Goal: Contribute content: Add original content to the website for others to see

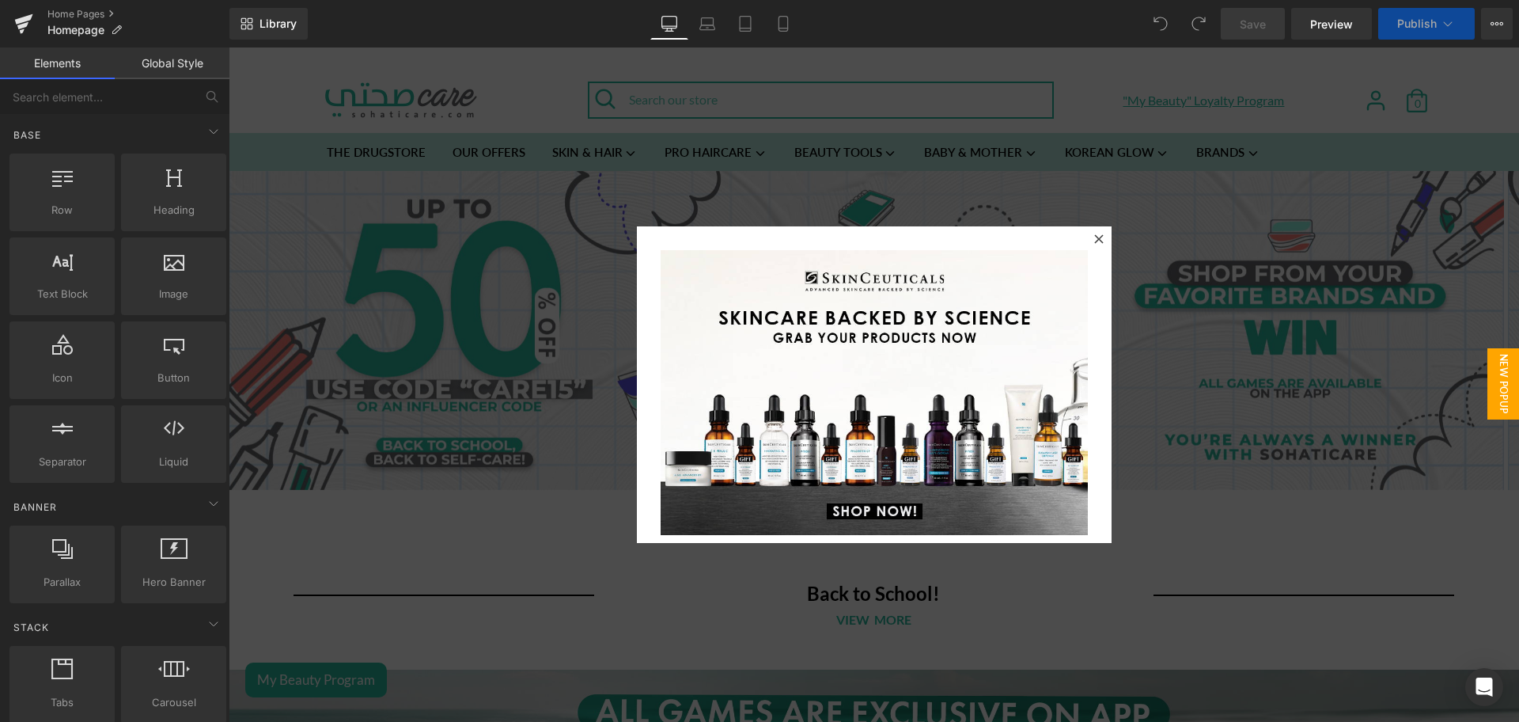
click at [1093, 231] on div at bounding box center [1098, 238] width 19 height 19
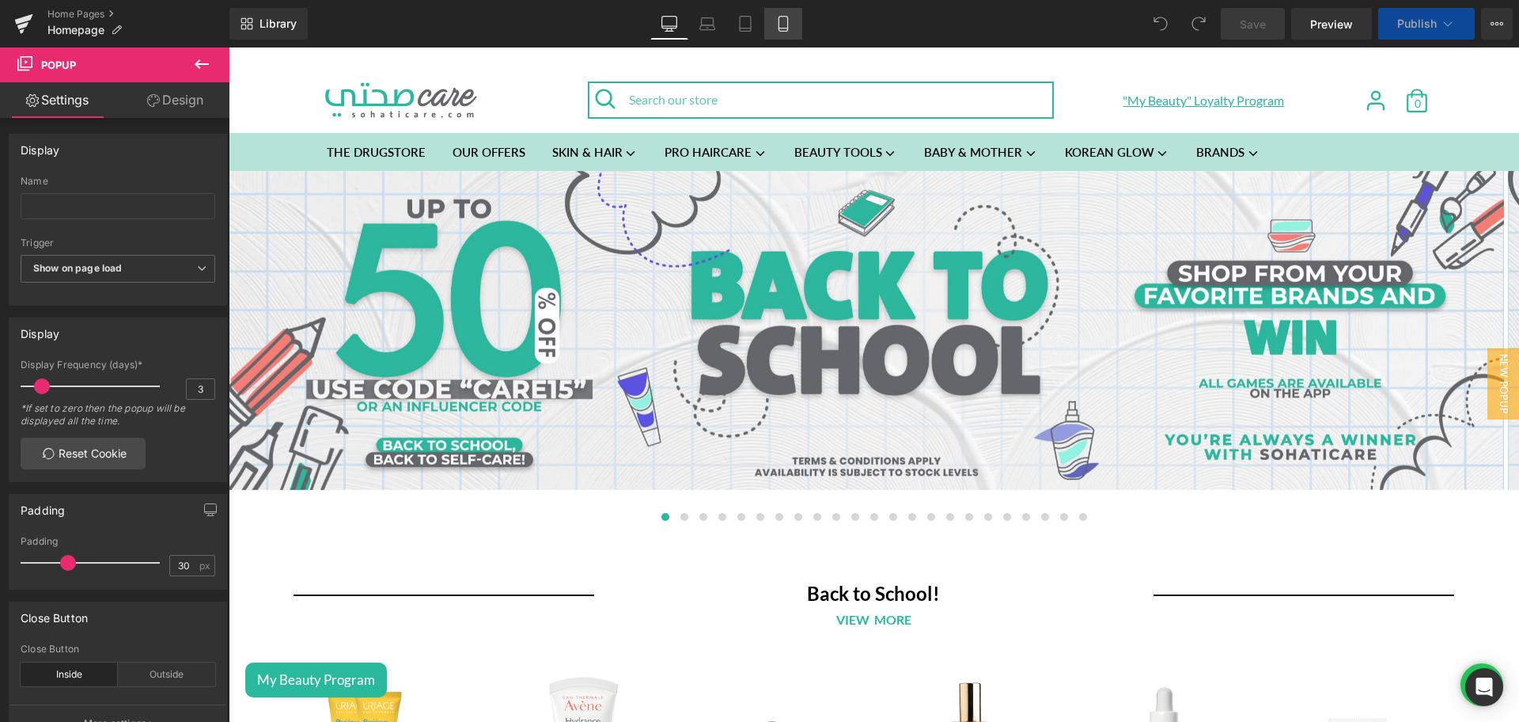
click at [787, 17] on icon at bounding box center [783, 24] width 9 height 15
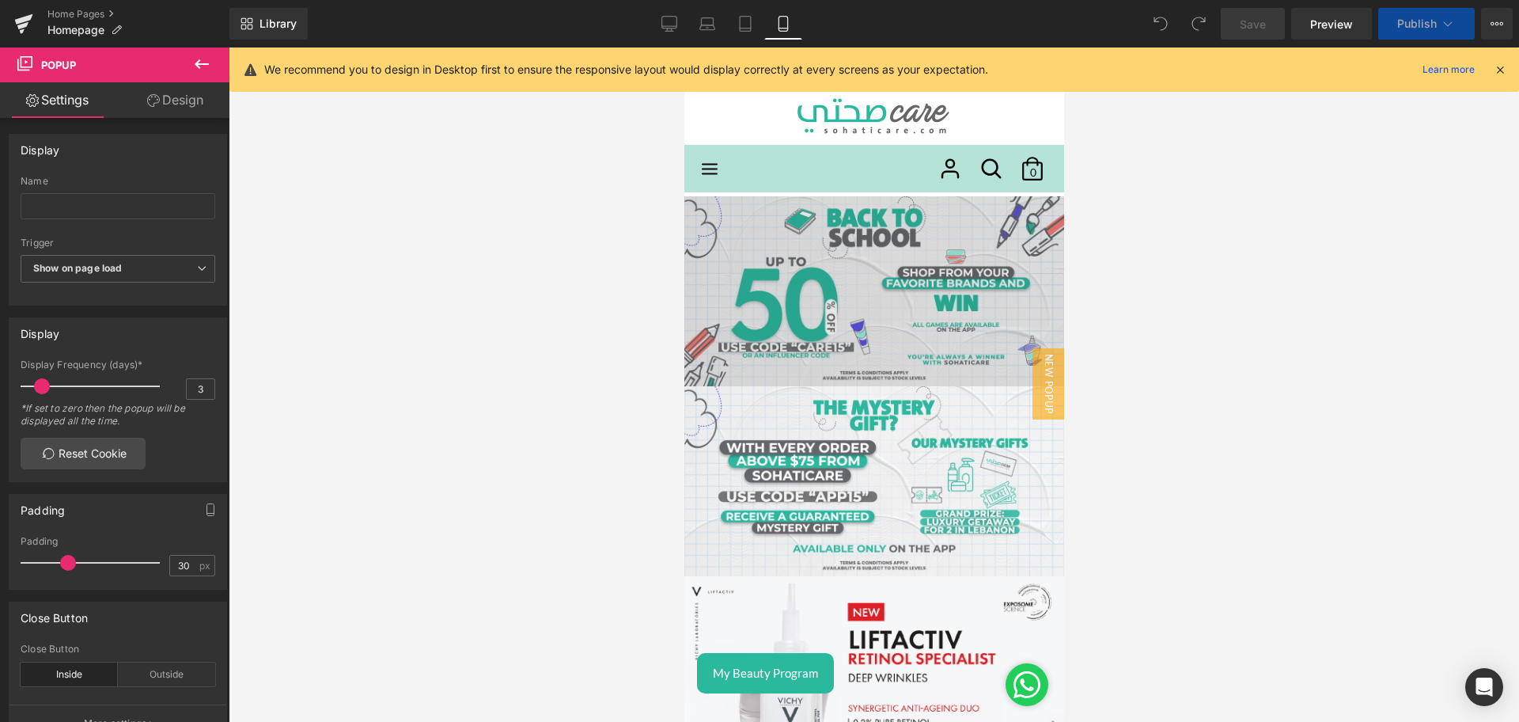
click at [860, 264] on img at bounding box center [874, 291] width 380 height 190
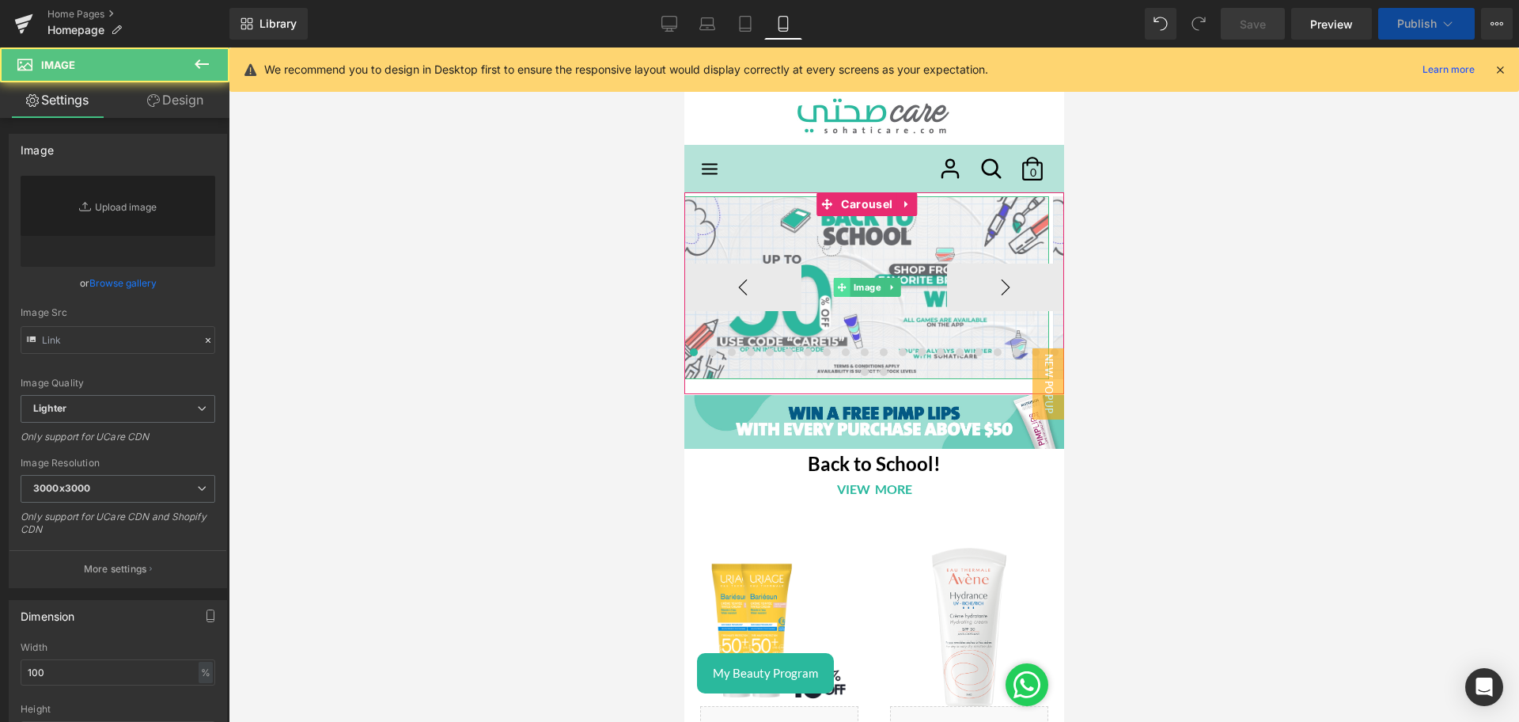
click at [843, 286] on icon at bounding box center [840, 287] width 9 height 9
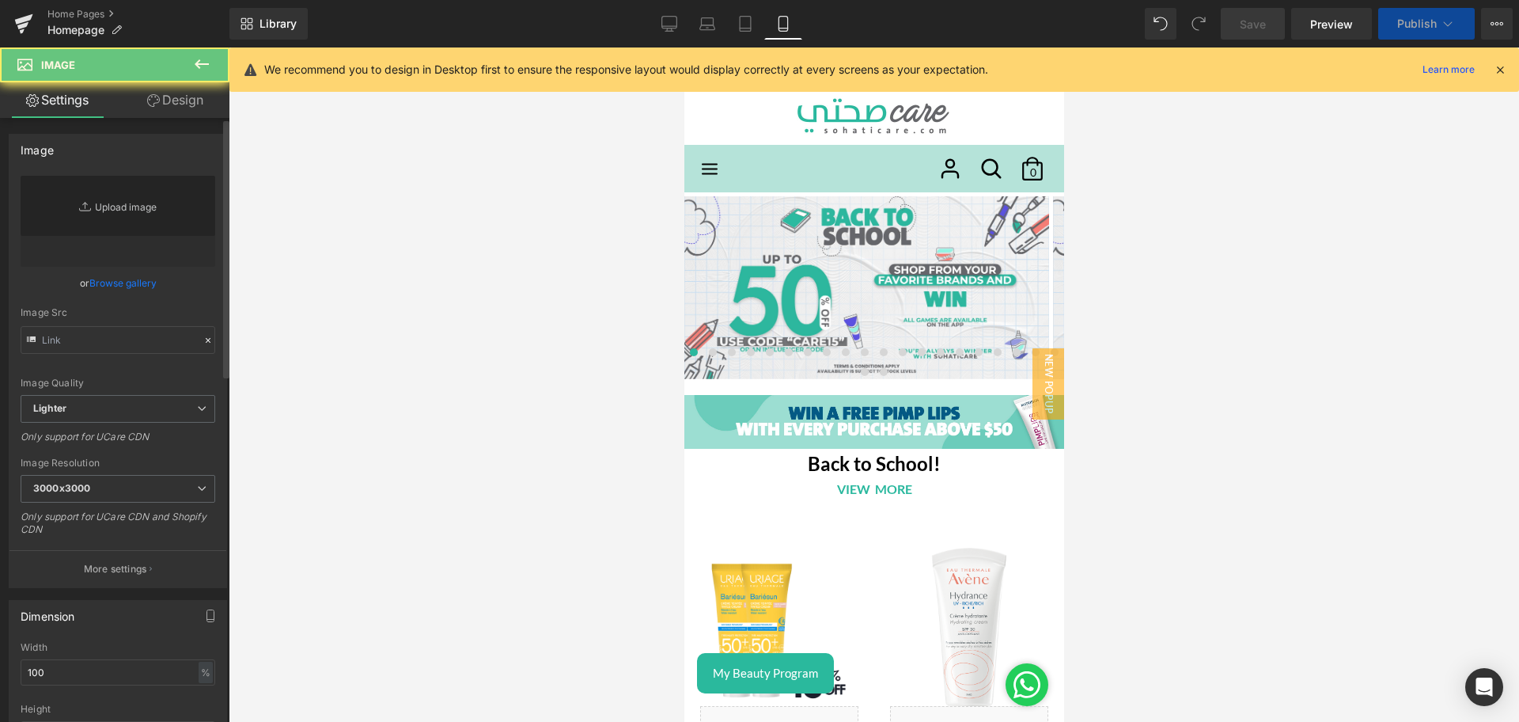
click at [158, 192] on link "Replace Image" at bounding box center [118, 221] width 195 height 91
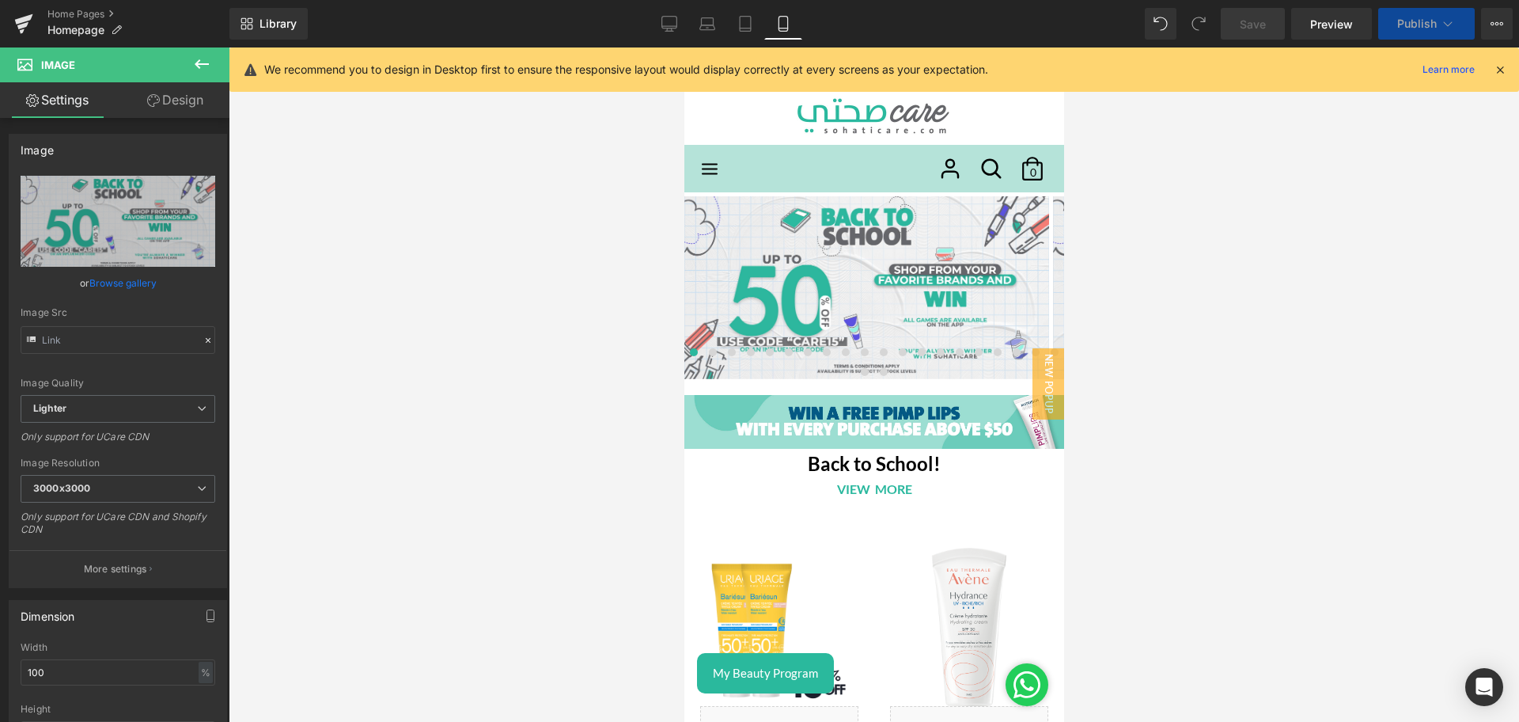
type input "C:\fakepath\Back to school banner mobile 2.jpg"
click at [672, 10] on link "Desktop" at bounding box center [669, 24] width 38 height 32
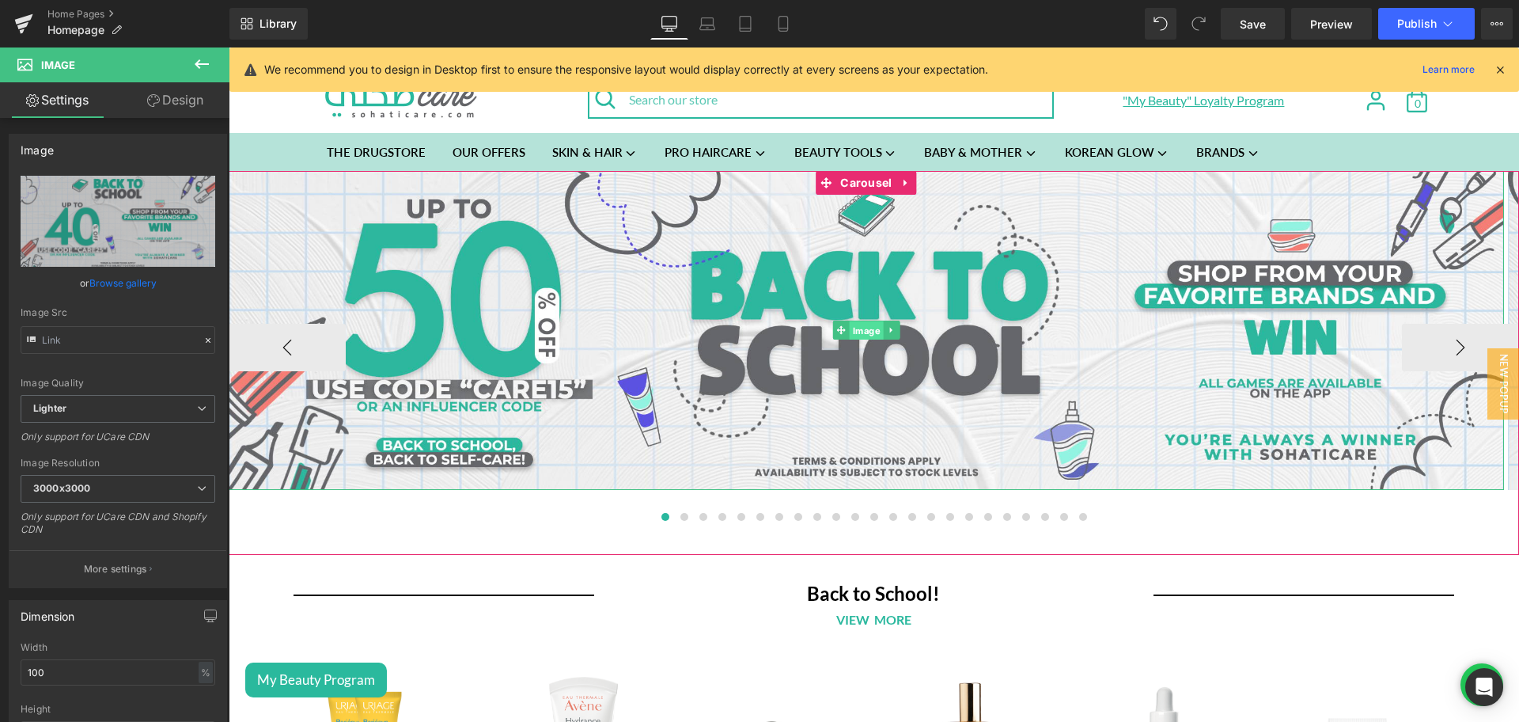
click at [859, 326] on span "Image" at bounding box center [867, 330] width 34 height 19
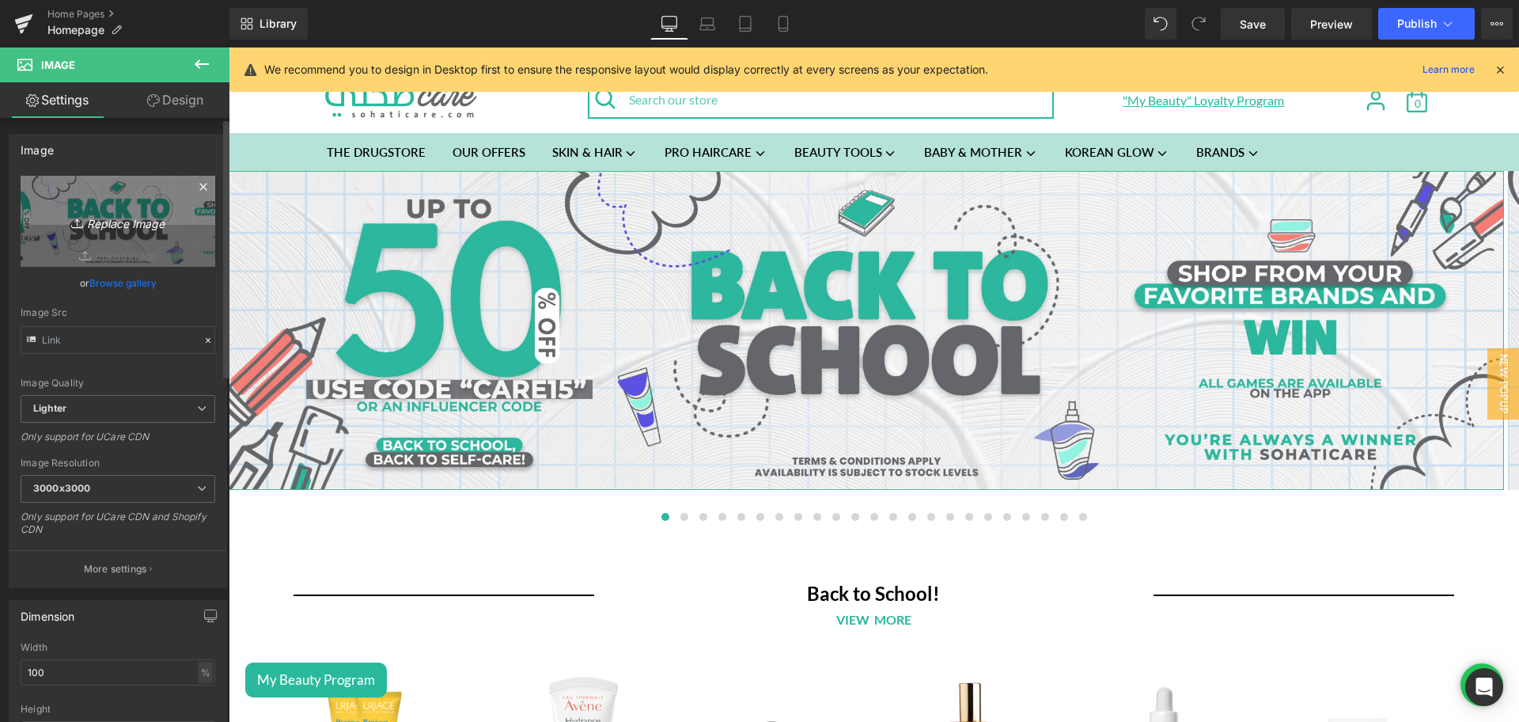
click at [142, 229] on icon "Replace Image" at bounding box center [118, 221] width 127 height 20
type input "C:\fakepath\Back to school banner desktop 2.jpg"
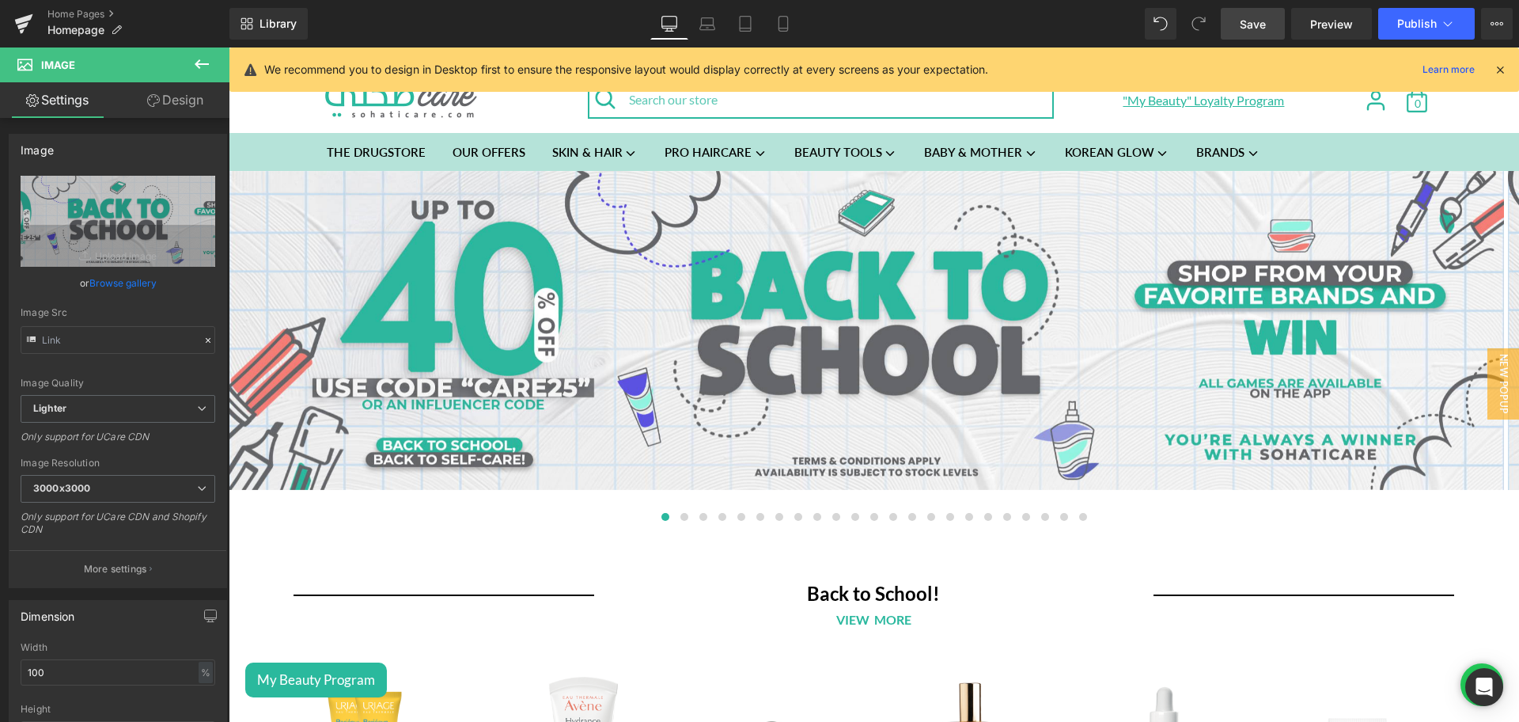
click at [1264, 21] on span "Save" at bounding box center [1253, 24] width 26 height 17
click at [1391, 19] on button "Publish" at bounding box center [1426, 24] width 97 height 32
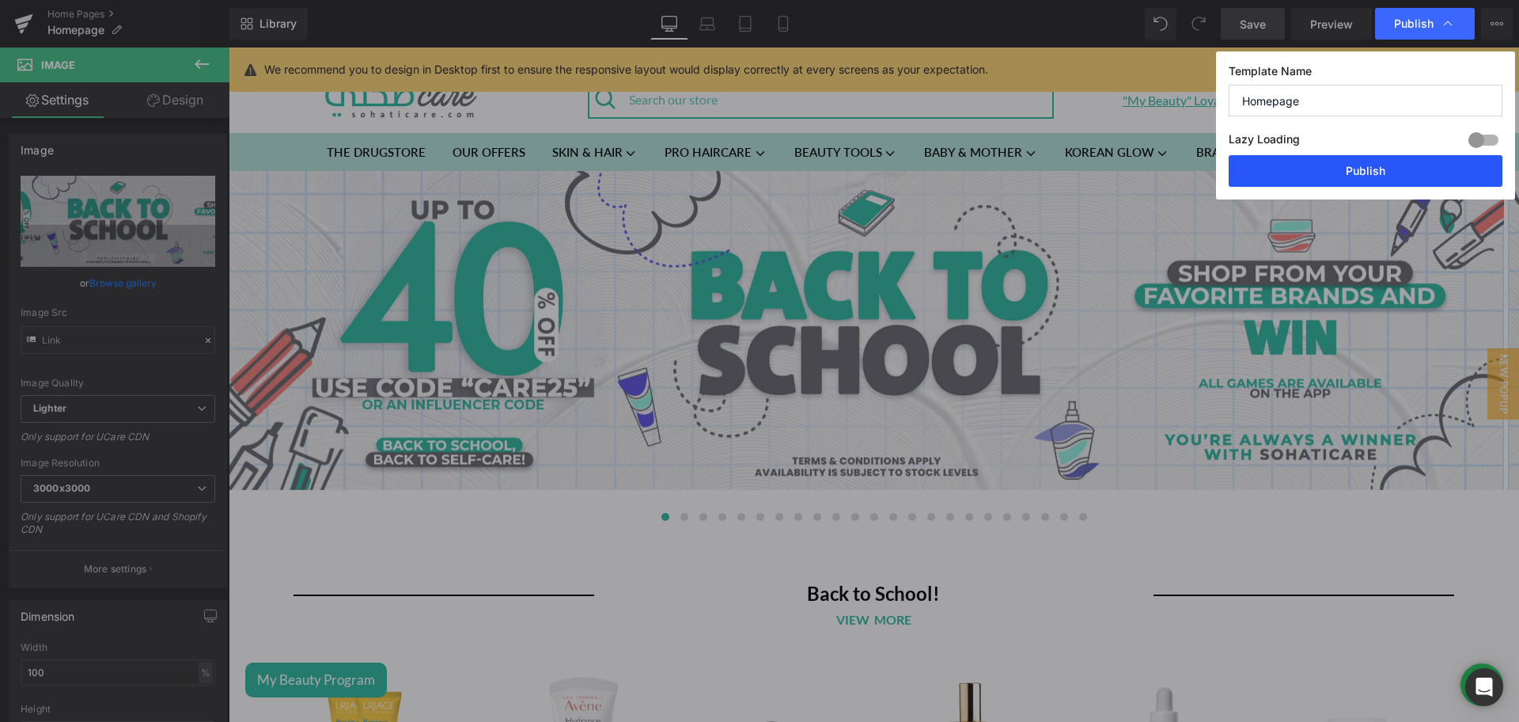
click at [1342, 169] on button "Publish" at bounding box center [1366, 171] width 274 height 32
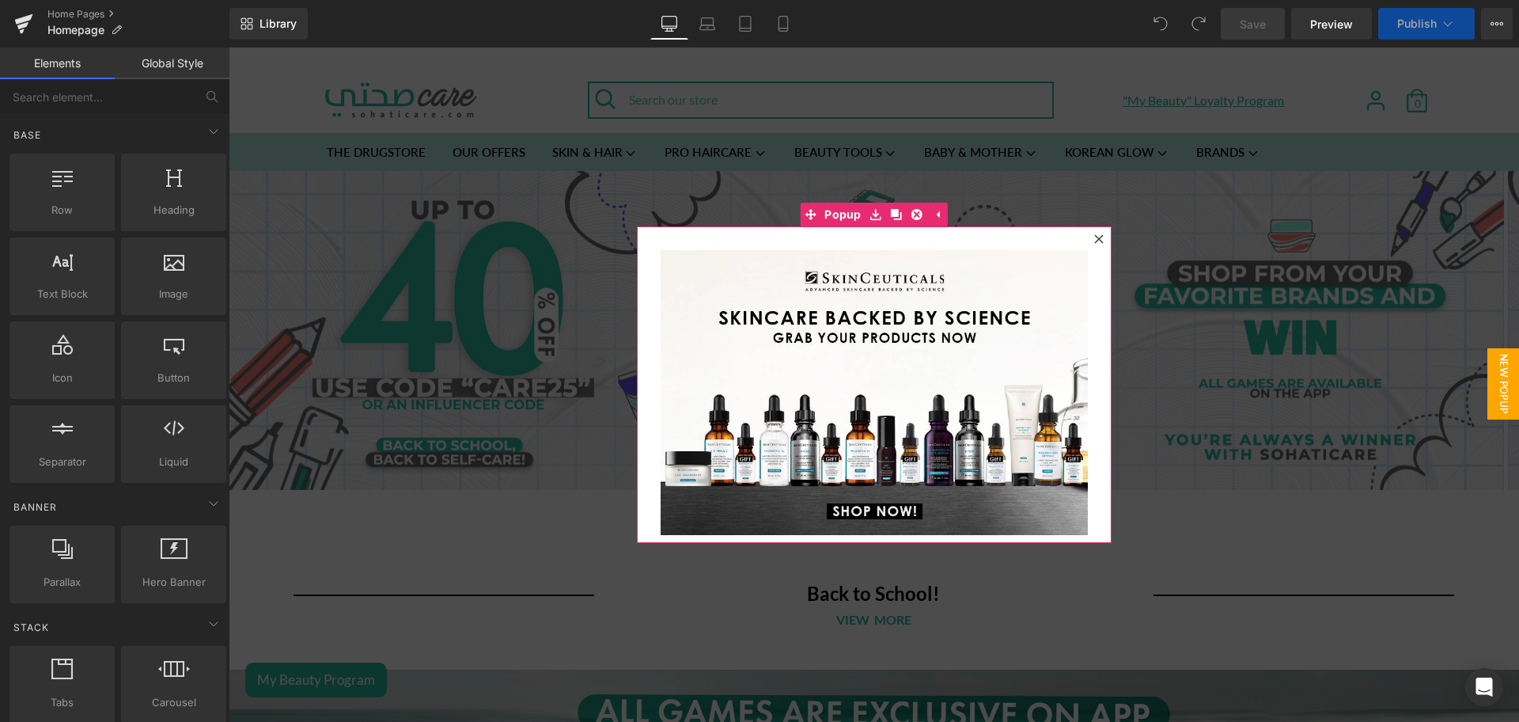
click at [1094, 237] on icon at bounding box center [1098, 238] width 9 height 9
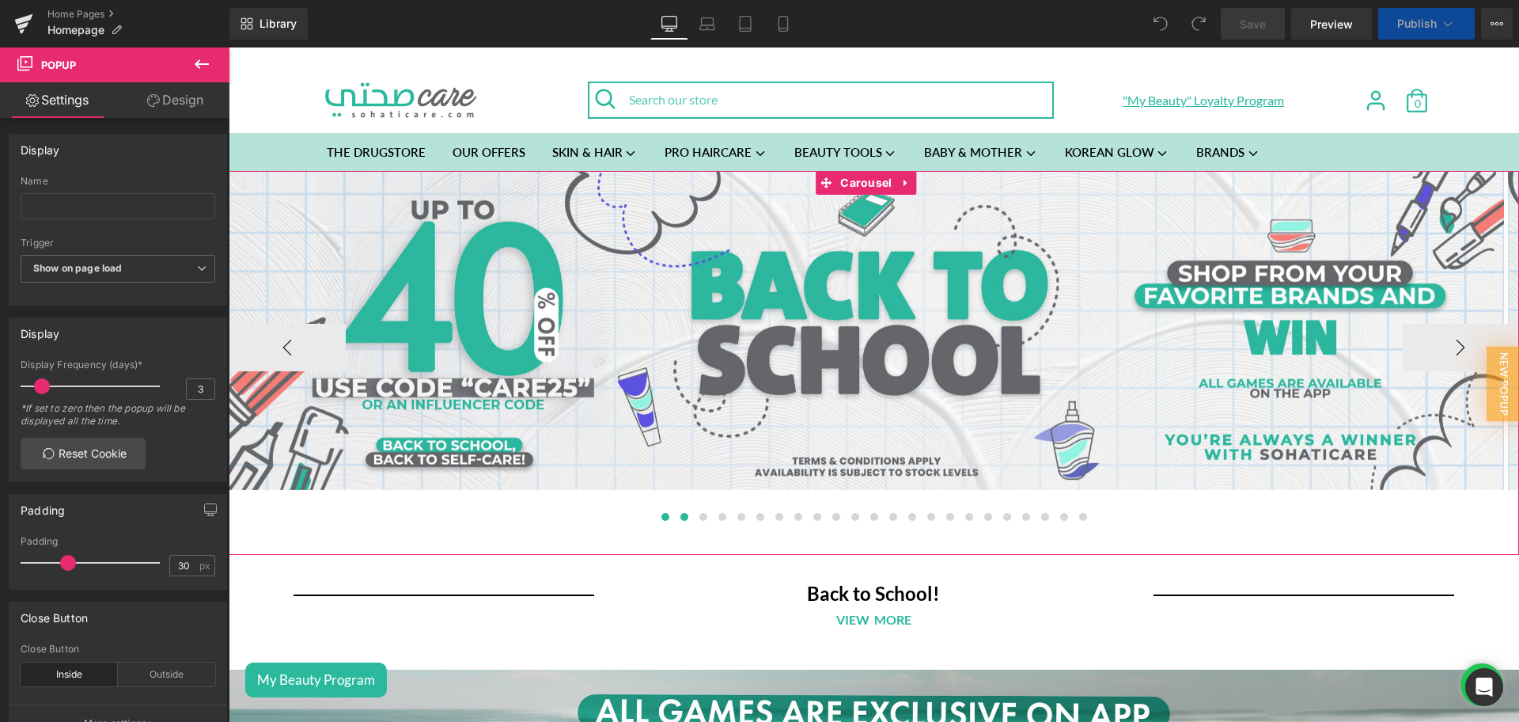
click at [680, 514] on button at bounding box center [684, 517] width 19 height 16
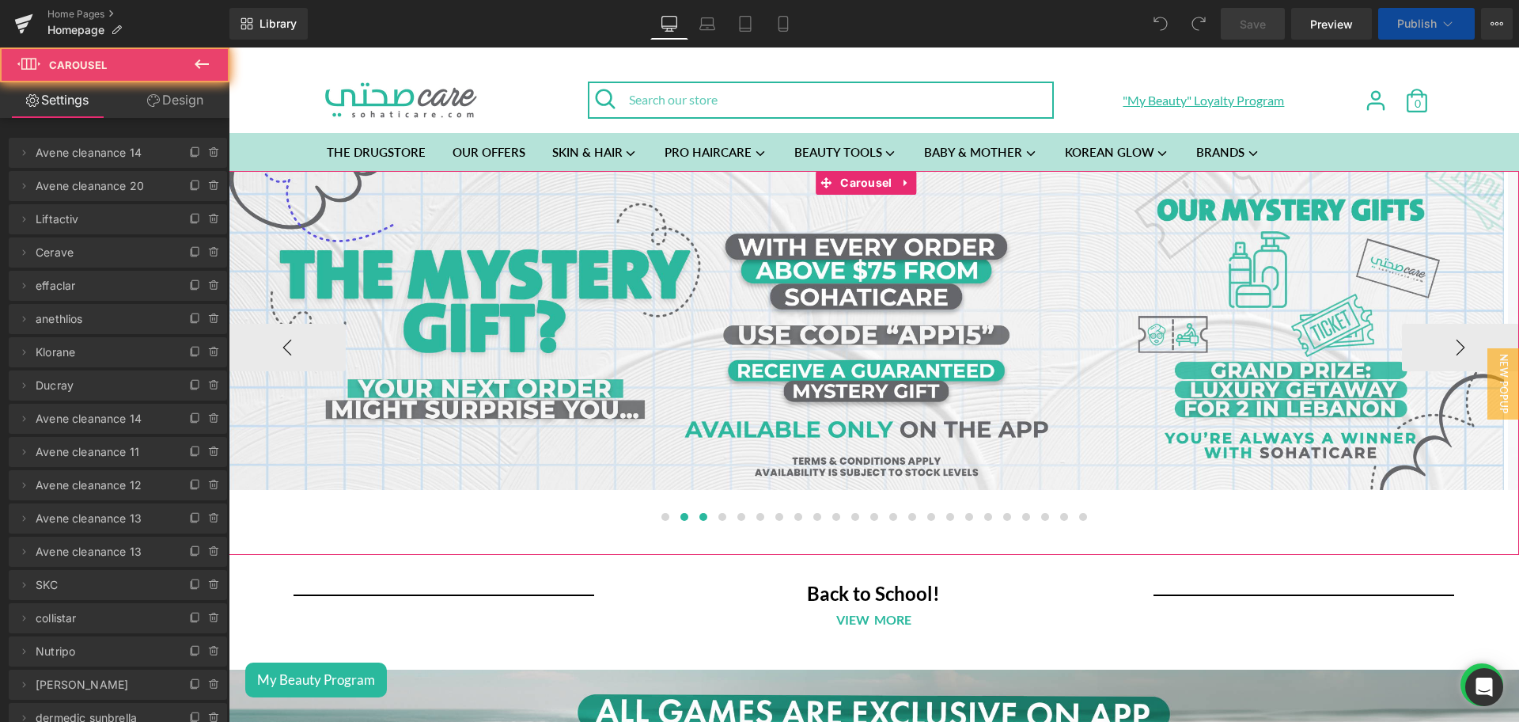
click at [701, 519] on button at bounding box center [703, 517] width 19 height 16
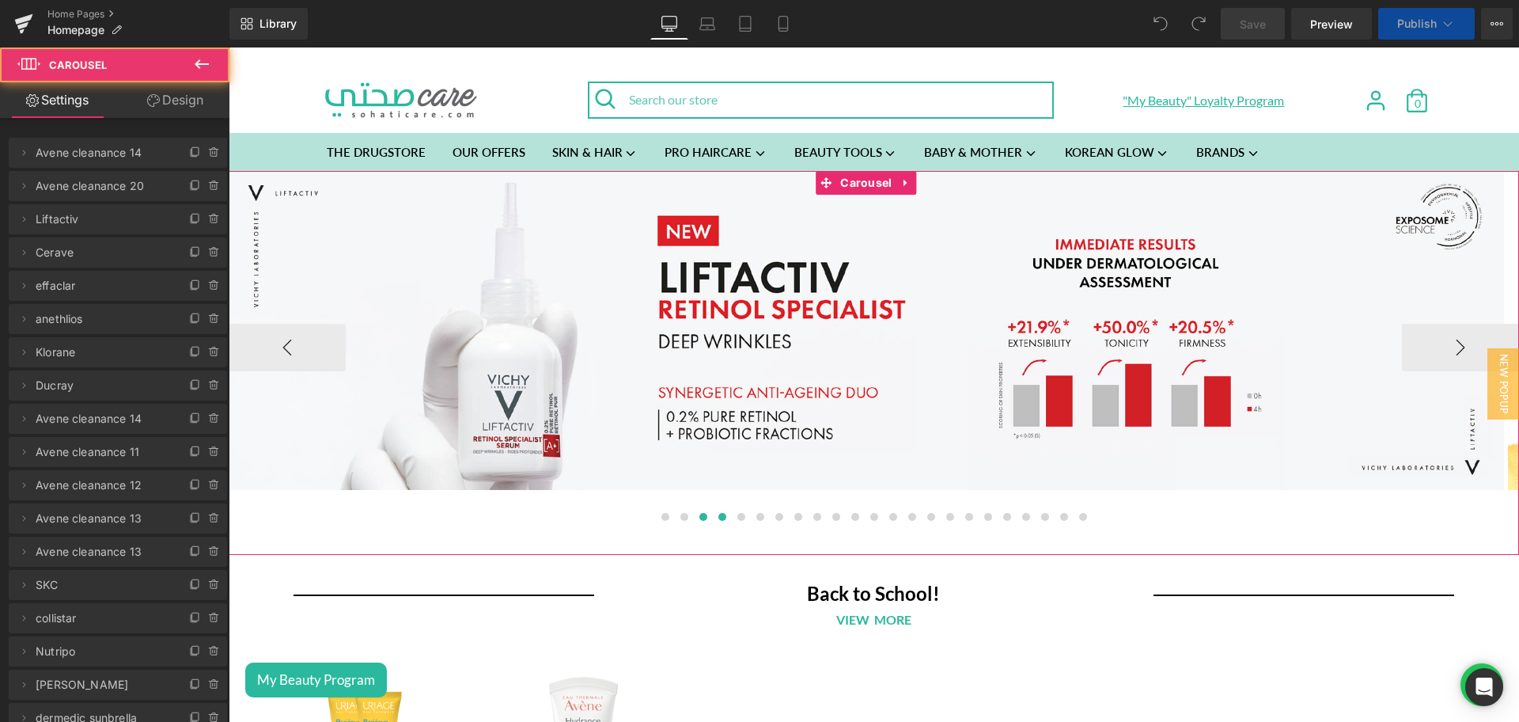
click at [718, 515] on span at bounding box center [722, 517] width 8 height 8
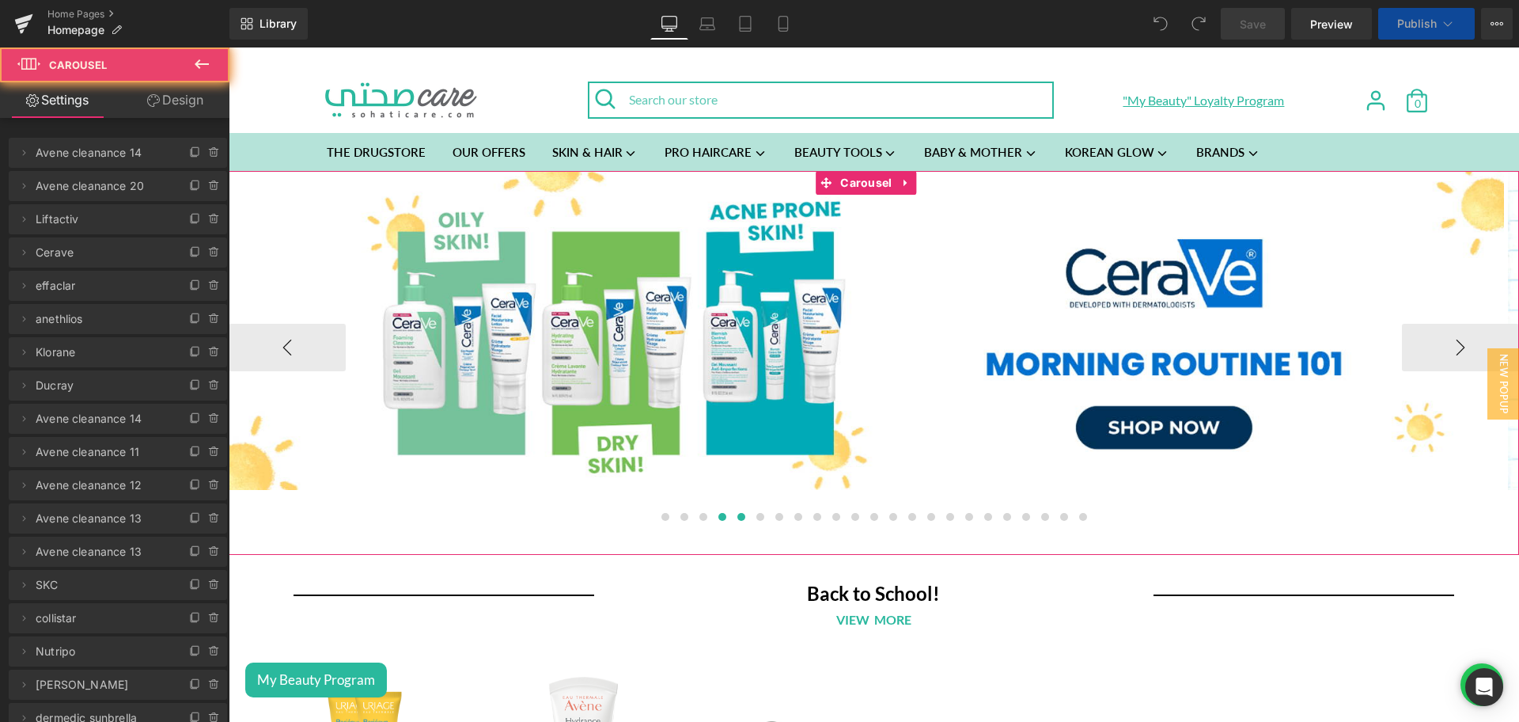
click at [732, 516] on button at bounding box center [741, 517] width 19 height 16
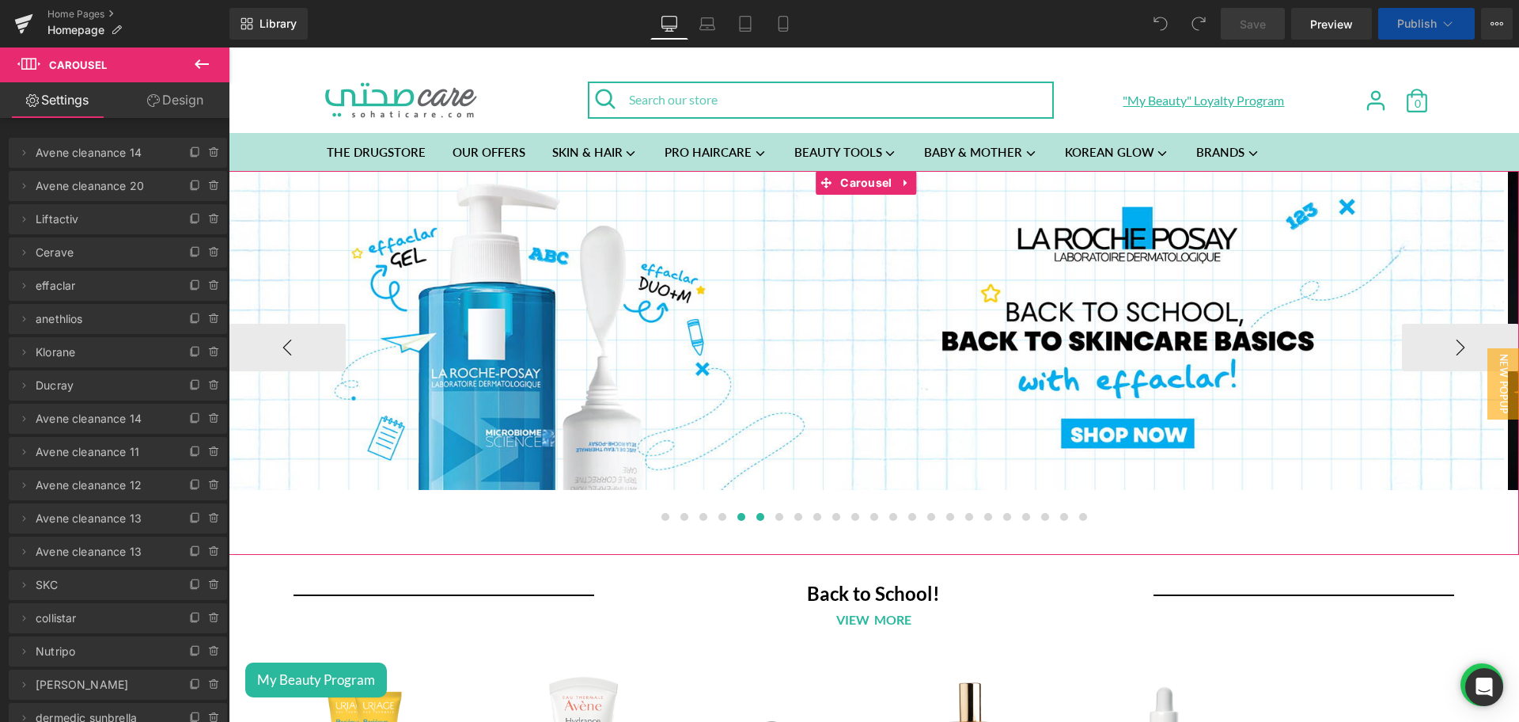
click at [751, 518] on button at bounding box center [760, 517] width 19 height 16
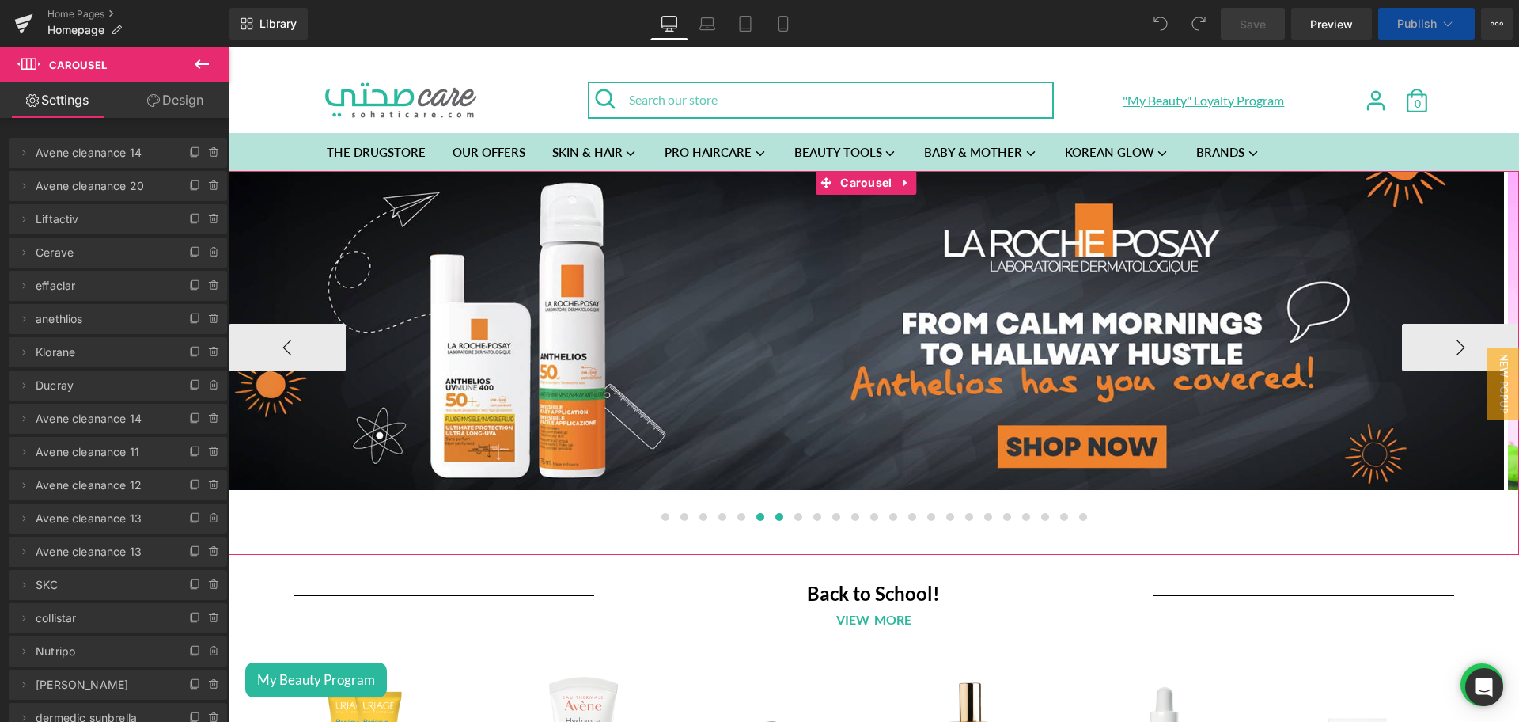
click at [775, 517] on span at bounding box center [779, 517] width 8 height 8
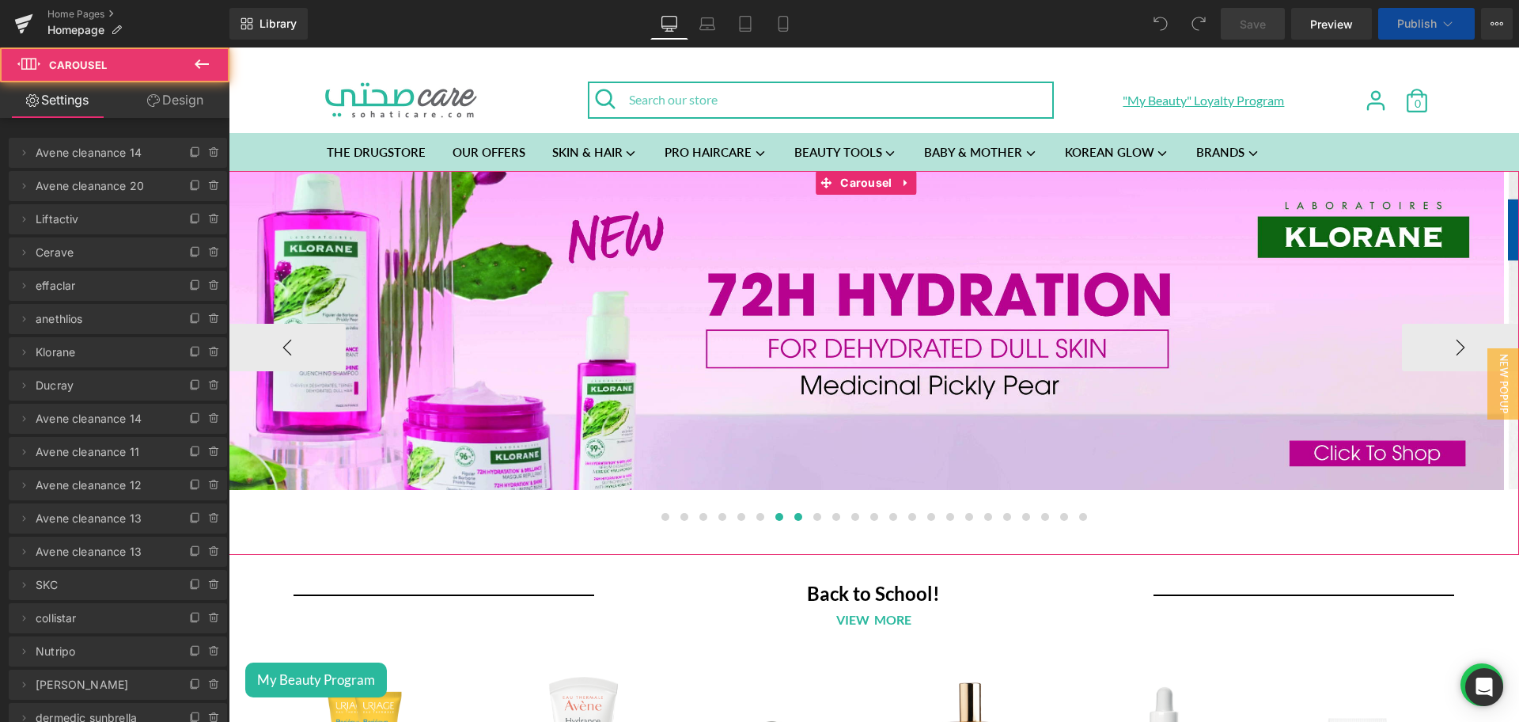
click at [789, 518] on button at bounding box center [798, 517] width 19 height 16
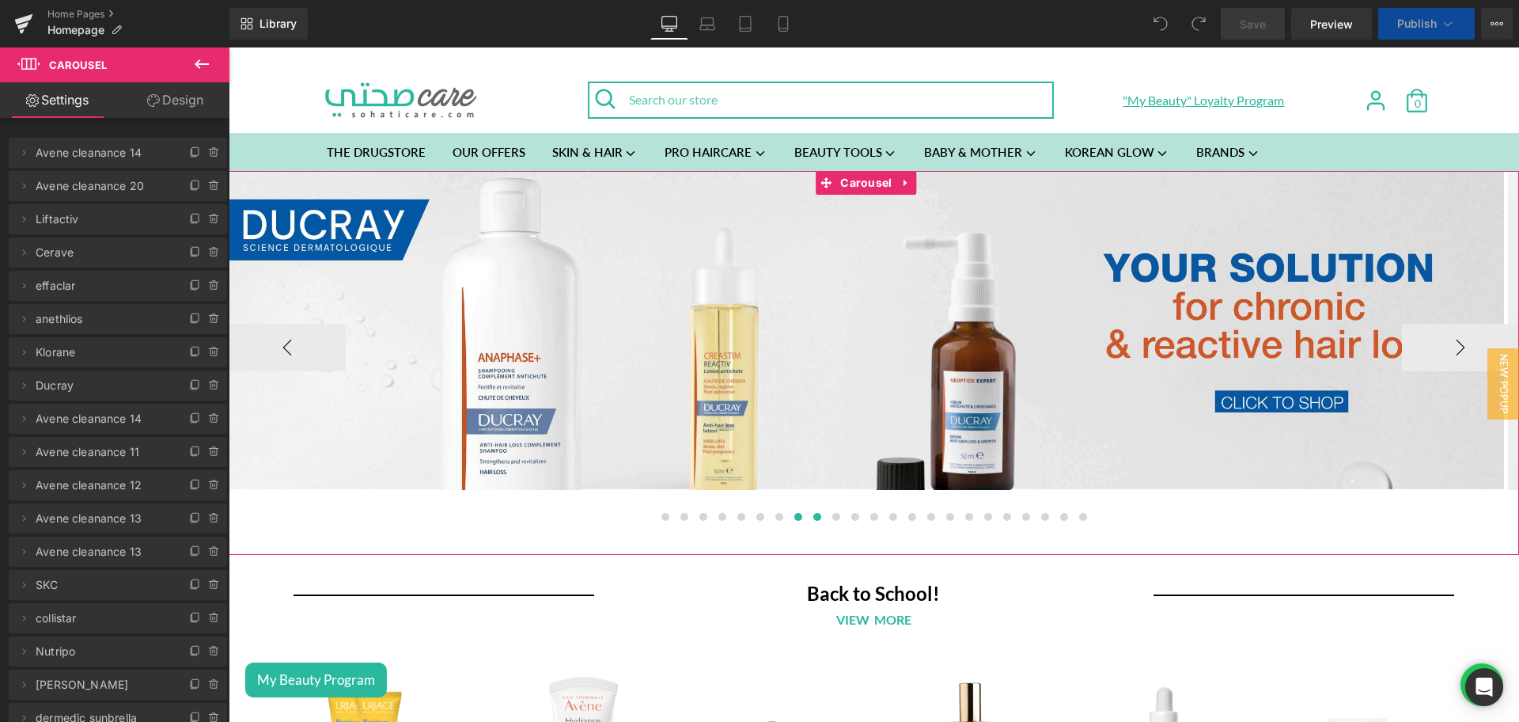
click at [808, 521] on button at bounding box center [817, 517] width 19 height 16
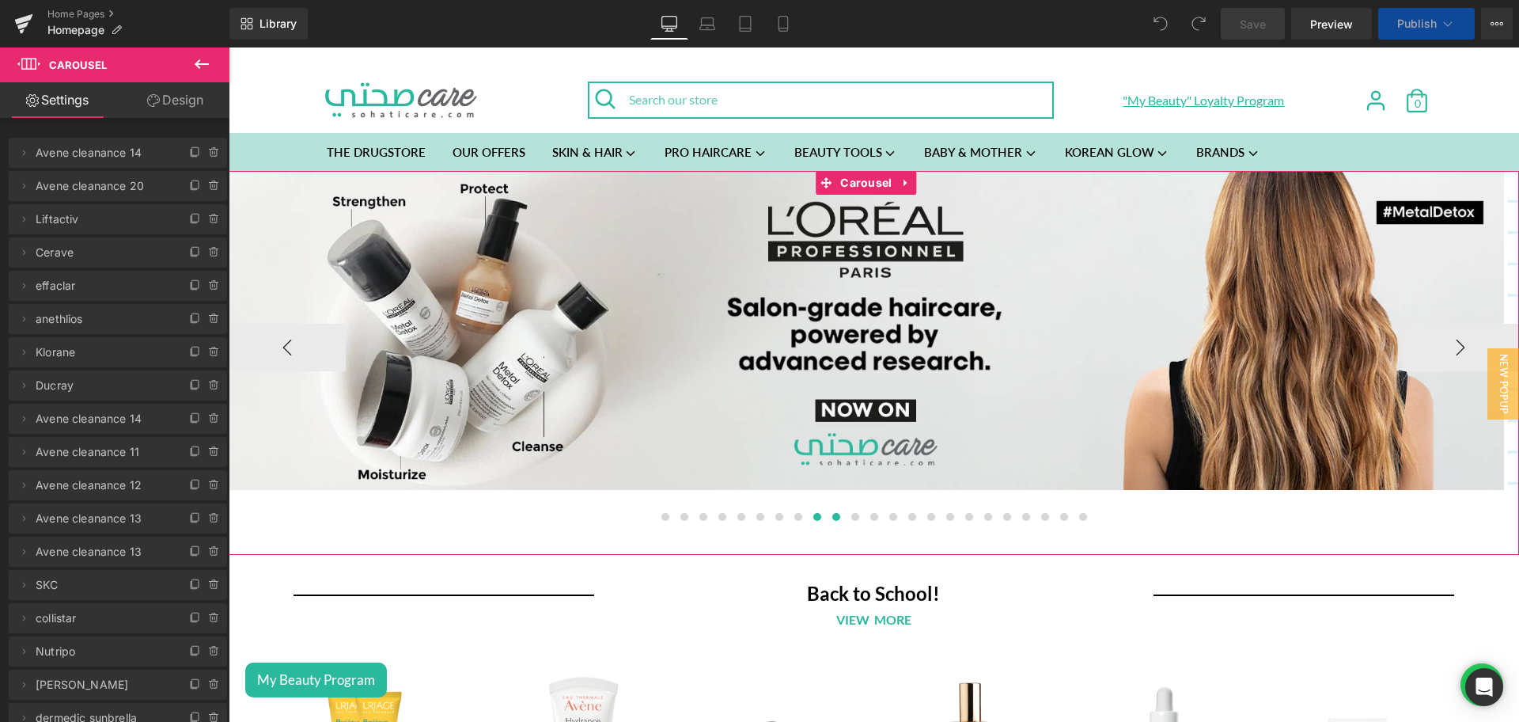
click at [827, 522] on button at bounding box center [836, 517] width 19 height 16
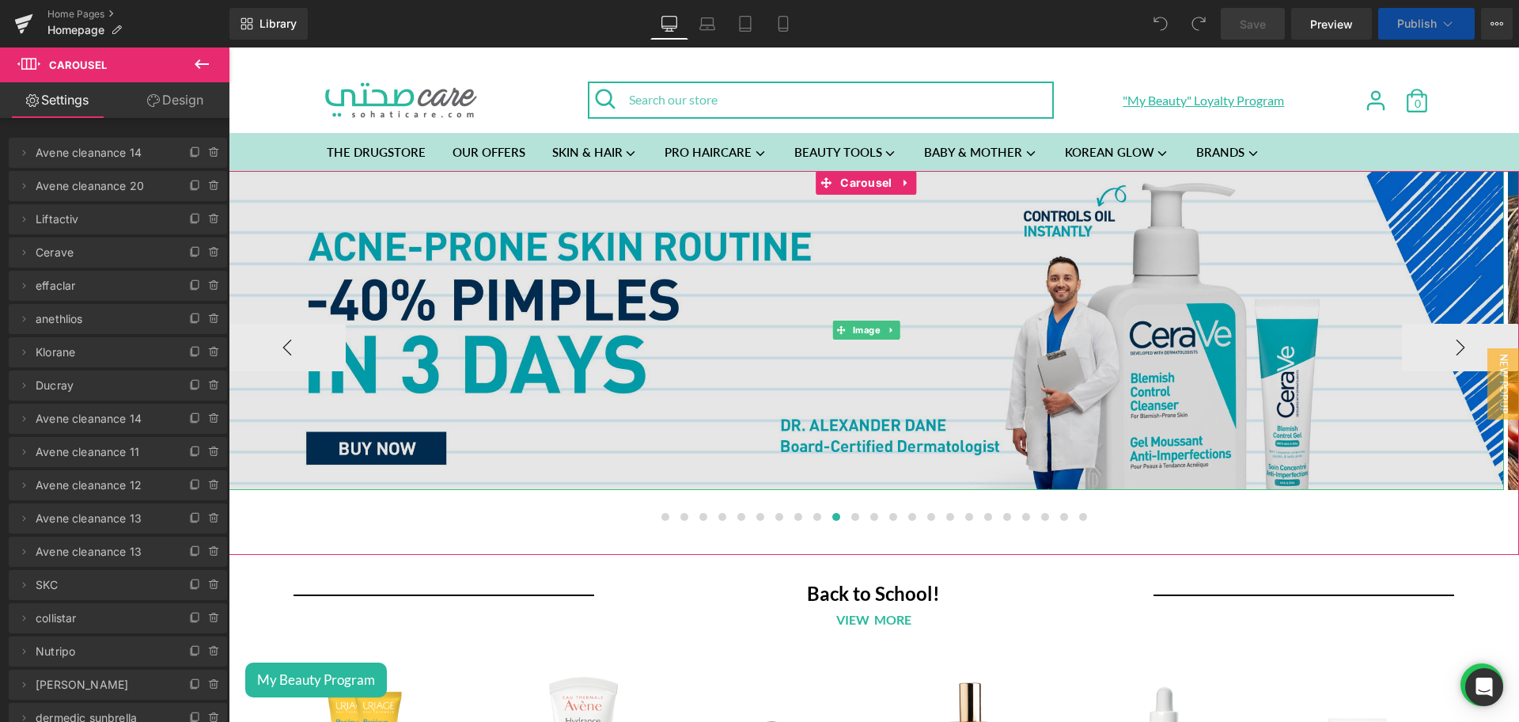
click at [854, 348] on img at bounding box center [866, 330] width 1275 height 319
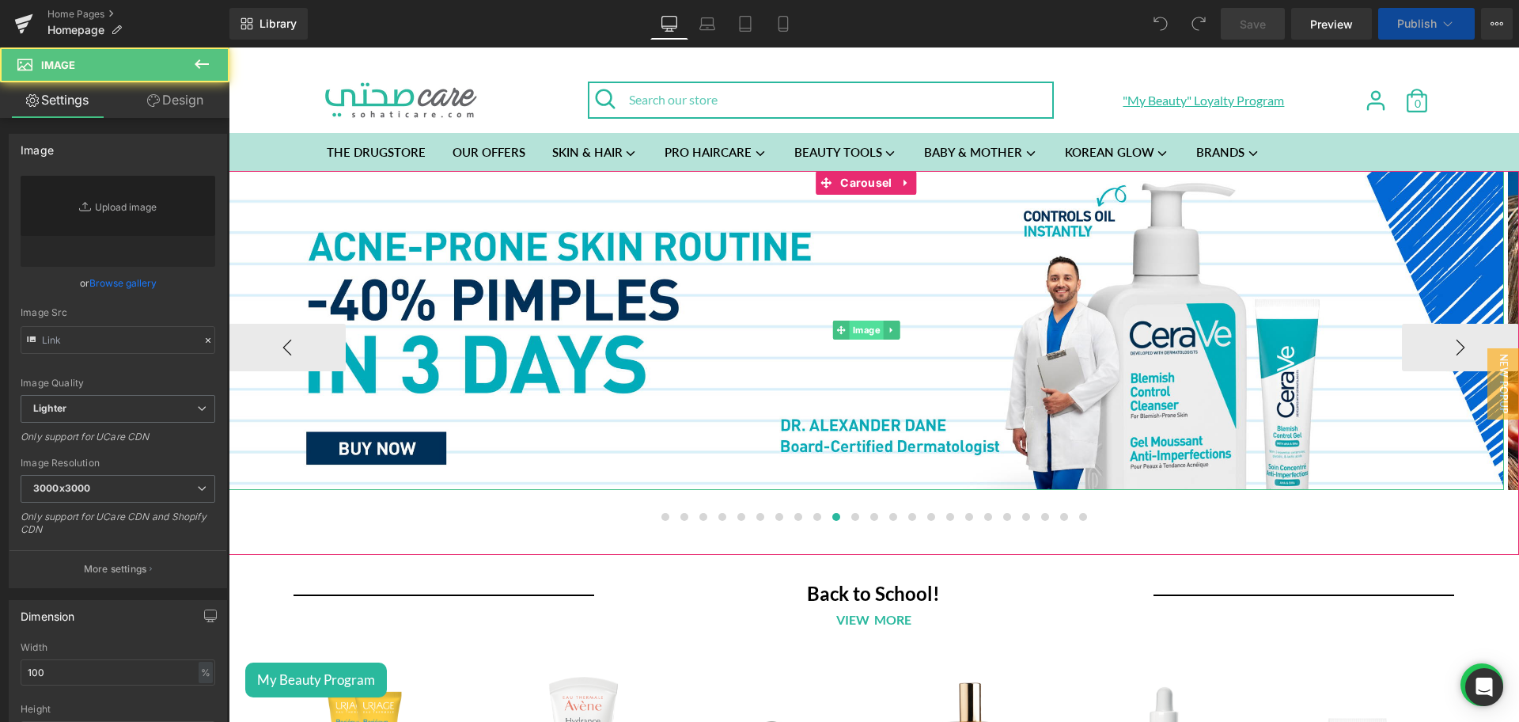
click at [854, 324] on span "Image" at bounding box center [867, 329] width 34 height 19
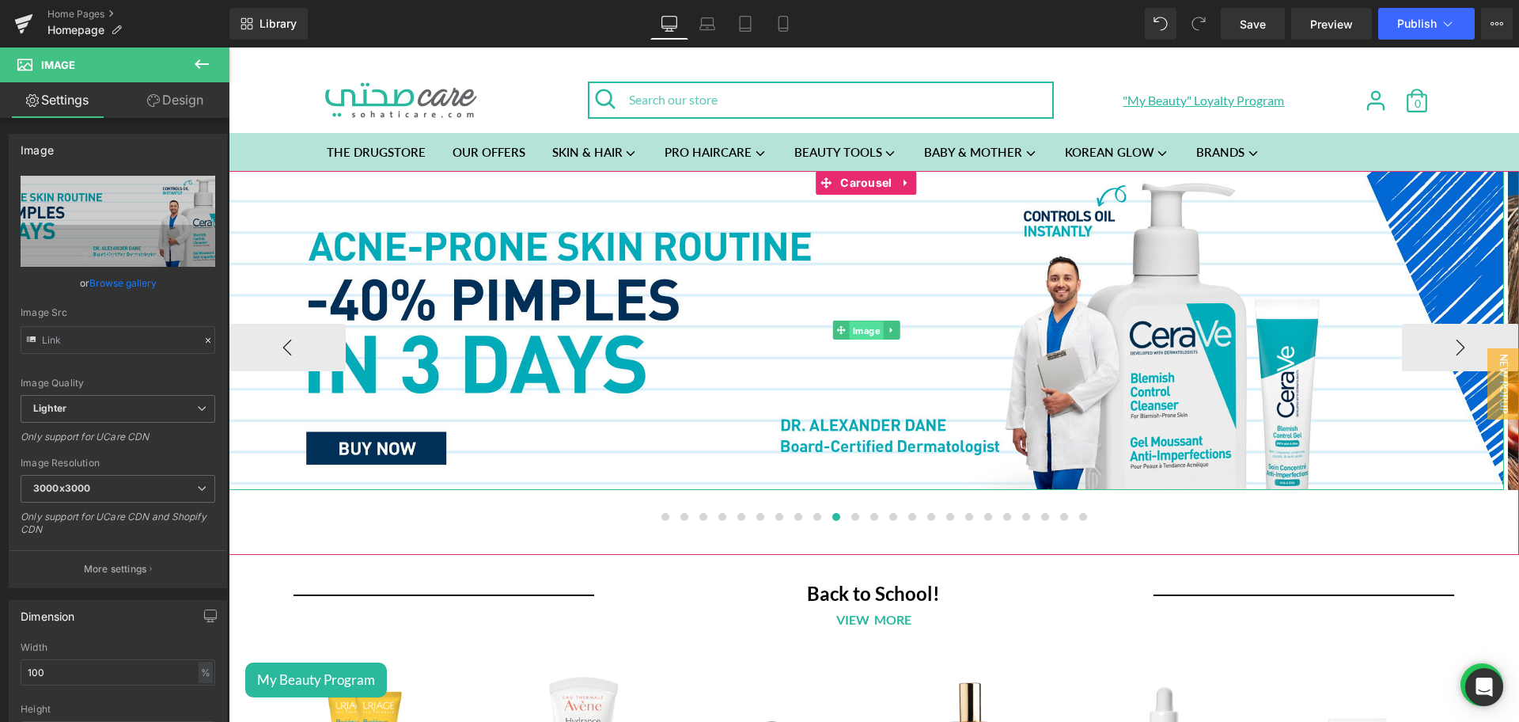
click at [867, 325] on span "Image" at bounding box center [867, 330] width 34 height 19
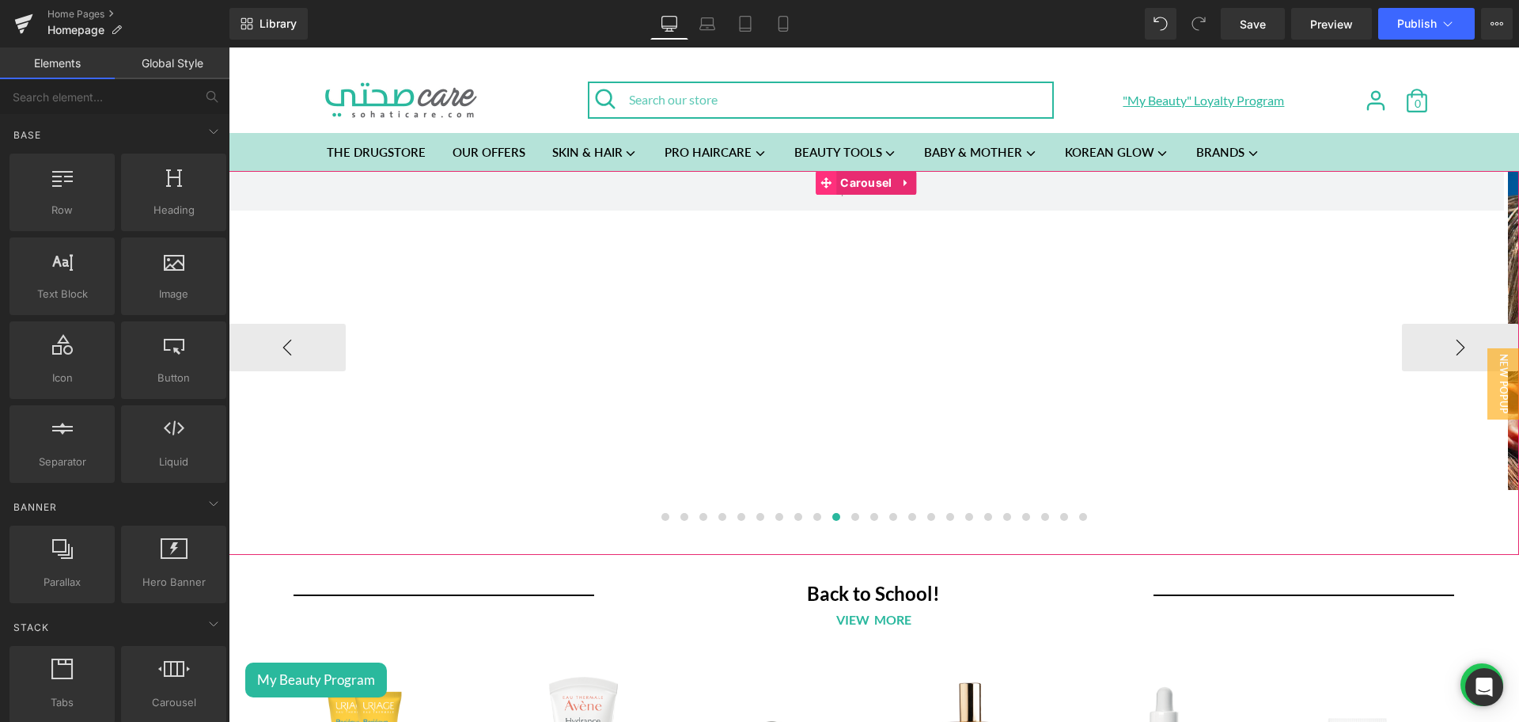
click at [832, 180] on icon at bounding box center [825, 182] width 11 height 12
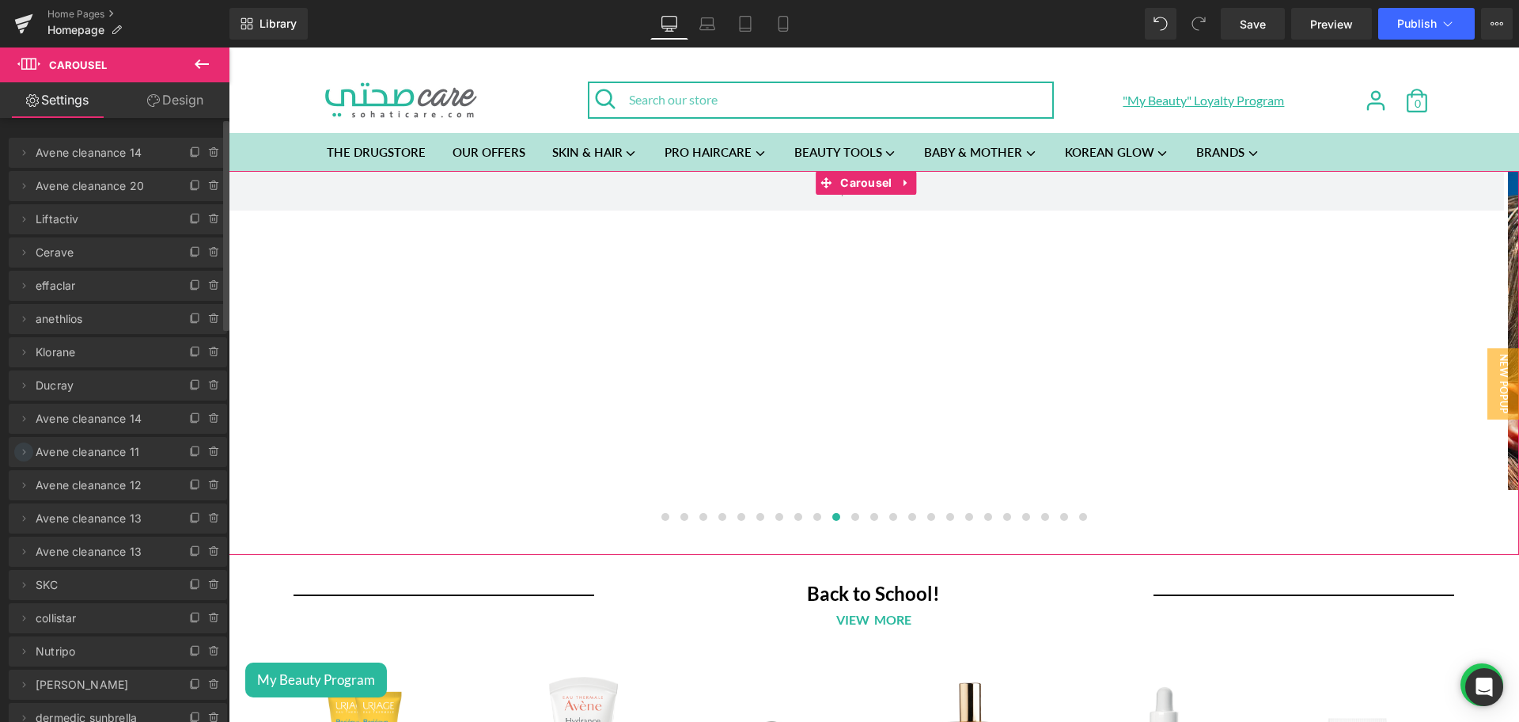
click at [28, 449] on icon at bounding box center [23, 451] width 13 height 13
click at [212, 447] on icon at bounding box center [213, 448] width 3 height 2
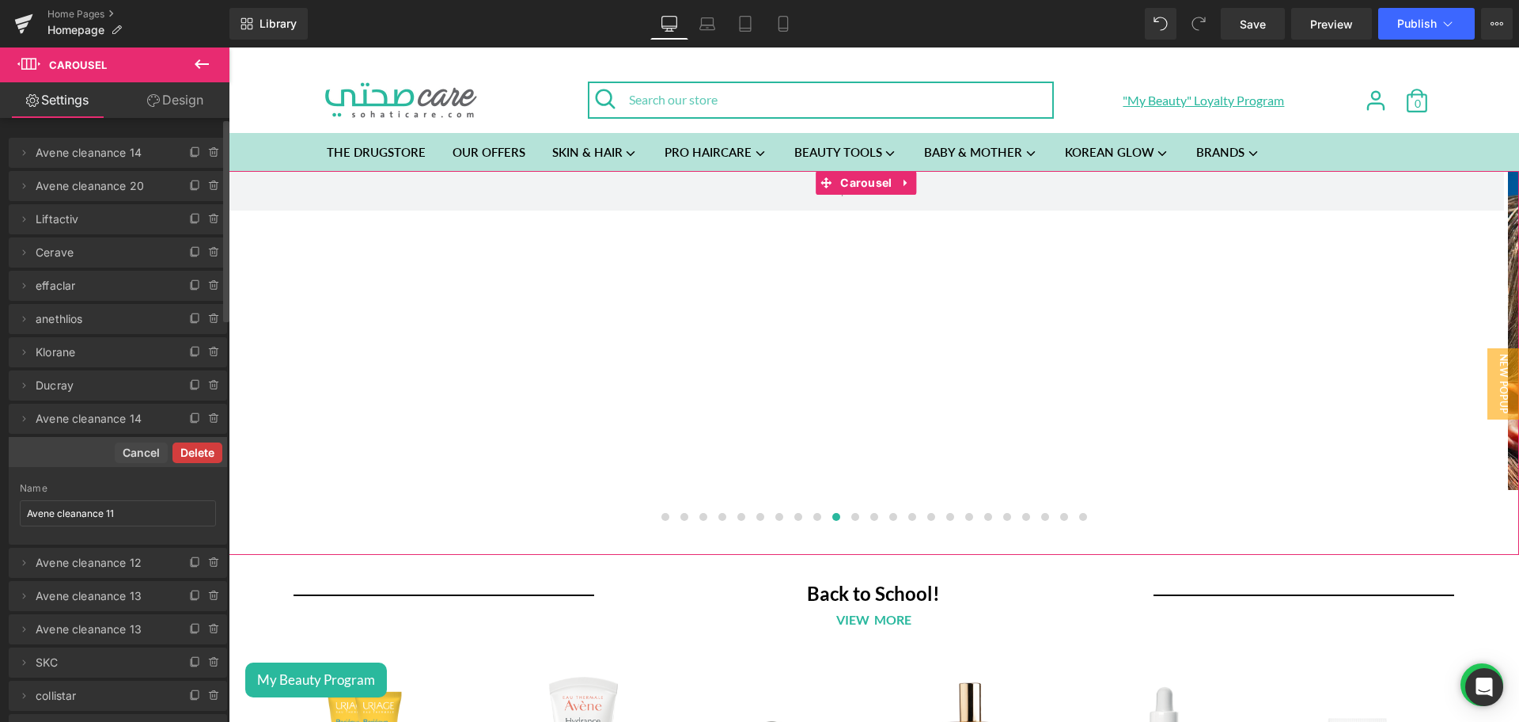
click at [188, 459] on button "Delete" at bounding box center [197, 452] width 50 height 21
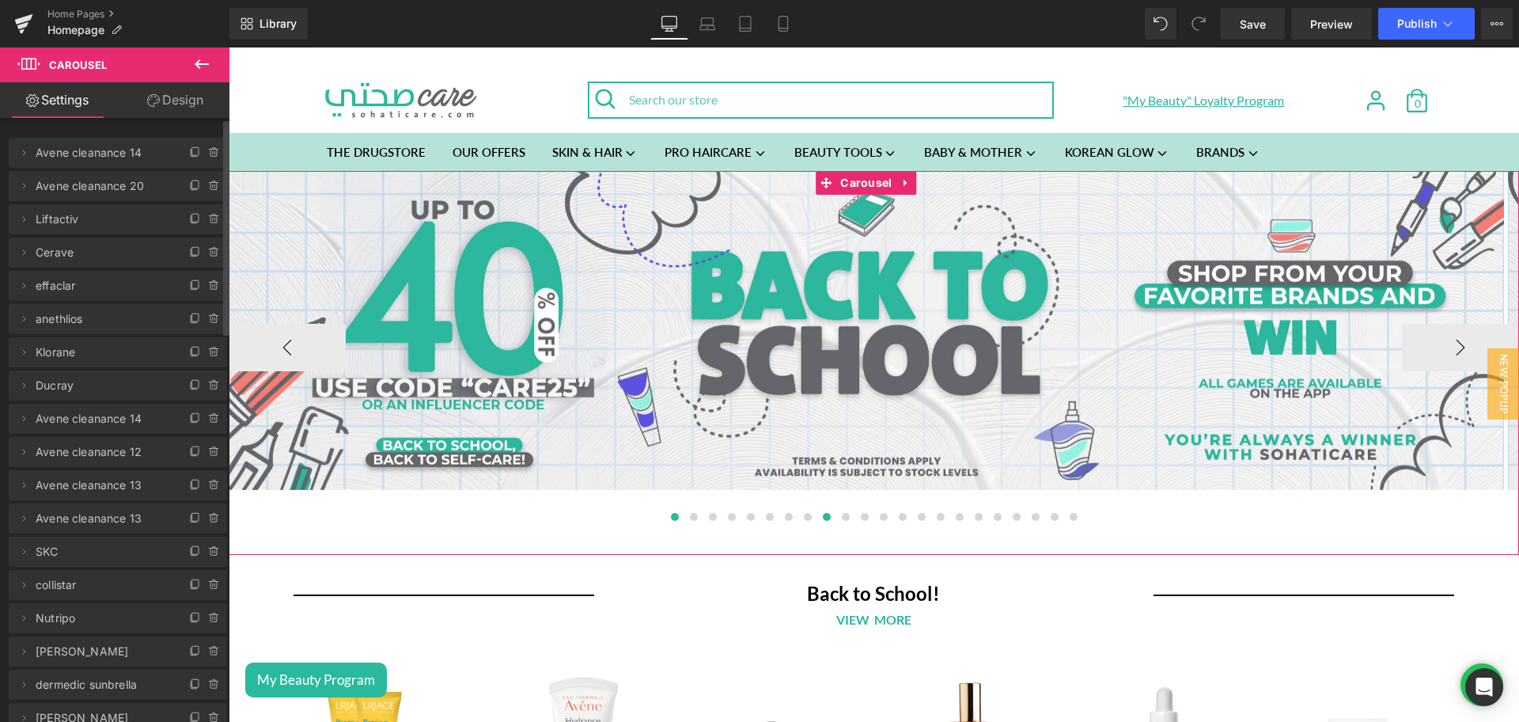
click at [823, 517] on span at bounding box center [827, 517] width 8 height 8
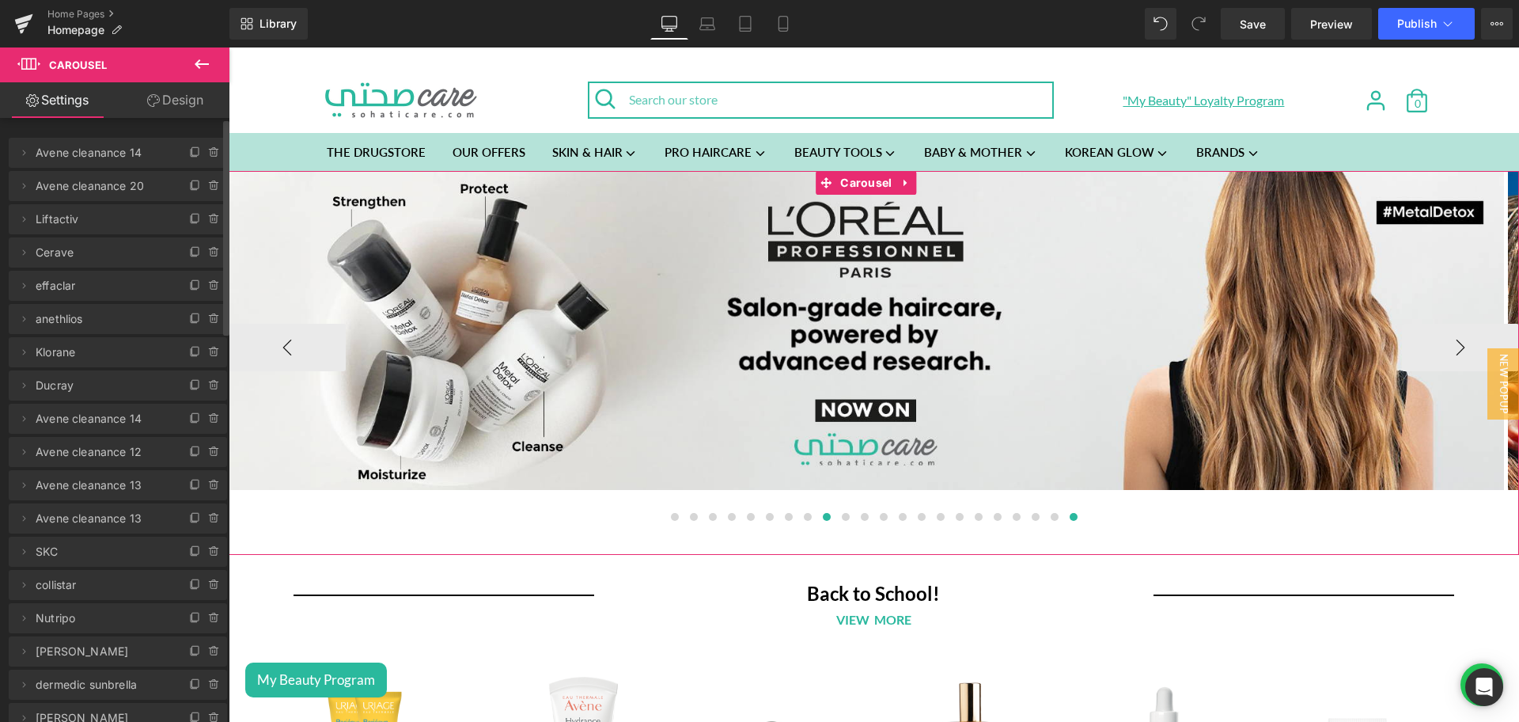
click at [1070, 518] on span at bounding box center [1074, 517] width 8 height 8
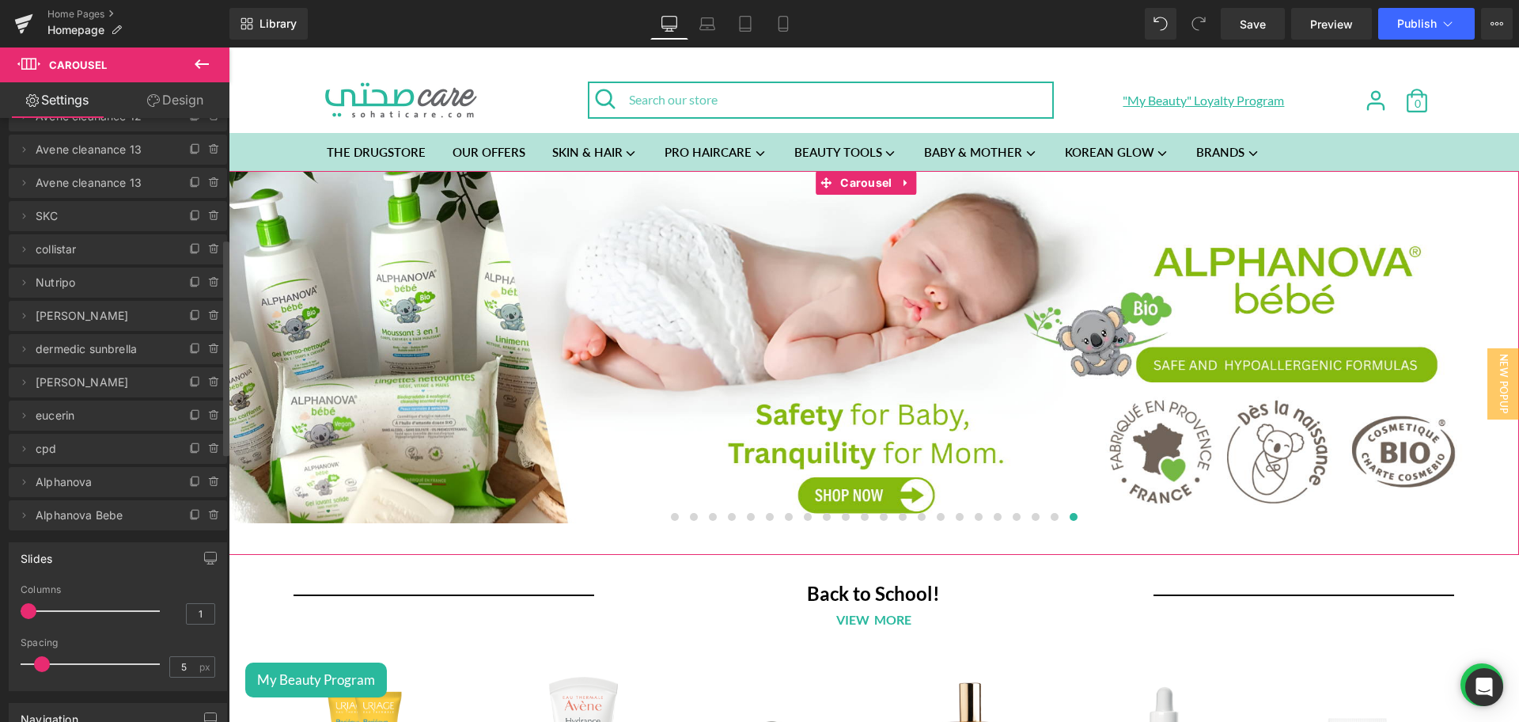
scroll to position [419, 0]
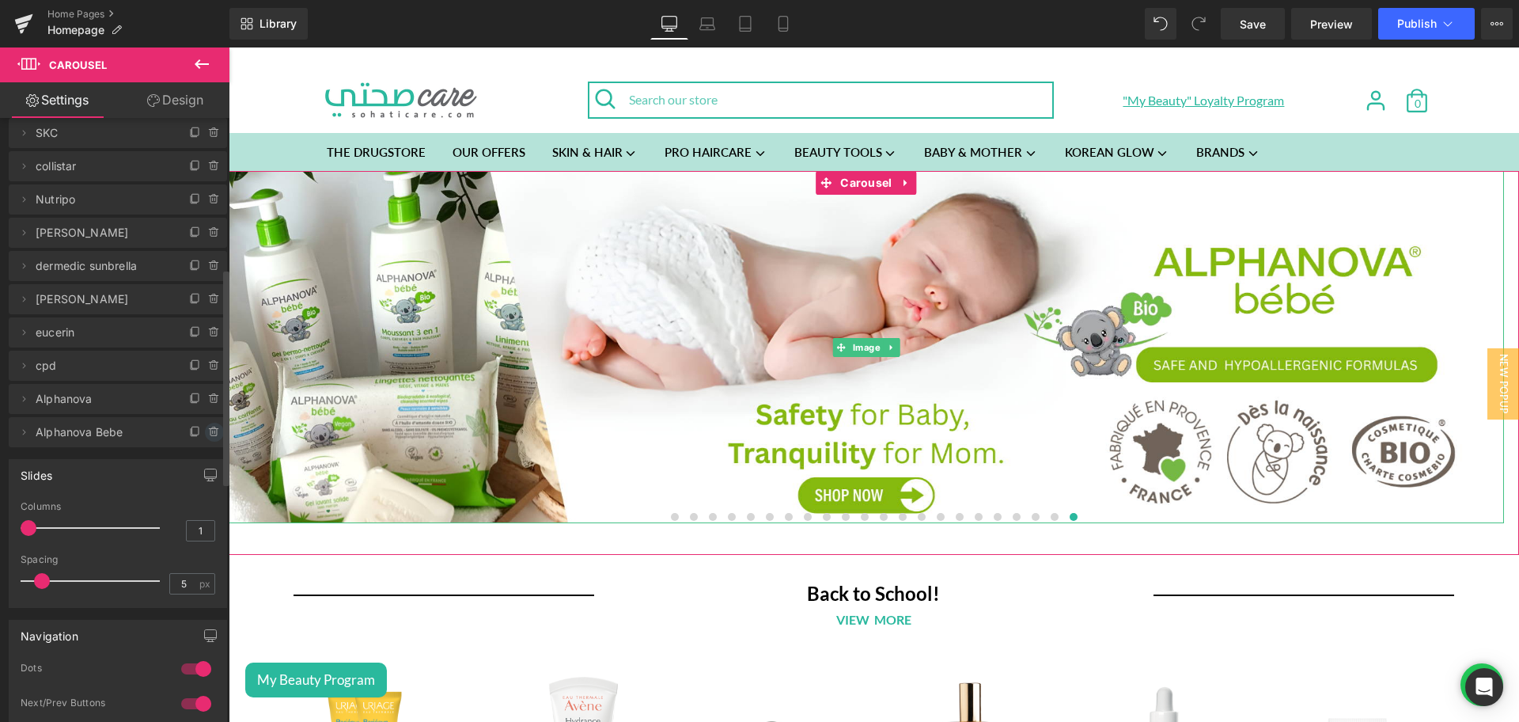
click at [214, 429] on icon at bounding box center [214, 432] width 13 height 13
click at [198, 430] on button "Delete" at bounding box center [197, 432] width 50 height 21
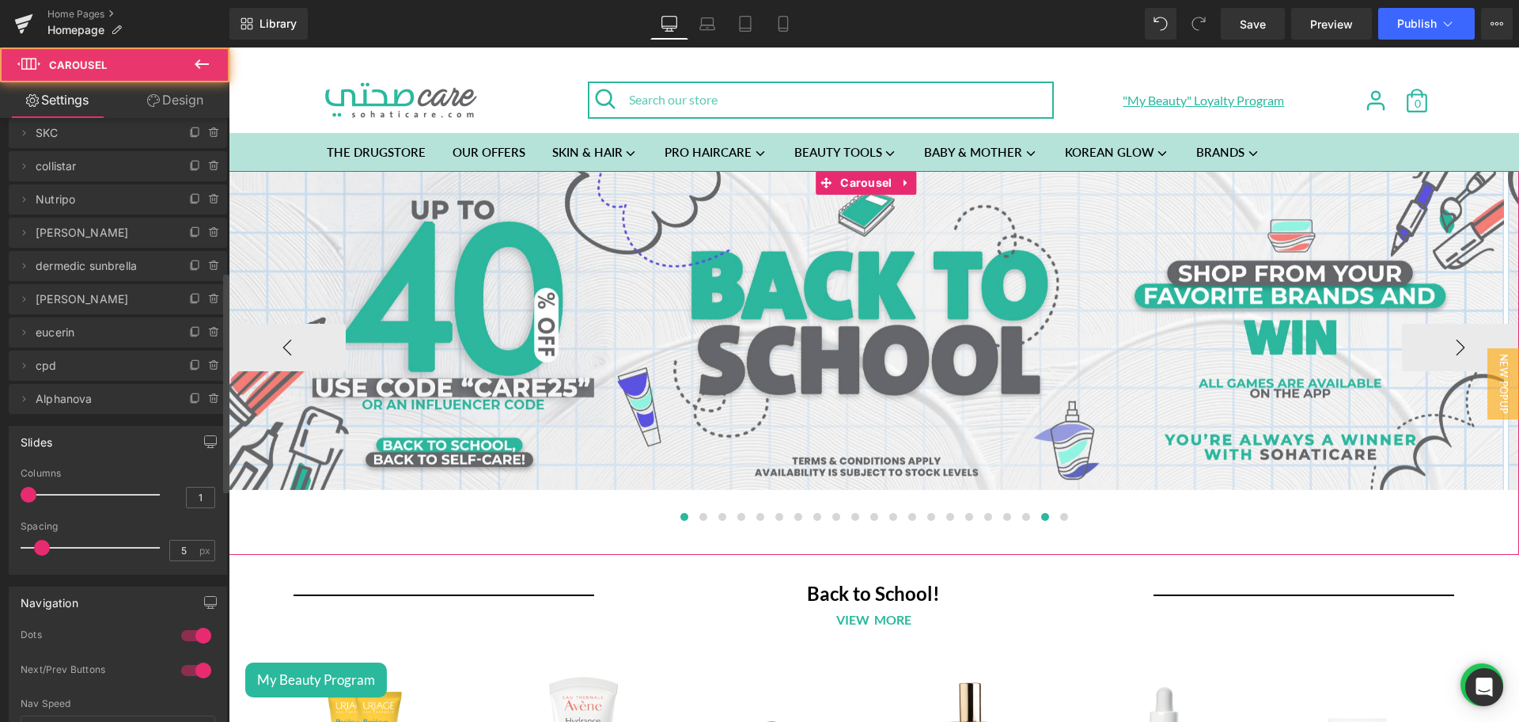
click at [1041, 517] on span at bounding box center [1045, 517] width 8 height 8
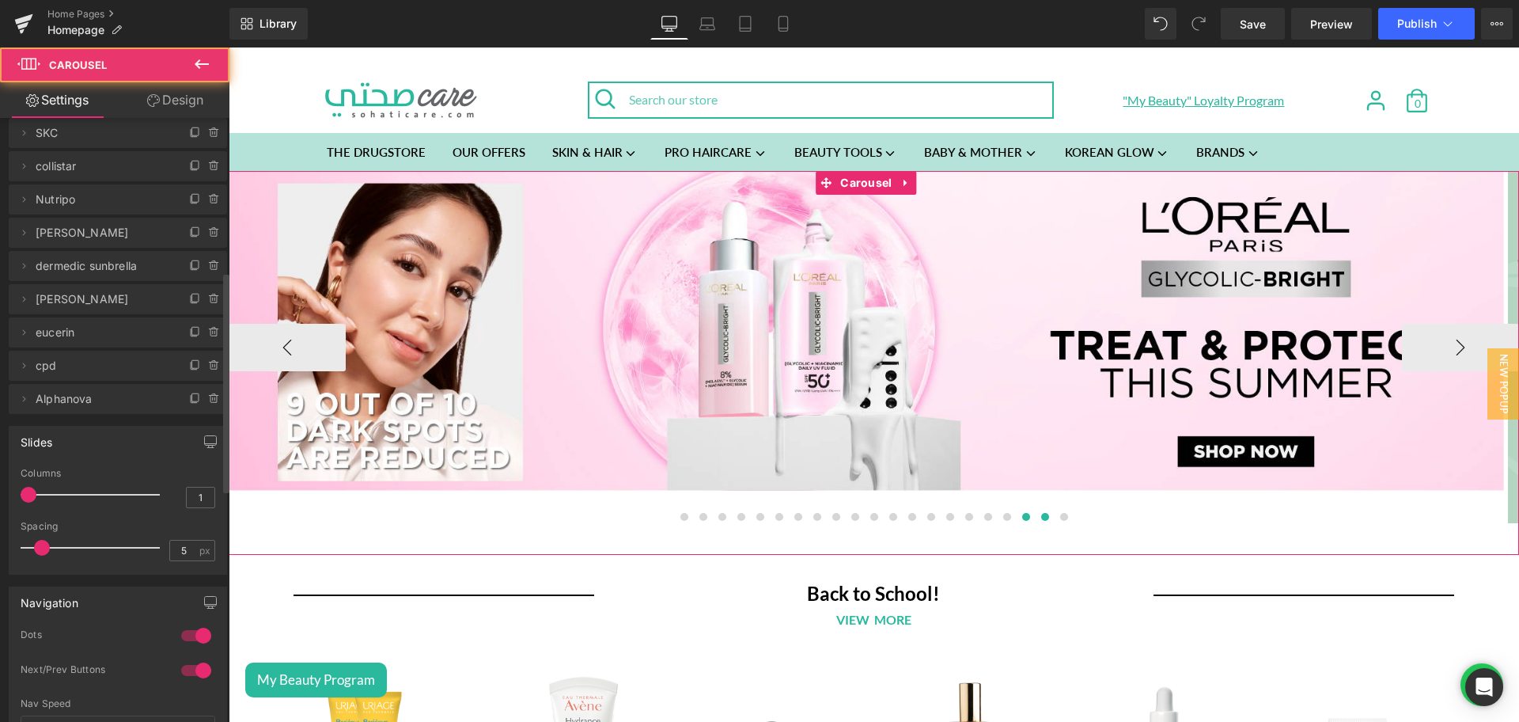
click at [1022, 517] on span at bounding box center [1026, 517] width 8 height 8
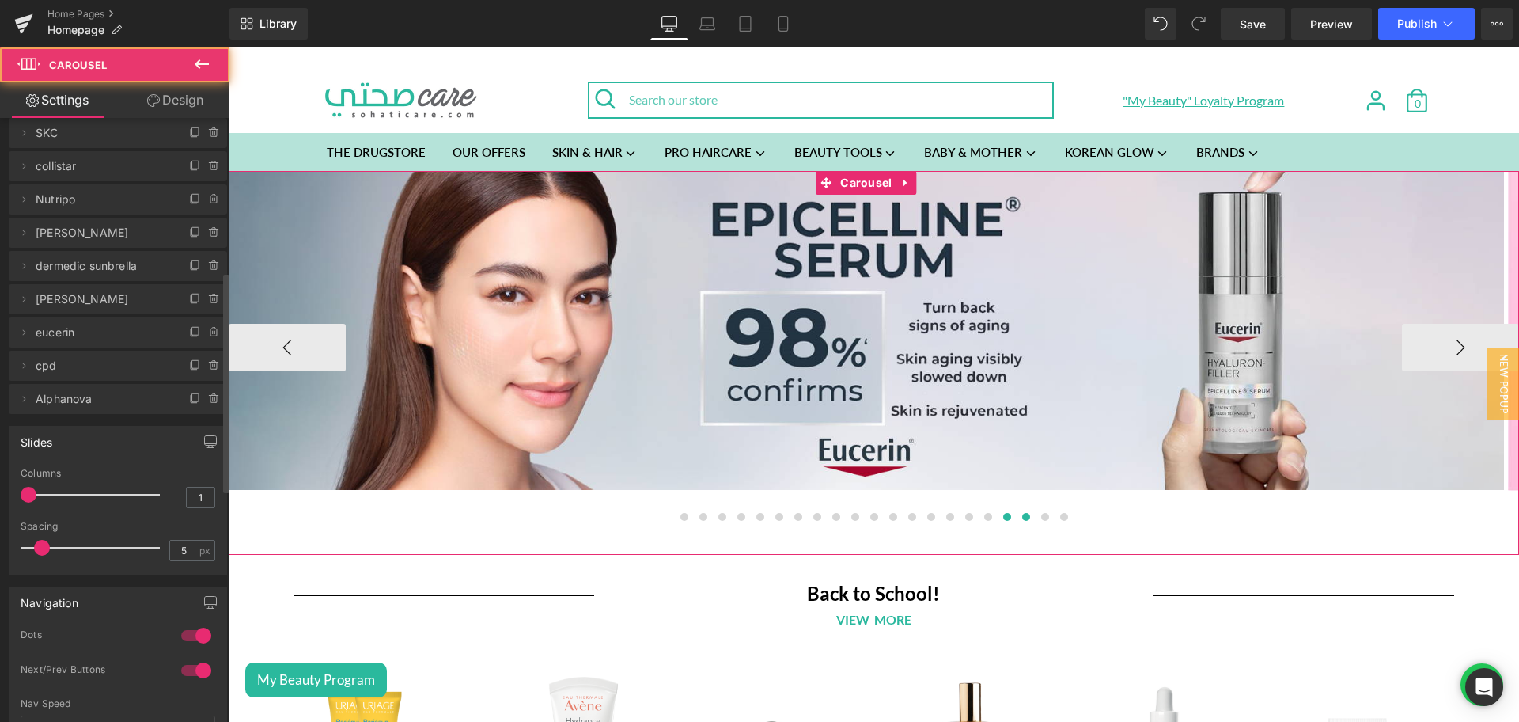
click at [1003, 518] on span at bounding box center [1007, 517] width 8 height 8
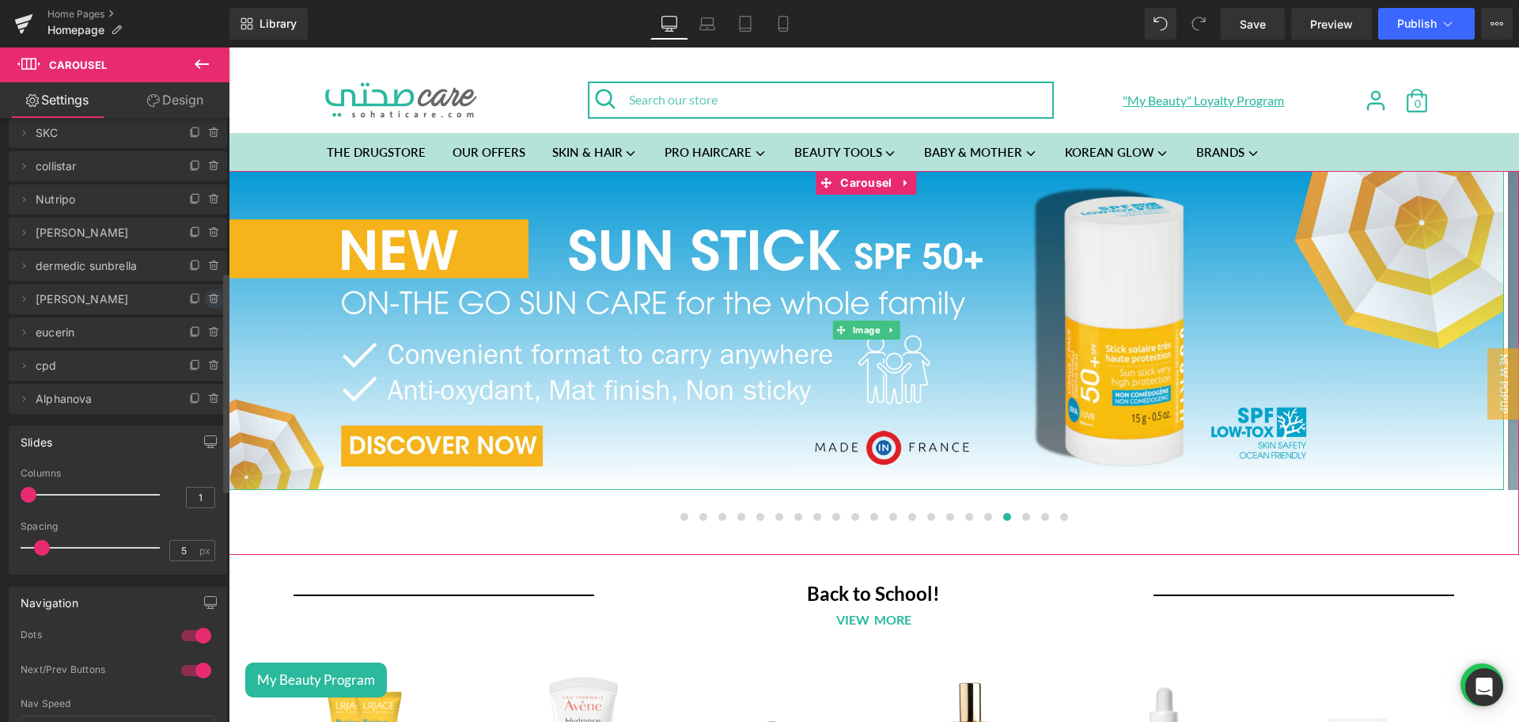
click at [214, 299] on icon at bounding box center [214, 298] width 0 height 3
click at [195, 298] on button "Delete" at bounding box center [197, 300] width 50 height 21
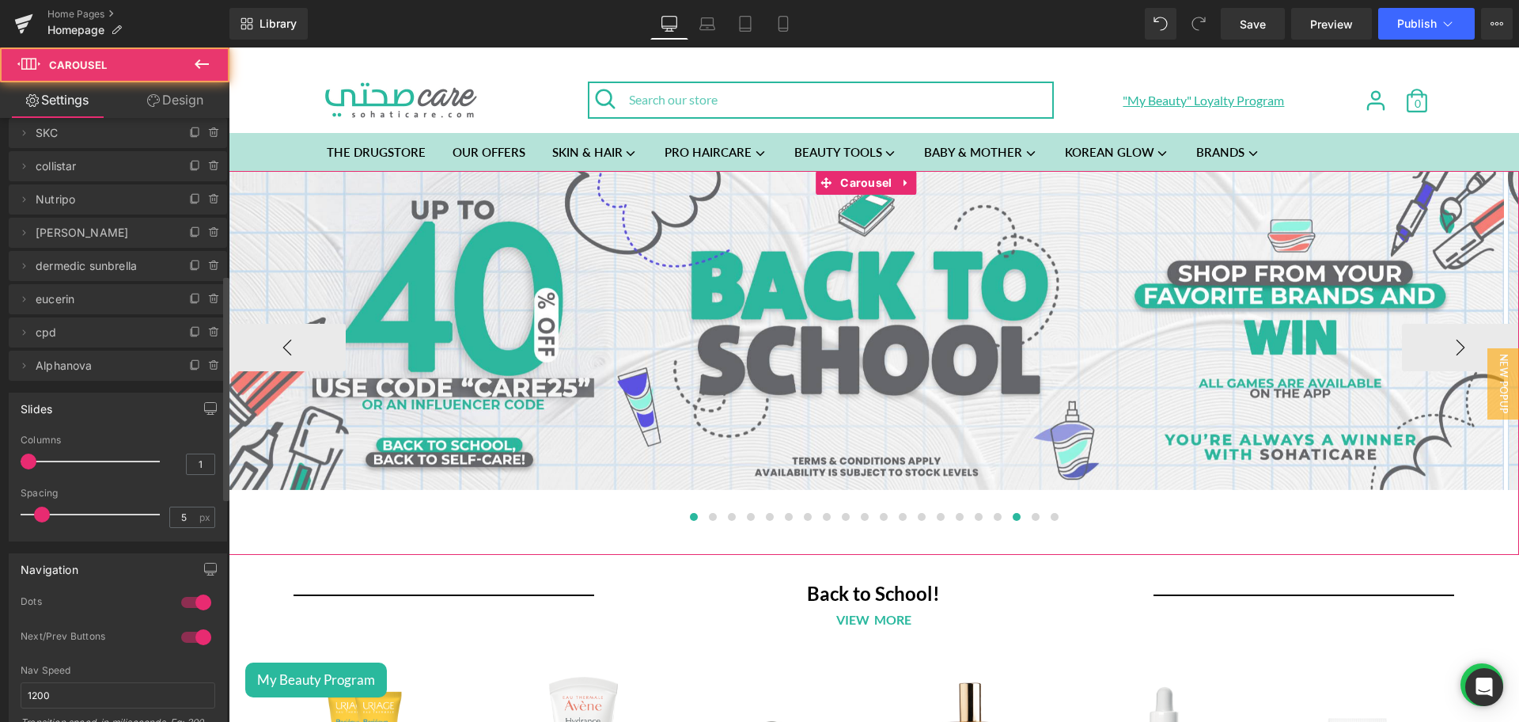
click at [1013, 517] on span at bounding box center [1017, 517] width 8 height 8
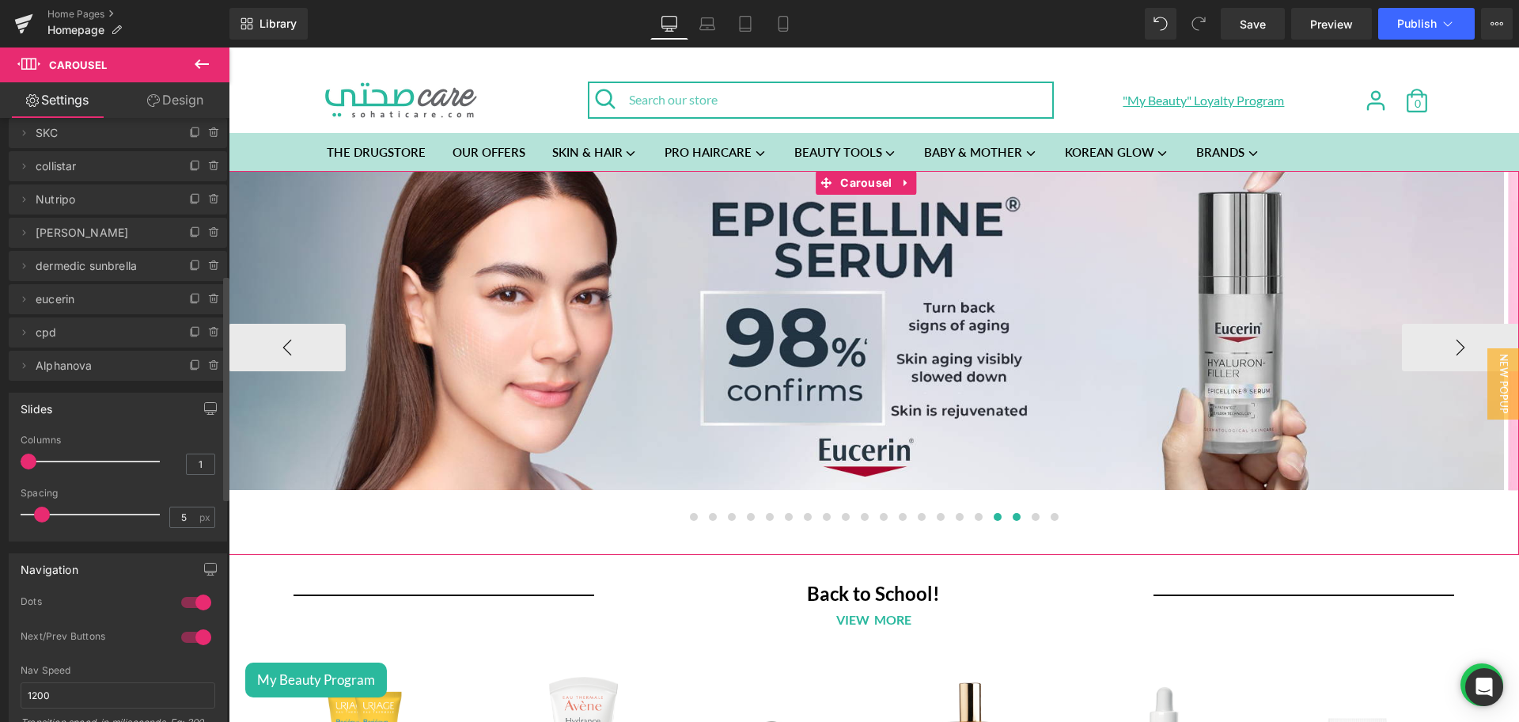
click at [994, 517] on span at bounding box center [998, 517] width 8 height 8
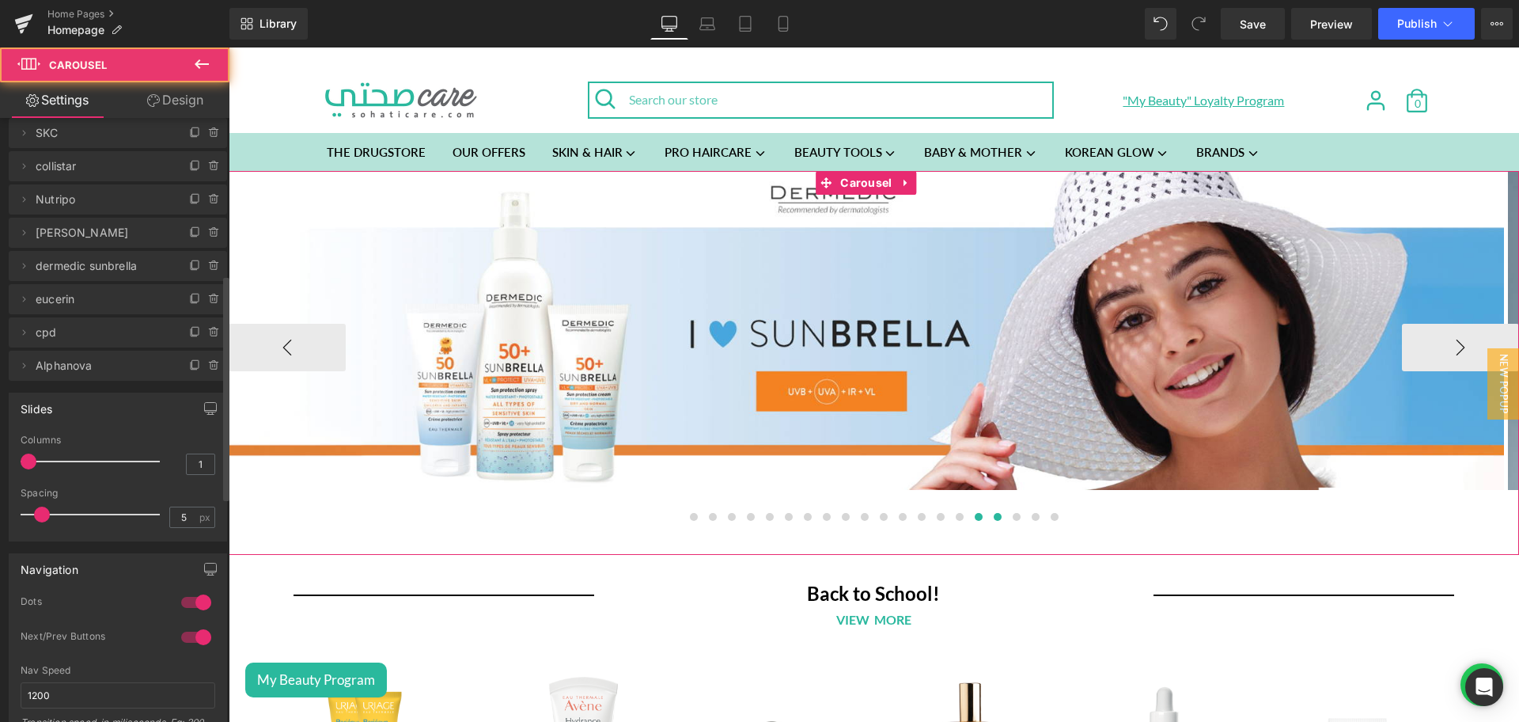
click at [969, 517] on button at bounding box center [978, 517] width 19 height 16
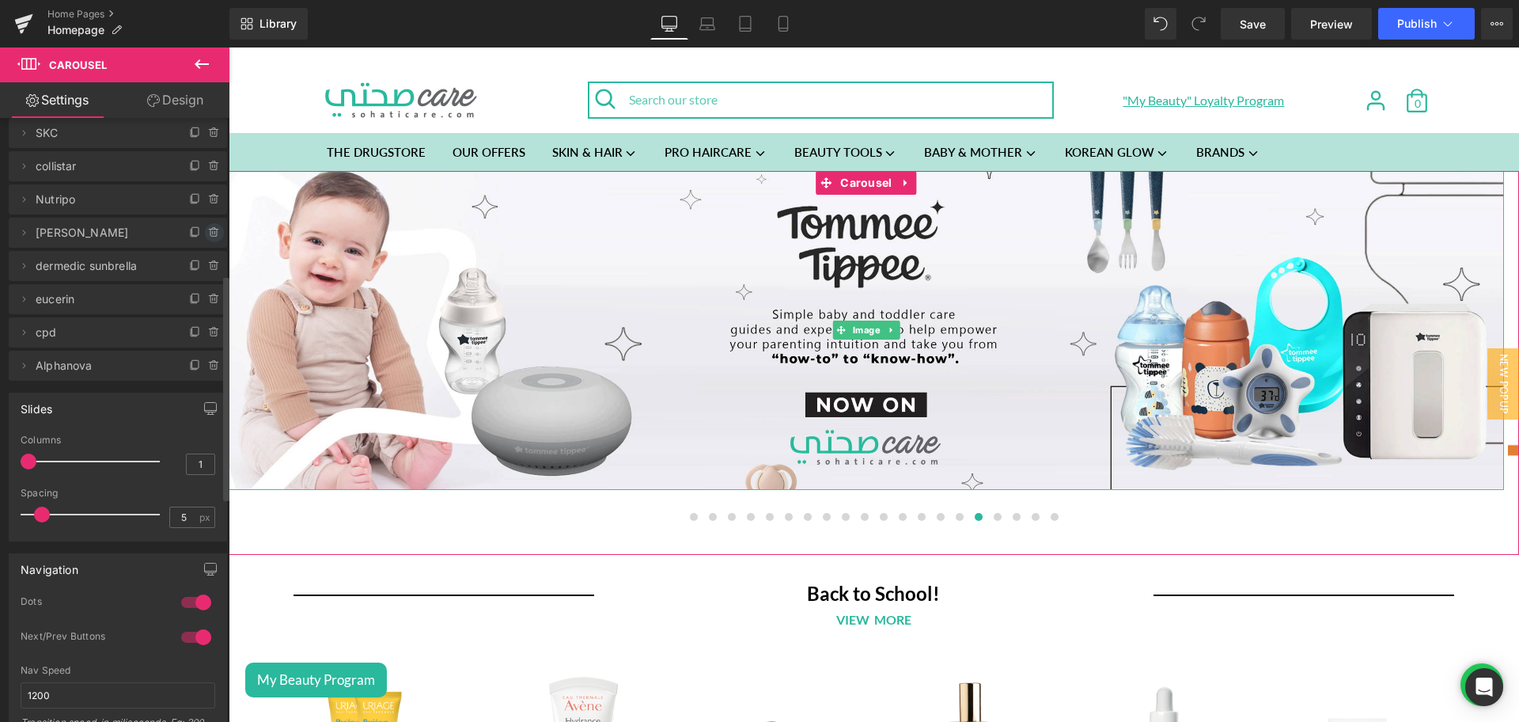
click at [208, 234] on icon at bounding box center [214, 232] width 13 height 13
click at [197, 230] on button "Delete" at bounding box center [197, 233] width 50 height 21
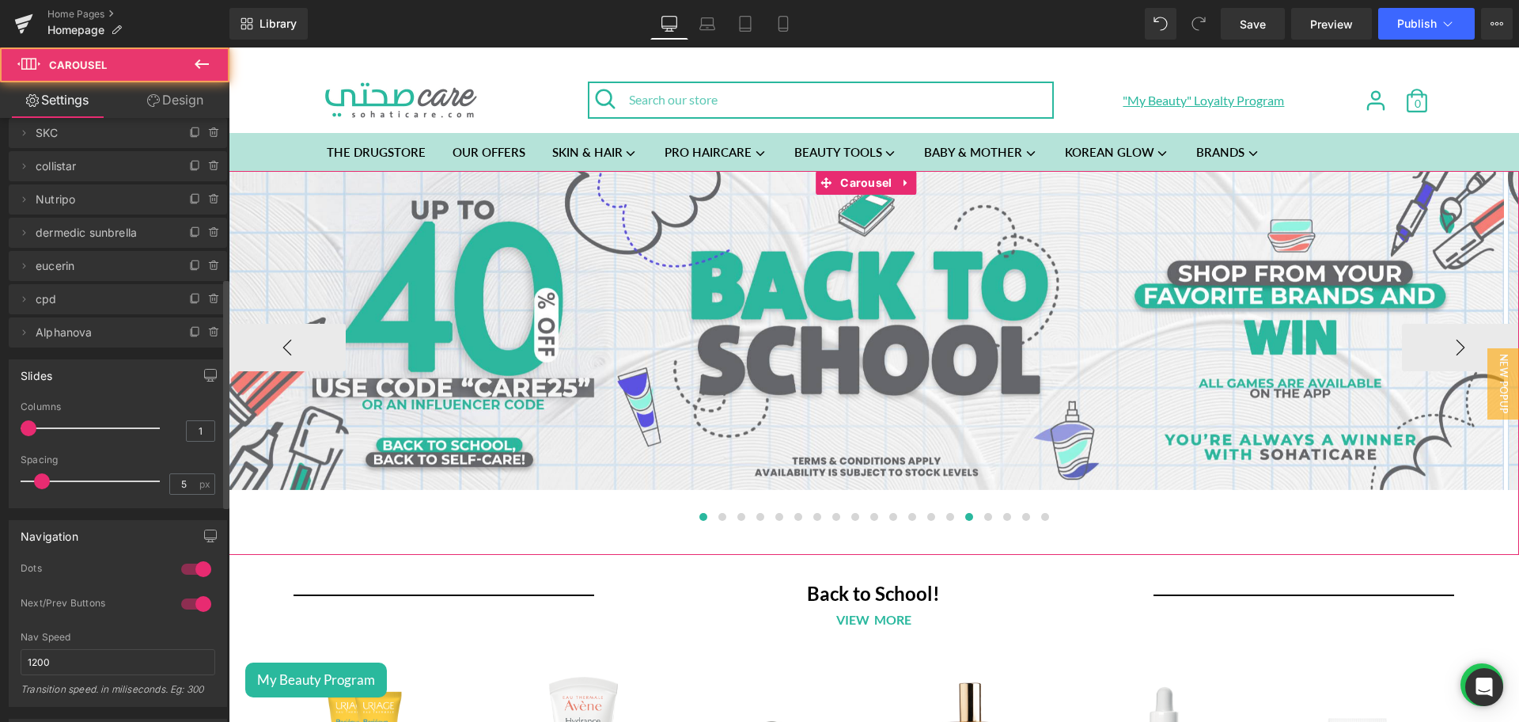
click at [967, 517] on button at bounding box center [969, 517] width 19 height 16
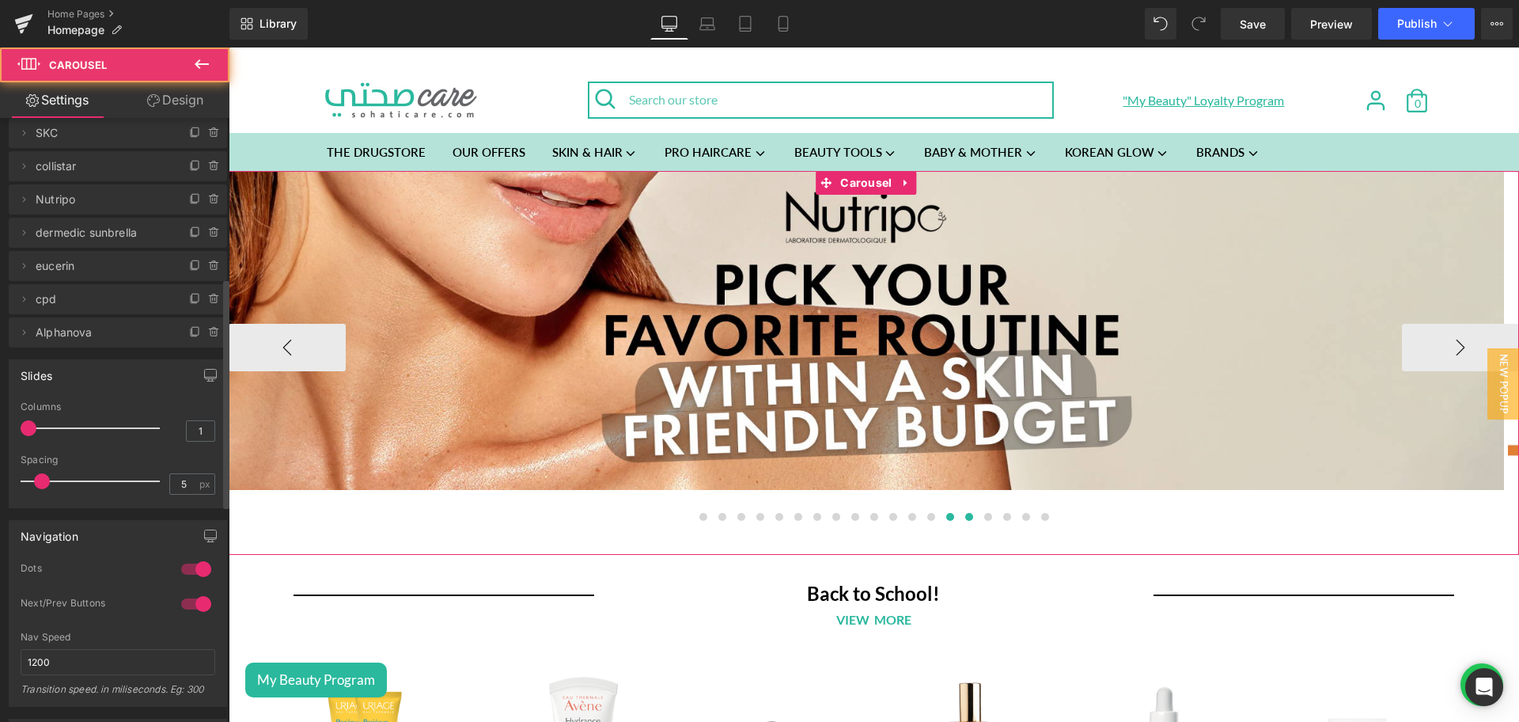
click at [946, 519] on span at bounding box center [950, 517] width 8 height 8
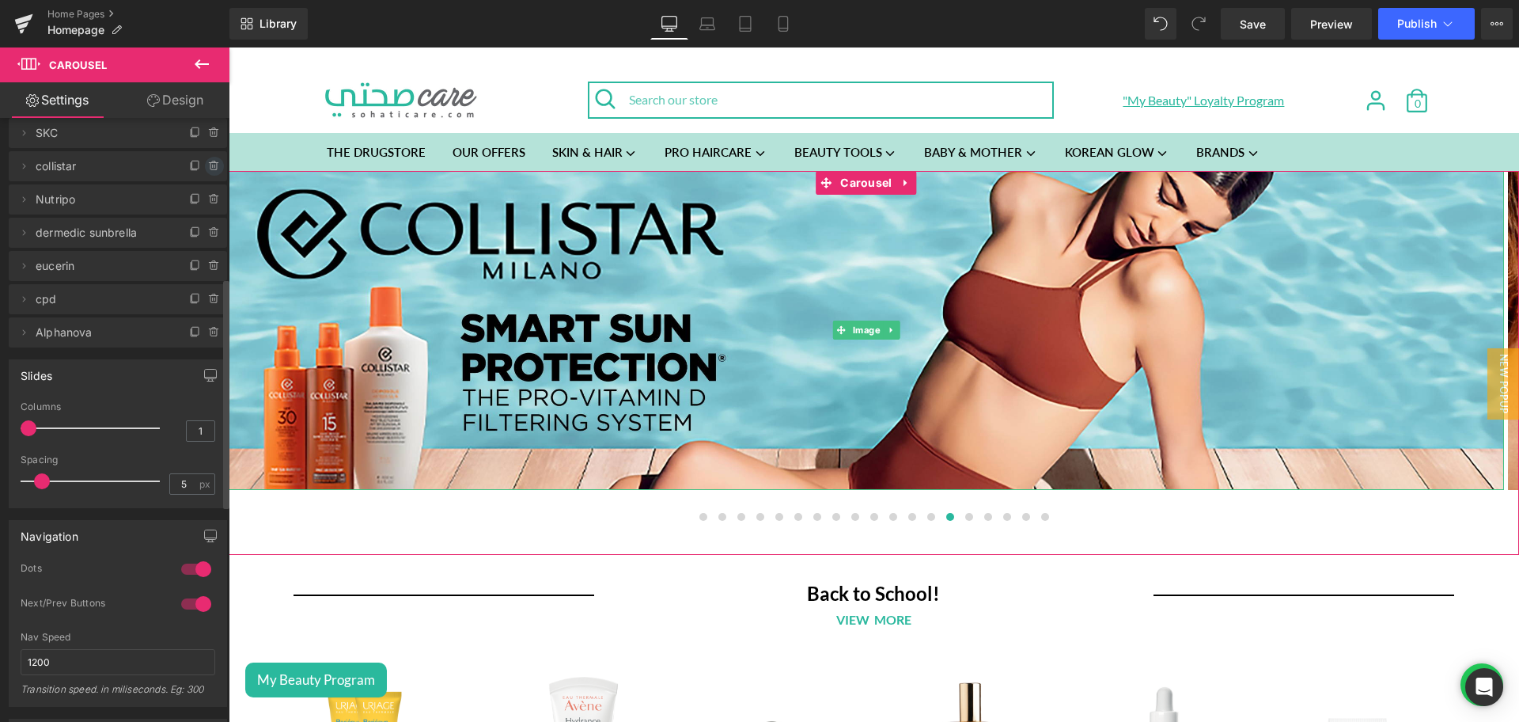
click at [209, 165] on icon at bounding box center [214, 166] width 13 height 13
drag, startPoint x: 183, startPoint y: 168, endPoint x: 820, endPoint y: 617, distance: 780.1
click at [183, 167] on button "Delete" at bounding box center [197, 167] width 50 height 21
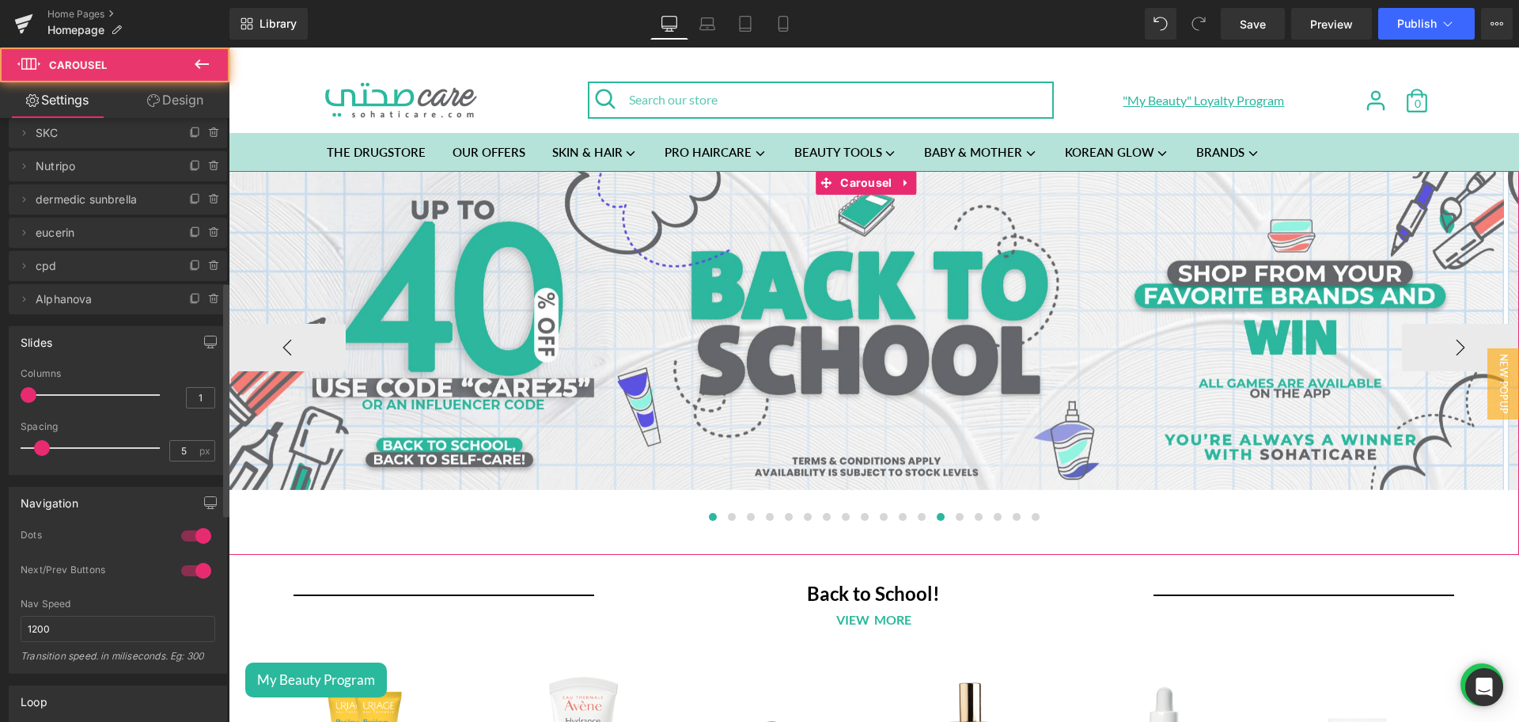
click at [937, 518] on span at bounding box center [941, 517] width 8 height 8
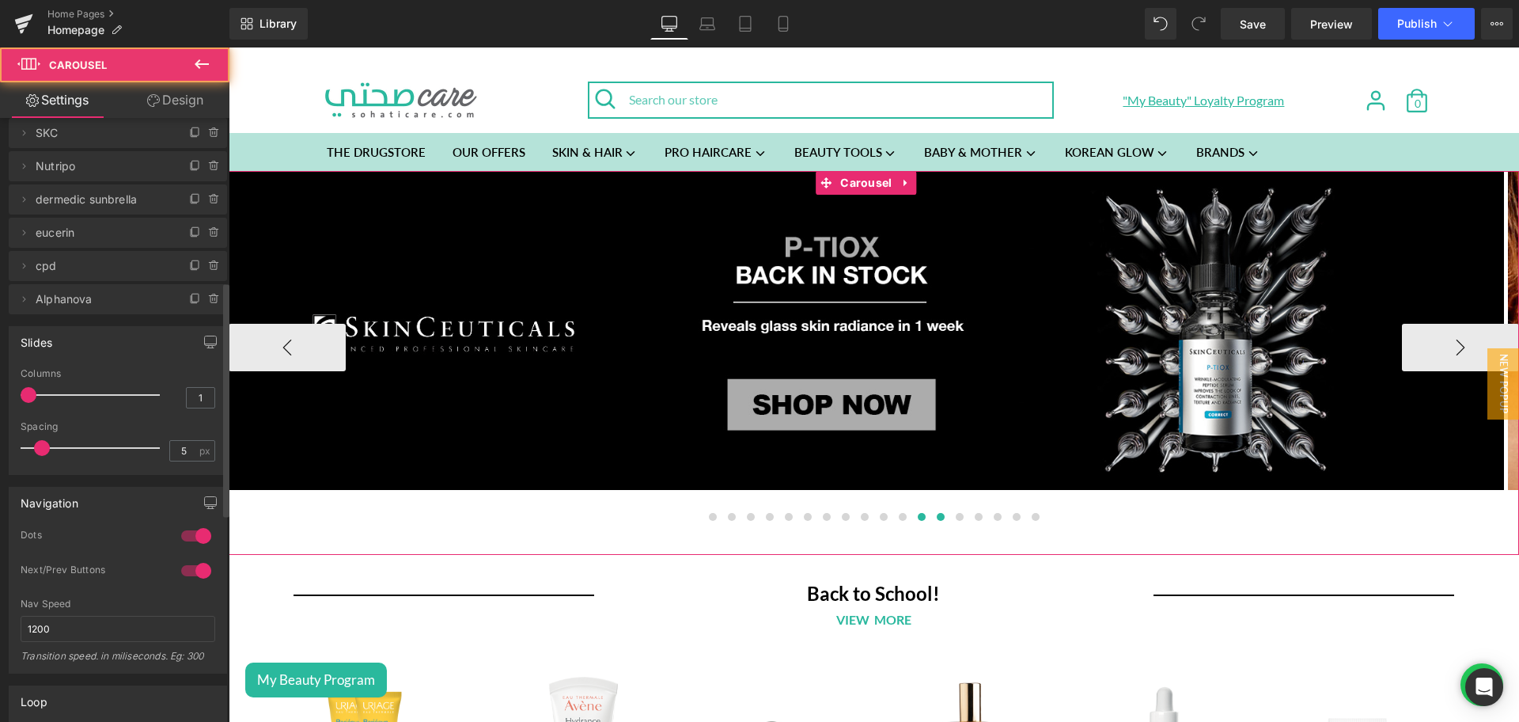
click at [912, 522] on button at bounding box center [921, 517] width 19 height 16
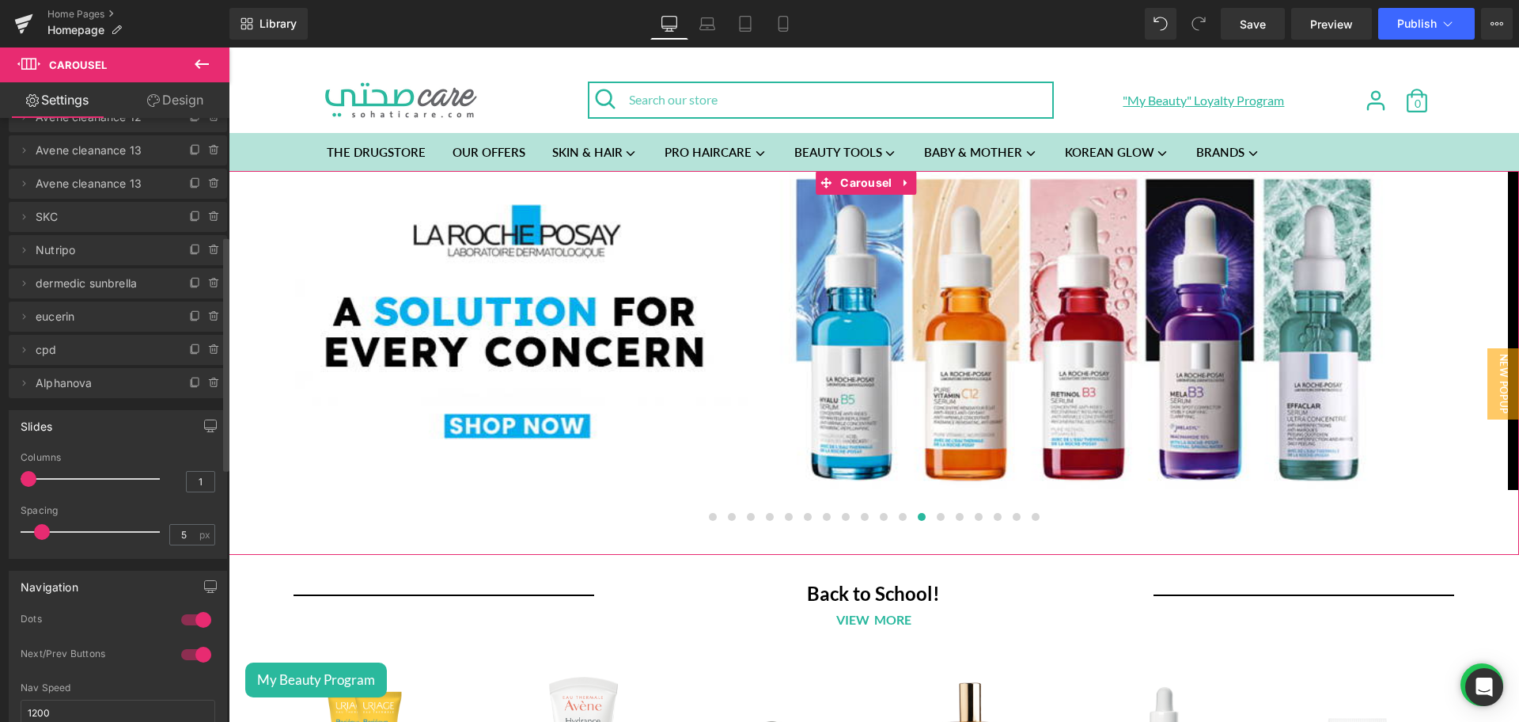
scroll to position [301, 0]
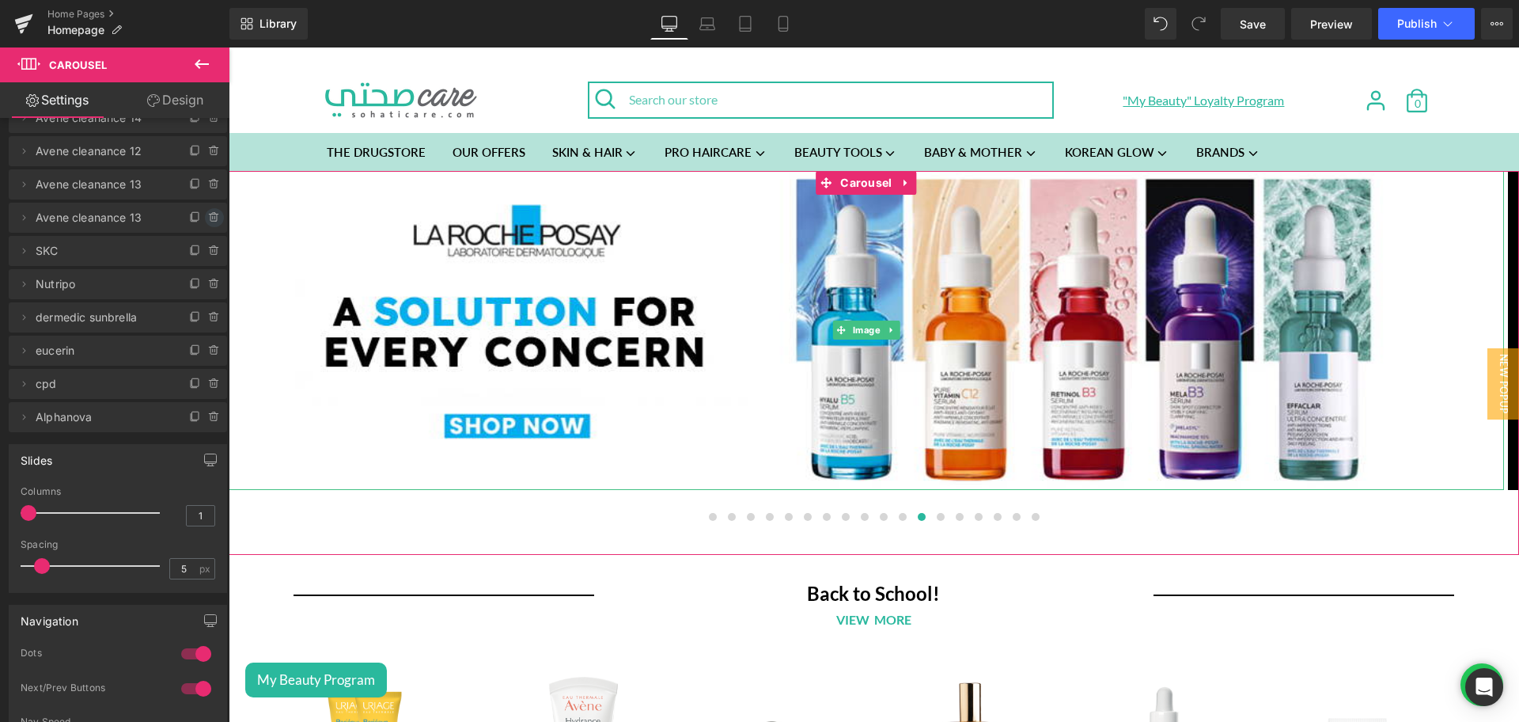
click at [210, 214] on icon at bounding box center [213, 214] width 9 height 0
click at [206, 219] on button "Delete" at bounding box center [197, 218] width 50 height 21
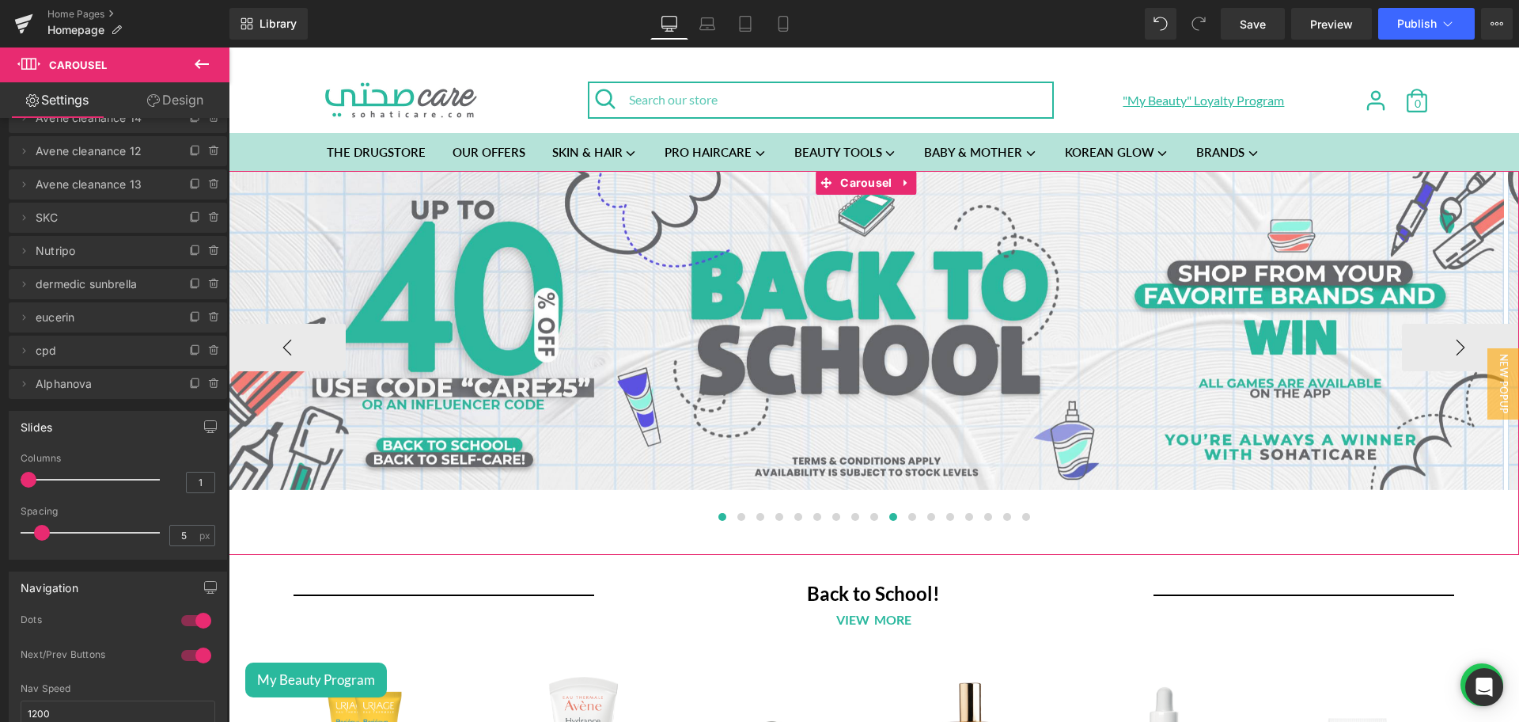
click at [889, 517] on span at bounding box center [893, 517] width 8 height 8
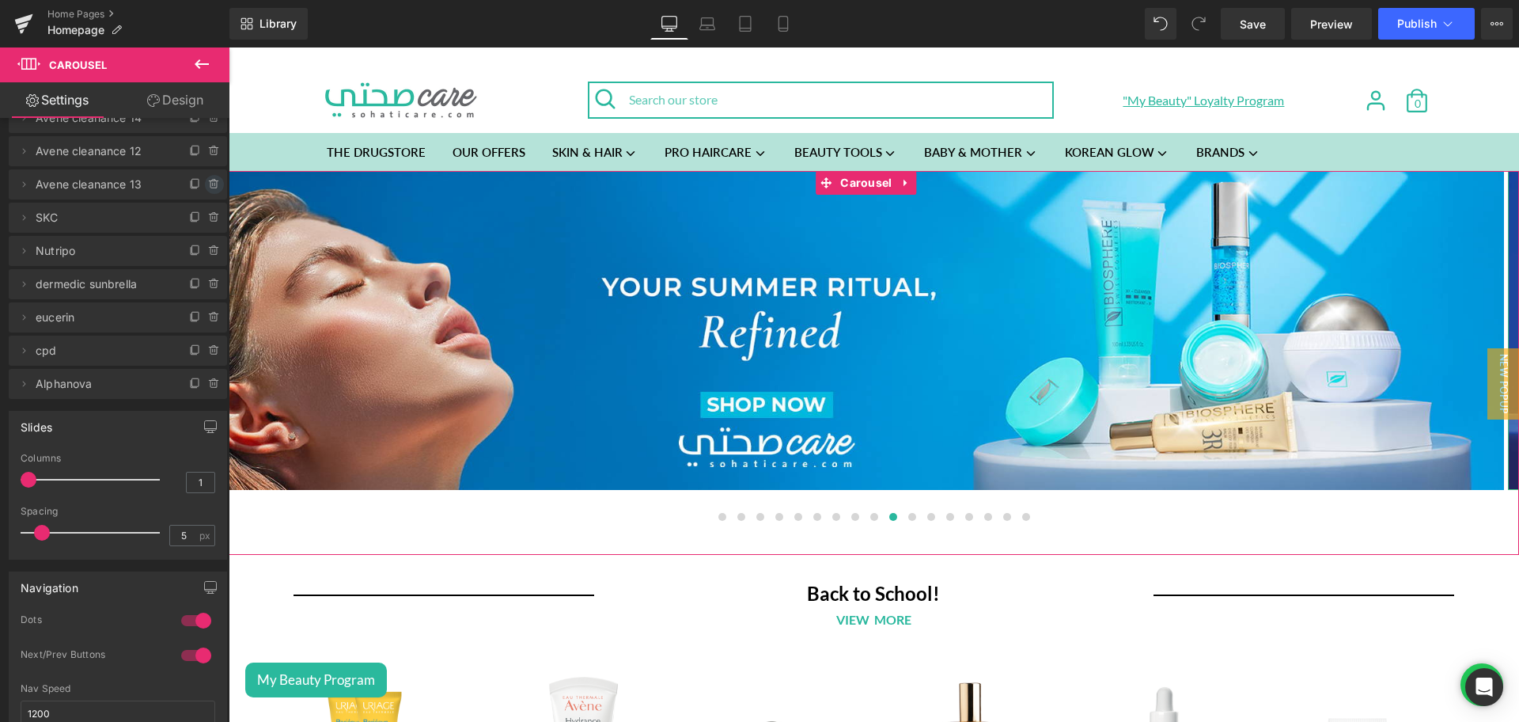
click at [208, 184] on icon at bounding box center [214, 184] width 13 height 13
drag, startPoint x: 207, startPoint y: 184, endPoint x: 658, endPoint y: 526, distance: 565.9
click at [207, 184] on button "Delete" at bounding box center [197, 185] width 50 height 21
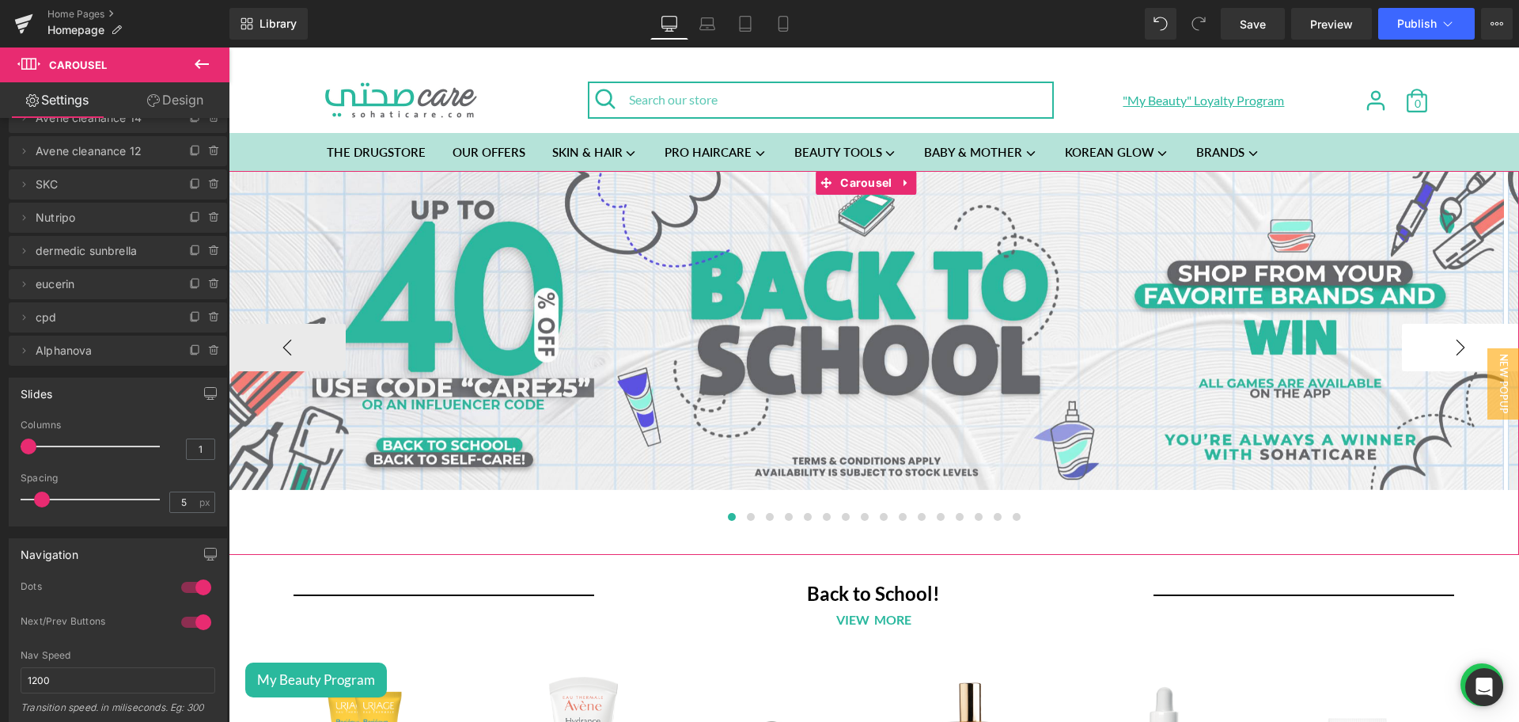
click at [1451, 353] on button "›" at bounding box center [1460, 347] width 117 height 47
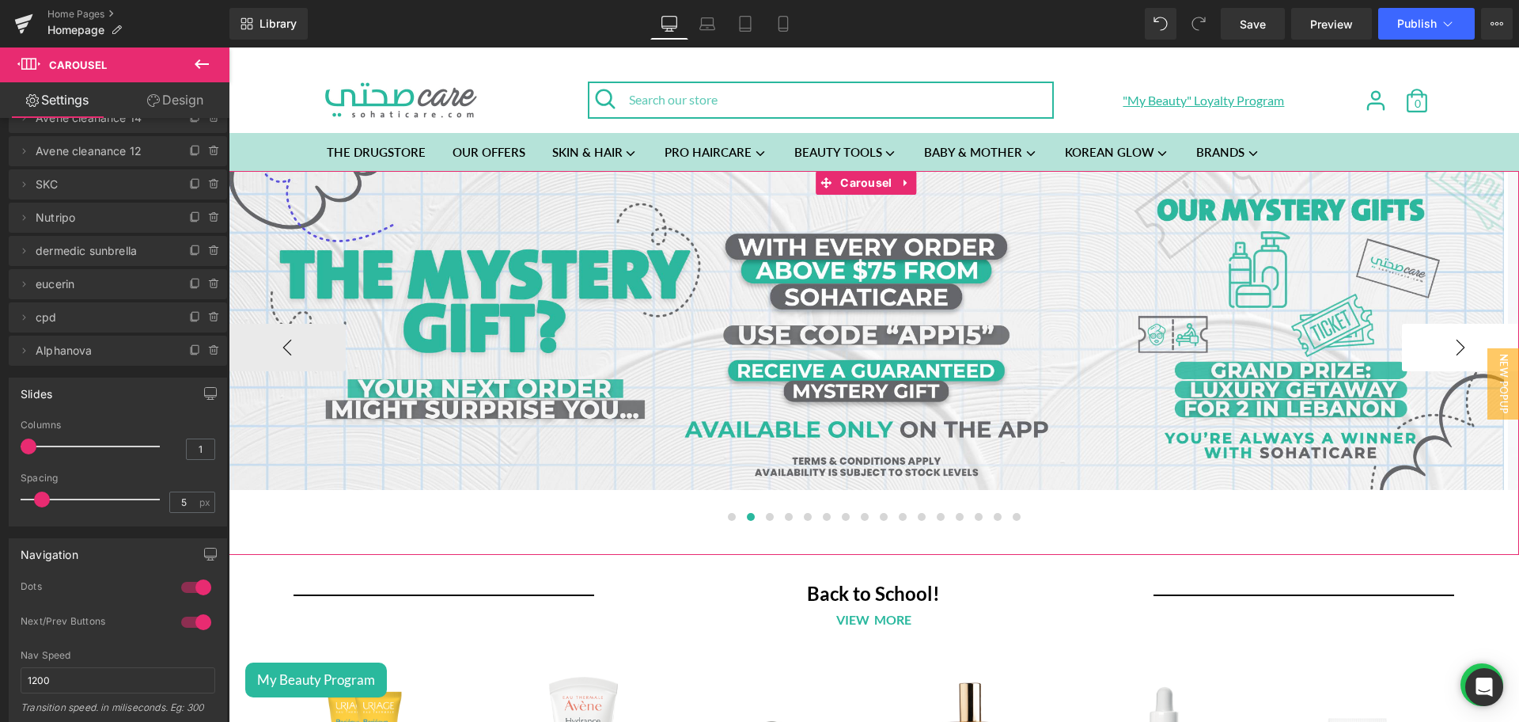
click at [1451, 353] on button "›" at bounding box center [1460, 347] width 117 height 47
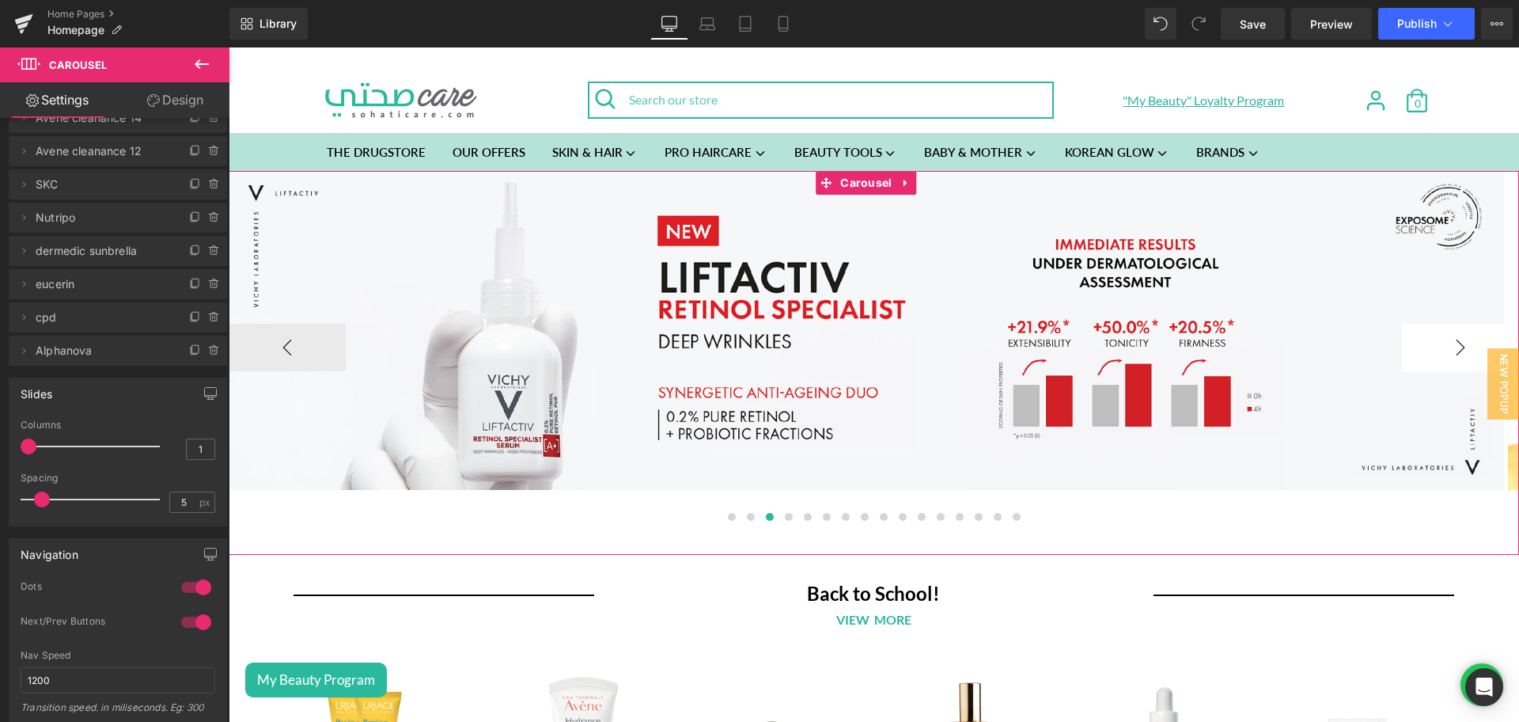
click at [1451, 353] on button "›" at bounding box center [1460, 347] width 117 height 47
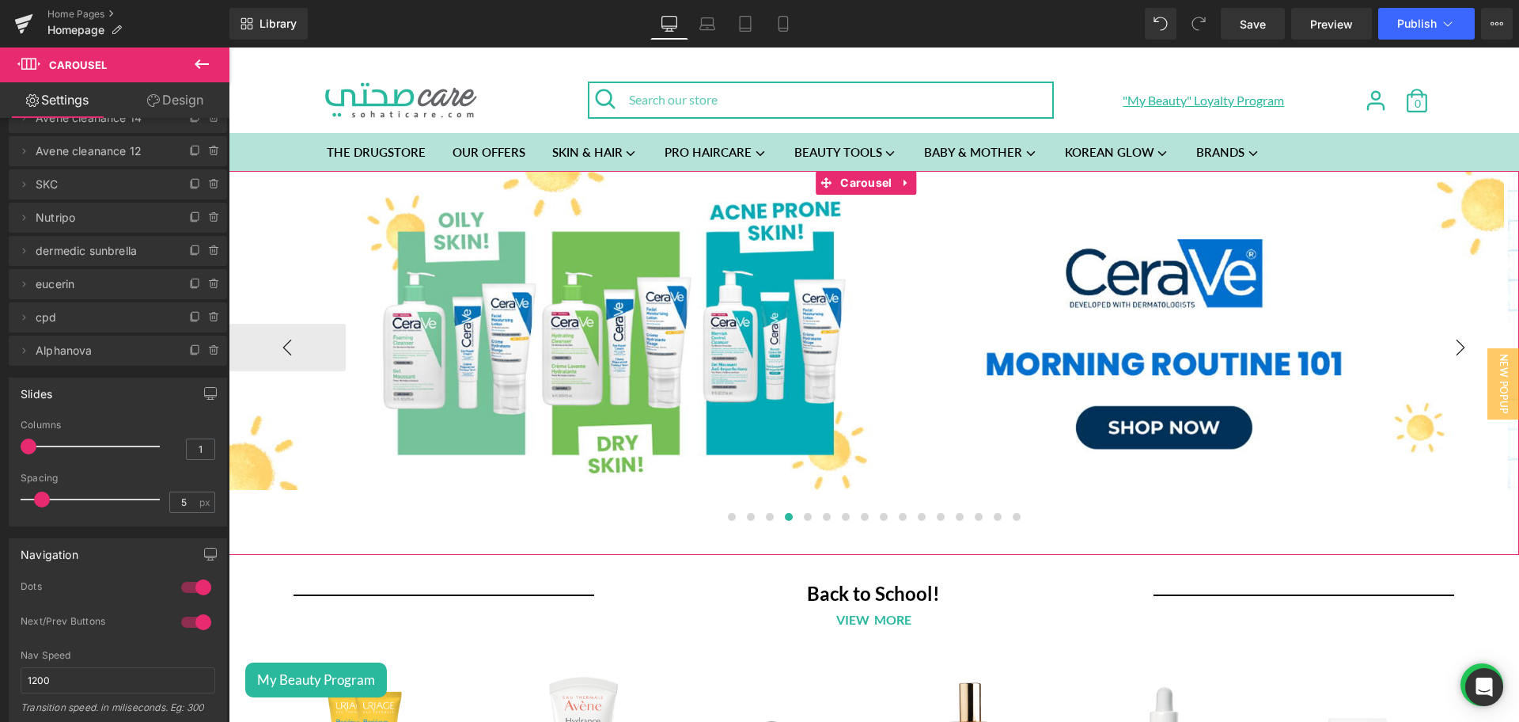
click at [1451, 353] on button "›" at bounding box center [1460, 347] width 117 height 47
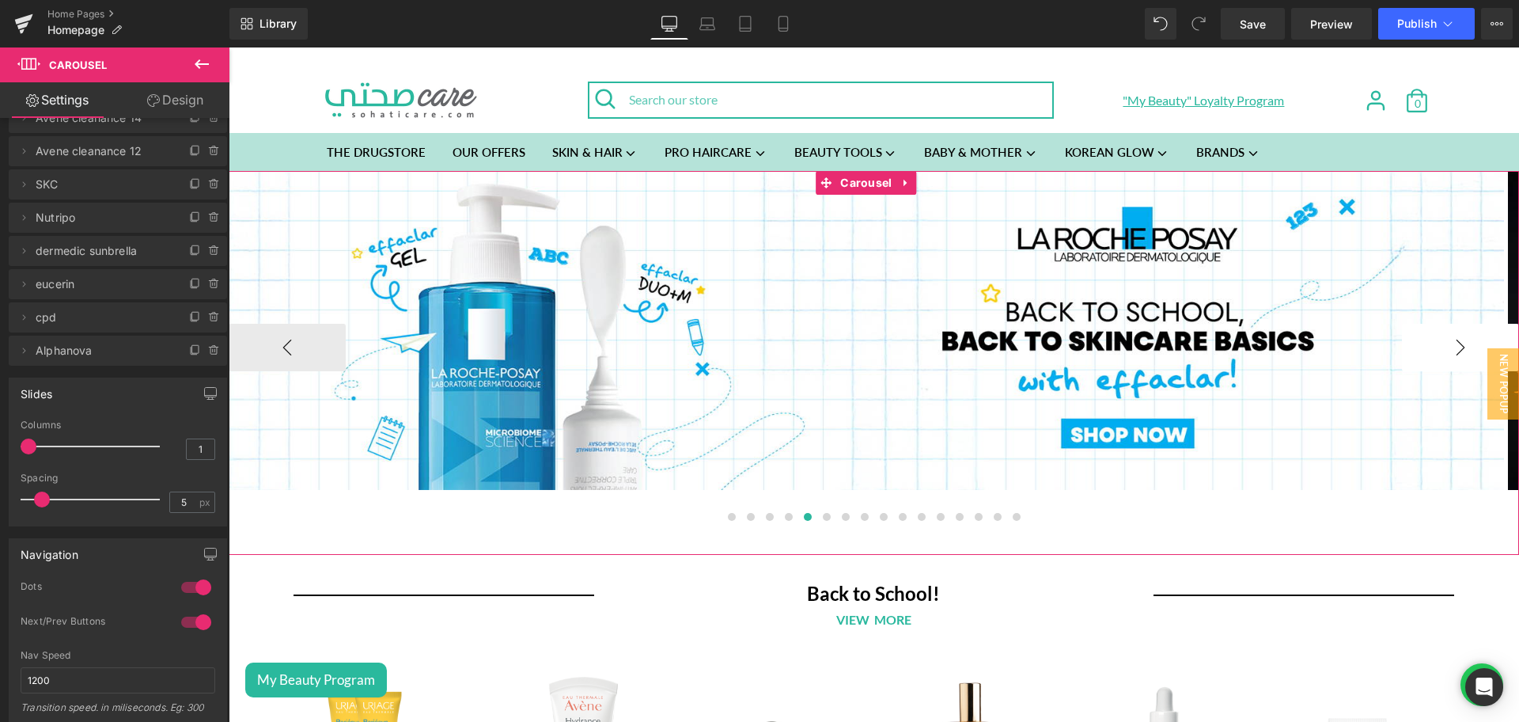
click at [1451, 353] on button "›" at bounding box center [1460, 347] width 117 height 47
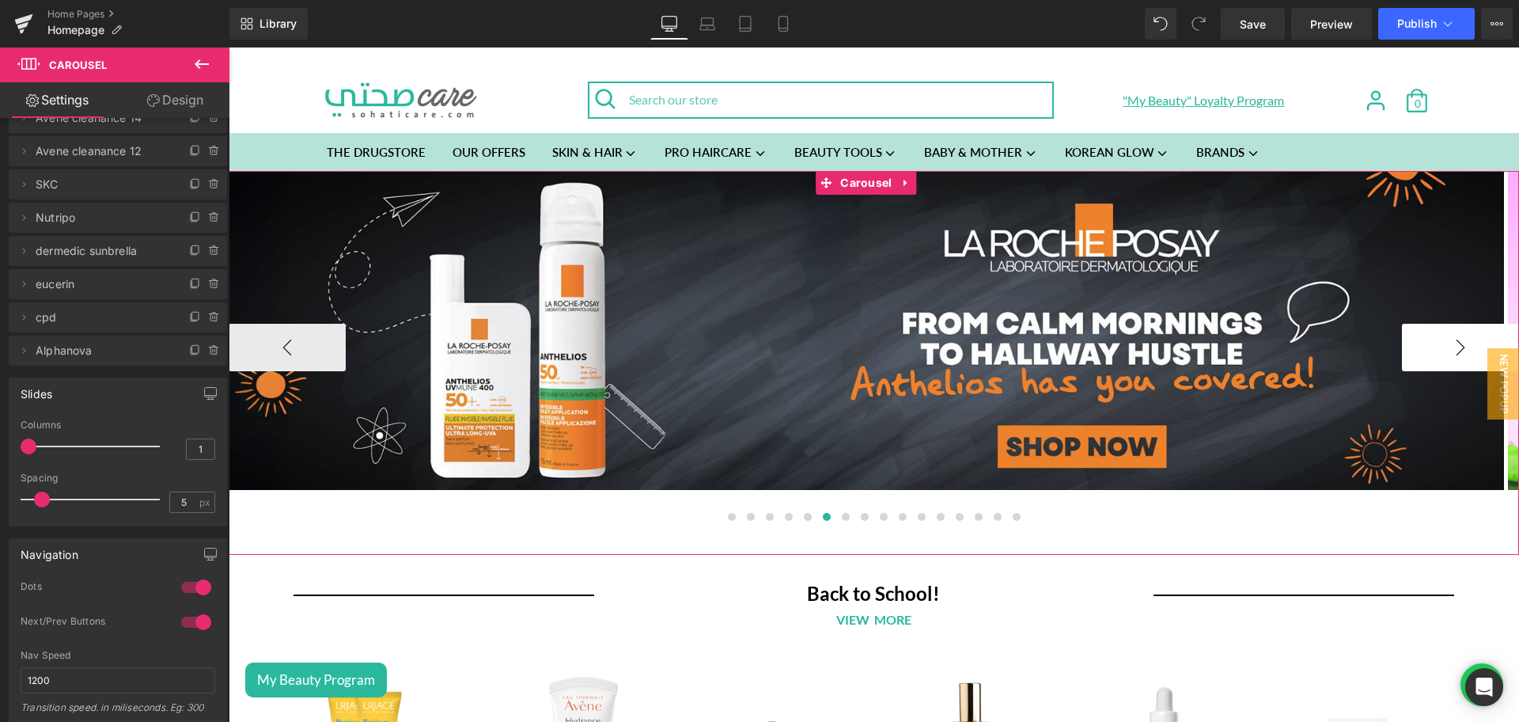
click at [1451, 353] on button "›" at bounding box center [1460, 347] width 117 height 47
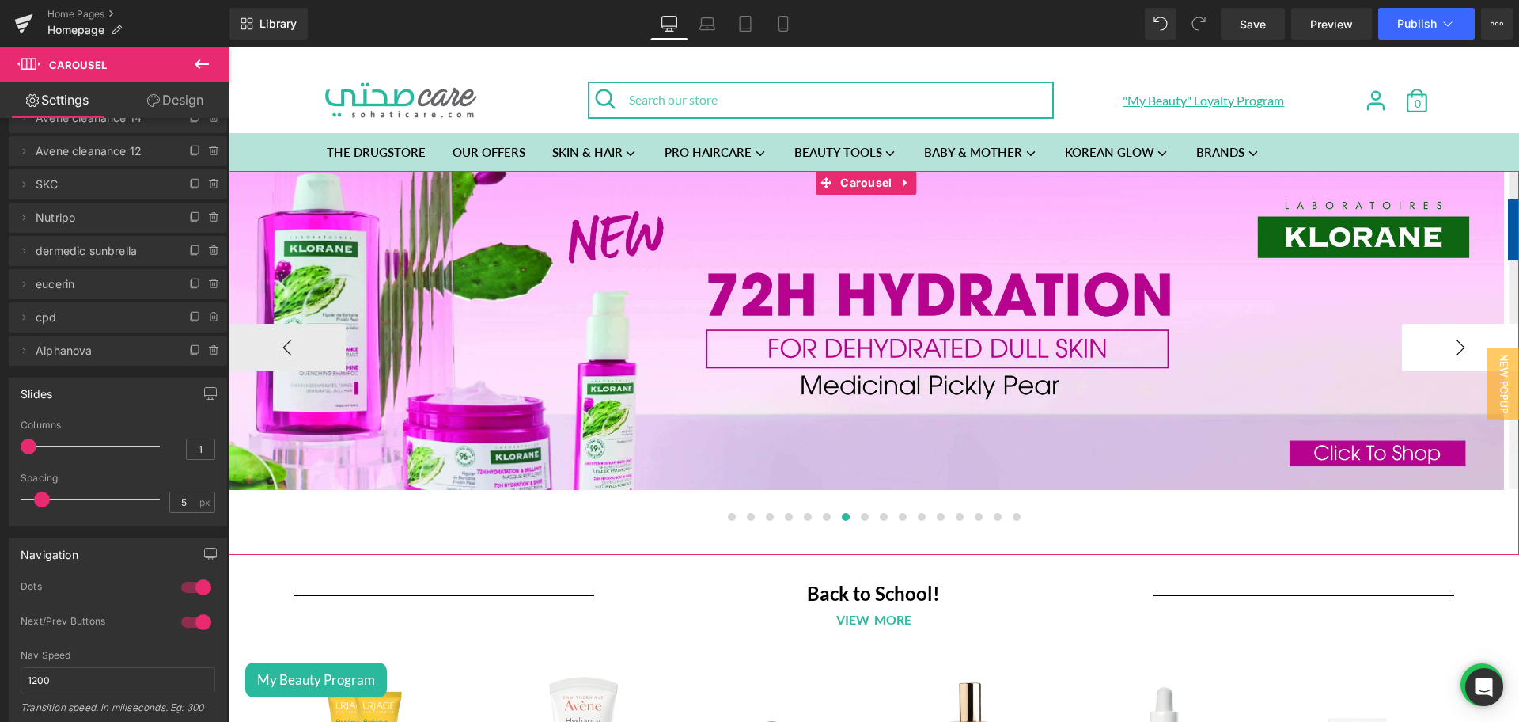
click at [1451, 353] on button "›" at bounding box center [1460, 347] width 117 height 47
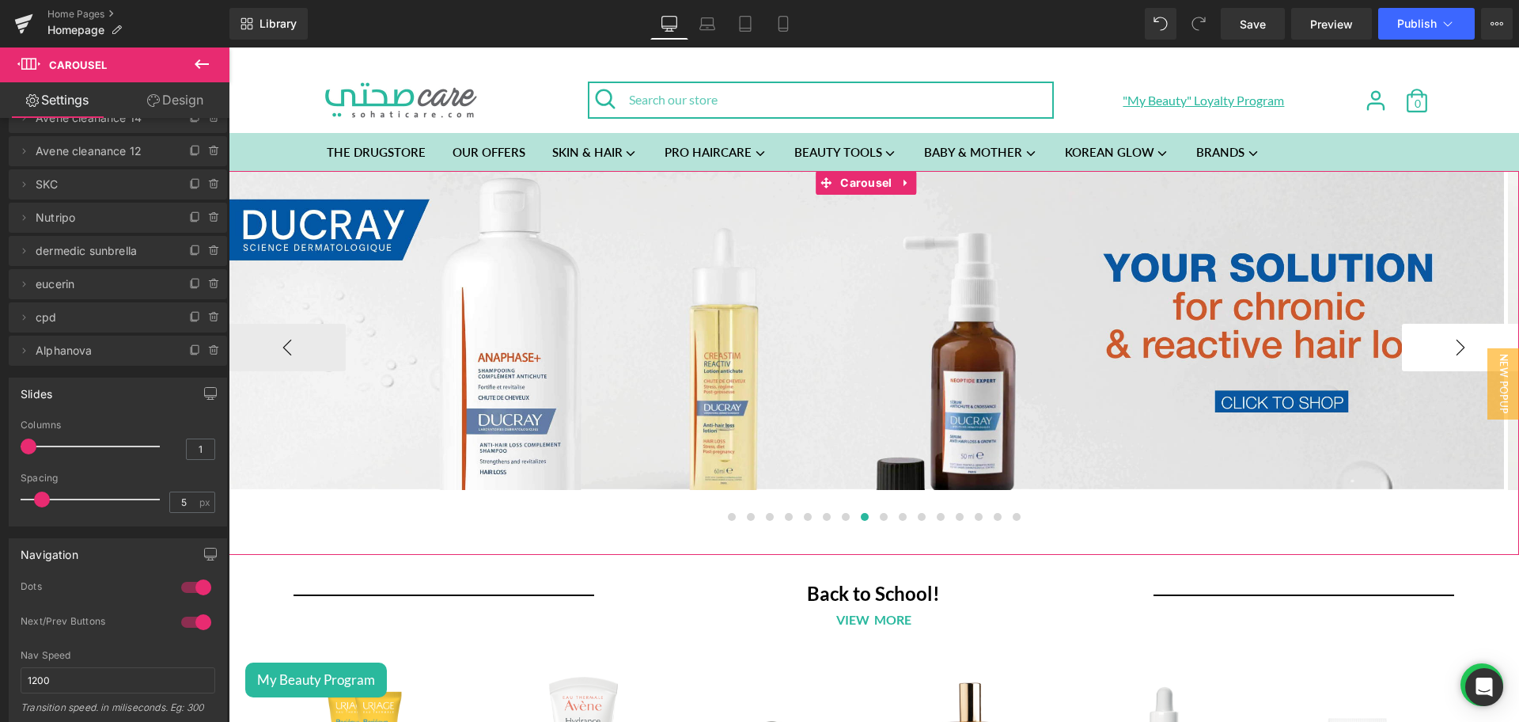
click at [1451, 353] on button "›" at bounding box center [1460, 347] width 117 height 47
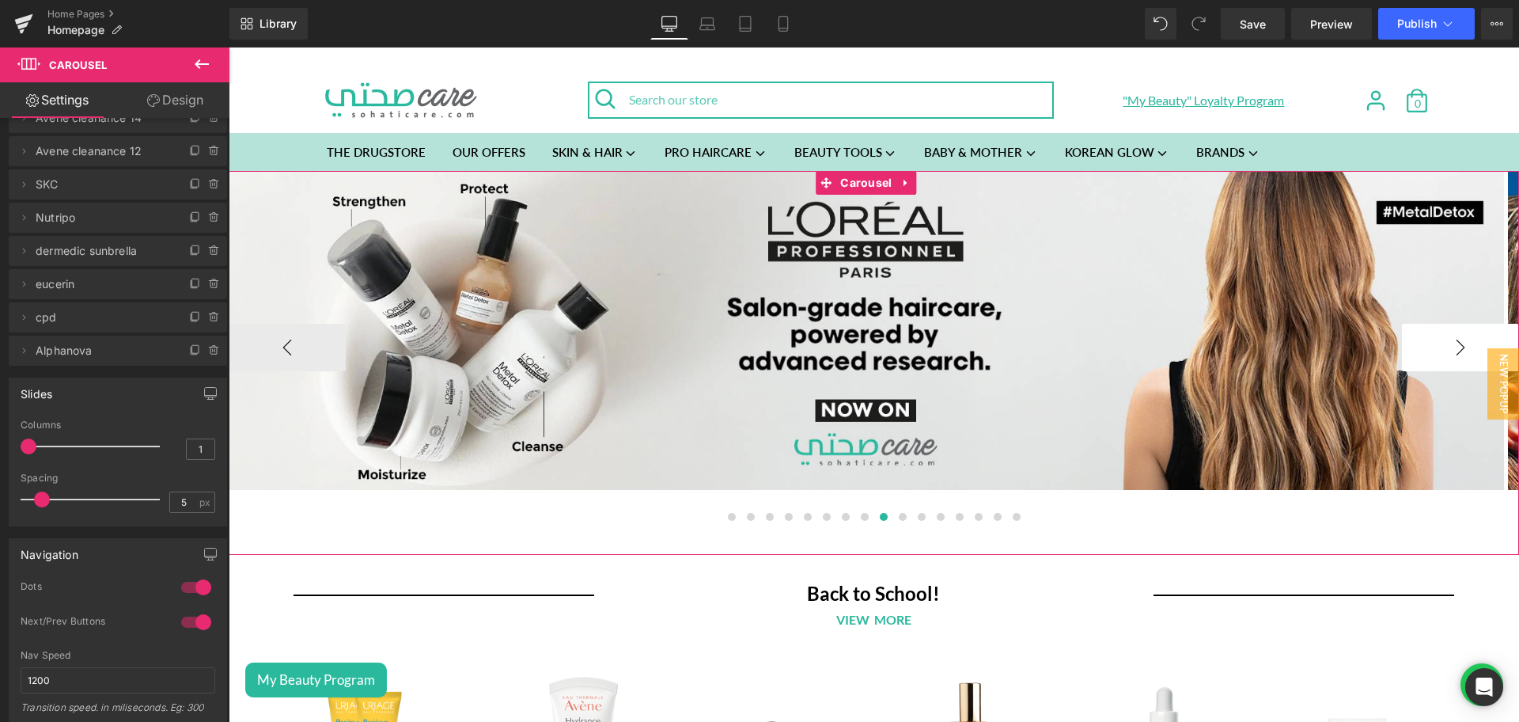
click at [1451, 353] on button "›" at bounding box center [1460, 347] width 117 height 47
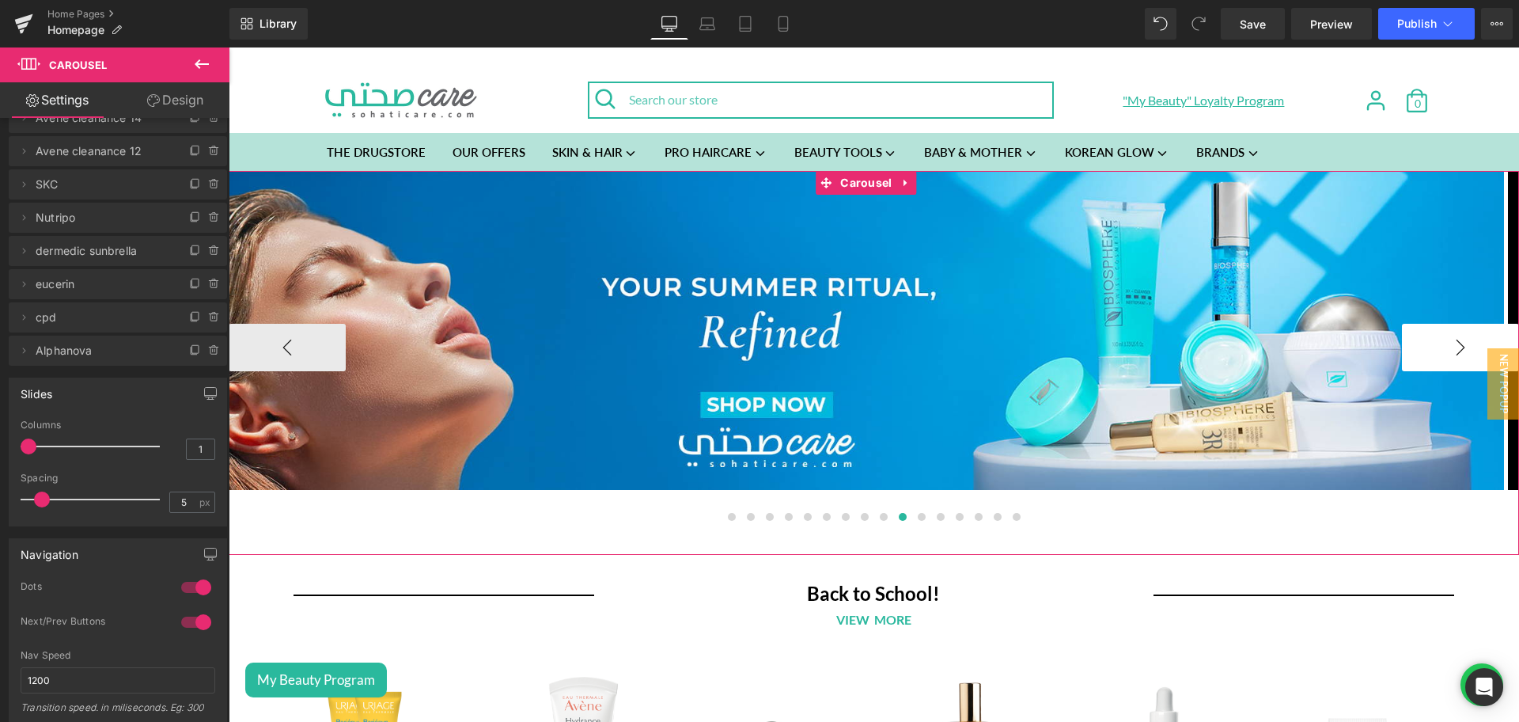
click at [1451, 353] on button "›" at bounding box center [1460, 347] width 117 height 47
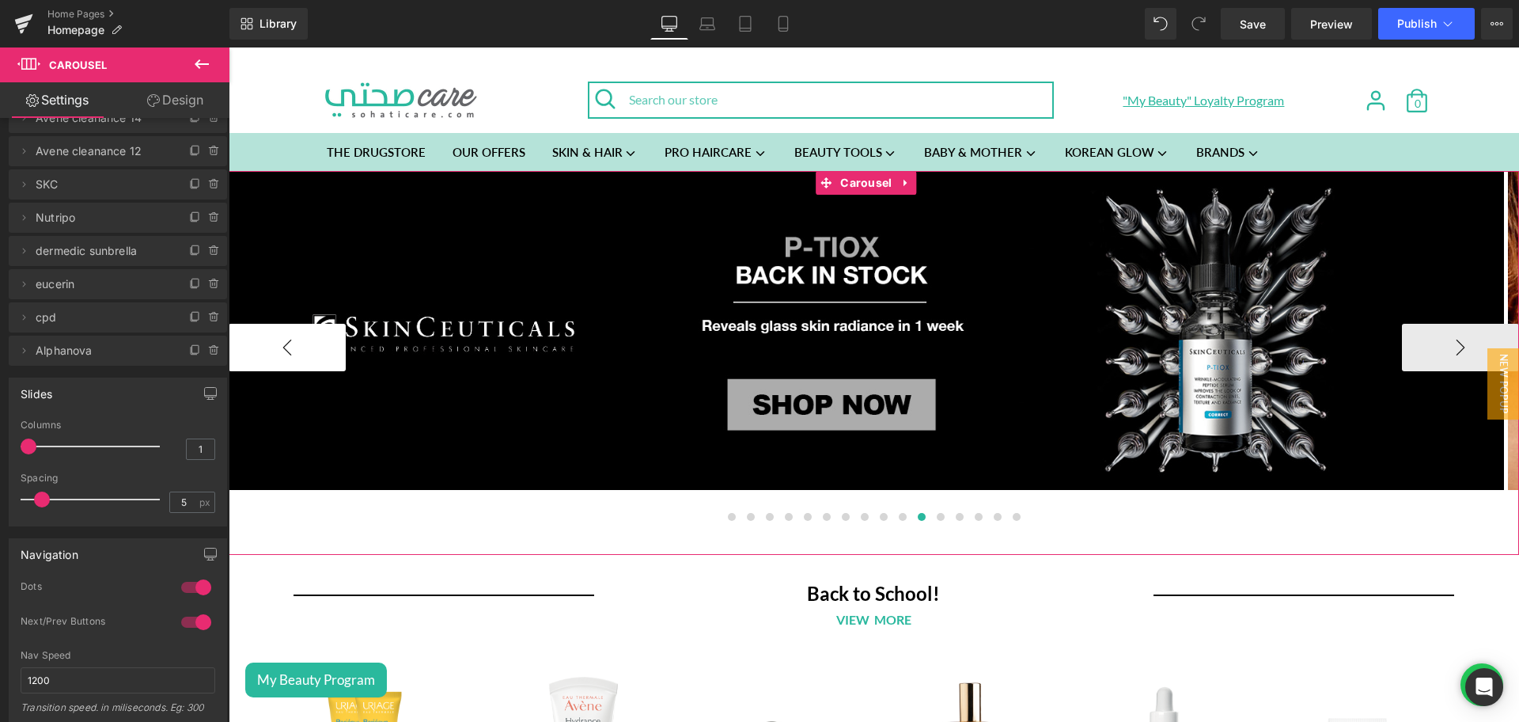
click at [320, 353] on button "‹" at bounding box center [287, 347] width 117 height 47
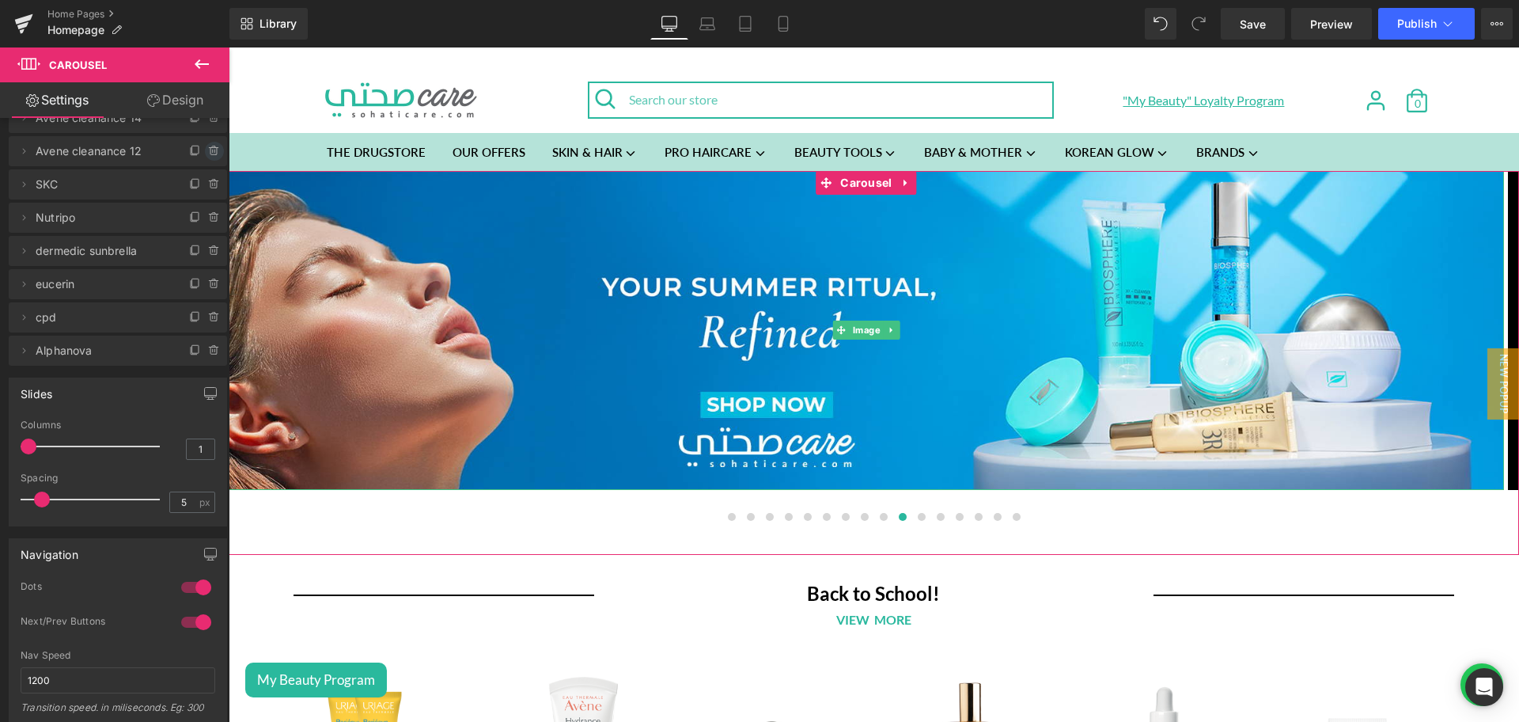
click at [210, 151] on icon at bounding box center [213, 151] width 6 height 7
click at [202, 157] on button "Delete" at bounding box center [197, 152] width 50 height 21
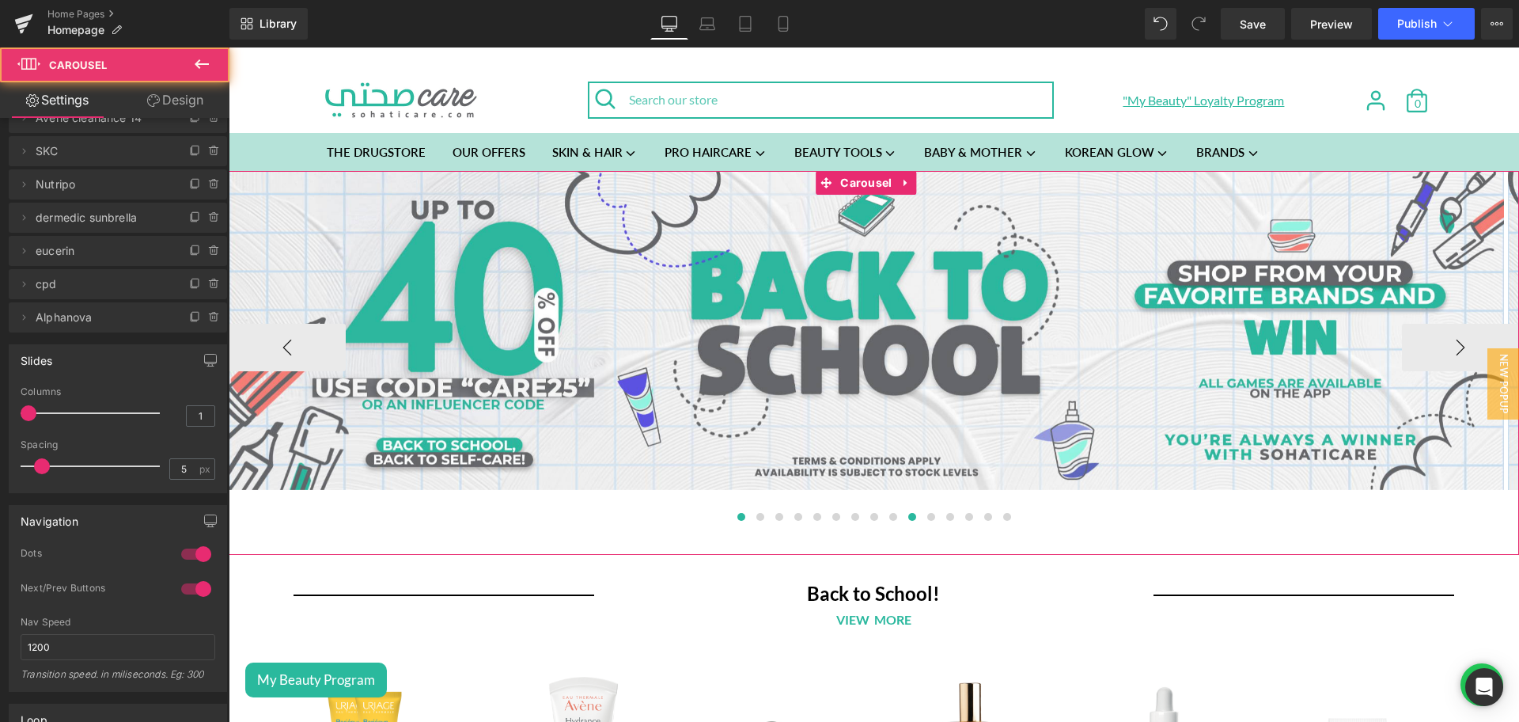
click at [904, 521] on button at bounding box center [912, 517] width 19 height 16
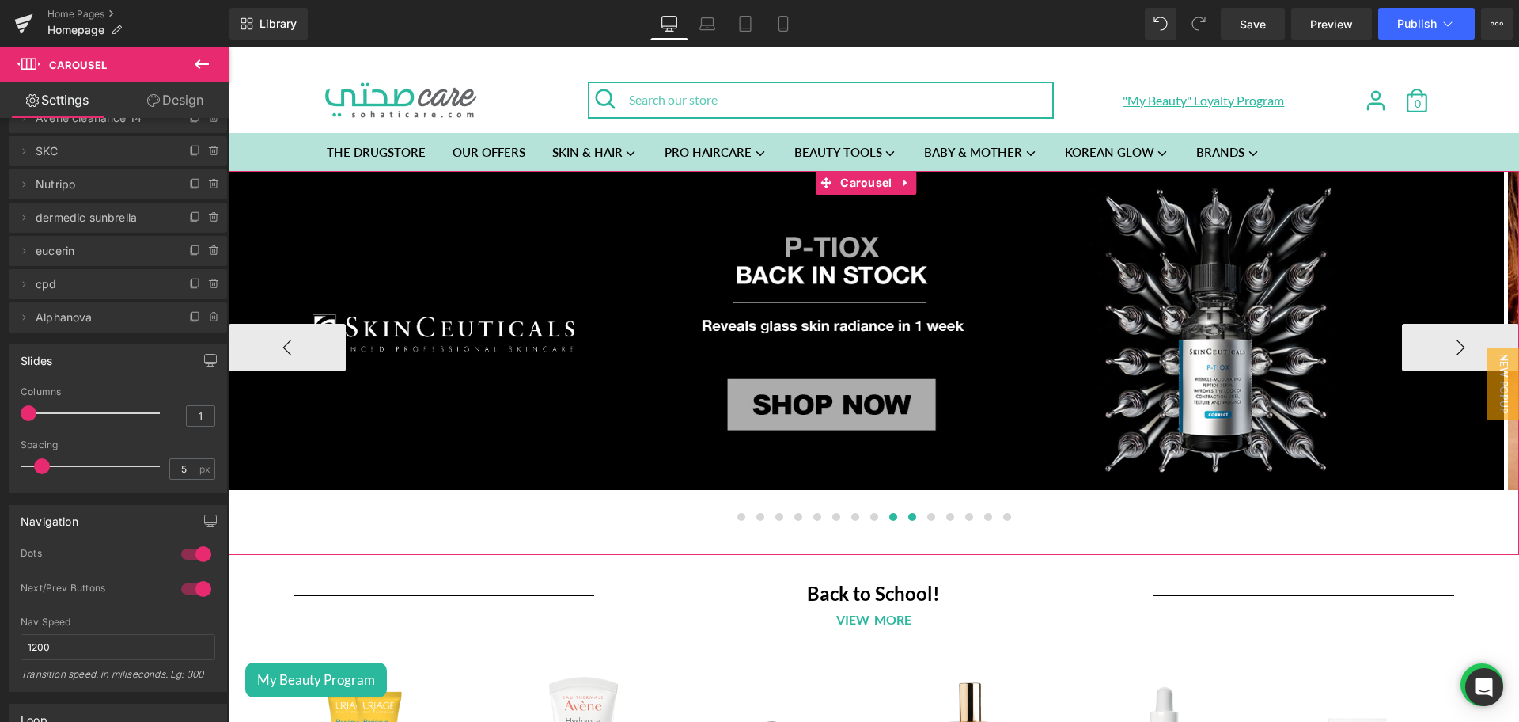
click at [884, 521] on button at bounding box center [893, 517] width 19 height 16
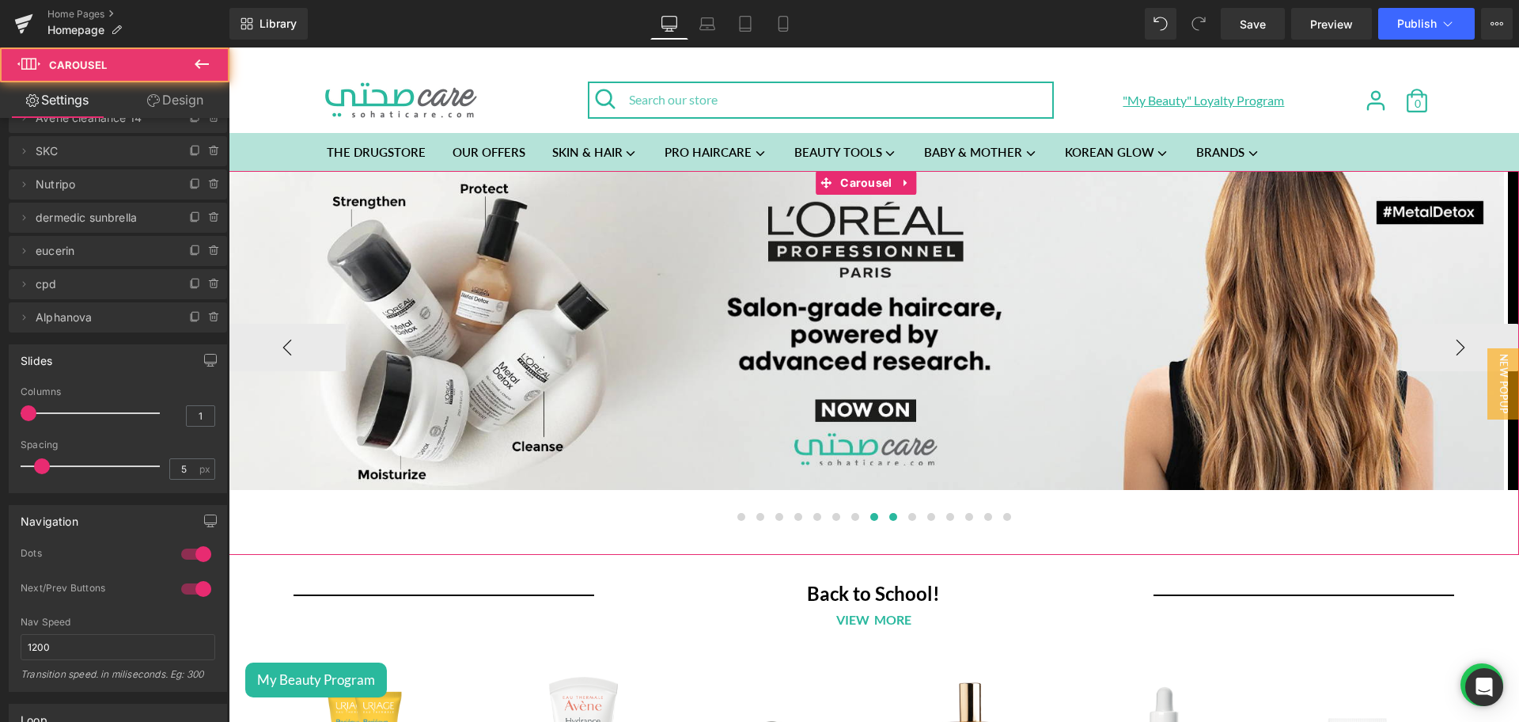
click at [870, 520] on span at bounding box center [874, 517] width 8 height 8
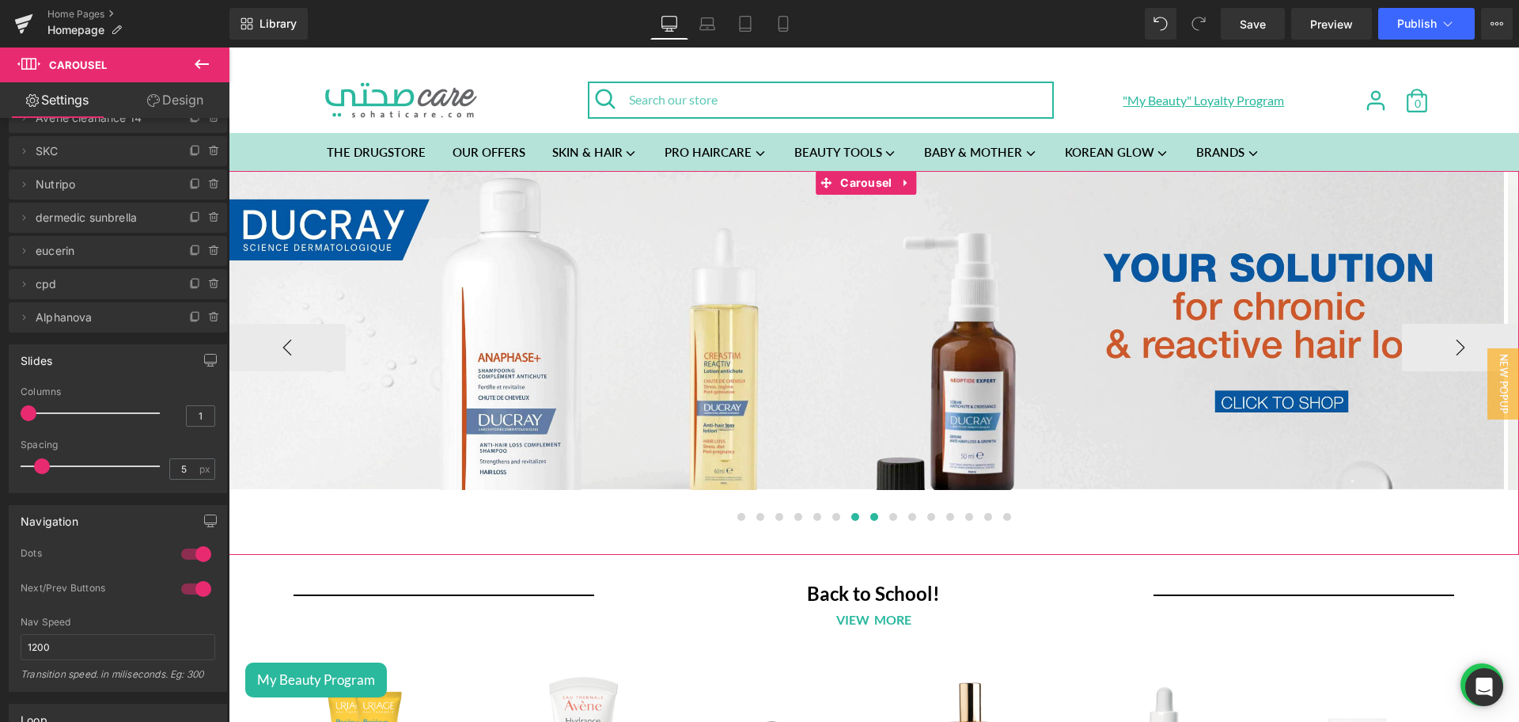
click at [851, 517] on span at bounding box center [855, 517] width 8 height 8
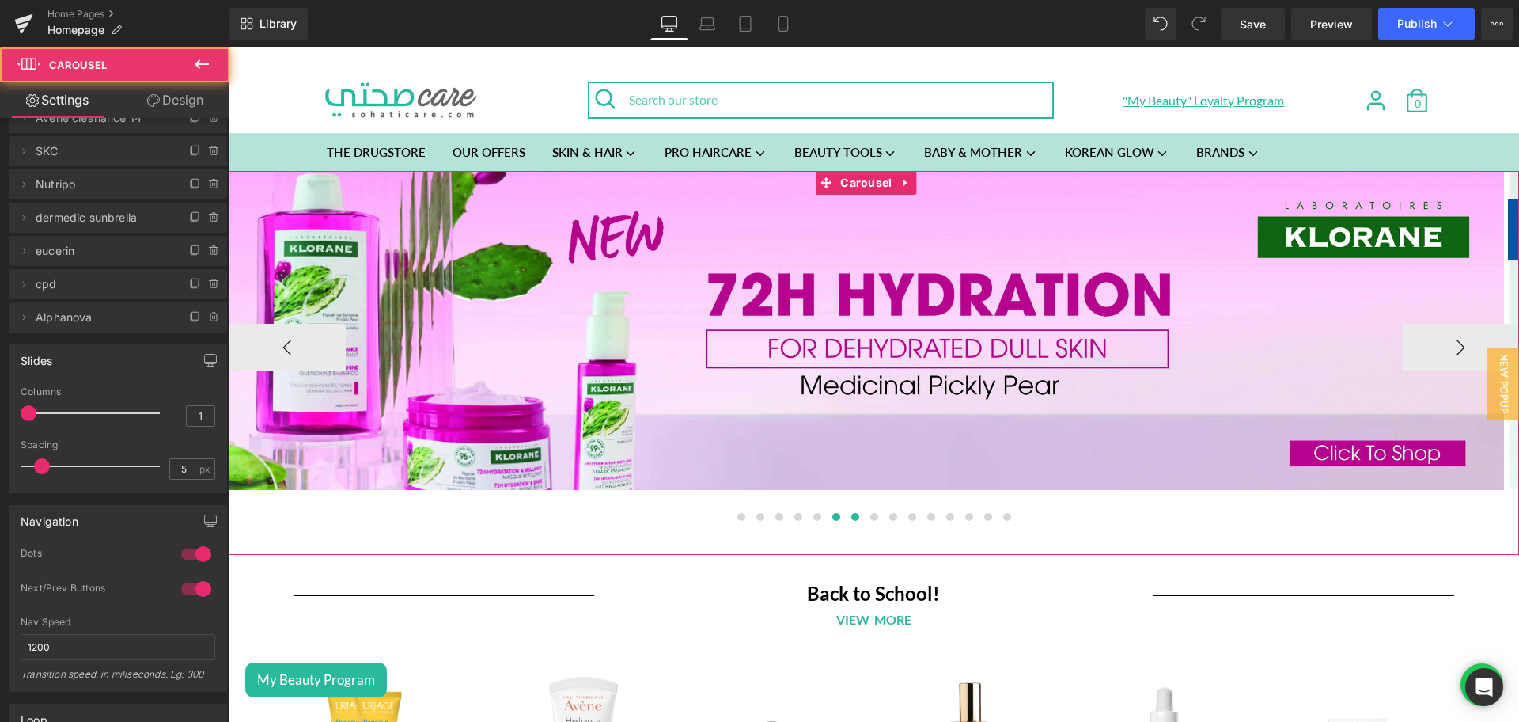
click at [832, 518] on span at bounding box center [836, 517] width 8 height 8
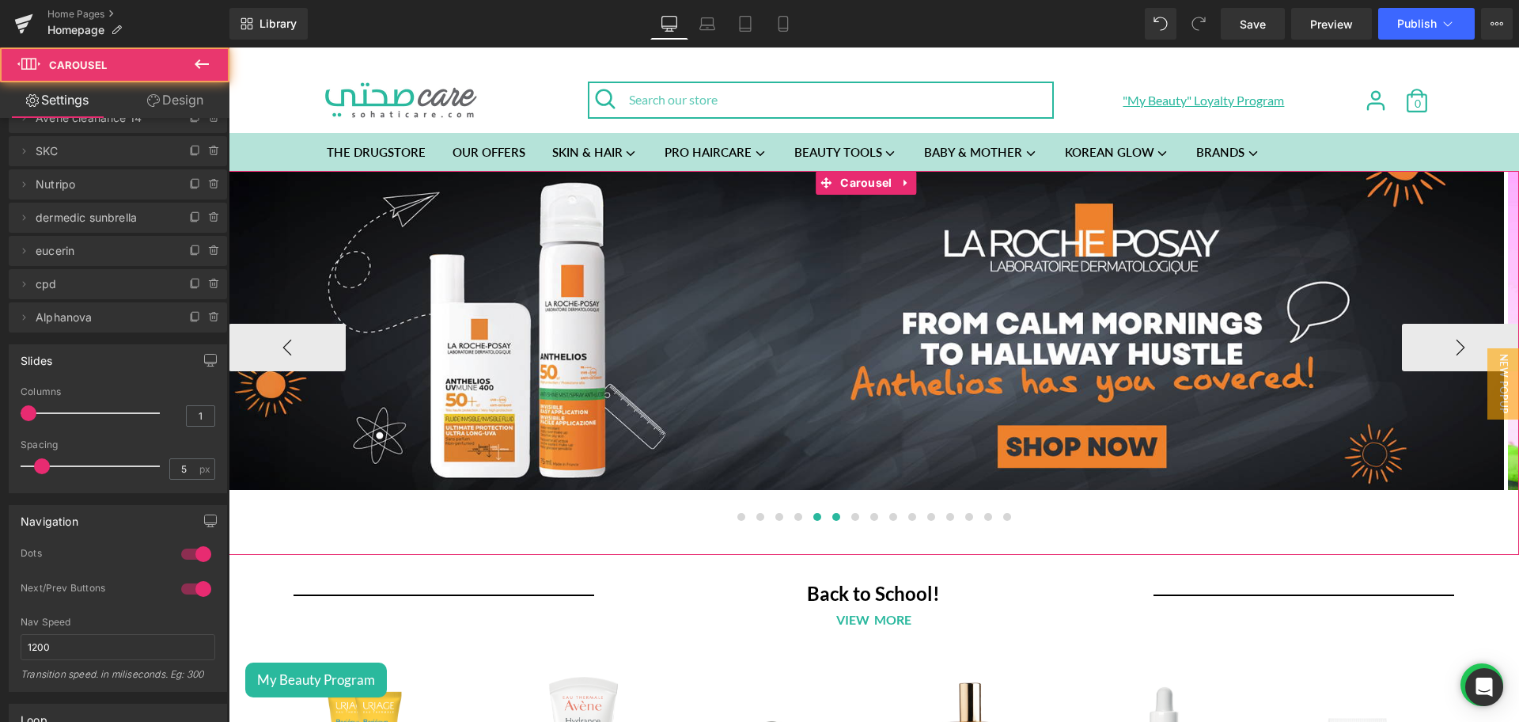
click at [813, 518] on span at bounding box center [817, 517] width 8 height 8
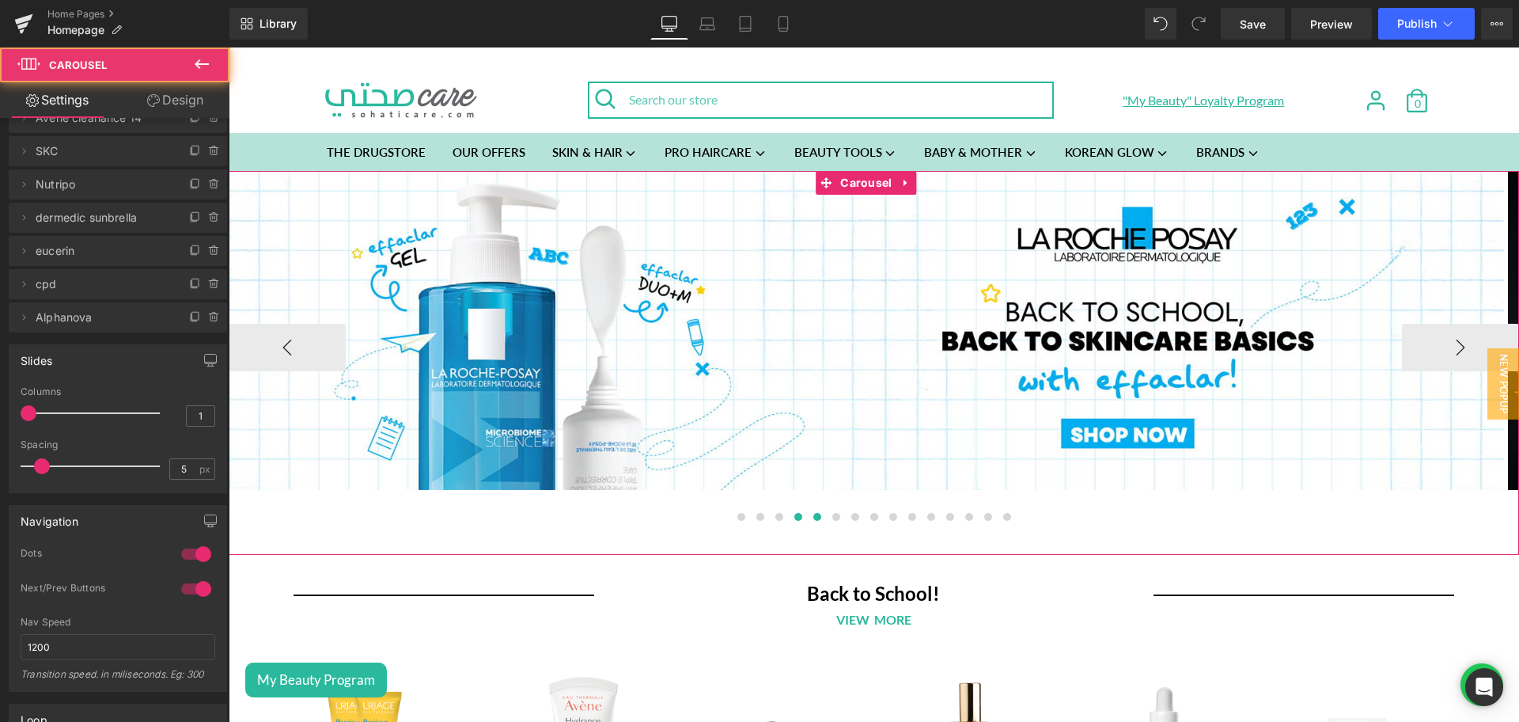
click at [794, 518] on span at bounding box center [798, 517] width 8 height 8
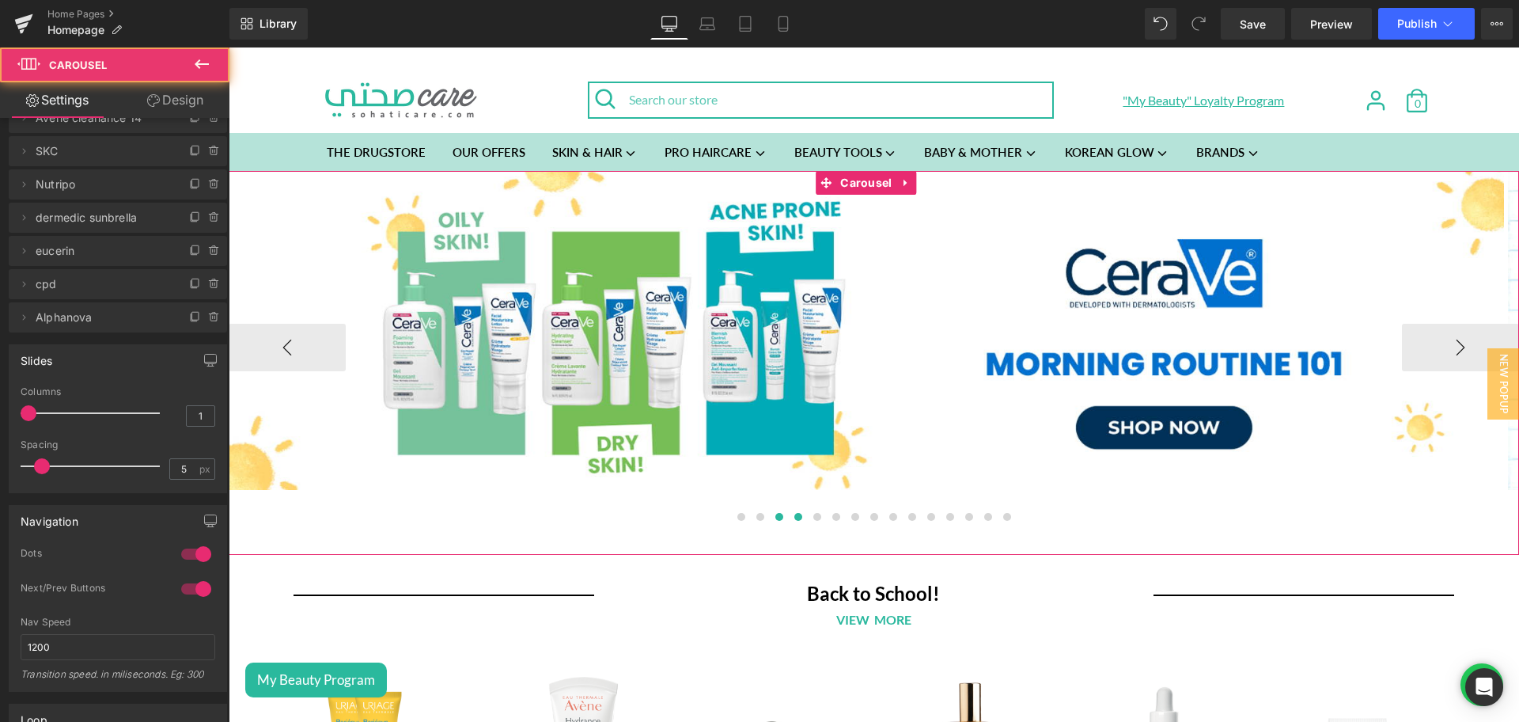
click at [770, 519] on button at bounding box center [779, 517] width 19 height 16
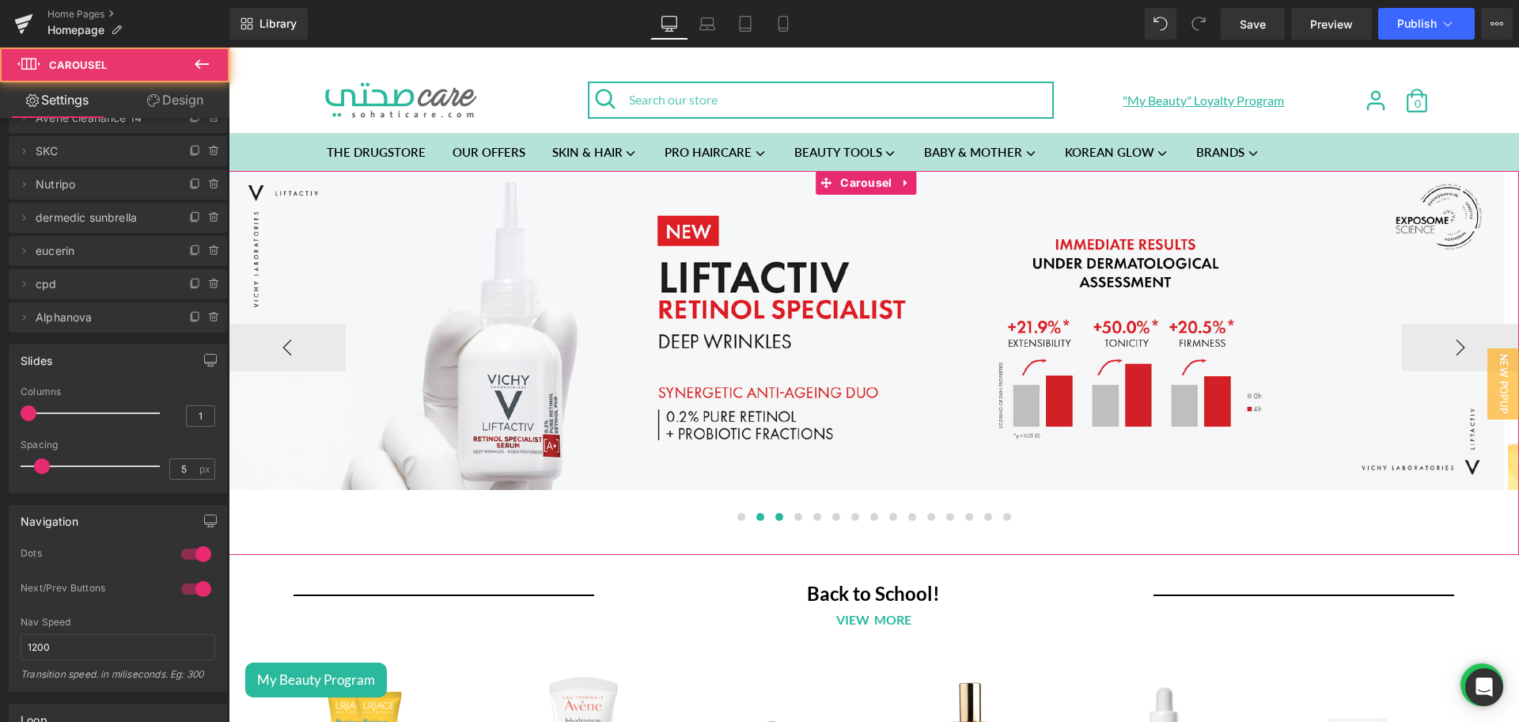
click at [756, 519] on span at bounding box center [760, 517] width 8 height 8
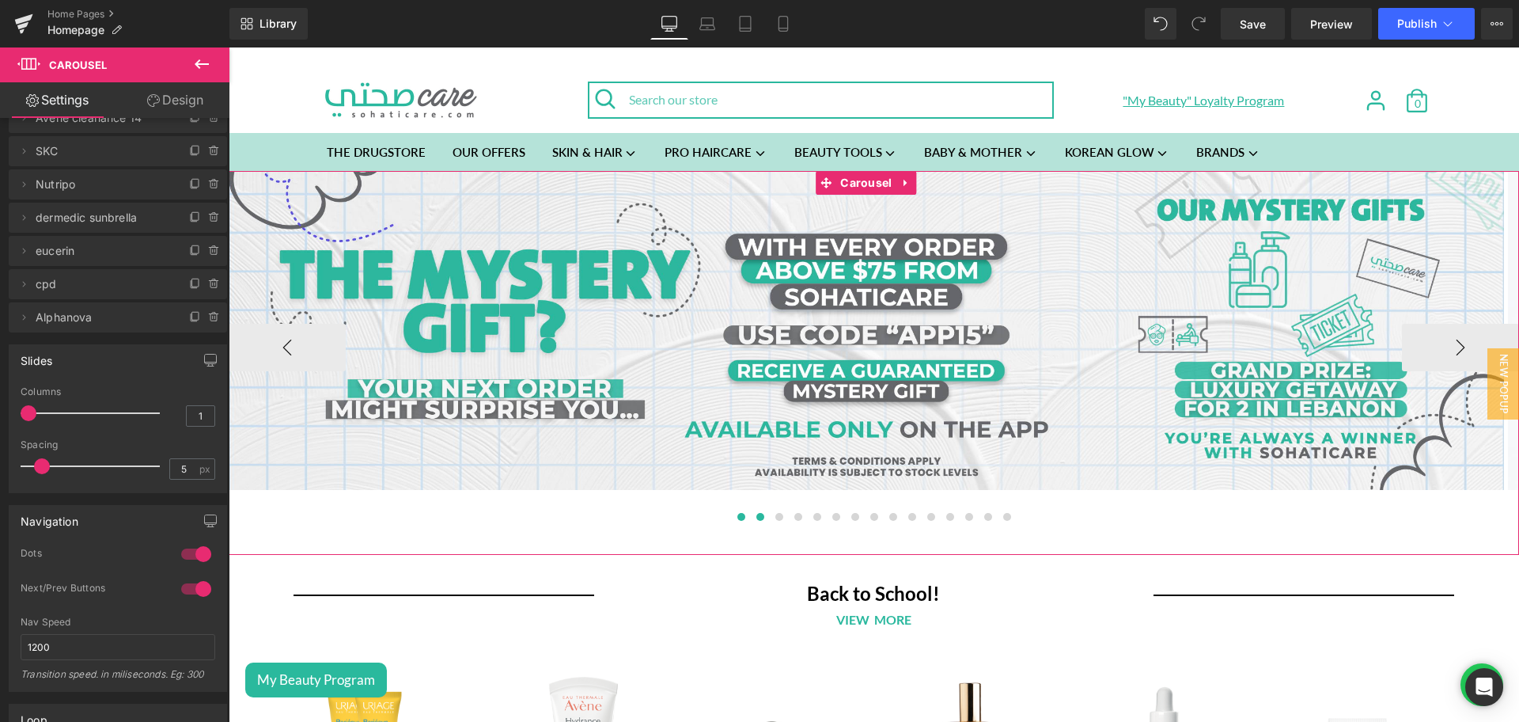
click at [737, 518] on span at bounding box center [741, 517] width 8 height 8
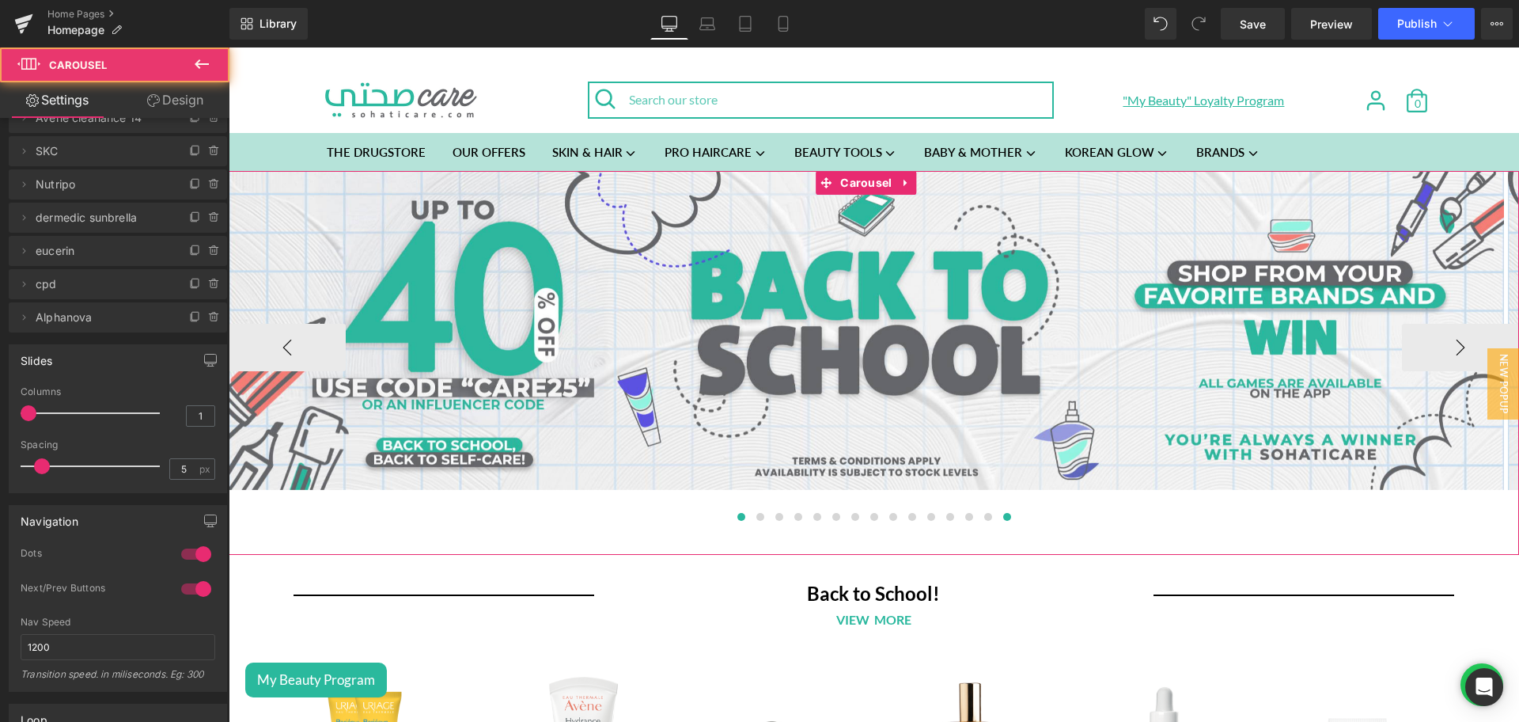
click at [998, 520] on button at bounding box center [1007, 517] width 19 height 16
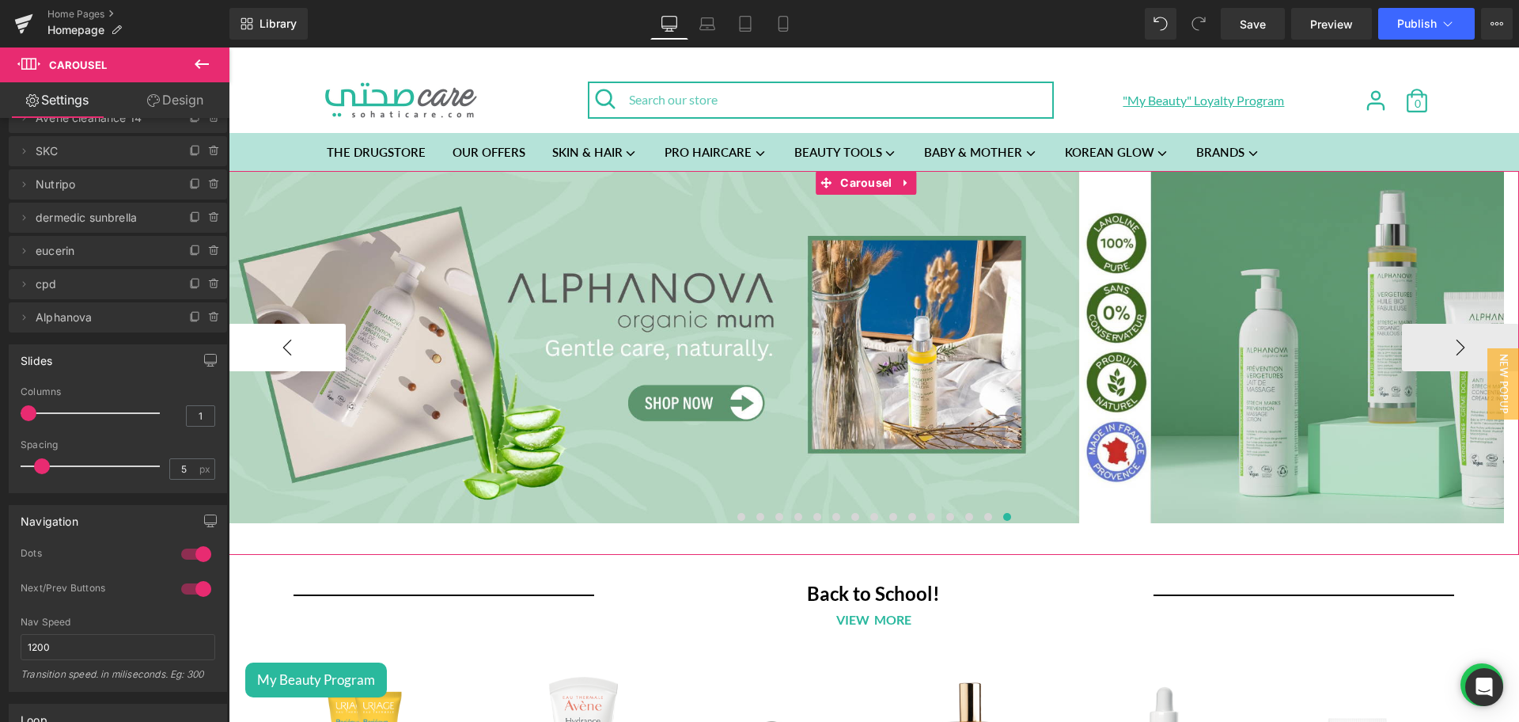
click at [271, 336] on button "‹" at bounding box center [287, 347] width 117 height 47
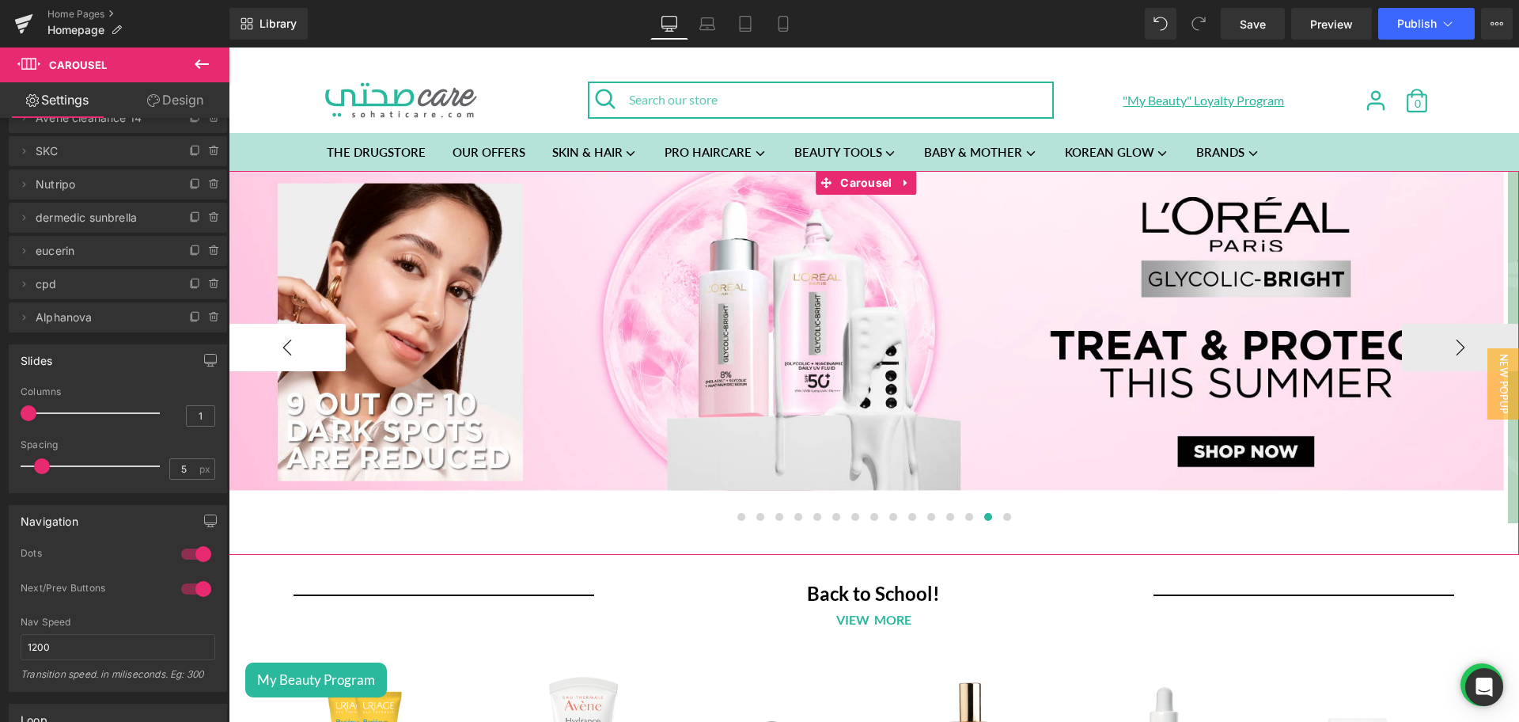
click at [271, 336] on button "‹" at bounding box center [287, 347] width 117 height 47
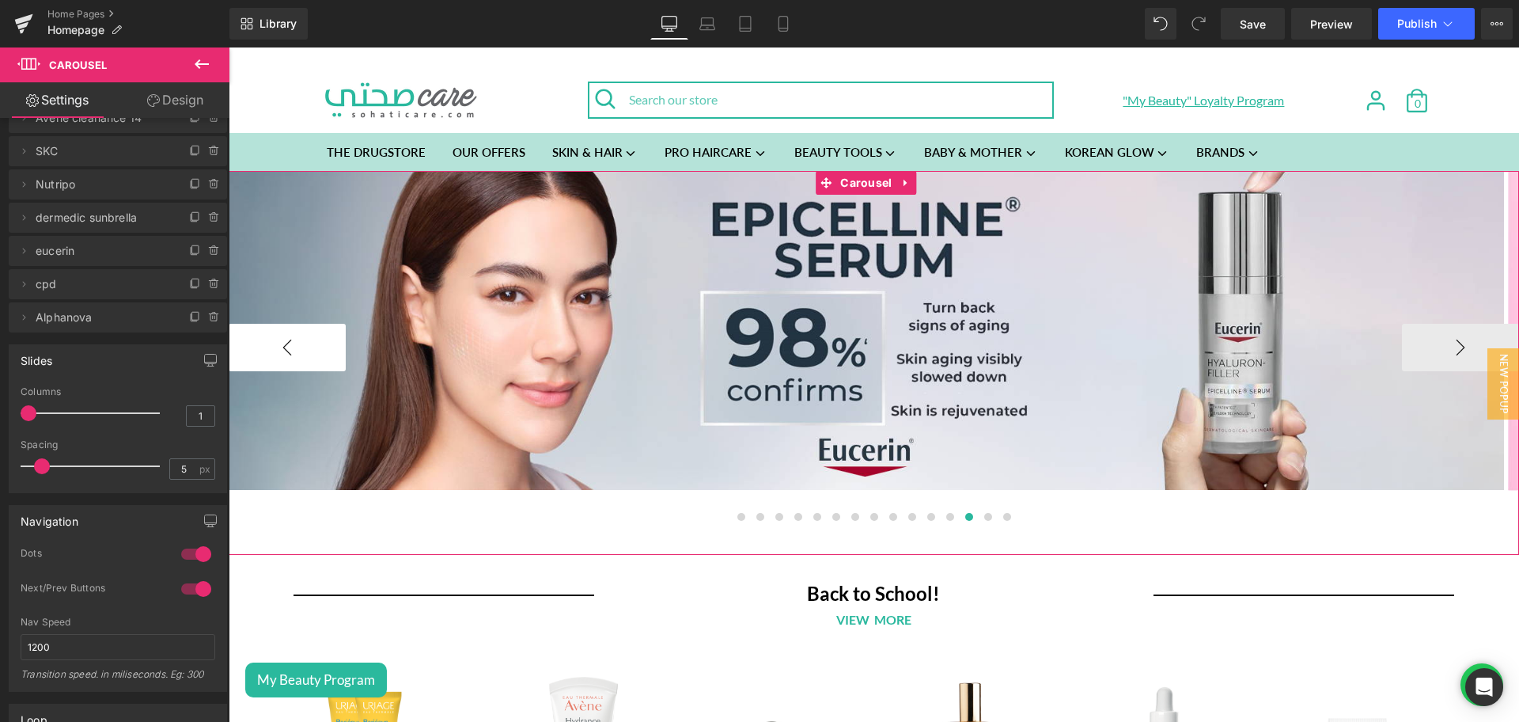
click at [271, 336] on button "‹" at bounding box center [287, 347] width 117 height 47
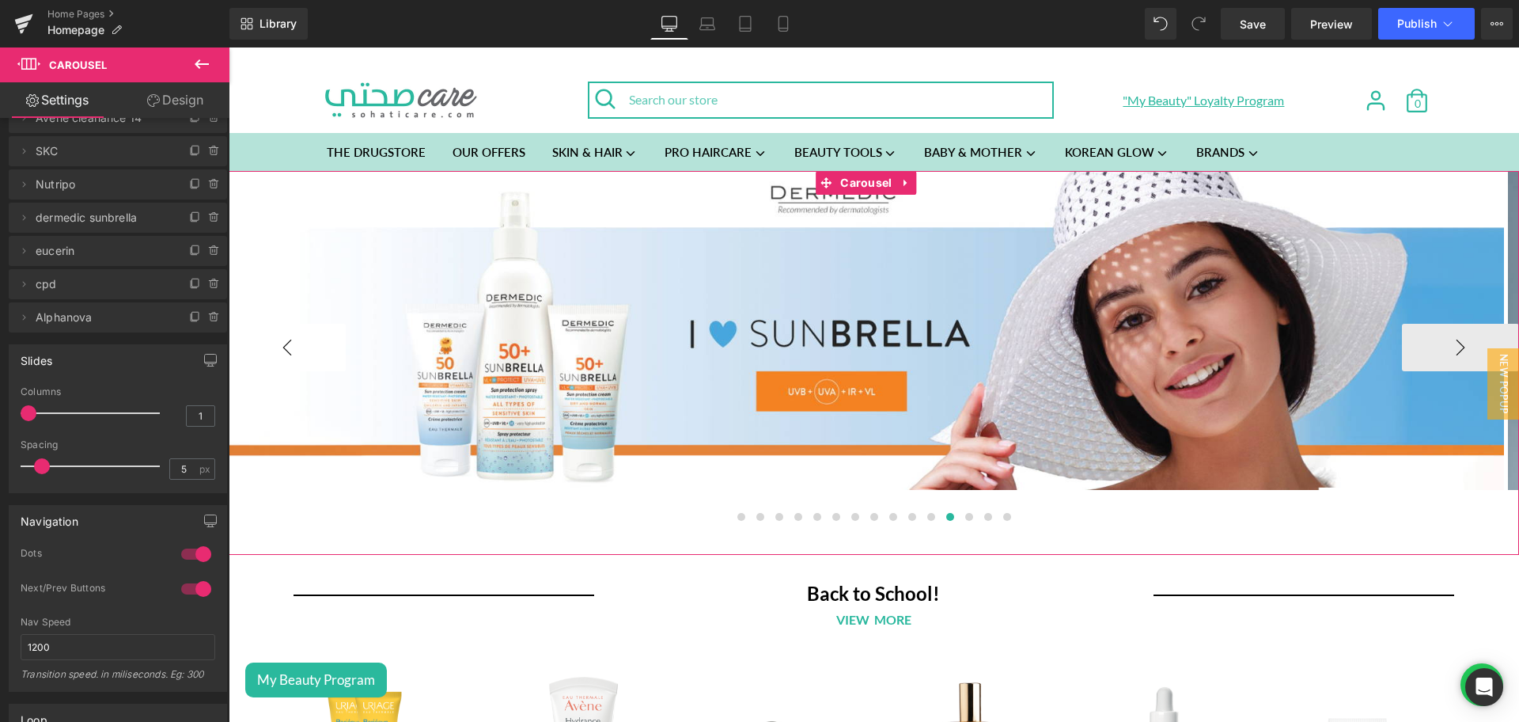
click at [271, 336] on button "‹" at bounding box center [287, 347] width 117 height 47
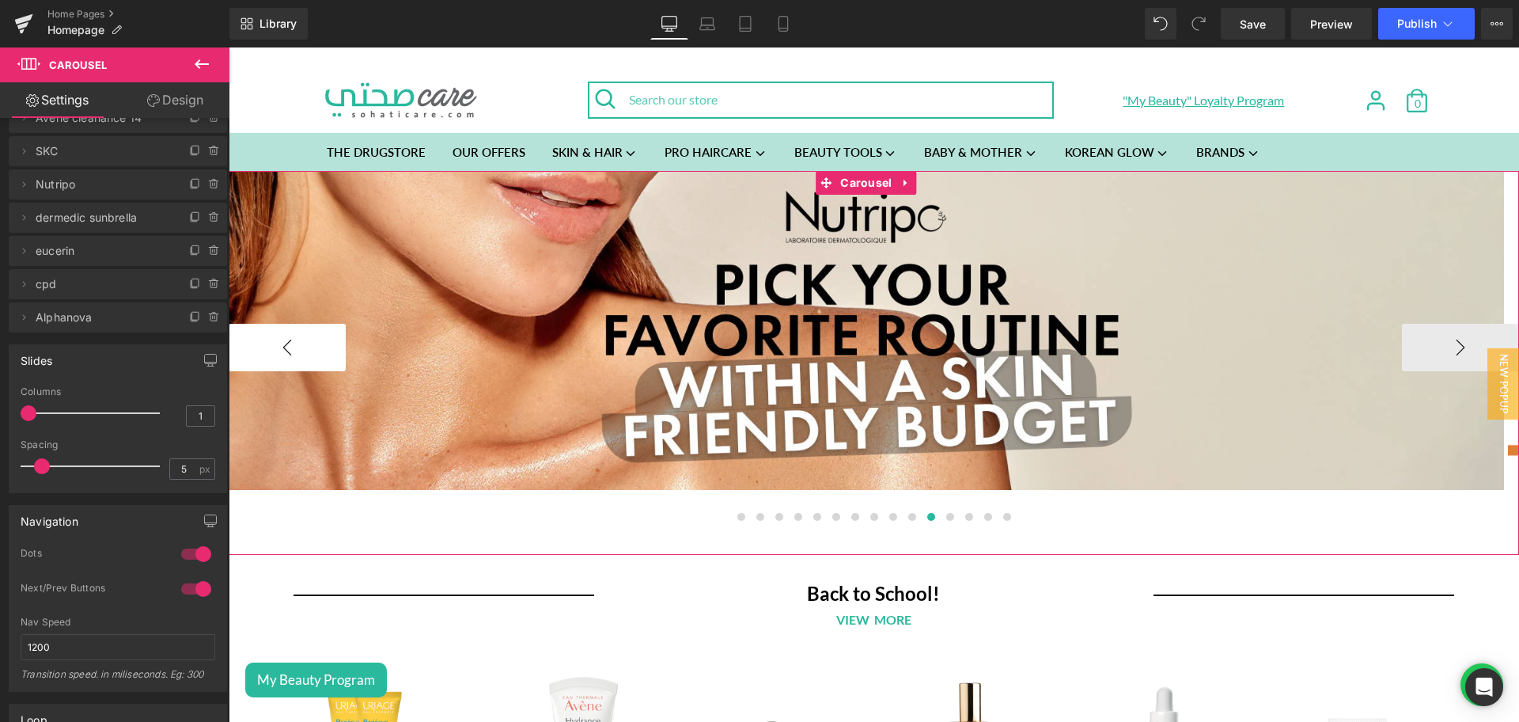
click at [271, 336] on button "‹" at bounding box center [287, 347] width 117 height 47
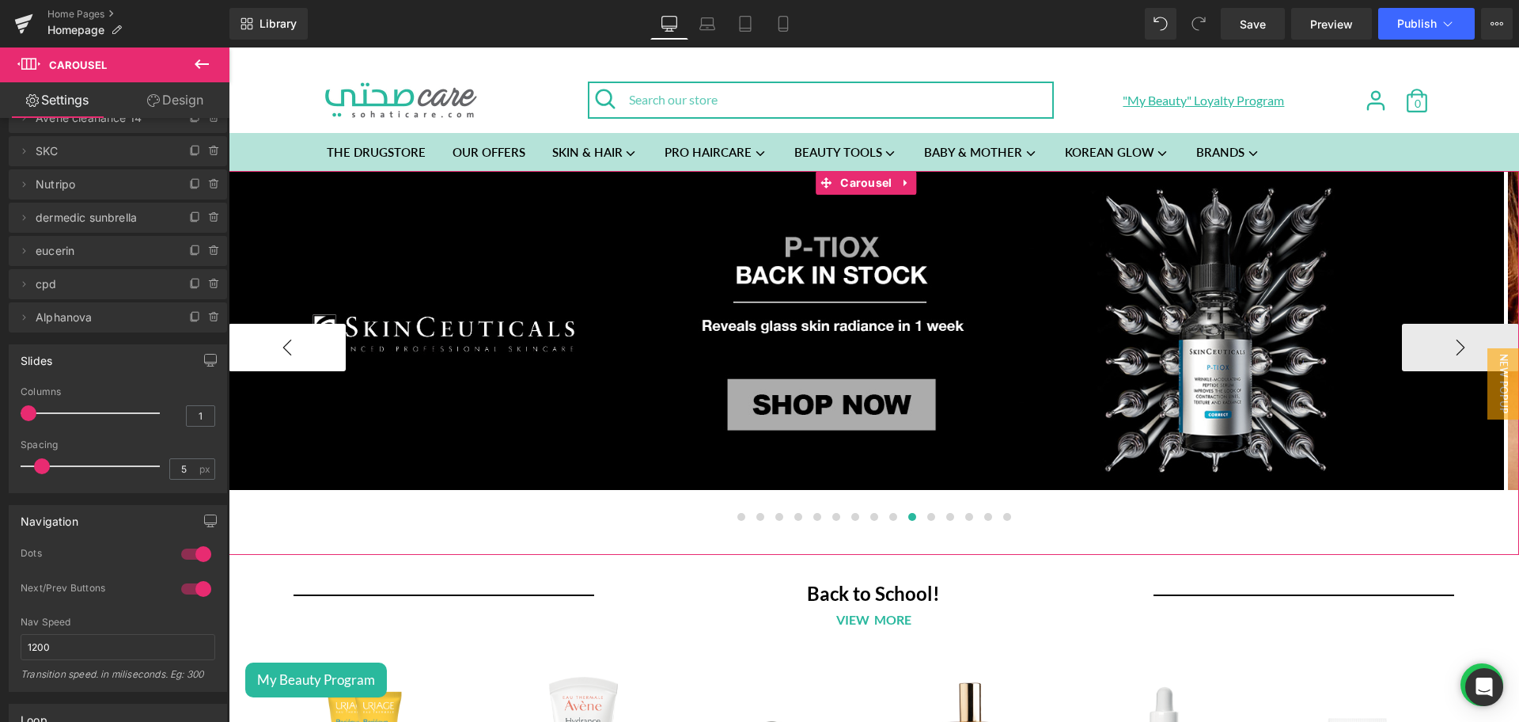
click at [271, 336] on button "‹" at bounding box center [287, 347] width 117 height 47
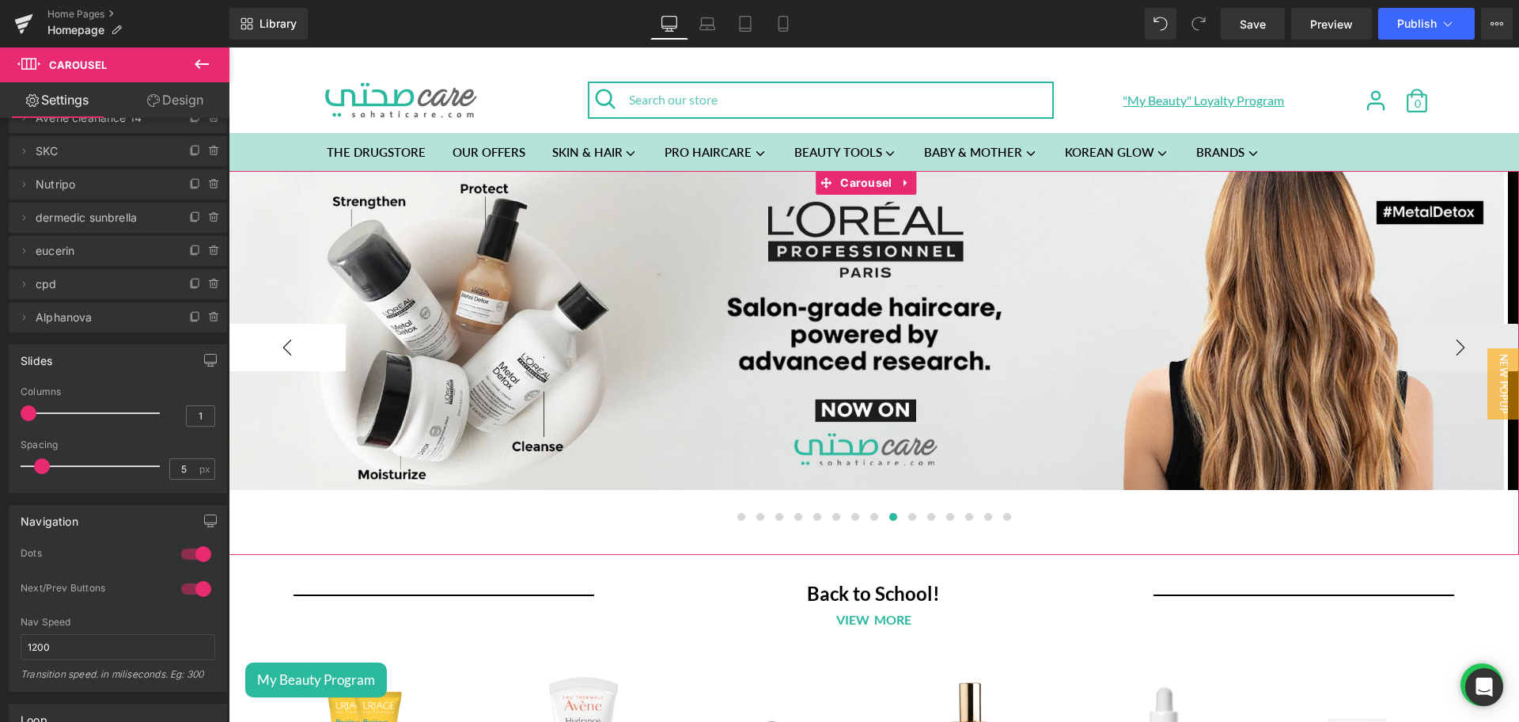
click at [271, 336] on button "‹" at bounding box center [287, 347] width 117 height 47
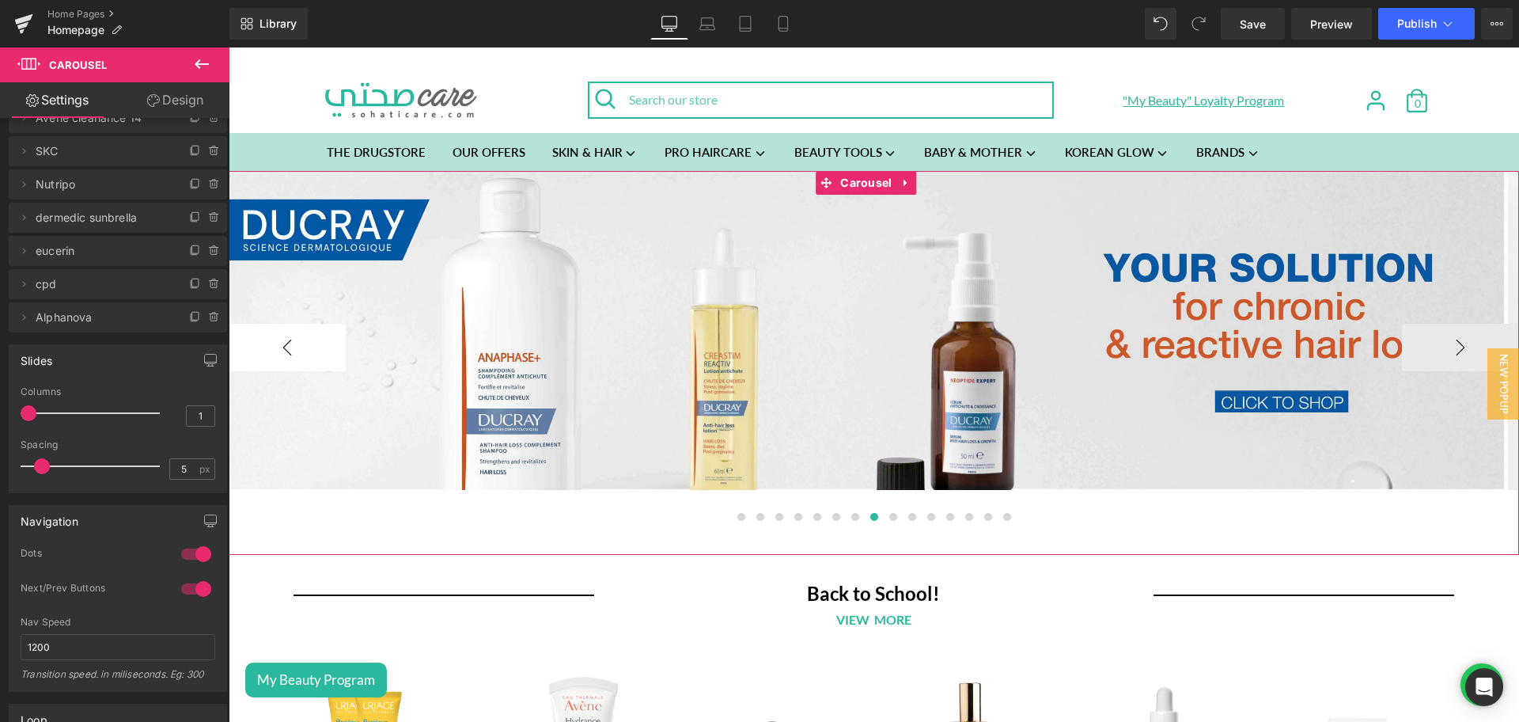
click at [271, 336] on button "‹" at bounding box center [287, 347] width 117 height 47
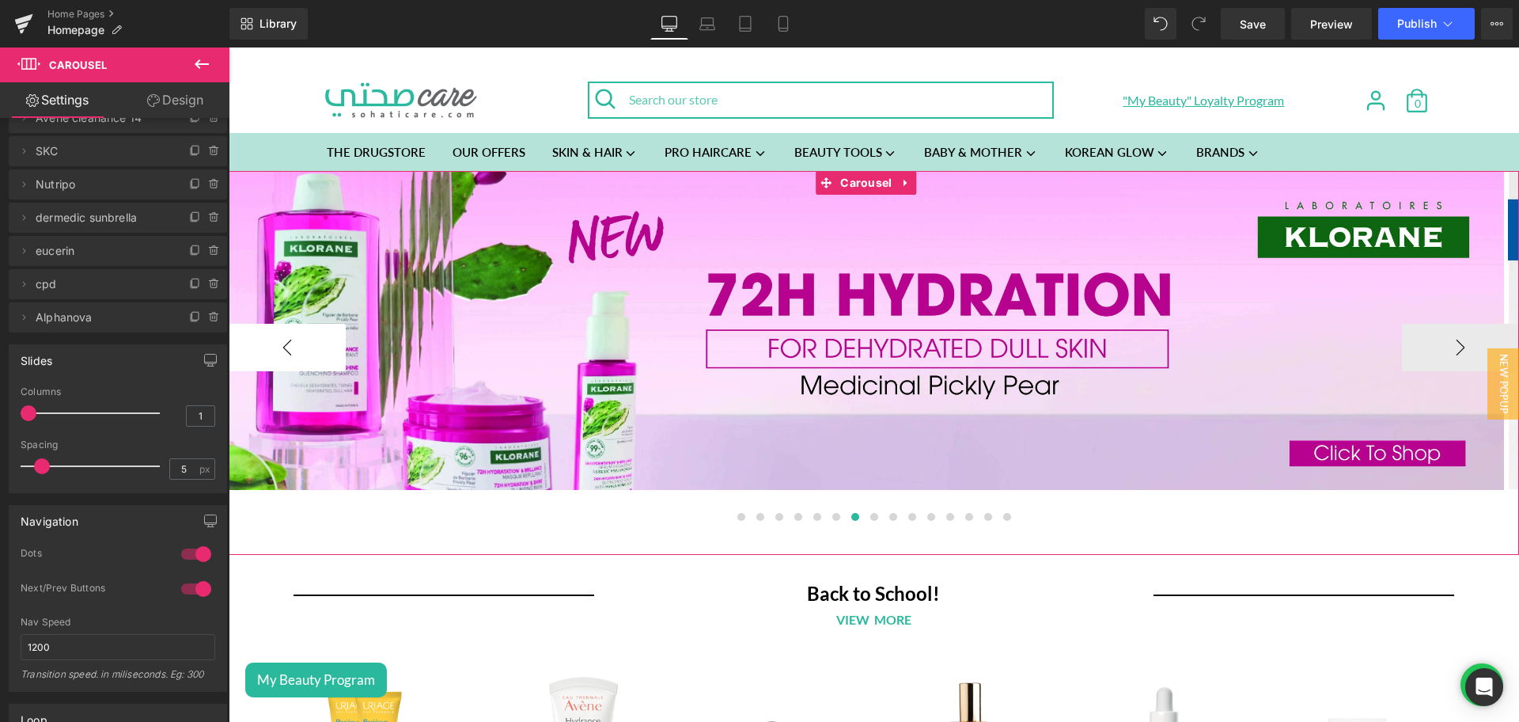
click at [271, 336] on button "‹" at bounding box center [287, 347] width 117 height 47
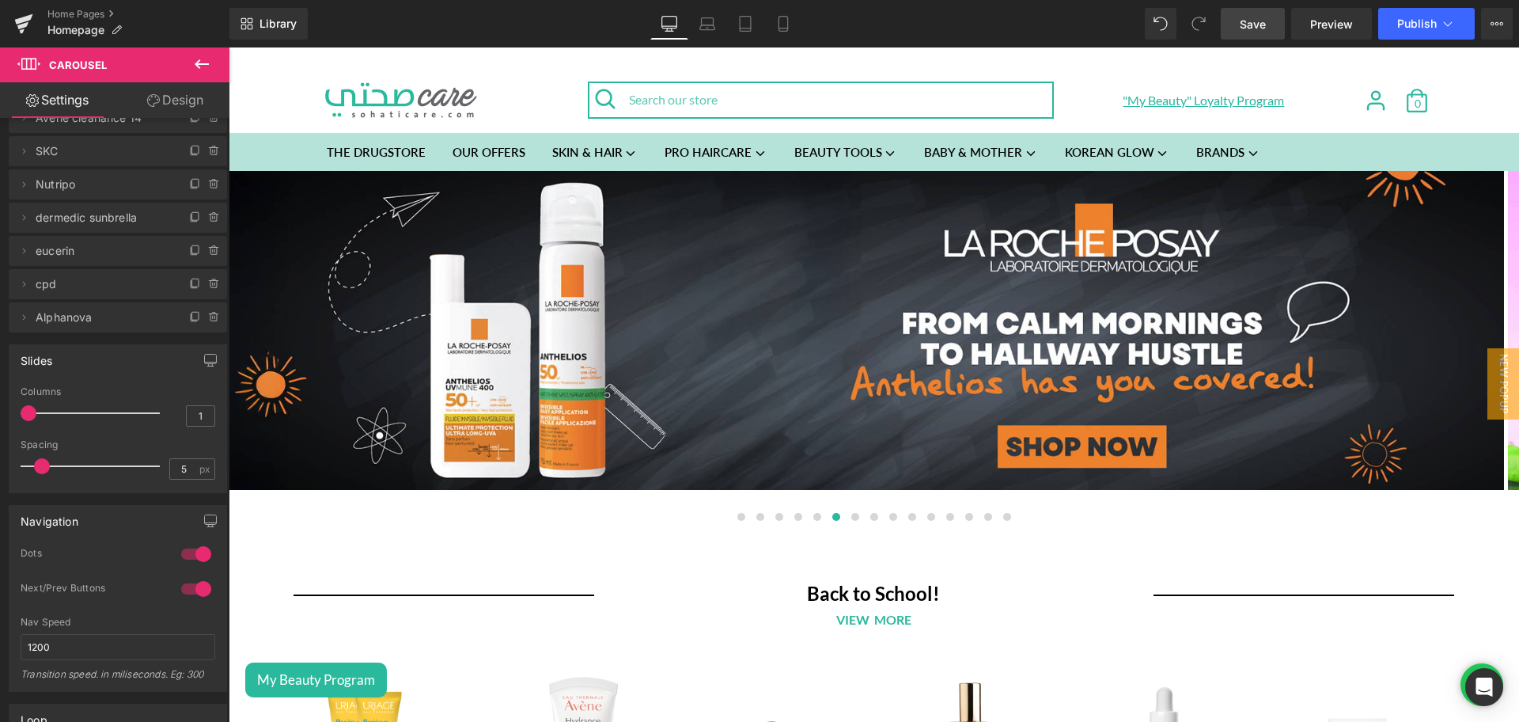
click at [1250, 27] on span "Save" at bounding box center [1253, 24] width 26 height 17
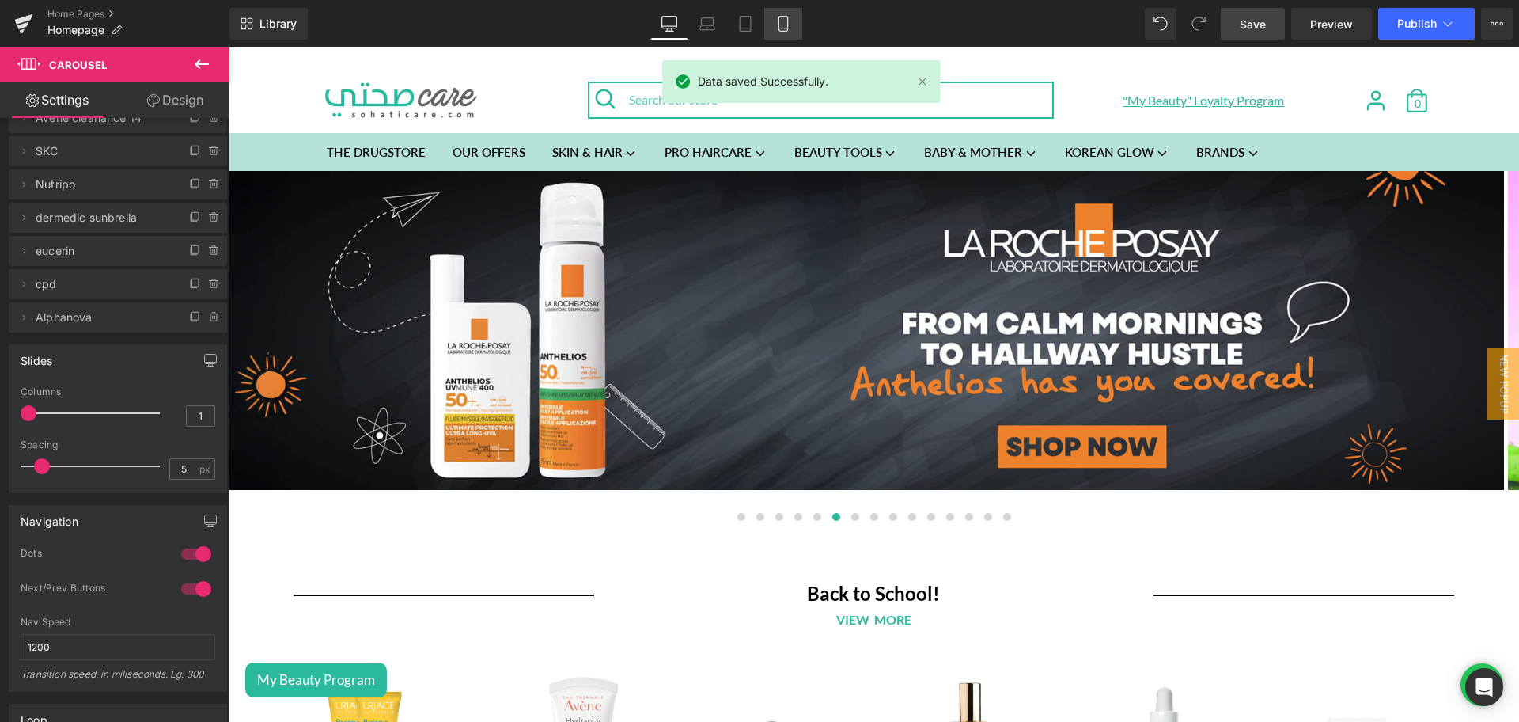
click at [777, 24] on icon at bounding box center [783, 24] width 16 height 16
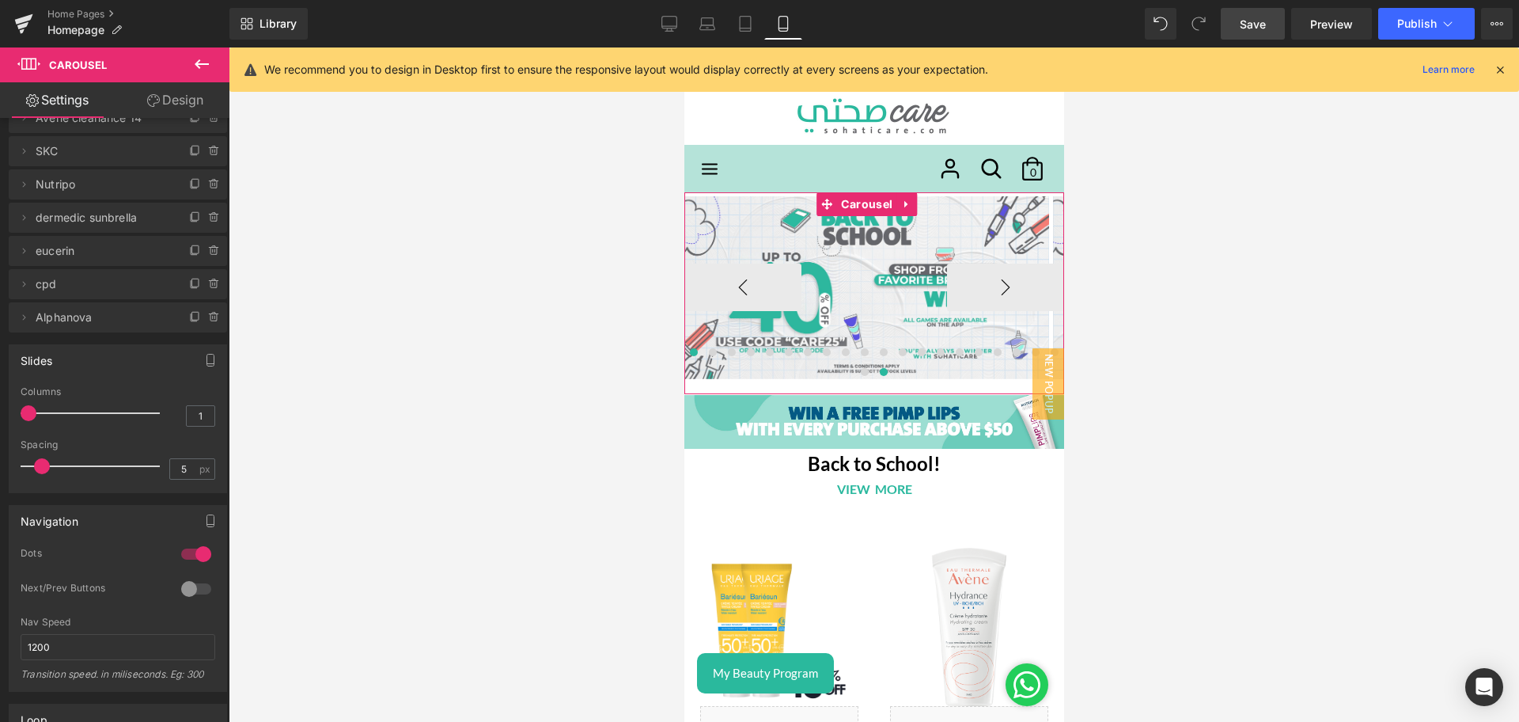
click at [886, 371] on span at bounding box center [883, 372] width 8 height 8
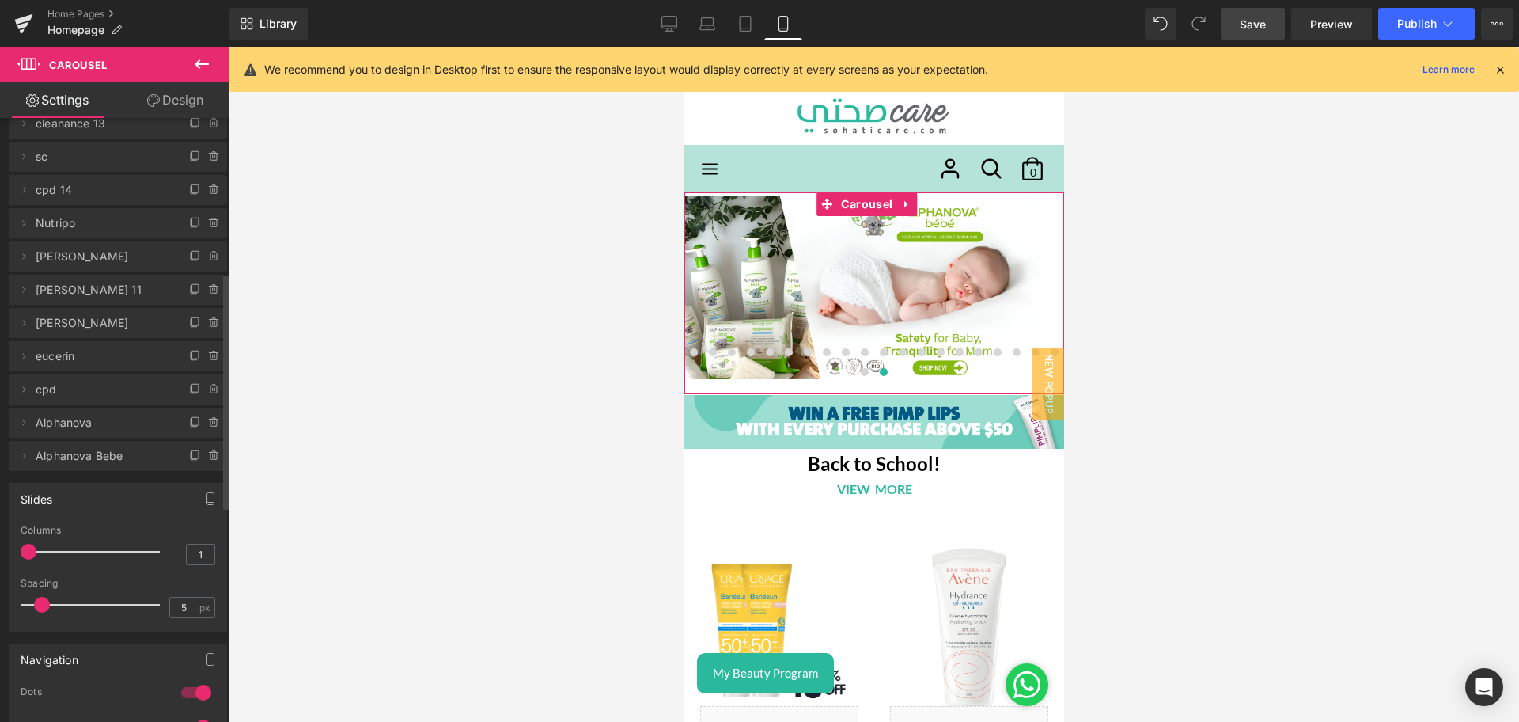
scroll to position [396, 0]
click at [212, 450] on icon at bounding box center [214, 455] width 13 height 13
click at [184, 448] on button "Delete" at bounding box center [197, 455] width 50 height 21
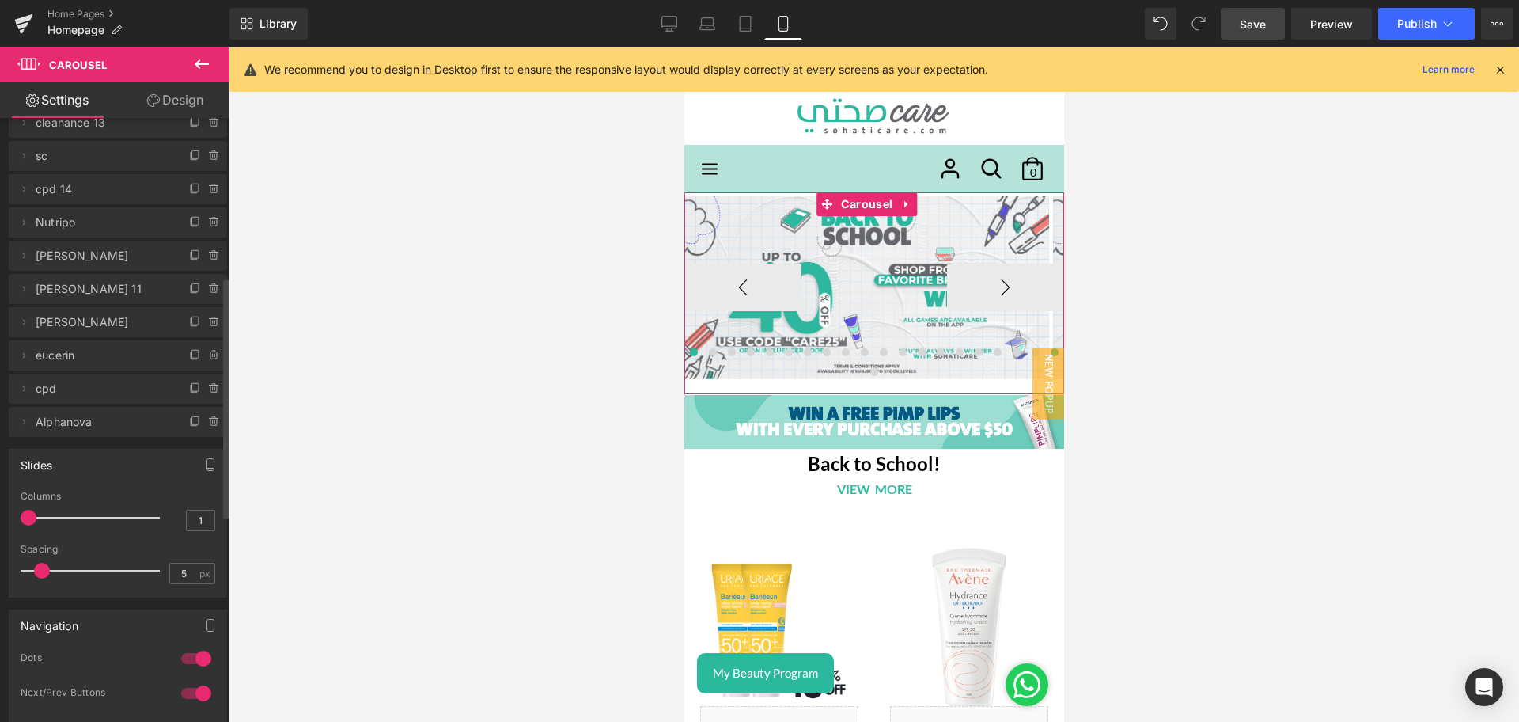
click at [1044, 360] on button at bounding box center [1053, 352] width 19 height 16
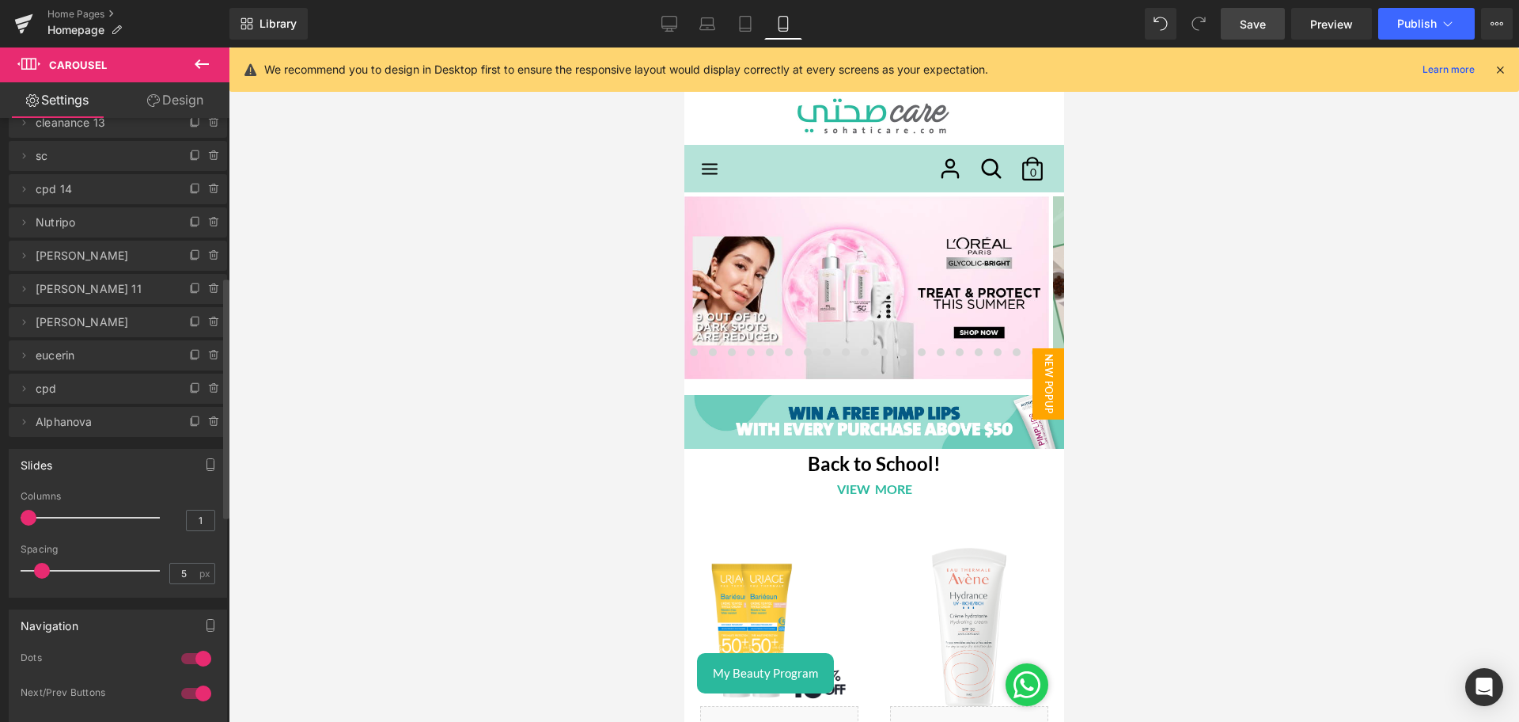
click at [1032, 350] on span "New Popup" at bounding box center [1048, 383] width 32 height 71
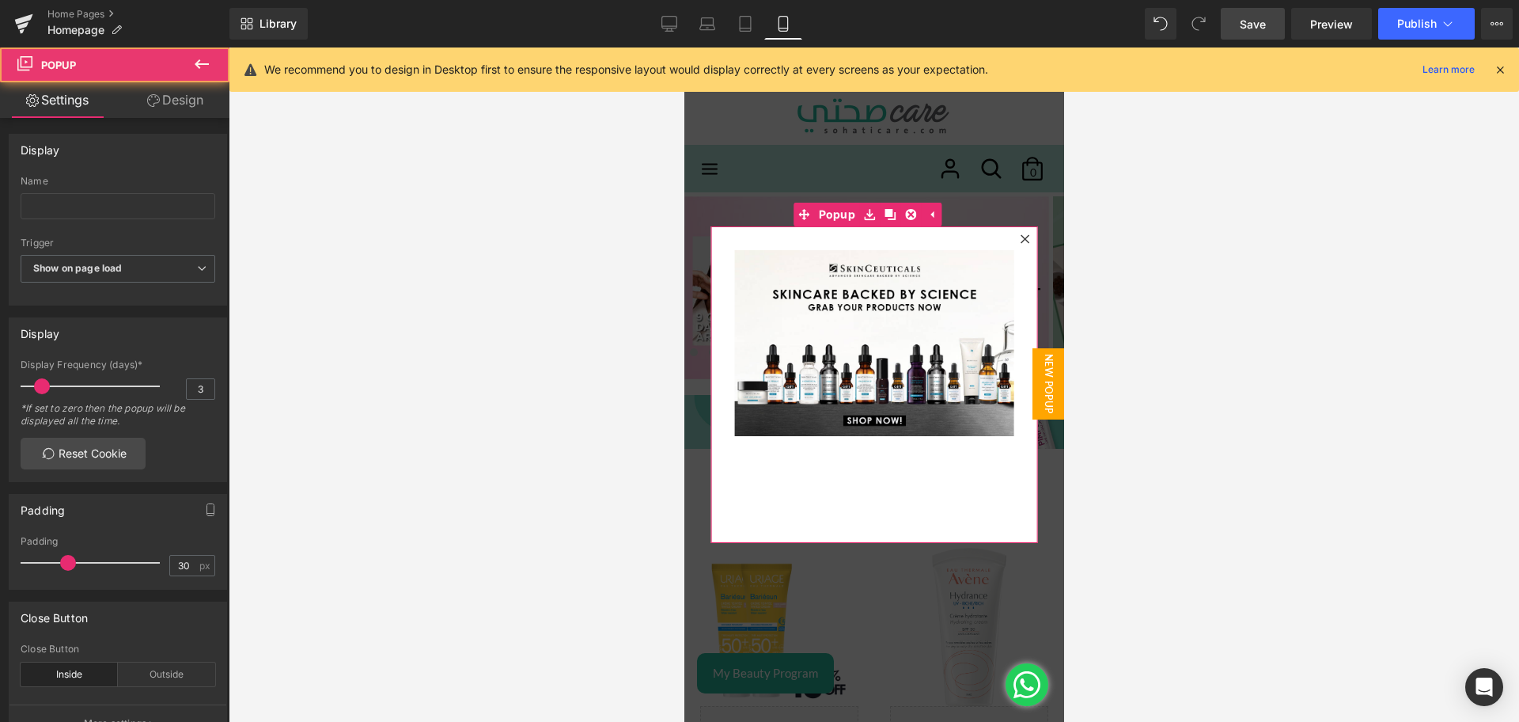
click at [1019, 235] on icon at bounding box center [1023, 238] width 9 height 9
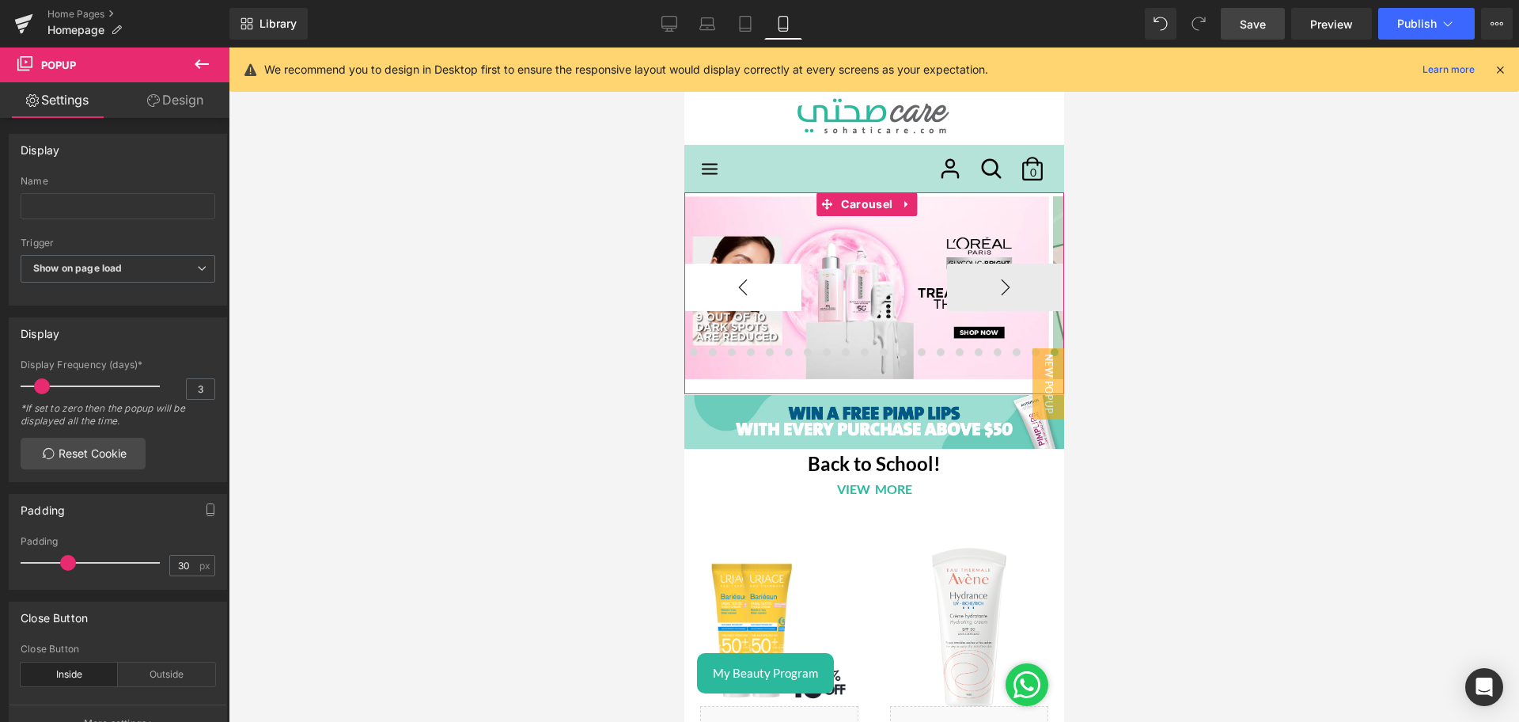
click at [757, 282] on button "‹" at bounding box center [742, 286] width 117 height 47
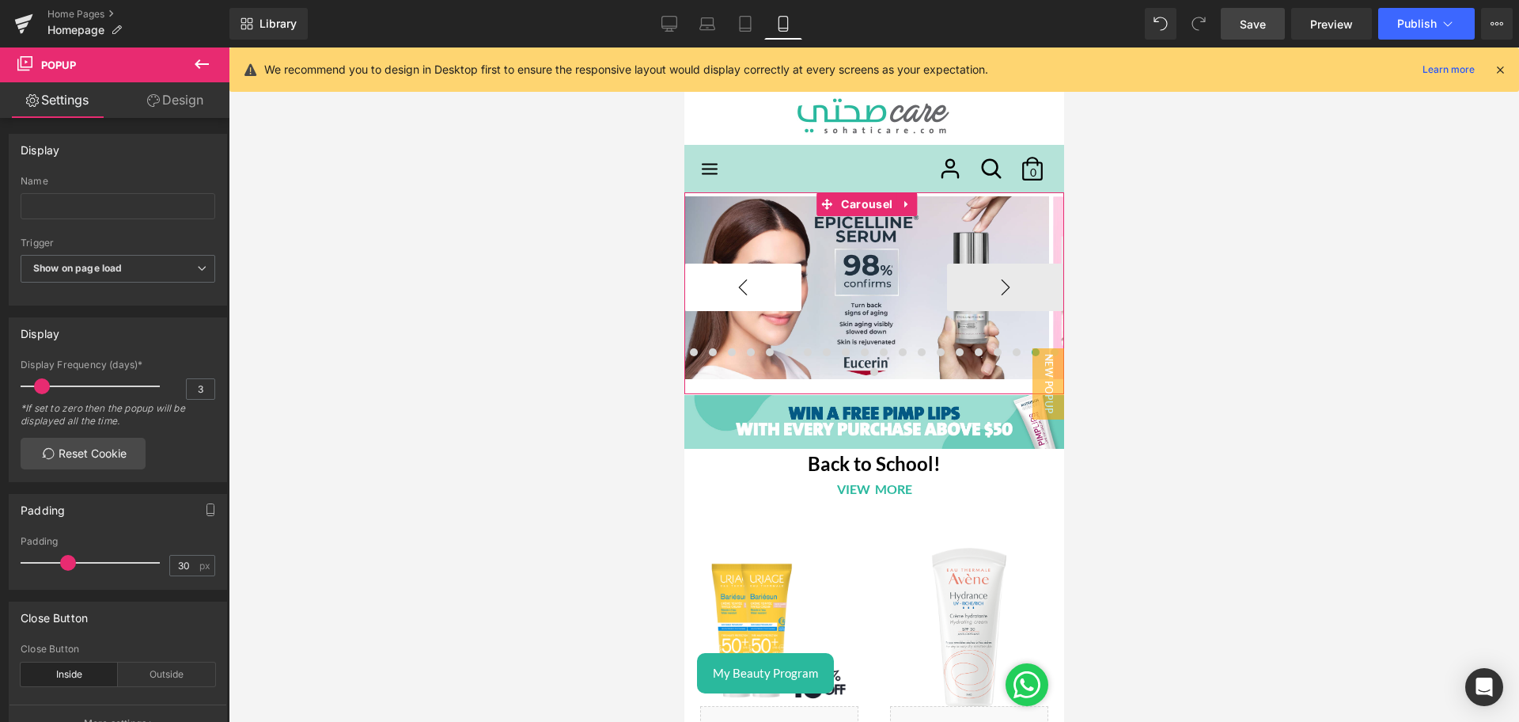
click at [757, 282] on button "‹" at bounding box center [742, 286] width 117 height 47
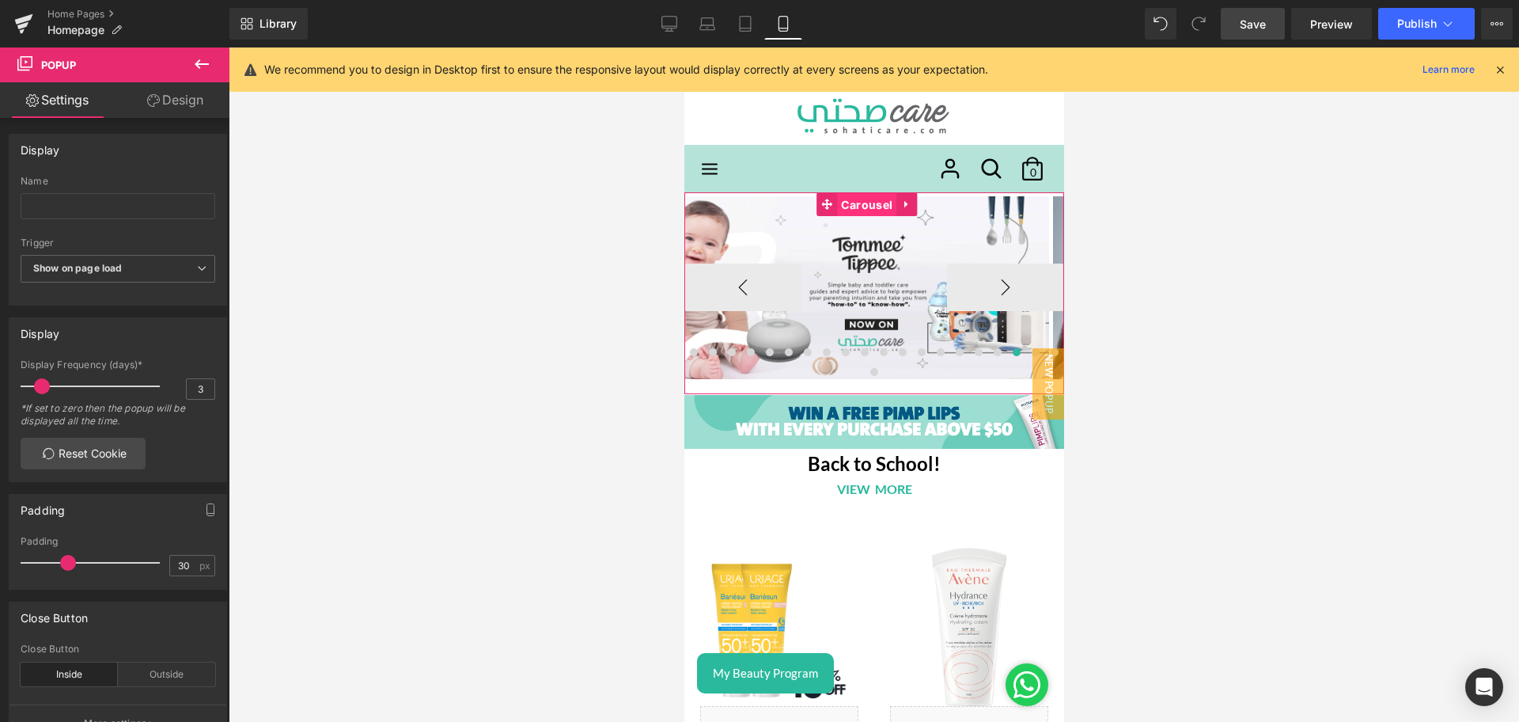
click at [863, 206] on span "Carousel" at bounding box center [865, 205] width 59 height 24
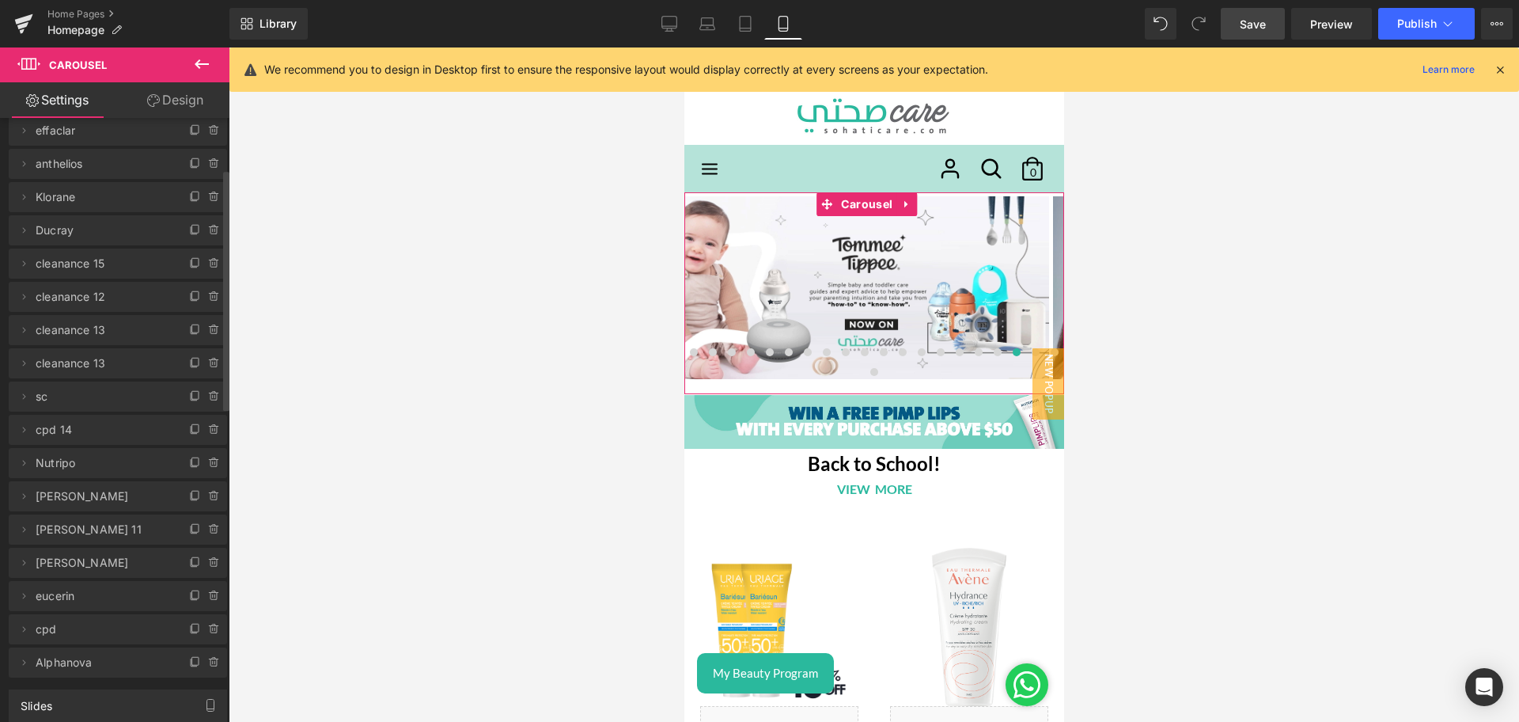
scroll to position [170, 0]
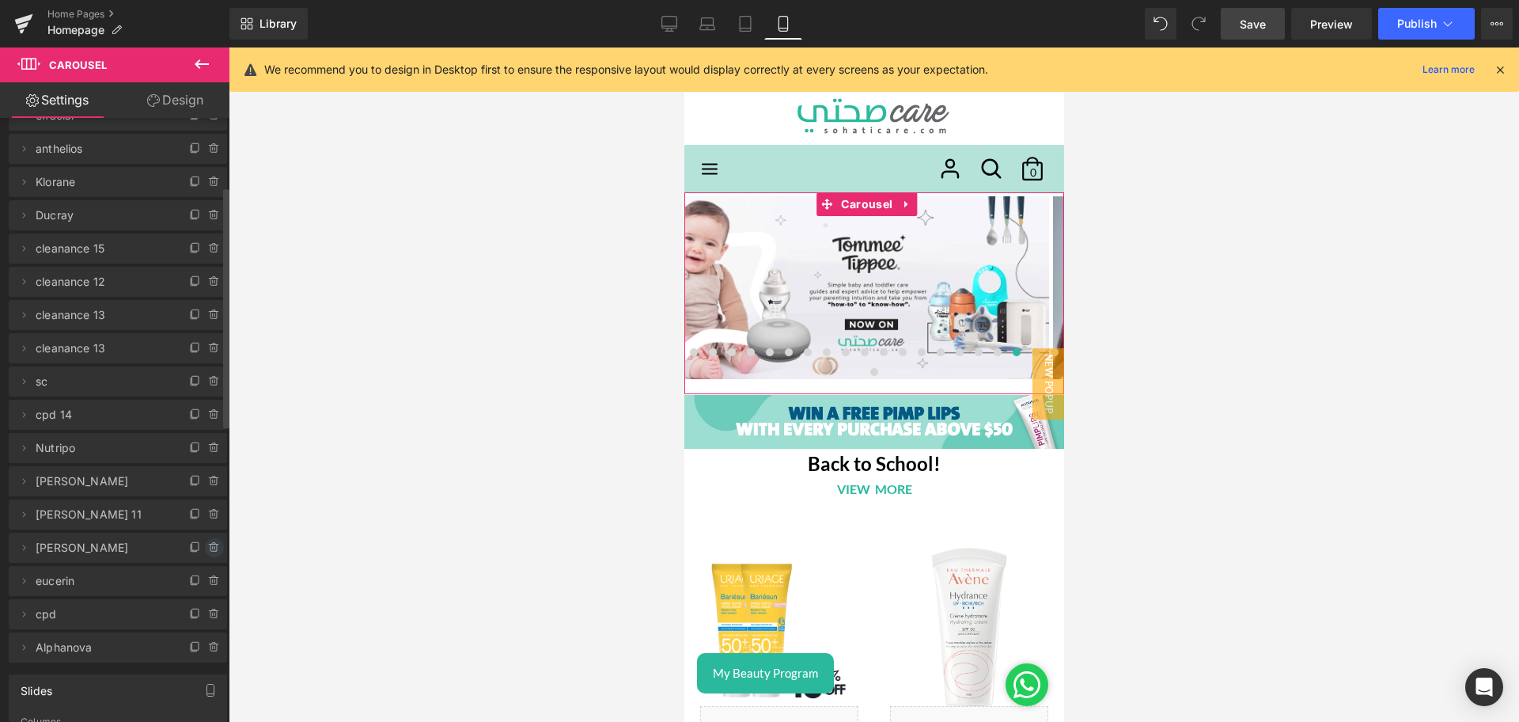
click at [213, 547] on icon at bounding box center [213, 547] width 0 height 3
click at [201, 541] on button "Delete" at bounding box center [197, 548] width 50 height 21
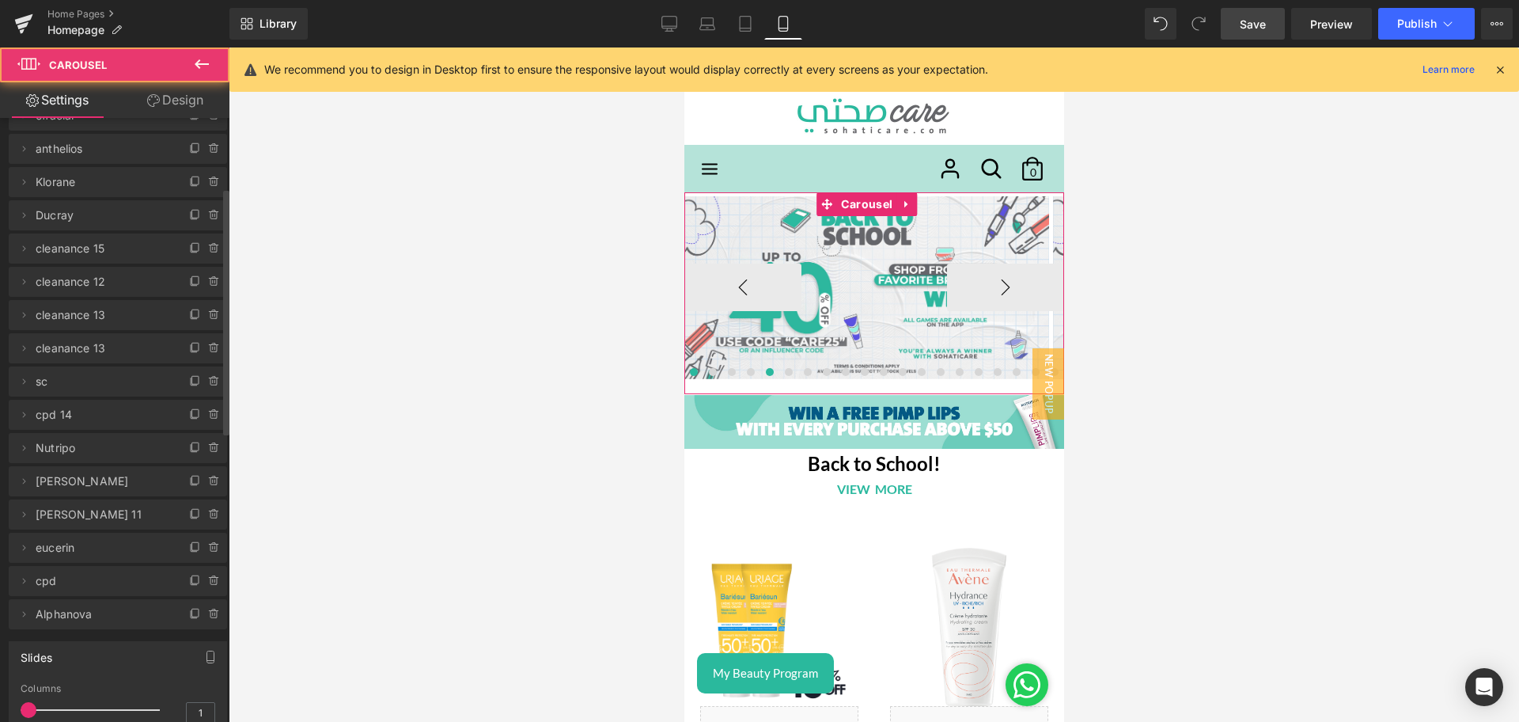
click at [771, 368] on span at bounding box center [769, 372] width 8 height 8
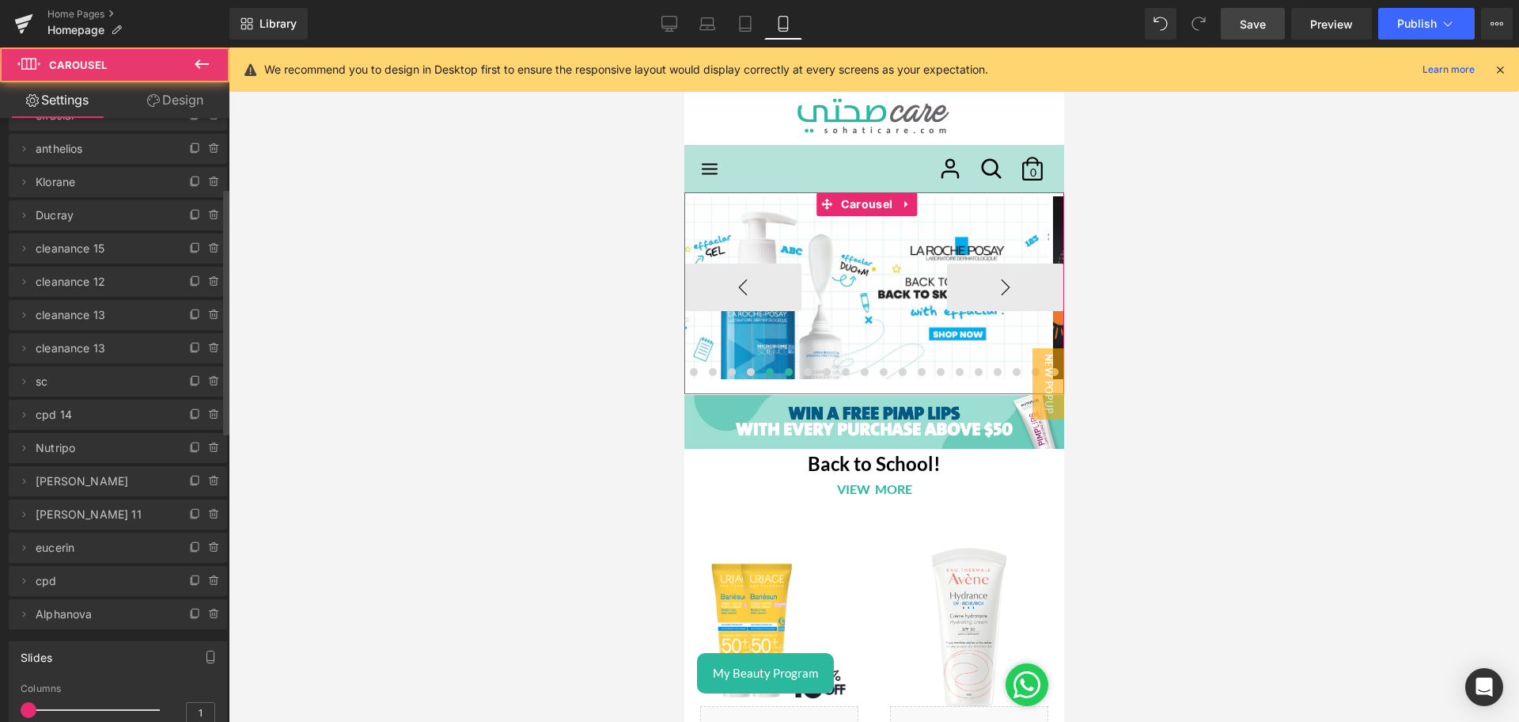
click at [786, 368] on span at bounding box center [788, 372] width 8 height 8
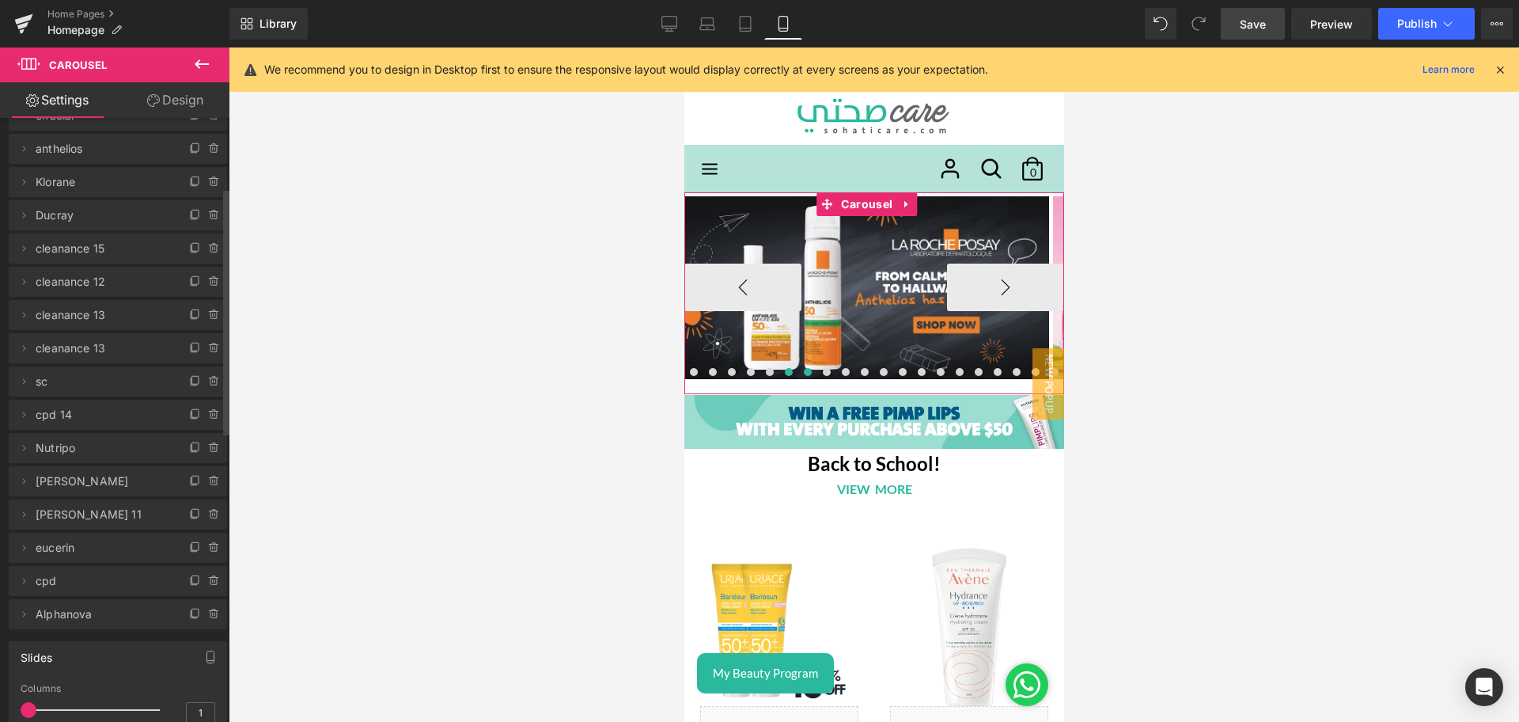
click at [807, 368] on span at bounding box center [807, 372] width 8 height 8
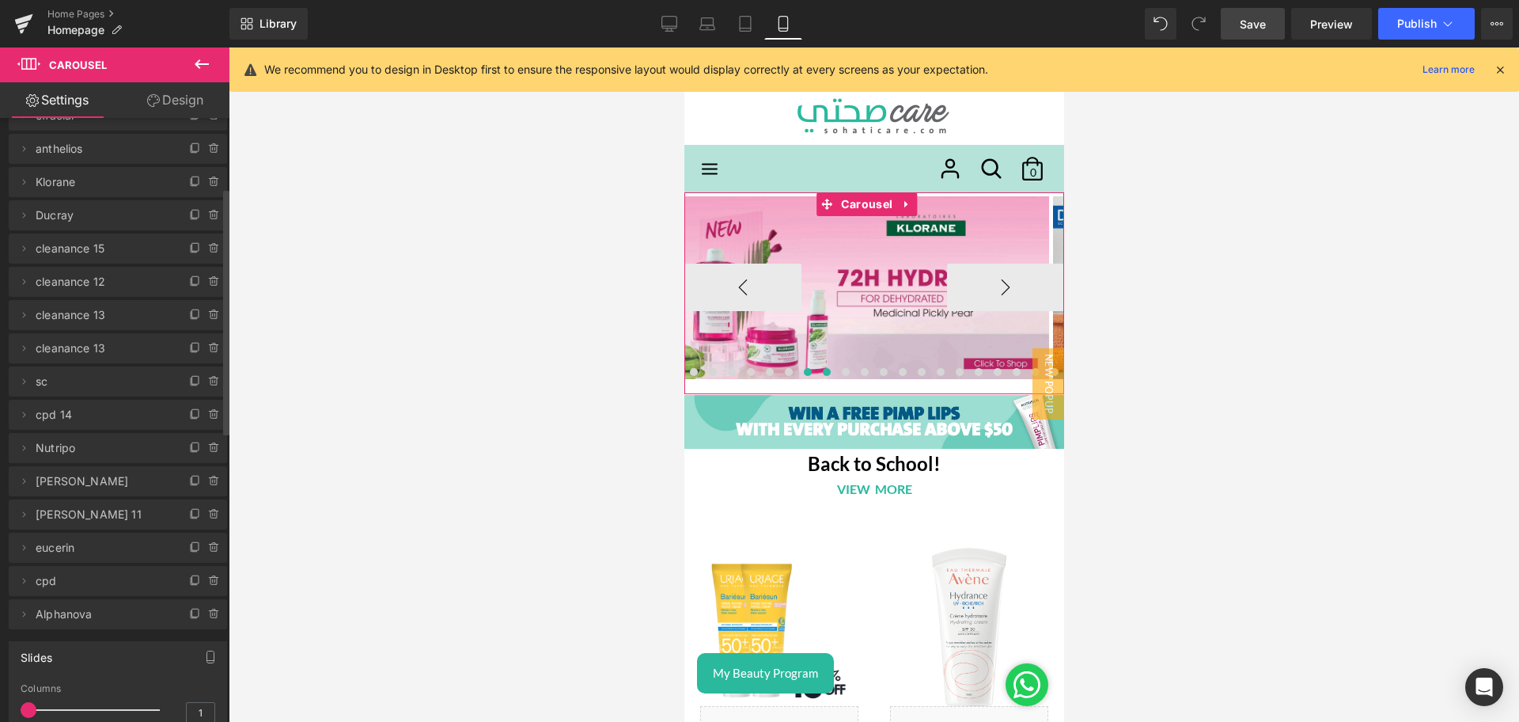
click at [823, 364] on button at bounding box center [826, 372] width 19 height 16
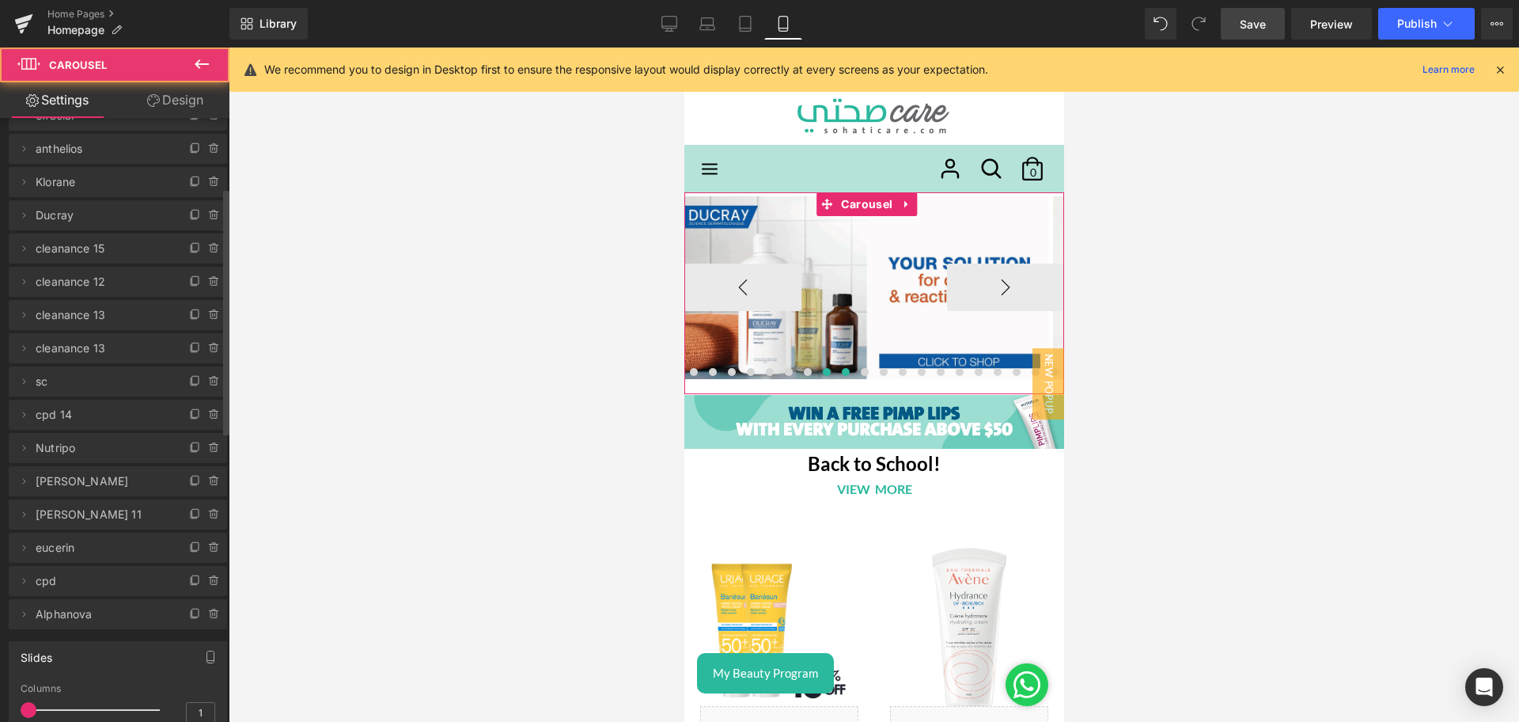
click at [841, 364] on button at bounding box center [844, 372] width 19 height 16
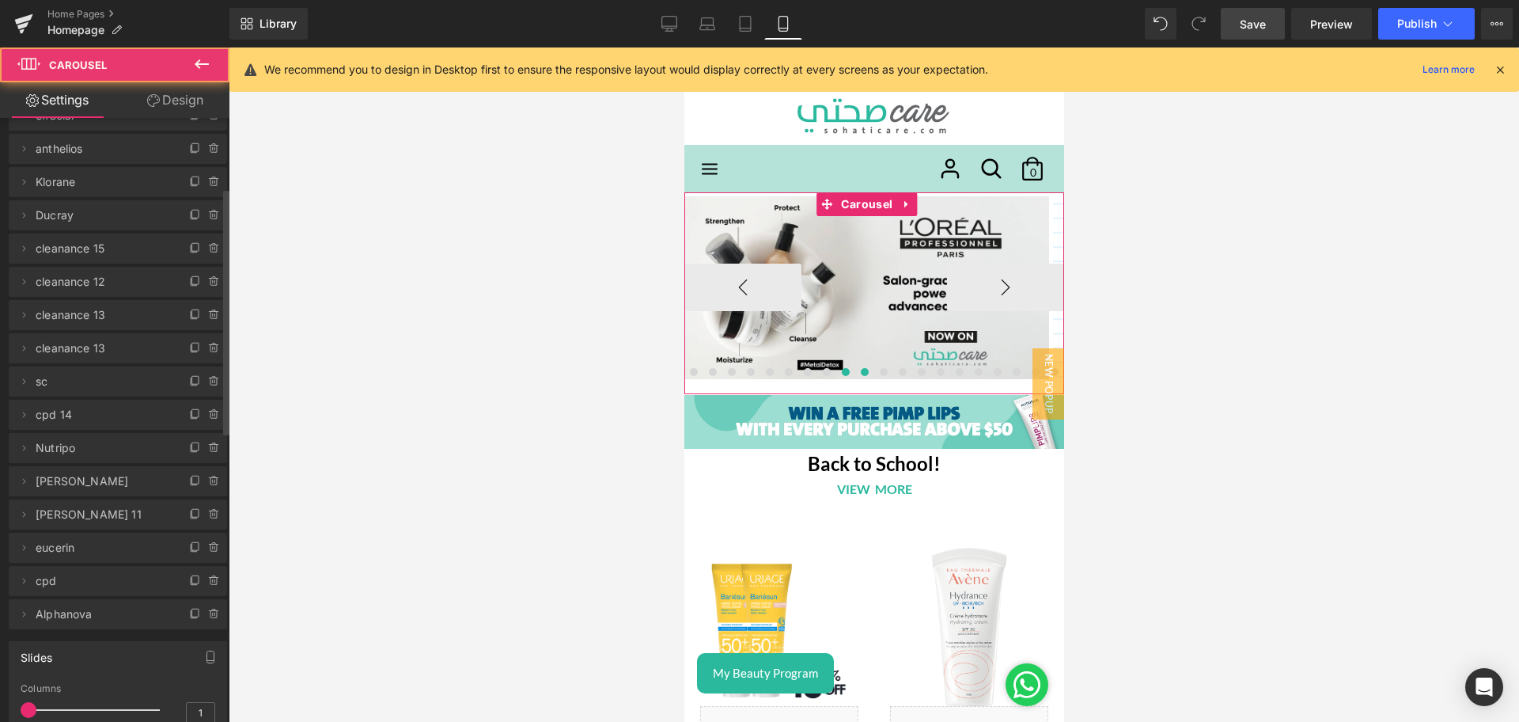
click at [860, 364] on button at bounding box center [863, 372] width 19 height 16
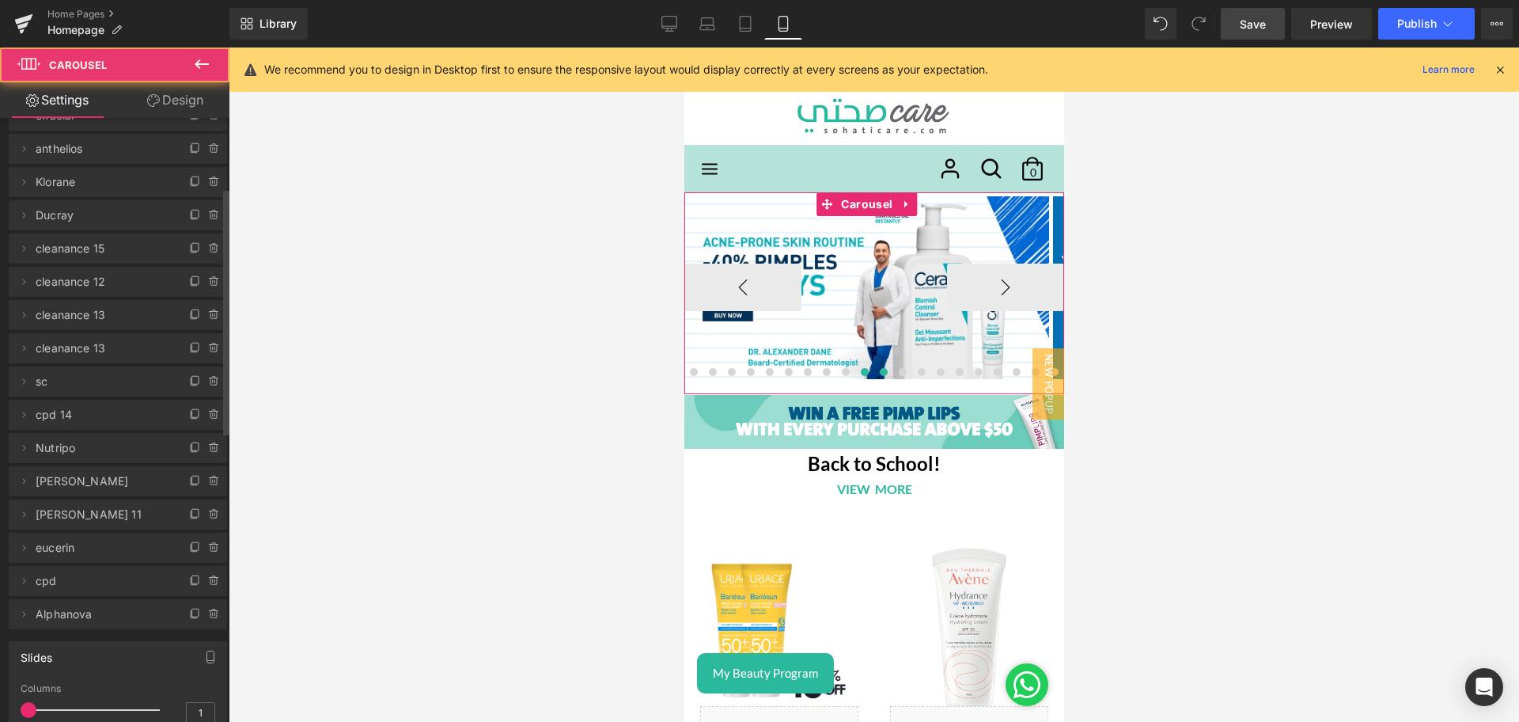
click at [877, 364] on button at bounding box center [882, 372] width 19 height 16
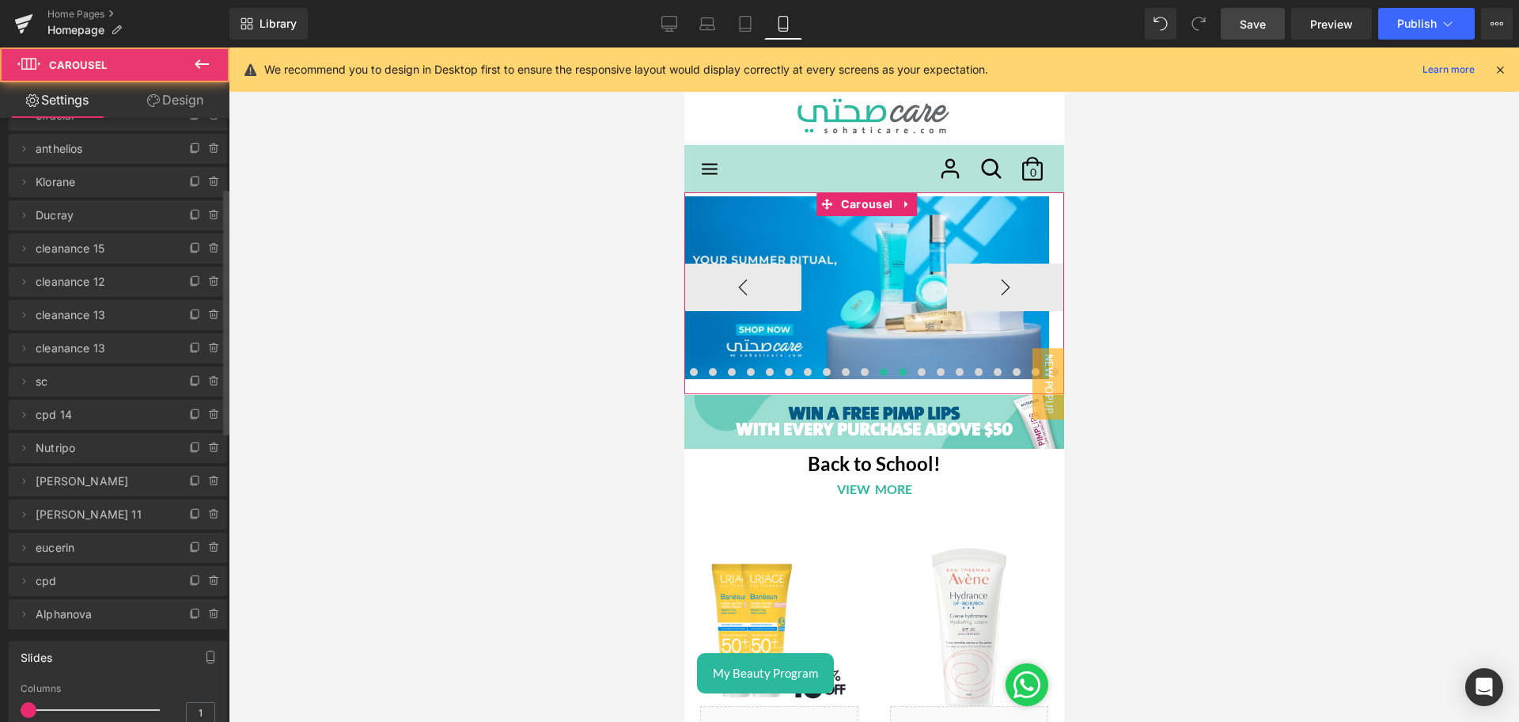
click at [903, 368] on span at bounding box center [902, 372] width 8 height 8
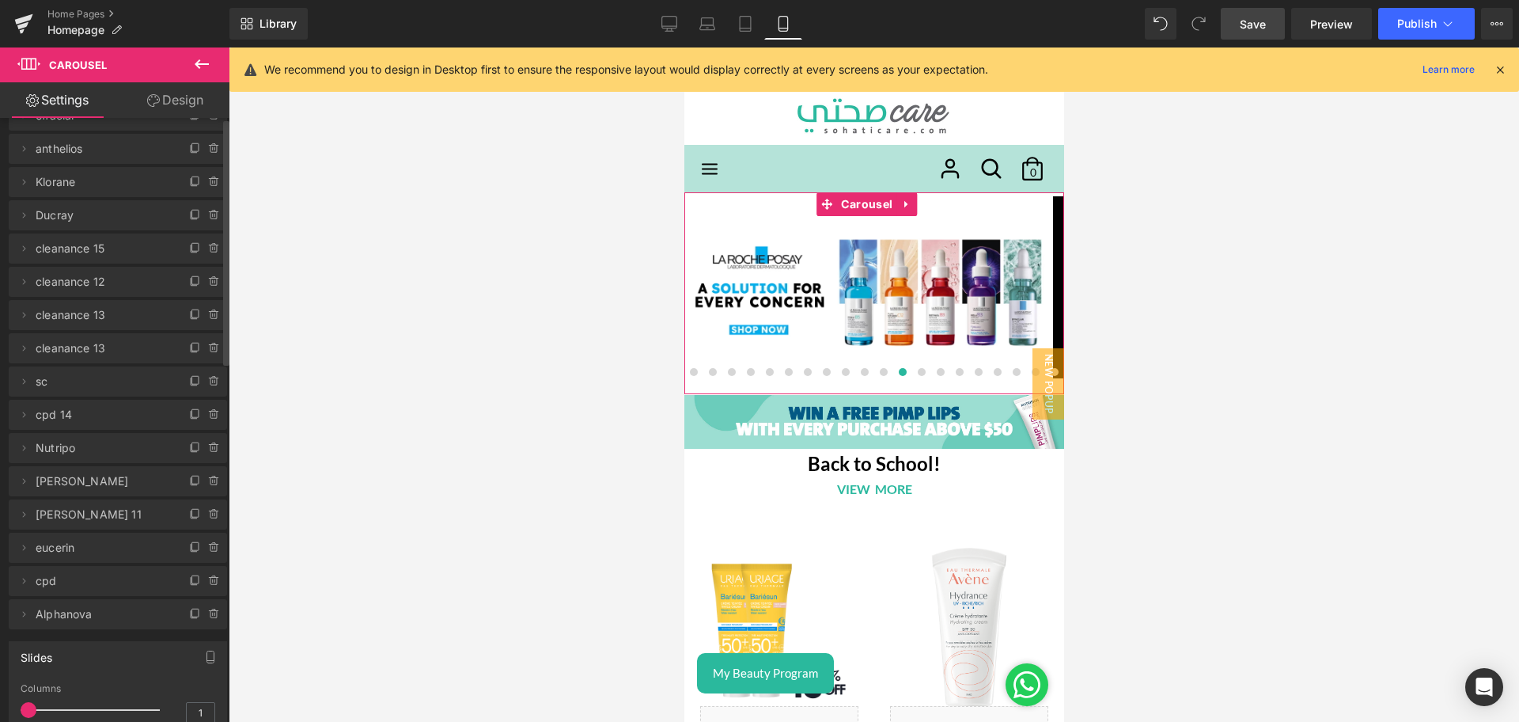
scroll to position [0, 0]
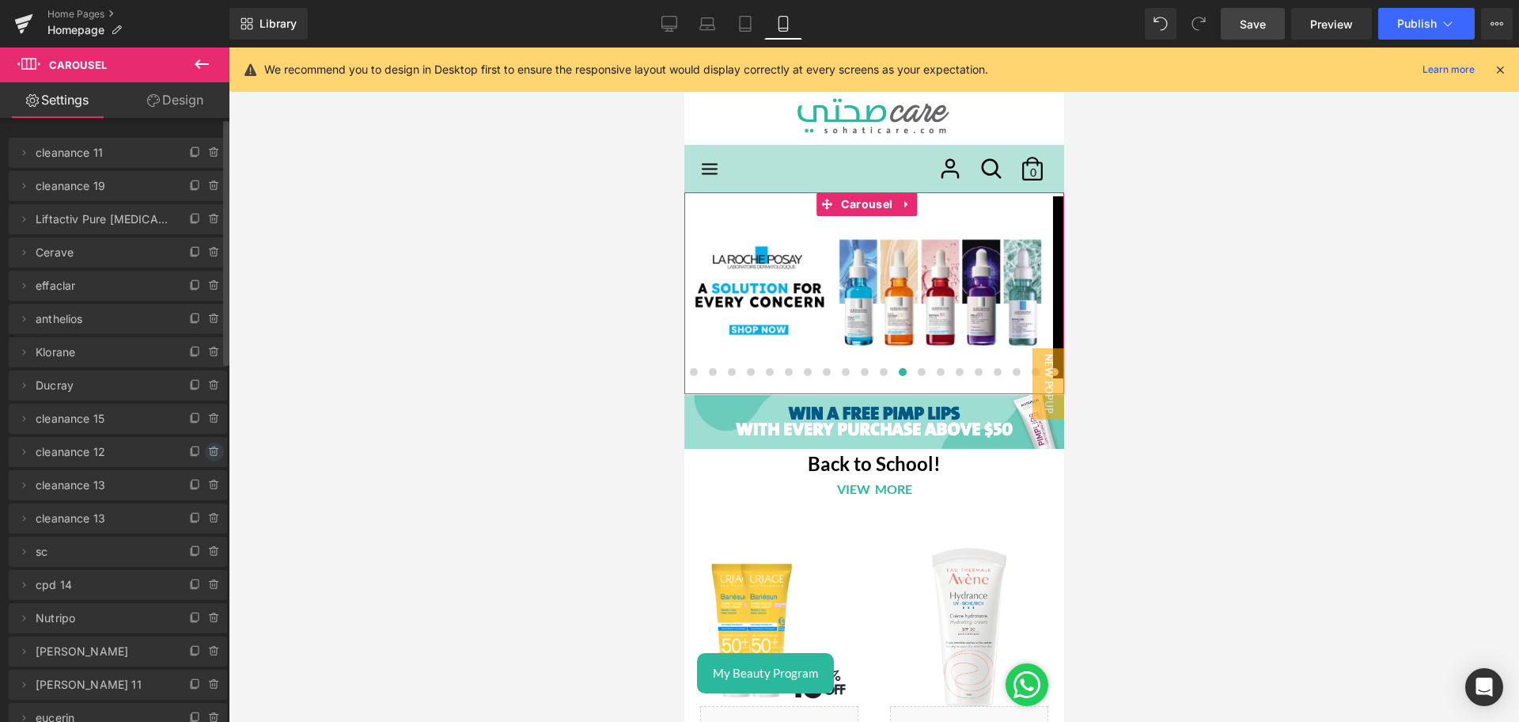
click at [214, 448] on span at bounding box center [214, 451] width 19 height 19
click at [199, 445] on button "Delete" at bounding box center [197, 452] width 50 height 21
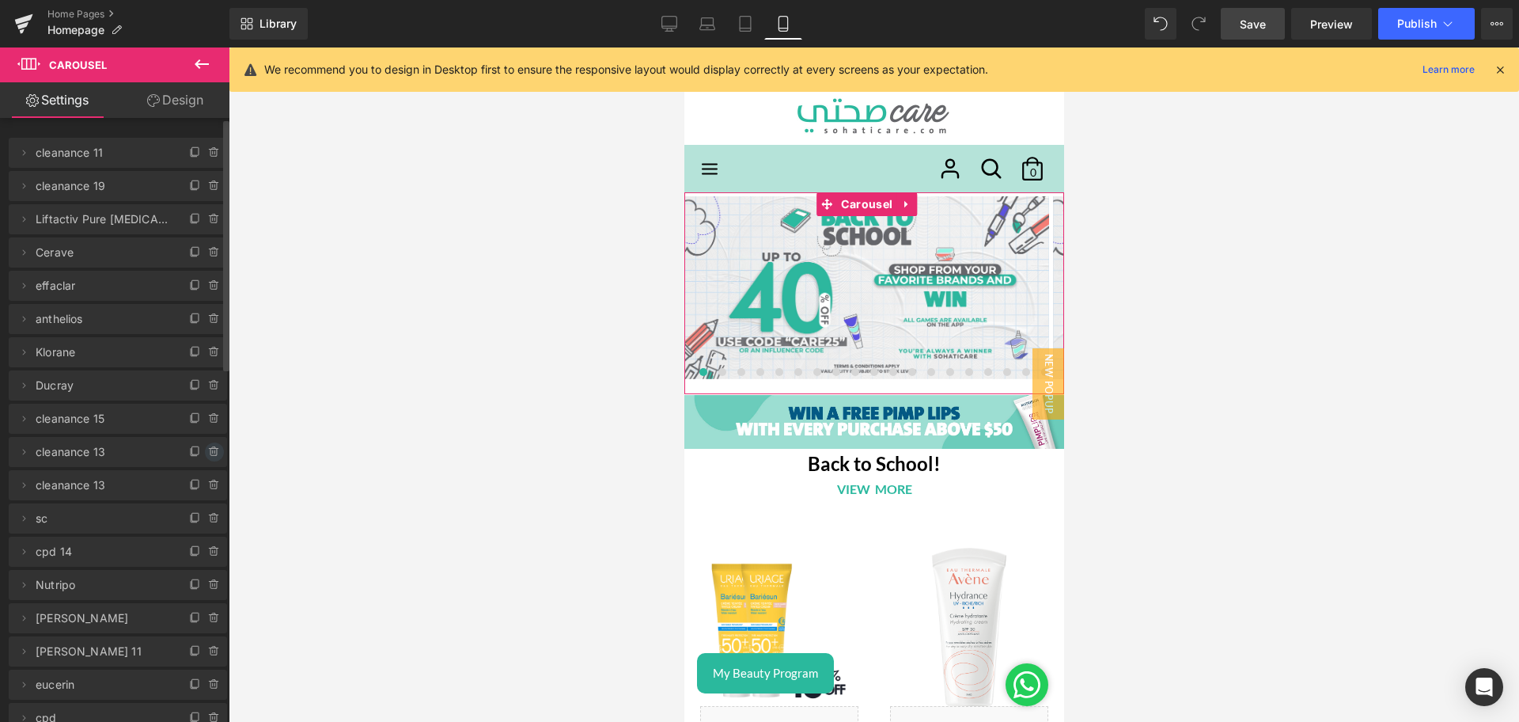
click at [208, 449] on icon at bounding box center [214, 451] width 13 height 13
click at [194, 455] on button "Delete" at bounding box center [197, 452] width 50 height 21
click at [210, 449] on icon at bounding box center [213, 452] width 6 height 7
click at [195, 452] on button "Delete" at bounding box center [197, 452] width 50 height 21
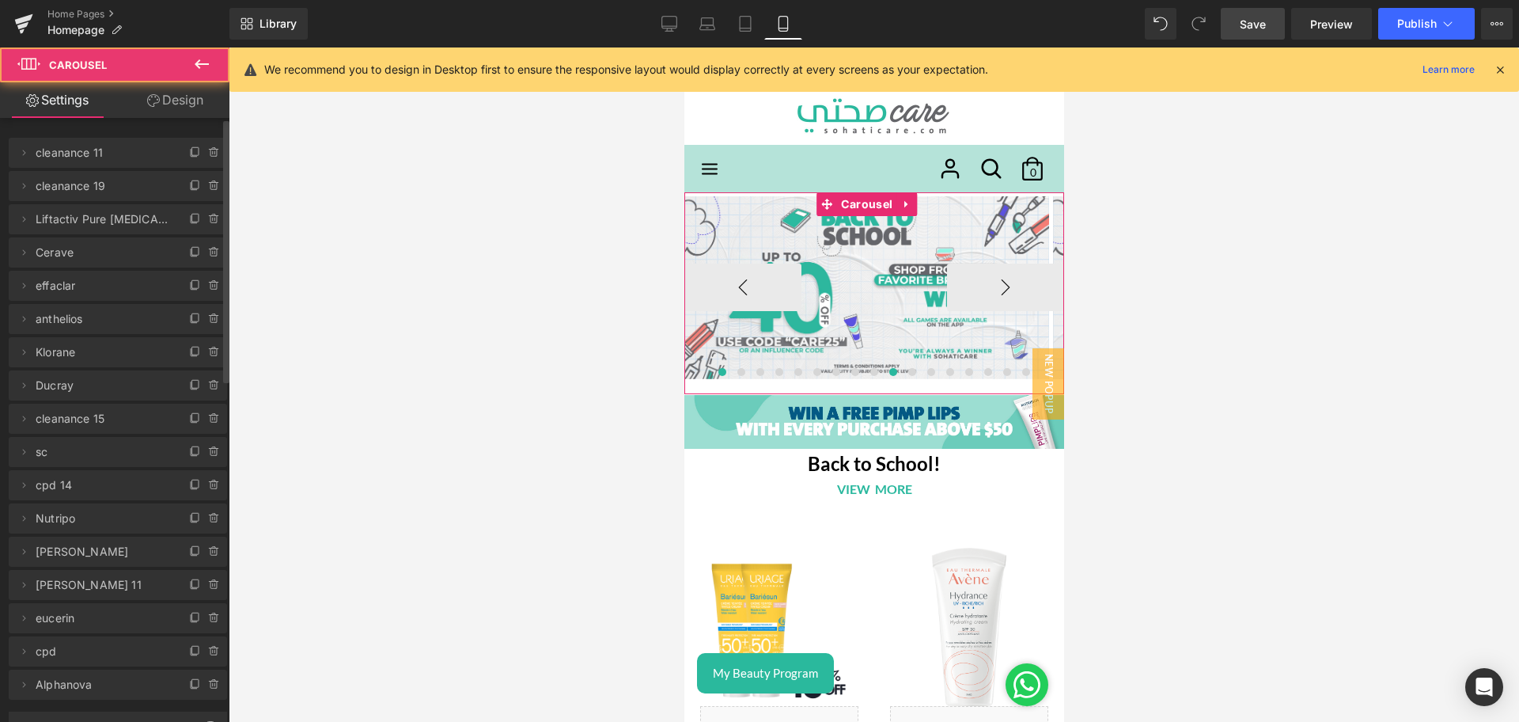
click at [883, 370] on button at bounding box center [892, 372] width 19 height 16
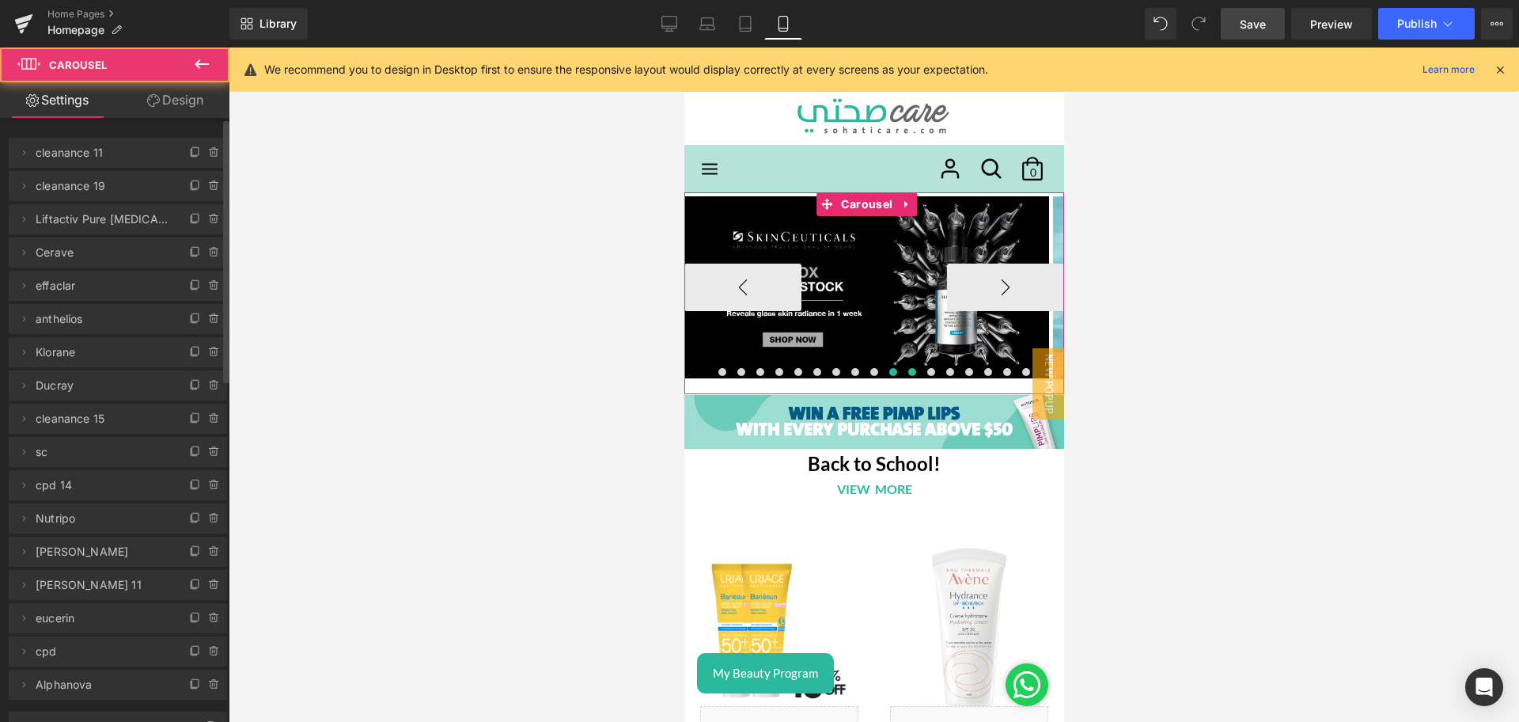
click at [907, 372] on span at bounding box center [911, 372] width 8 height 8
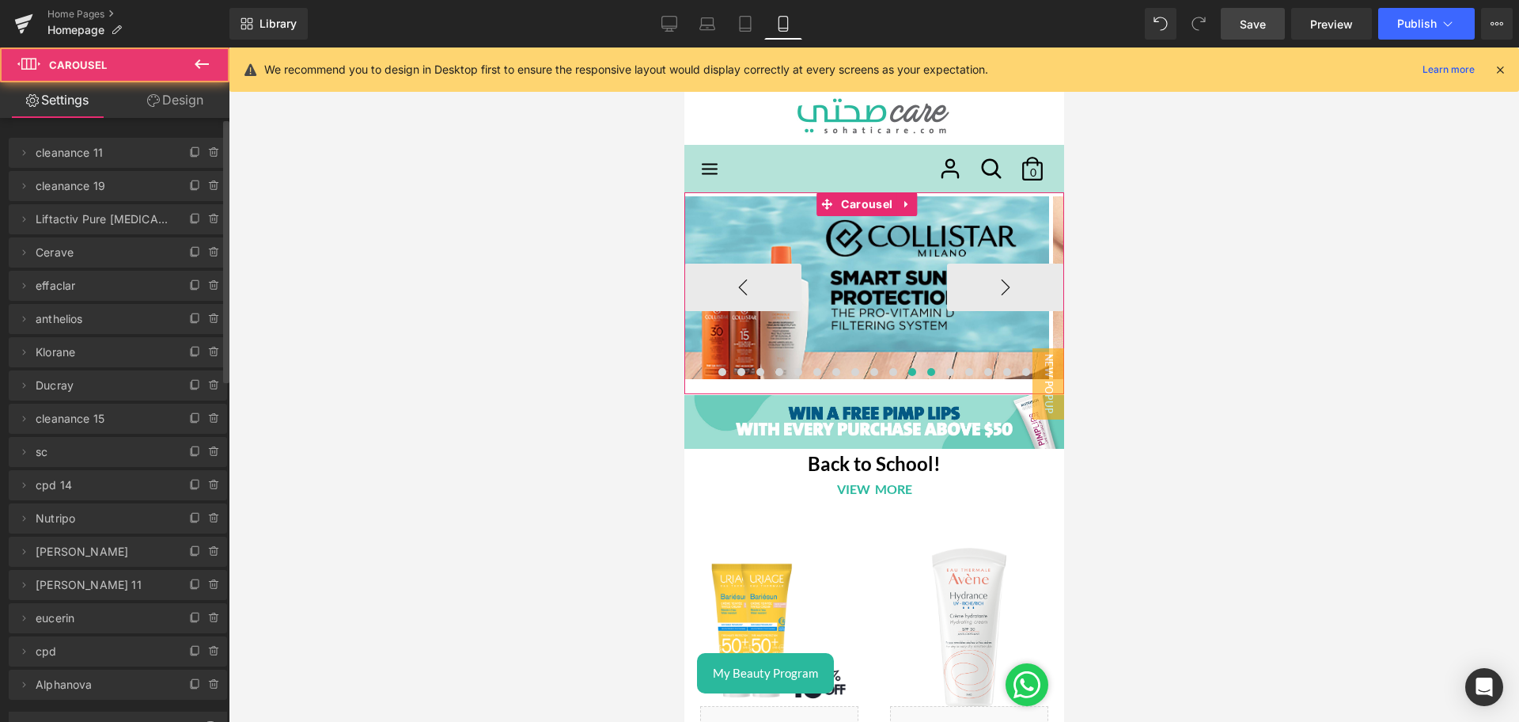
click at [926, 374] on span at bounding box center [930, 372] width 8 height 8
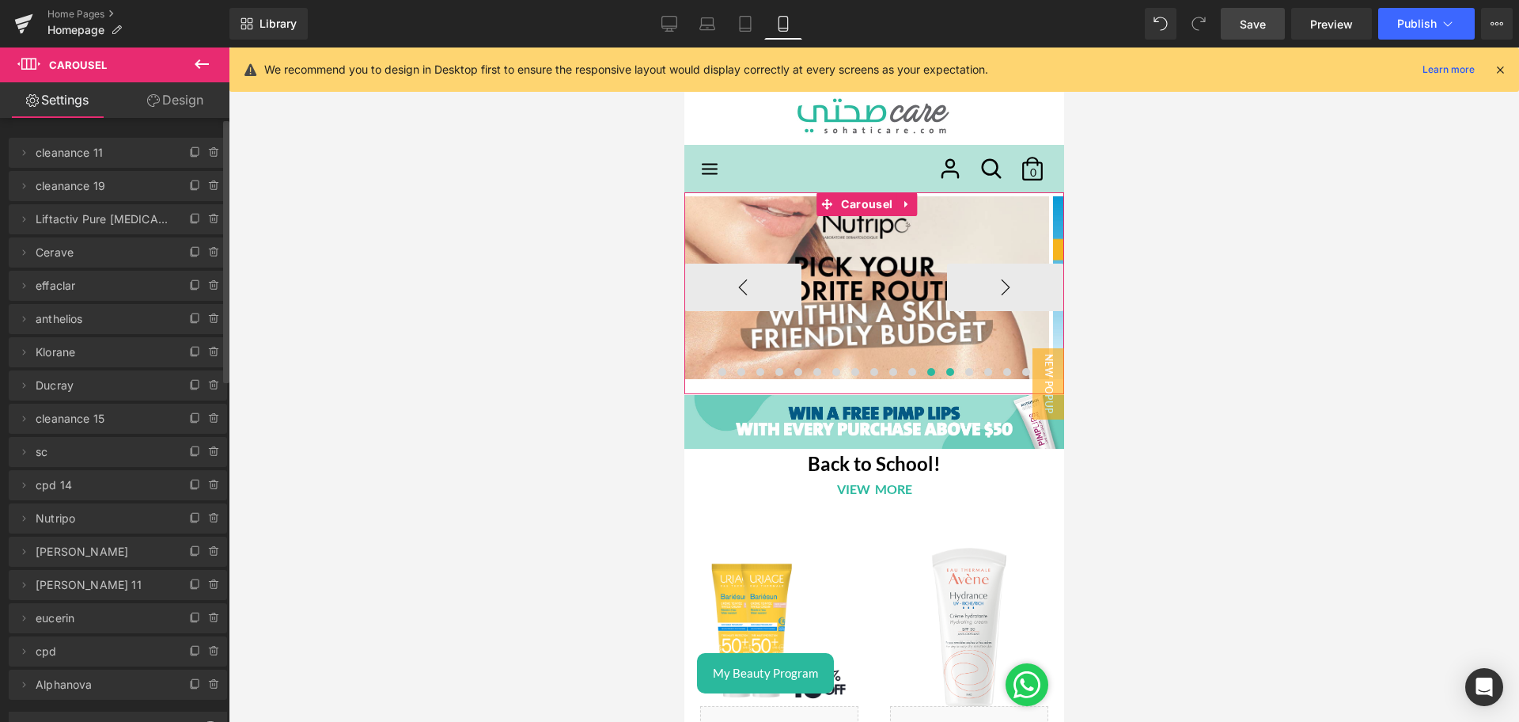
click at [945, 374] on span at bounding box center [949, 372] width 8 height 8
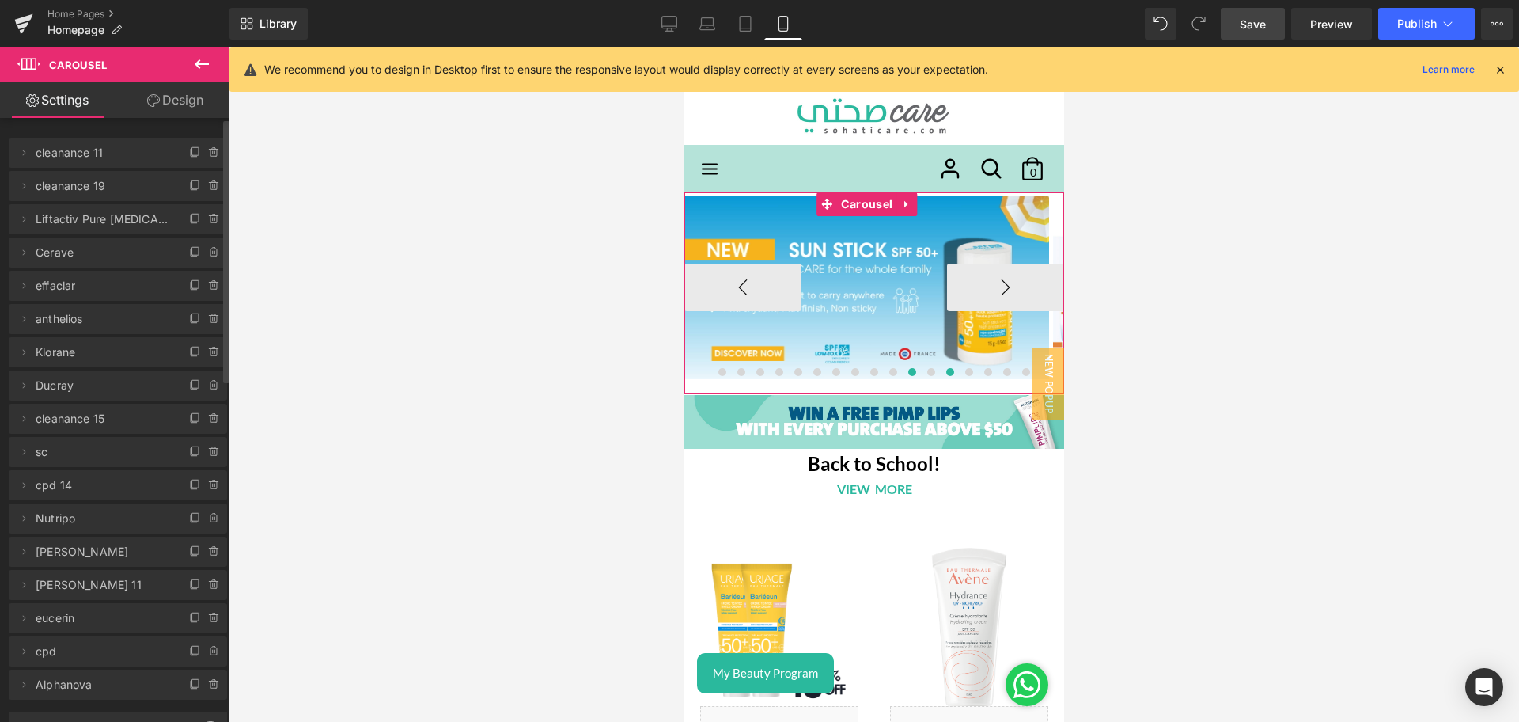
click at [909, 374] on button at bounding box center [911, 372] width 19 height 16
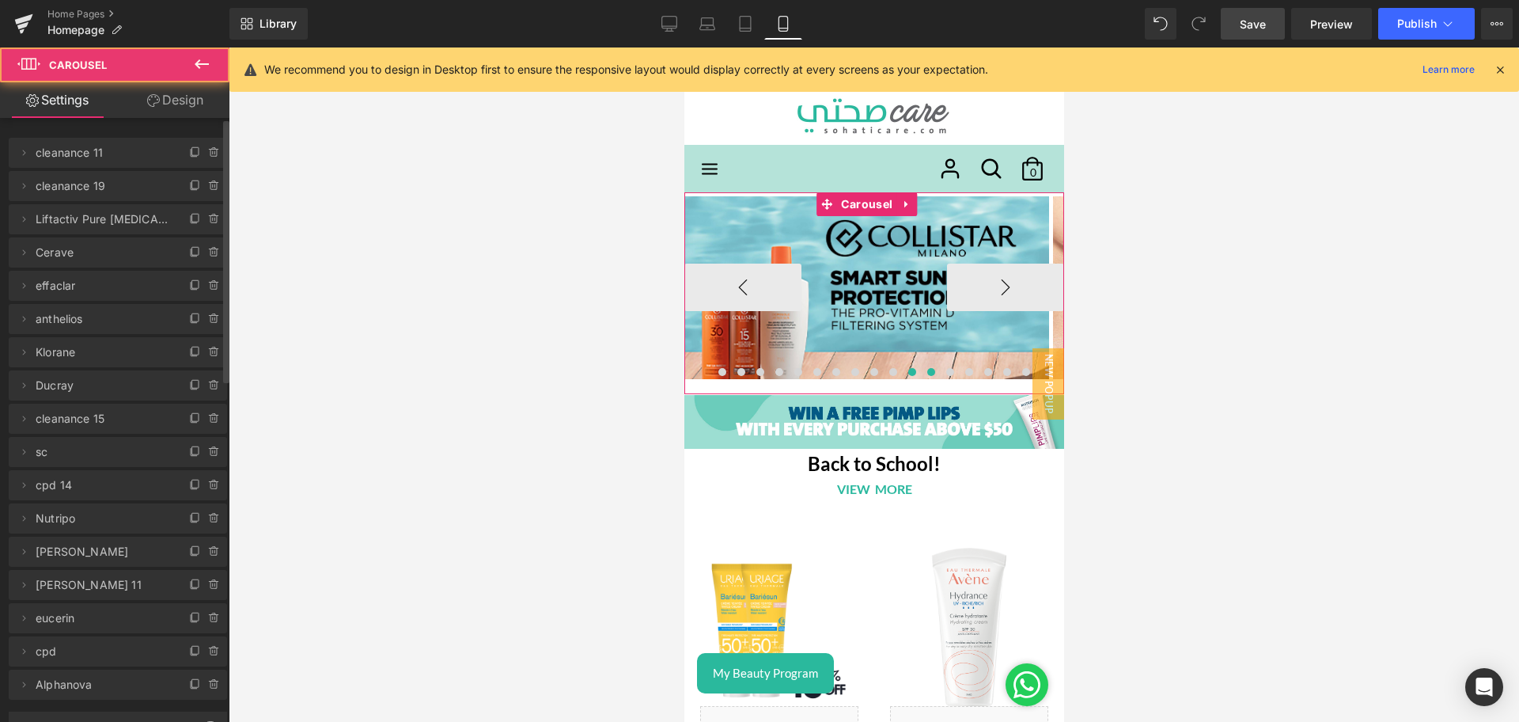
click at [926, 374] on span at bounding box center [930, 372] width 8 height 8
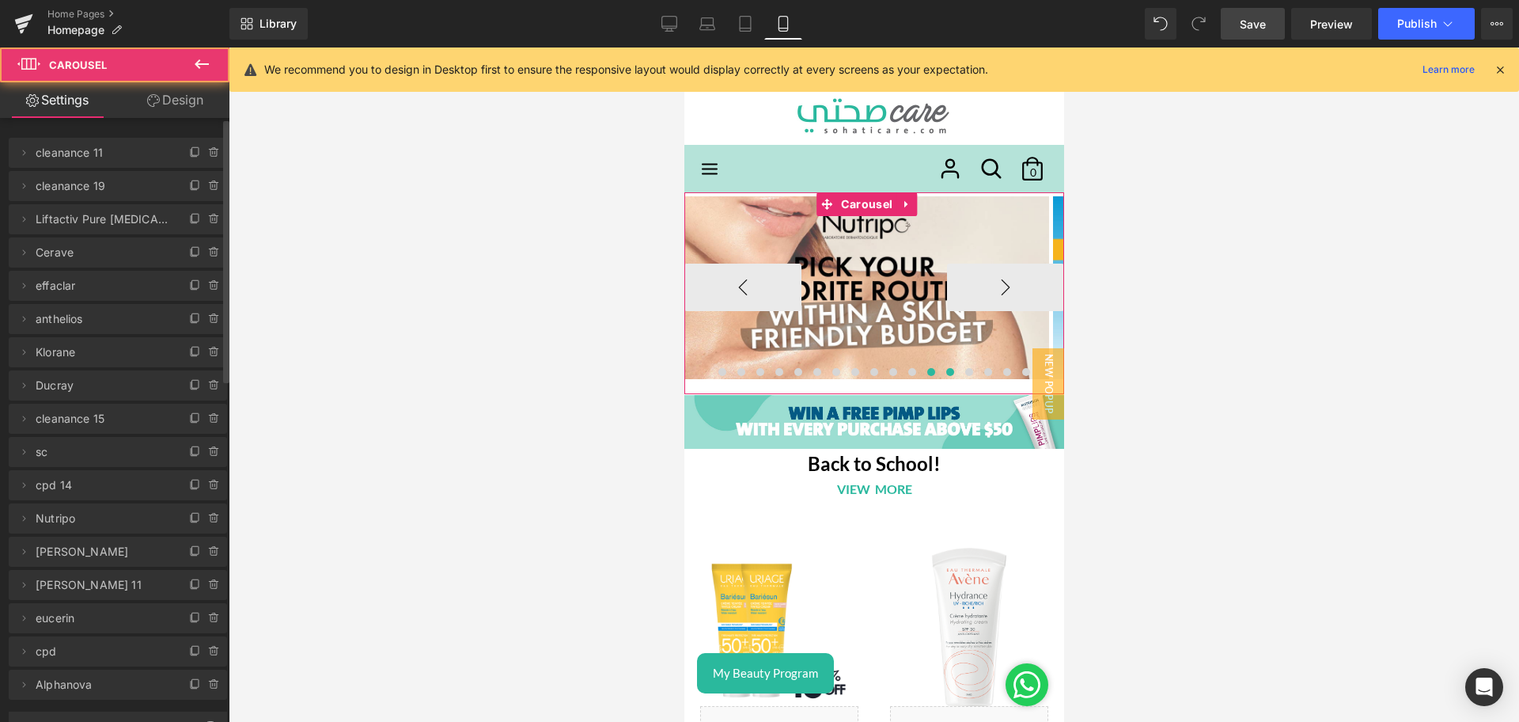
click at [945, 374] on span at bounding box center [949, 372] width 8 height 8
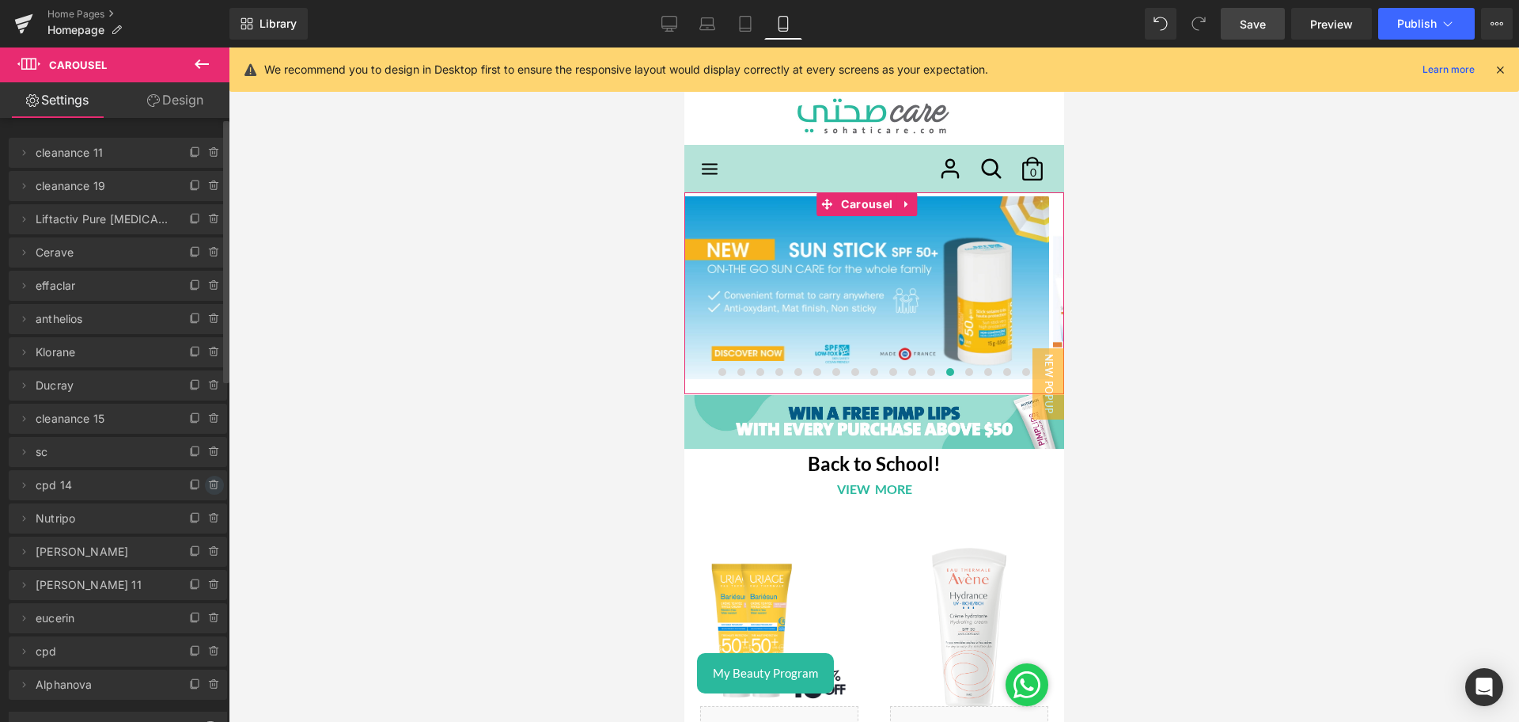
click at [210, 488] on icon at bounding box center [213, 485] width 6 height 7
click at [208, 479] on button "Delete" at bounding box center [197, 486] width 50 height 21
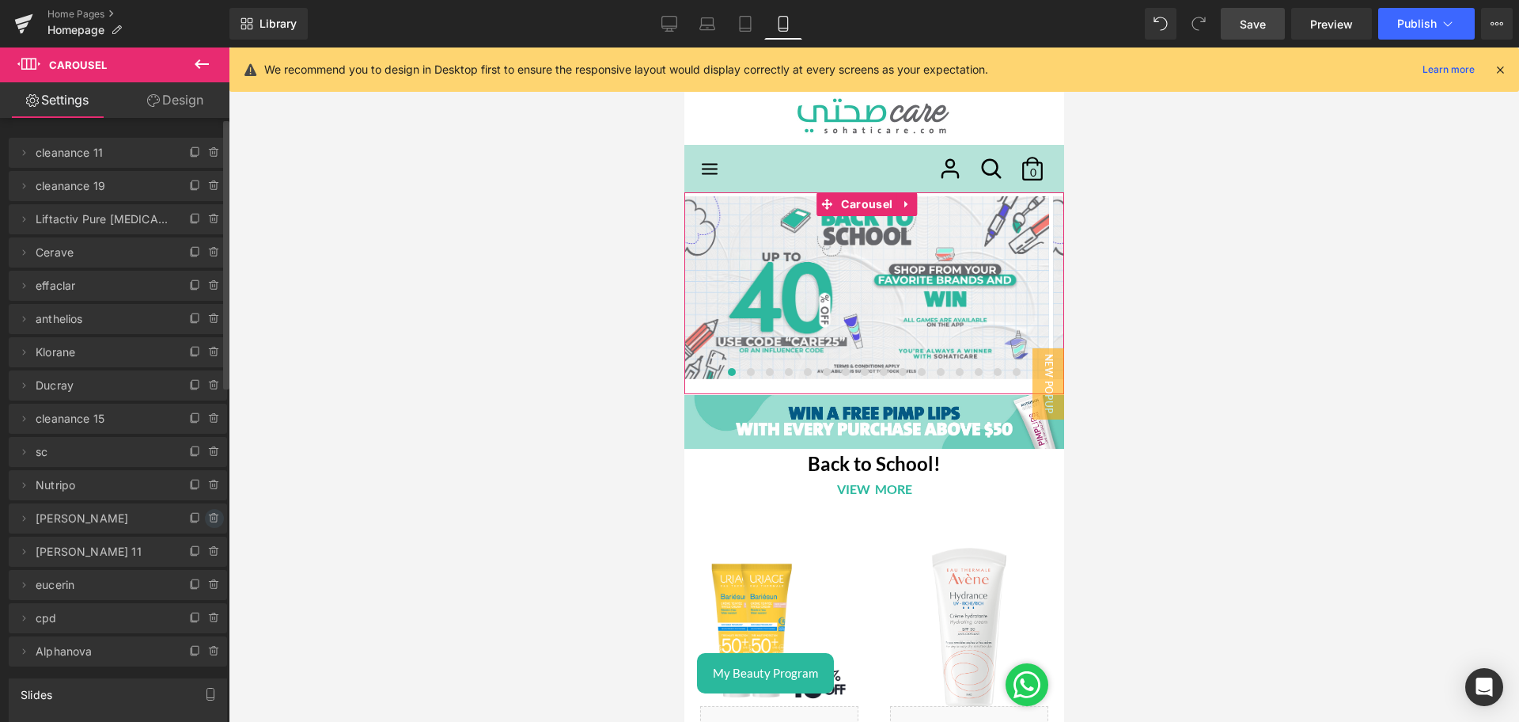
click at [209, 519] on icon at bounding box center [214, 518] width 13 height 13
click at [197, 520] on button "Delete" at bounding box center [197, 519] width 50 height 21
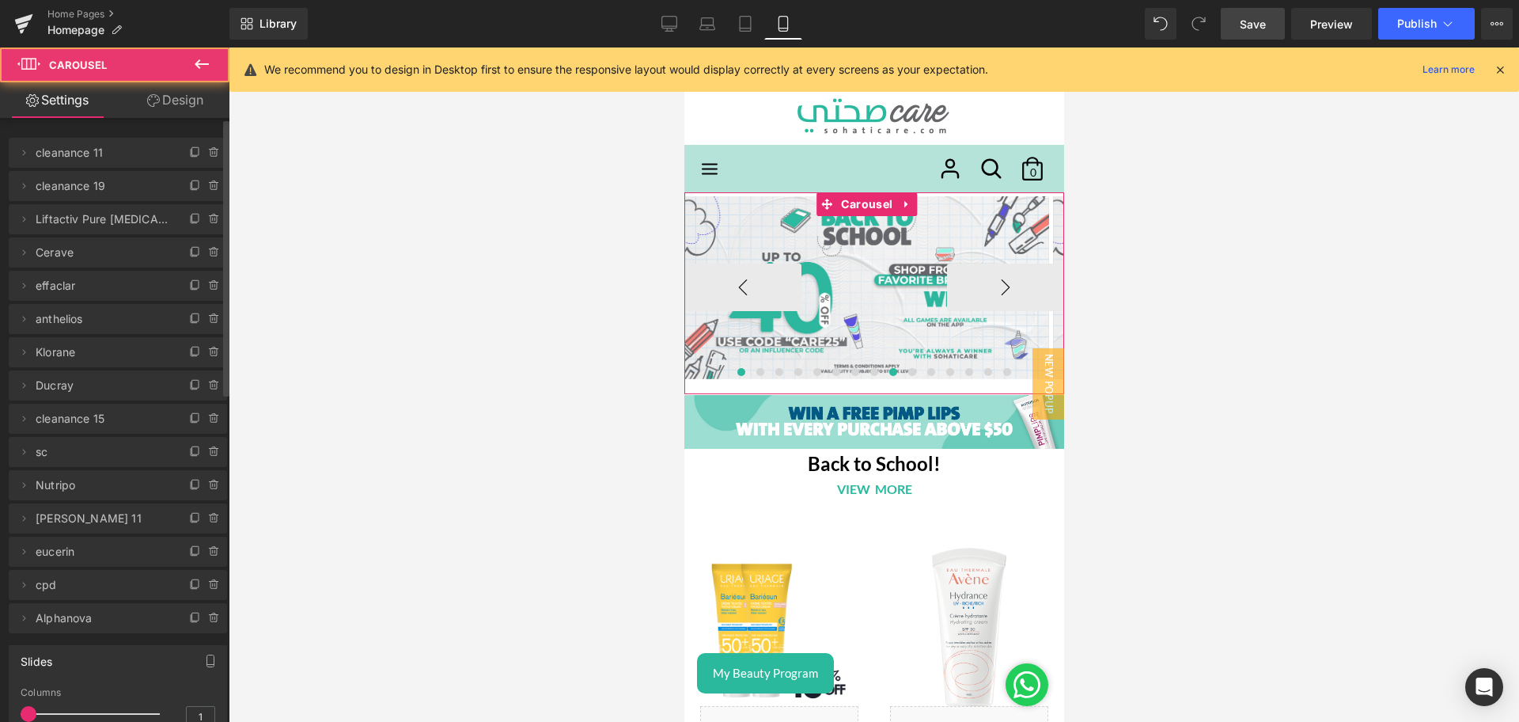
click at [889, 372] on span at bounding box center [893, 372] width 8 height 8
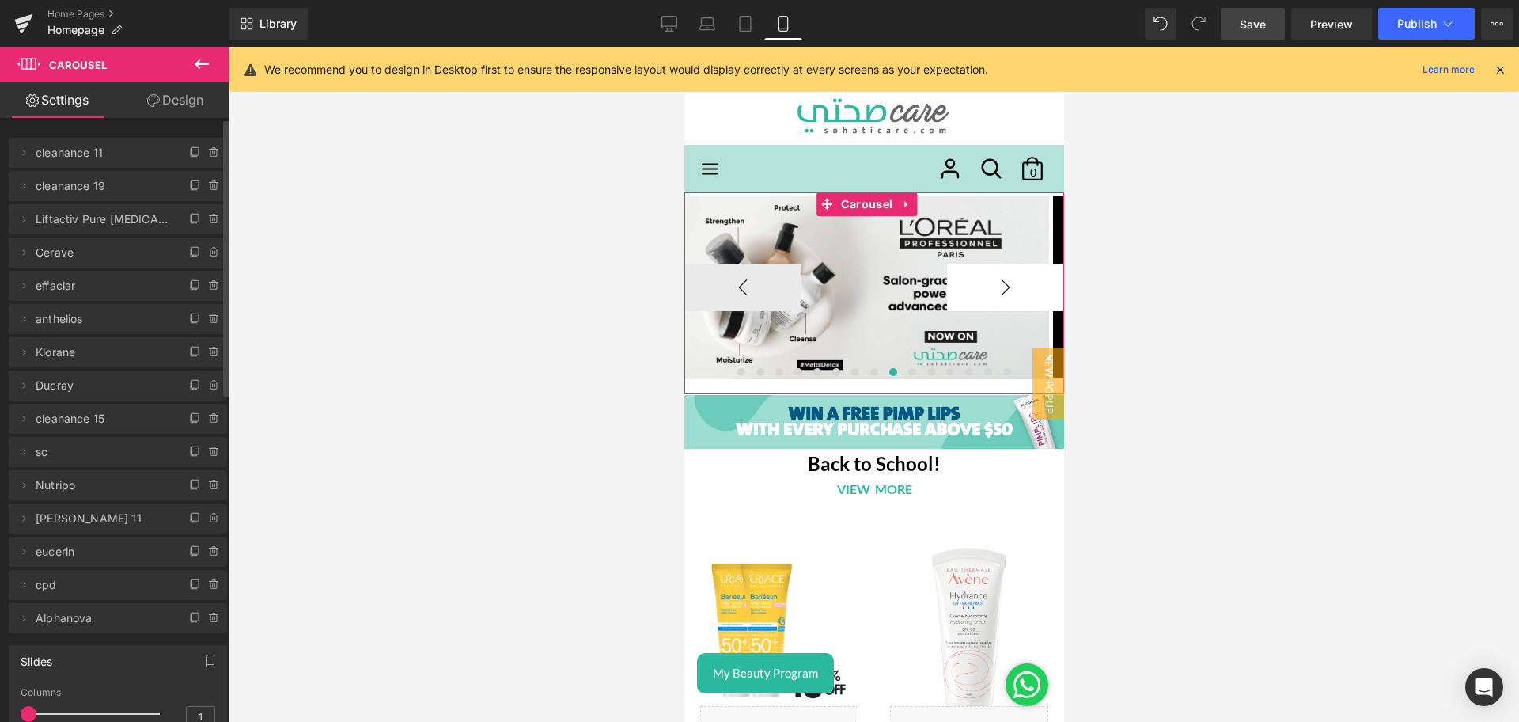
click at [996, 287] on button "›" at bounding box center [1004, 286] width 117 height 47
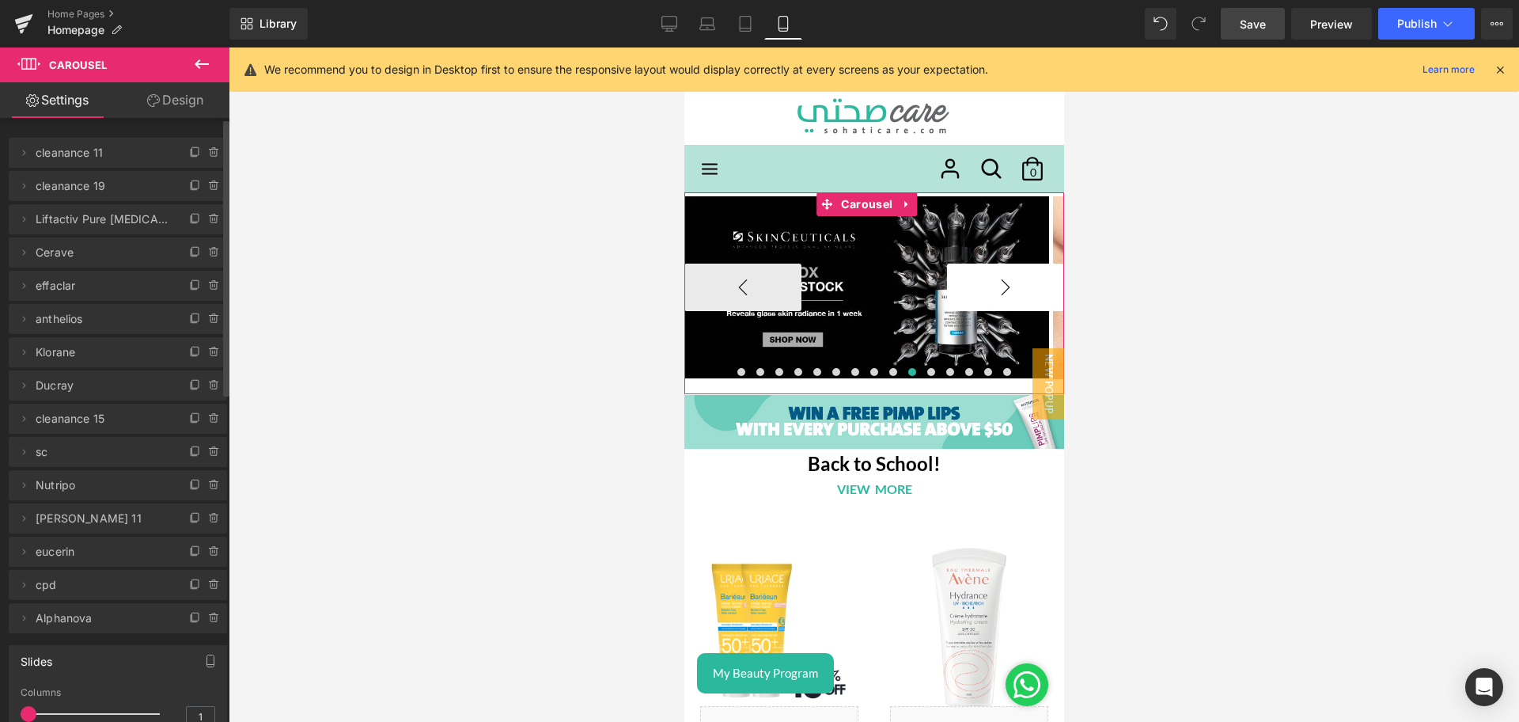
click at [996, 287] on button "›" at bounding box center [1004, 286] width 117 height 47
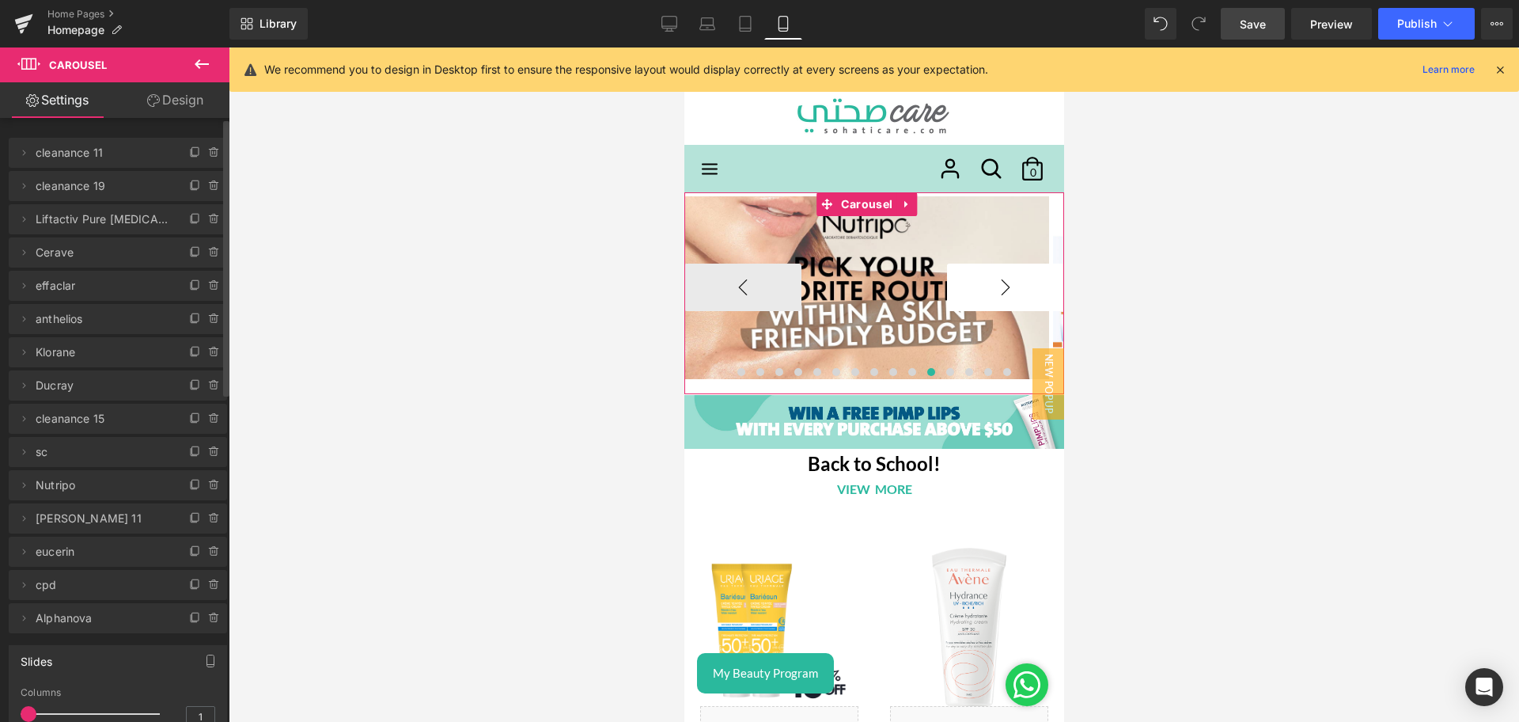
click at [996, 287] on button "›" at bounding box center [1004, 286] width 117 height 47
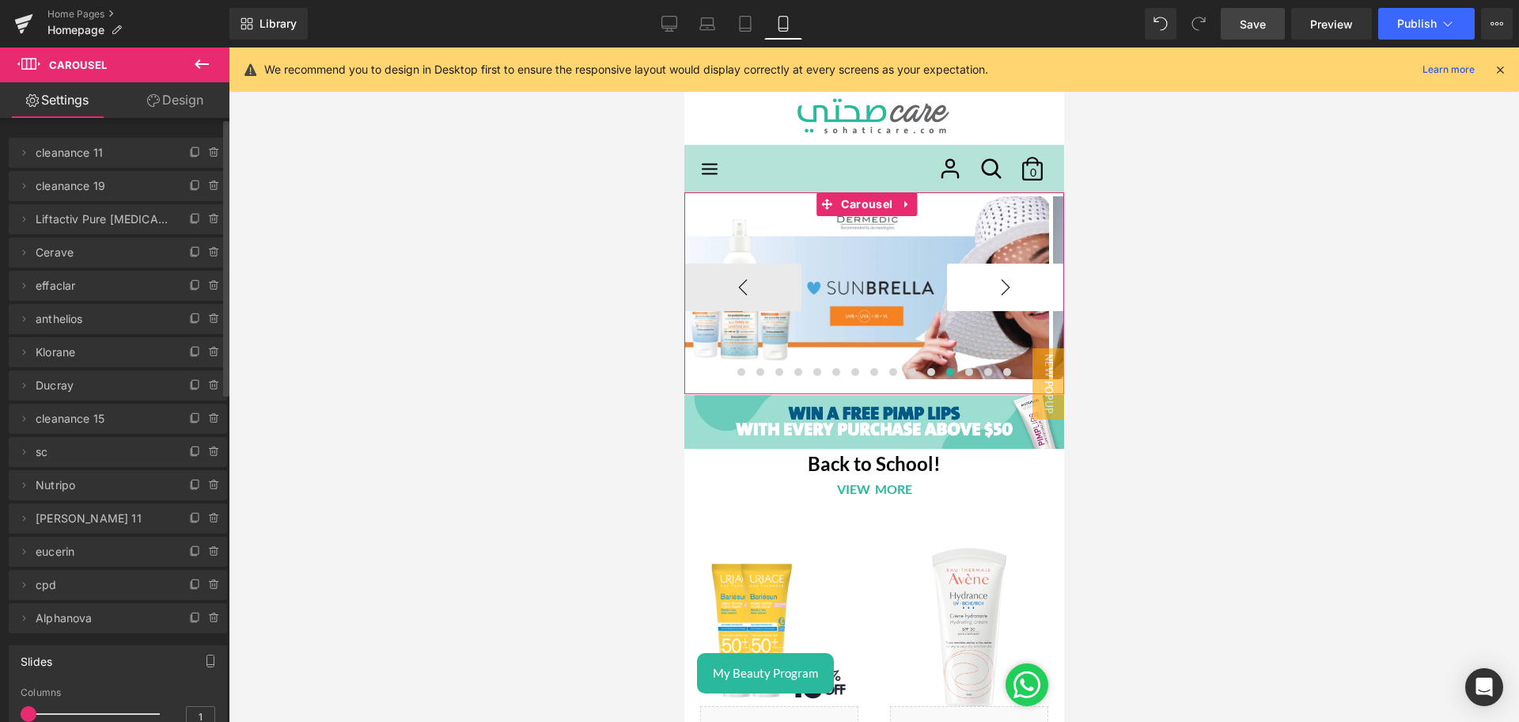
click at [996, 287] on button "›" at bounding box center [1004, 286] width 117 height 47
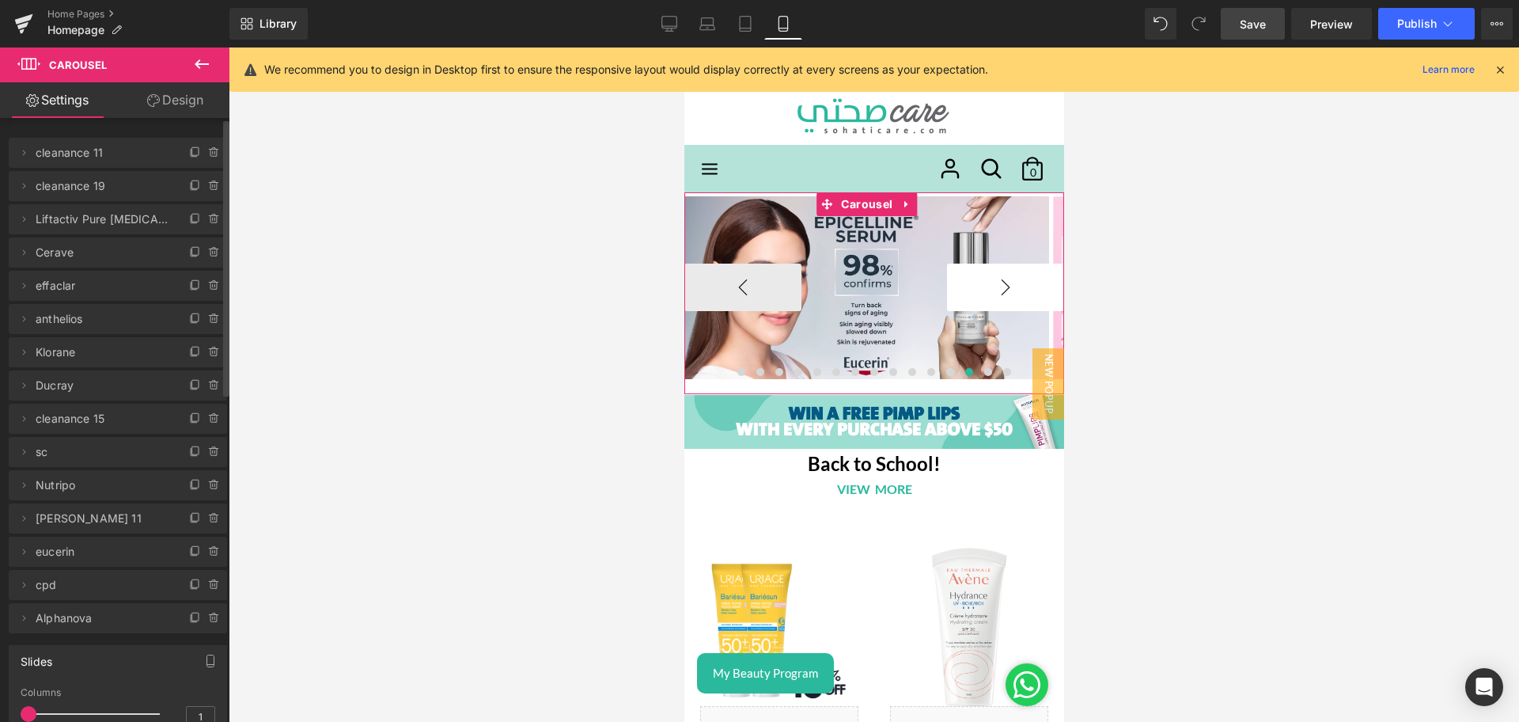
click at [996, 287] on button "›" at bounding box center [1004, 286] width 117 height 47
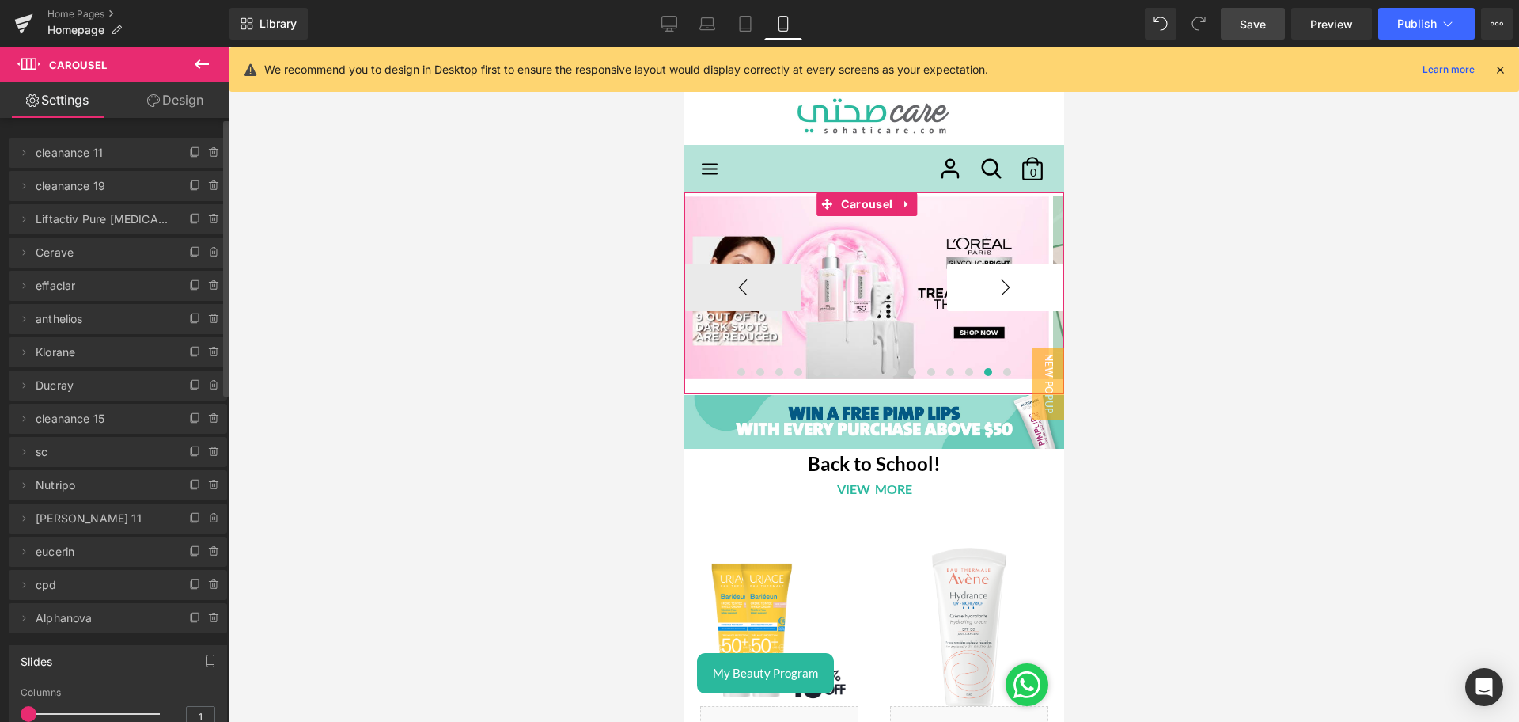
click at [996, 287] on button "›" at bounding box center [1004, 286] width 117 height 47
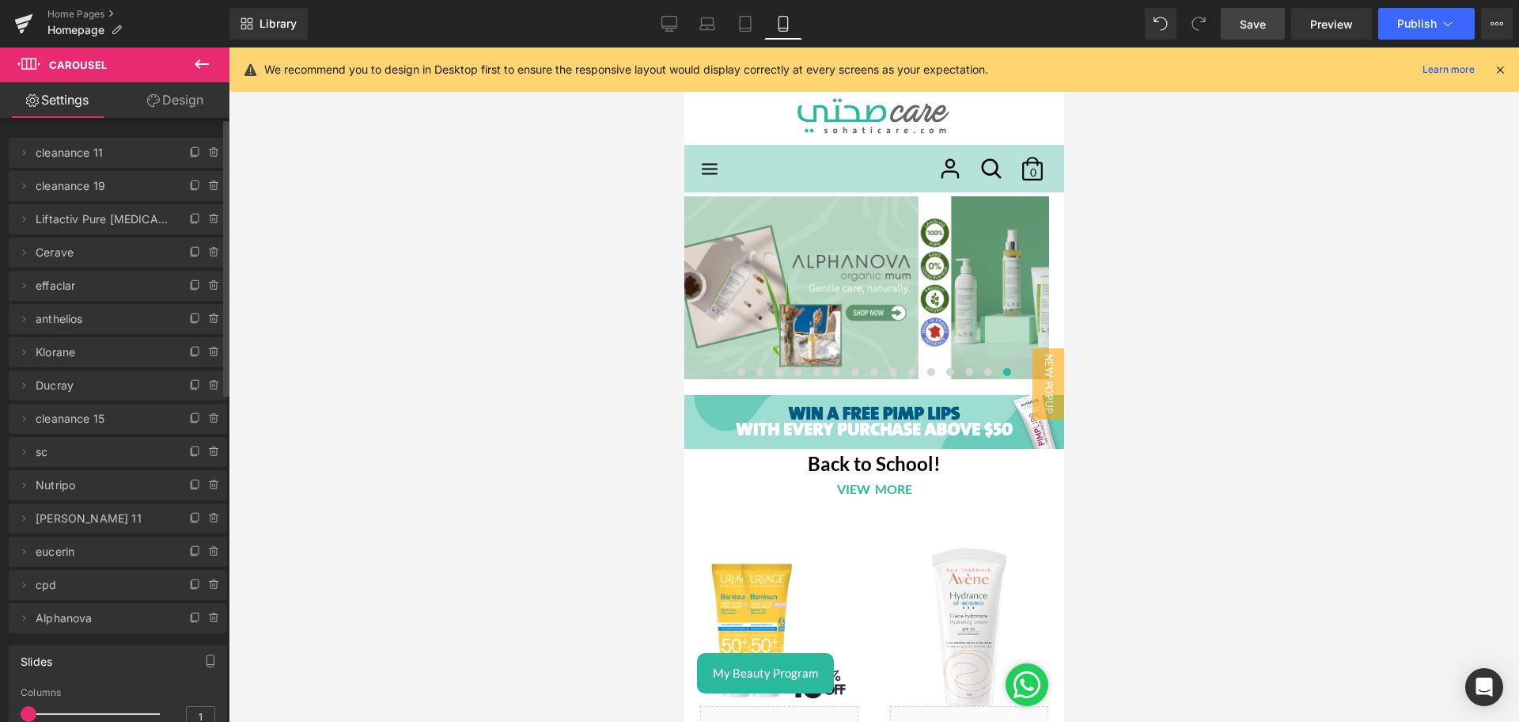
click at [1271, 20] on link "Save" at bounding box center [1253, 24] width 64 height 32
click at [1400, 25] on span "Publish" at bounding box center [1417, 23] width 40 height 13
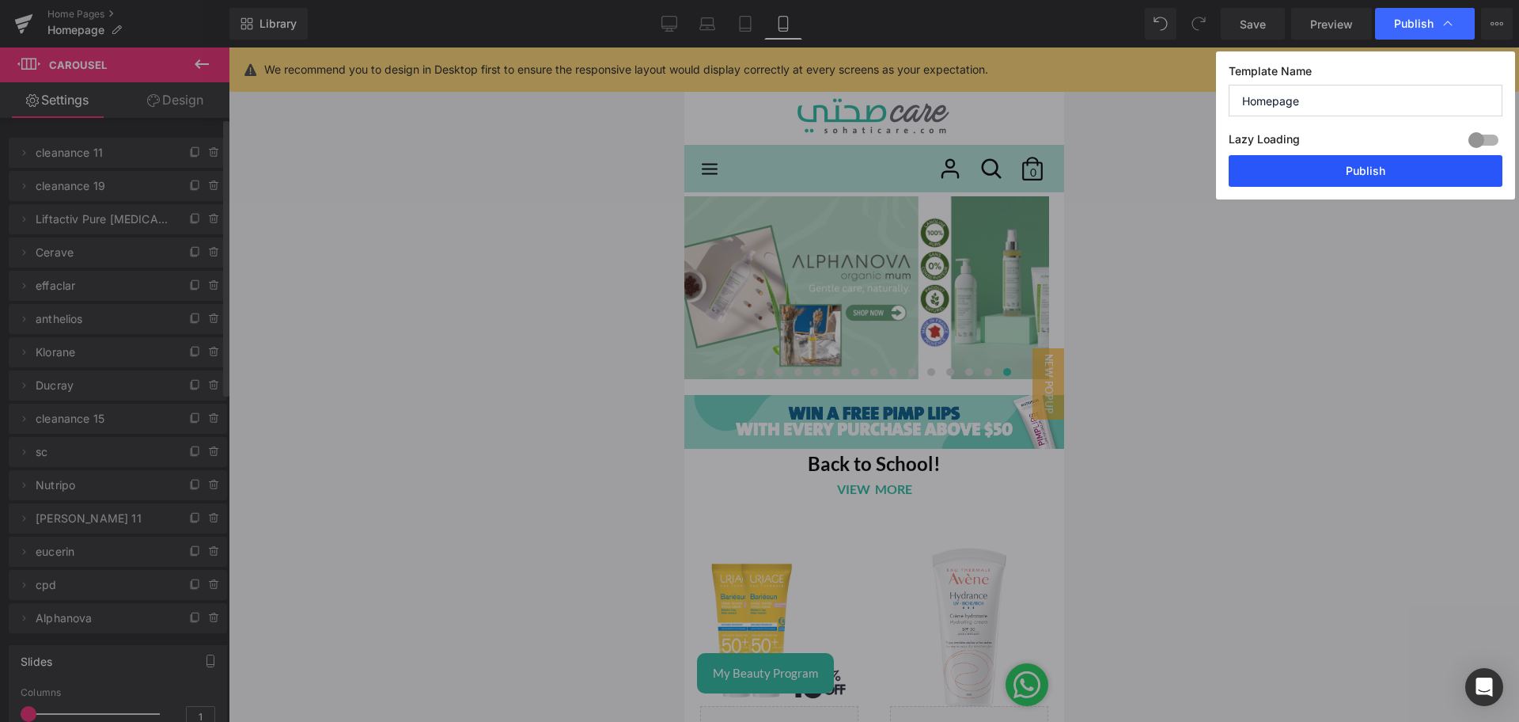
click at [1328, 164] on button "Publish" at bounding box center [1366, 171] width 274 height 32
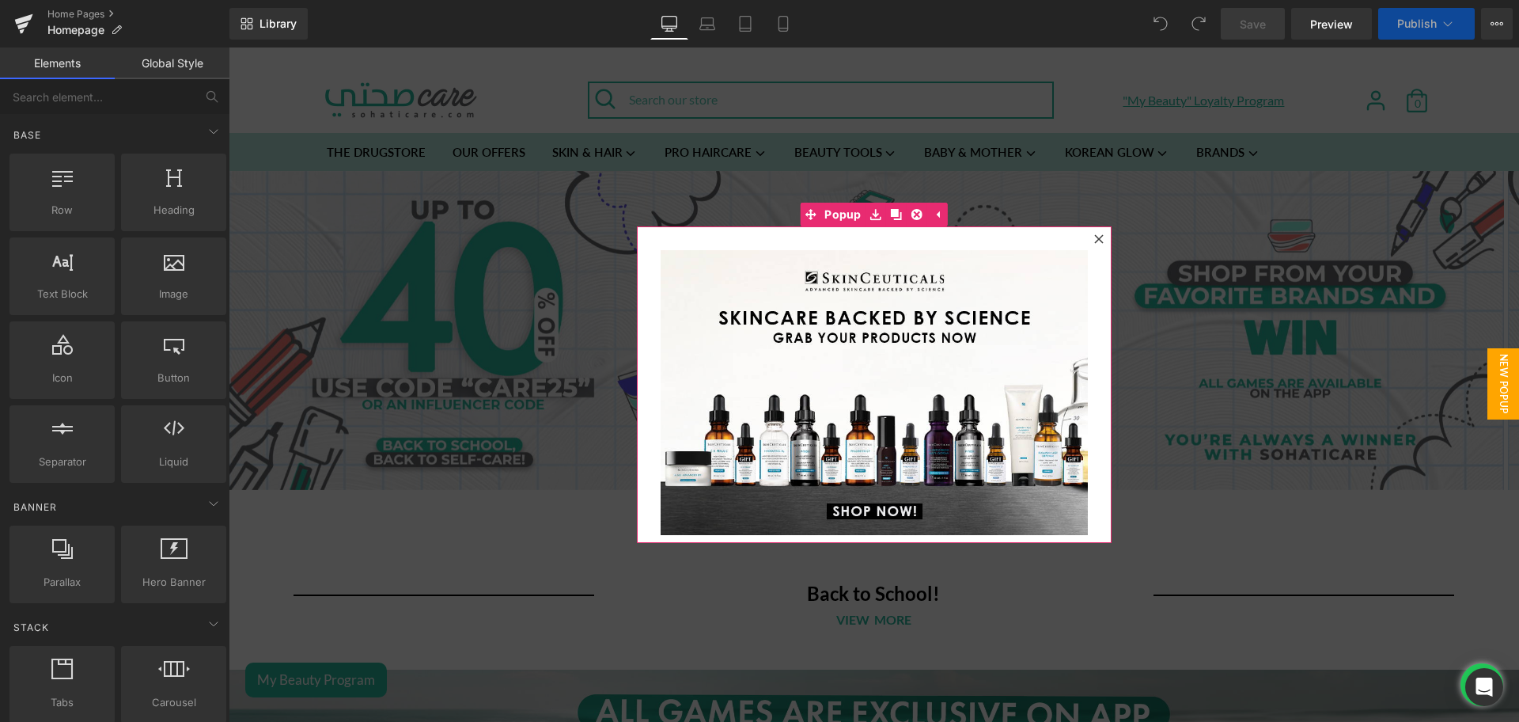
click at [1094, 238] on icon at bounding box center [1098, 238] width 9 height 9
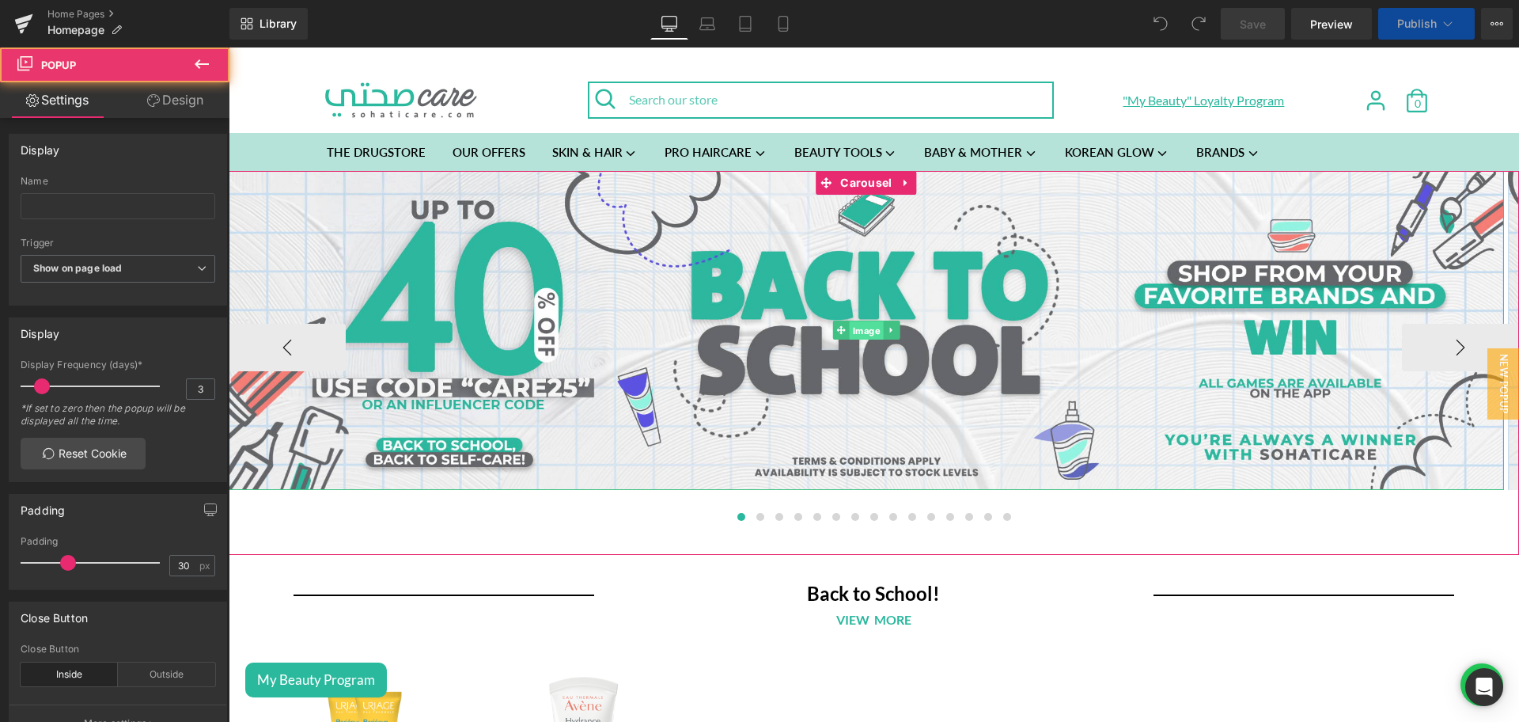
click at [862, 328] on span "Image" at bounding box center [867, 330] width 34 height 19
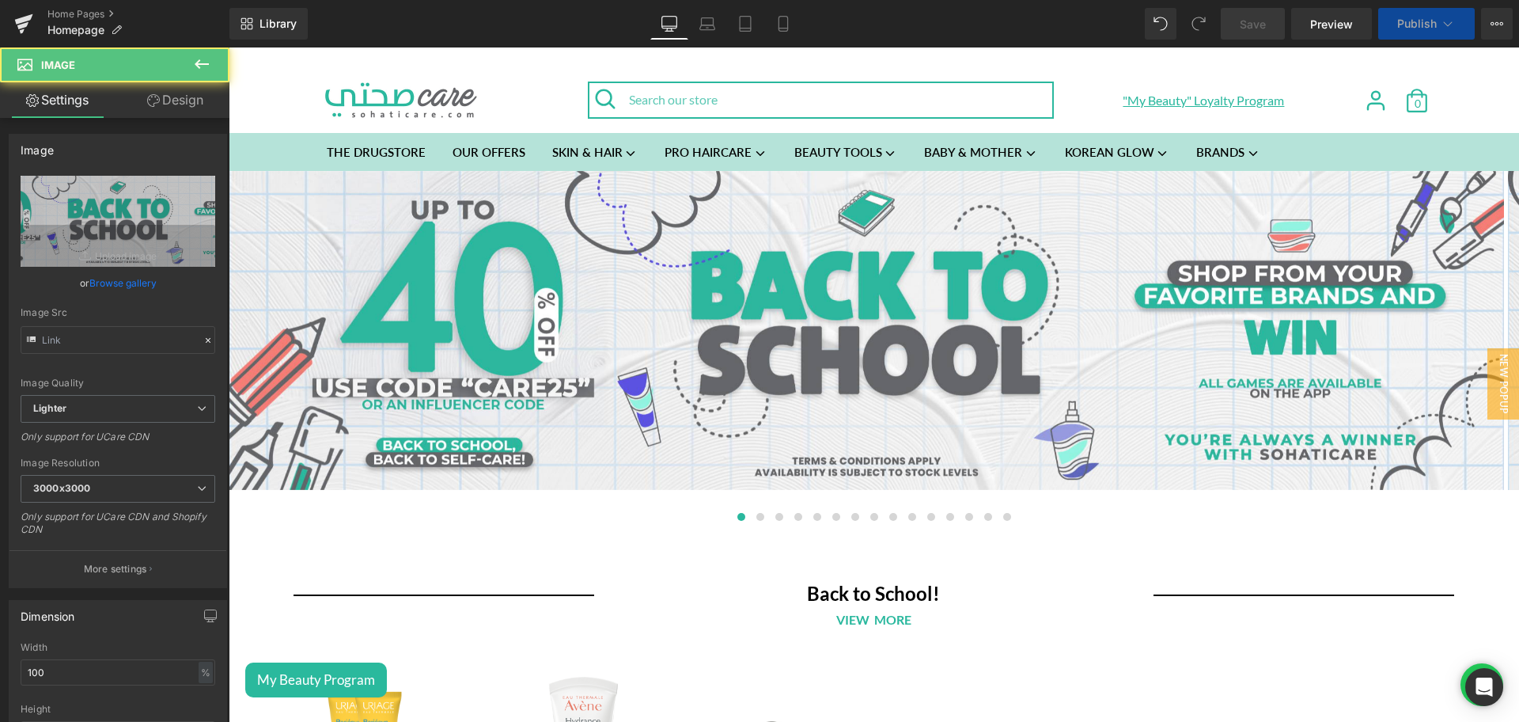
type input "[URL][DOMAIN_NAME]"
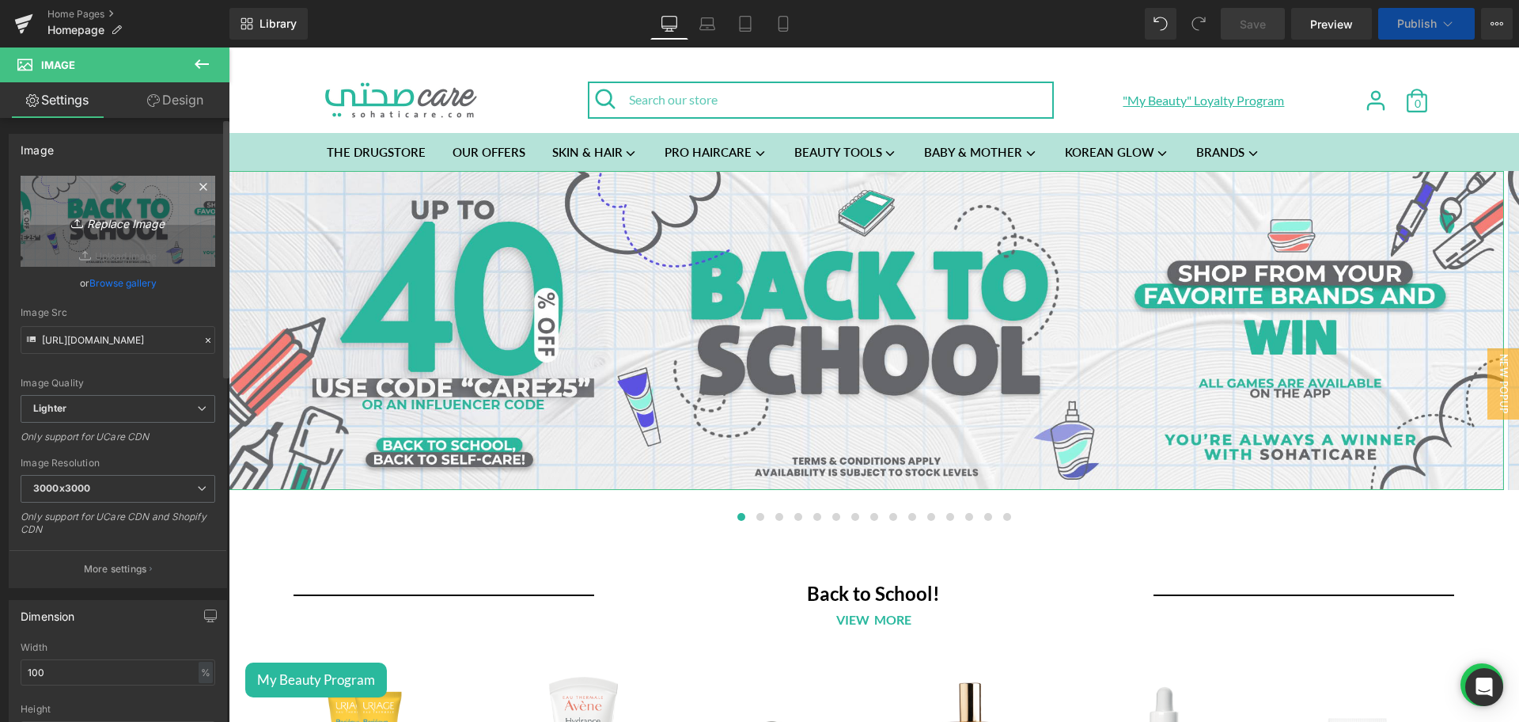
click at [104, 217] on icon "Replace Image" at bounding box center [118, 221] width 127 height 20
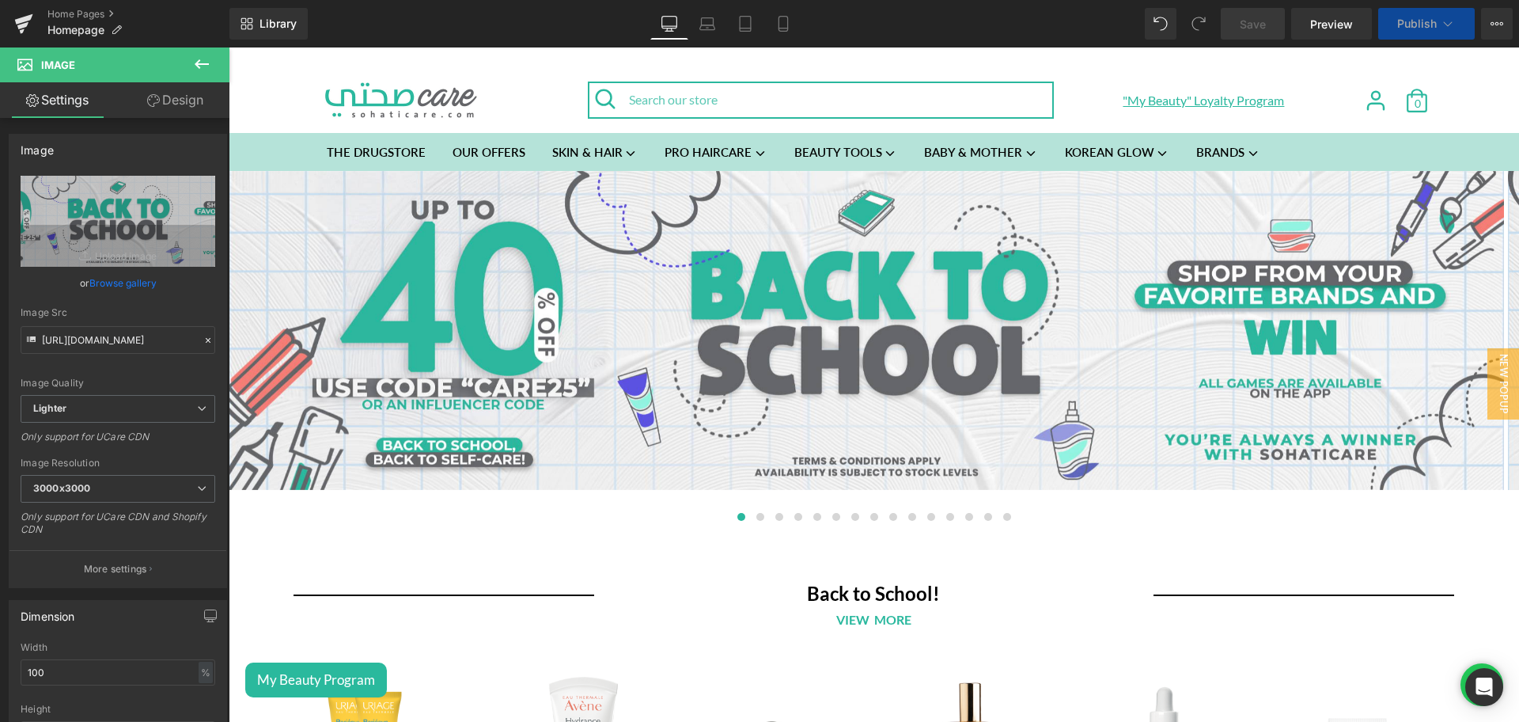
type input "C:\fakepath\Back to school banner desktop 3.jpg"
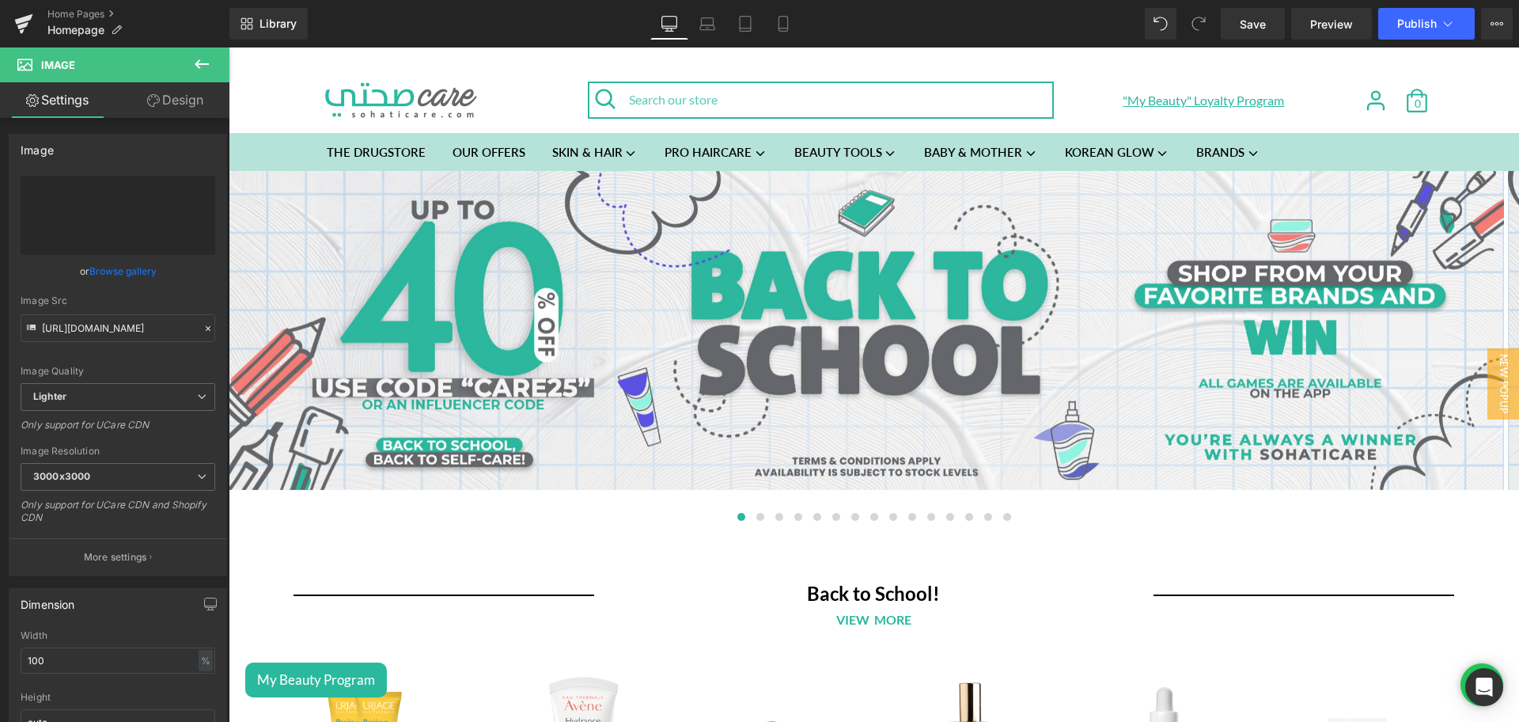
type input "[URL][DOMAIN_NAME]"
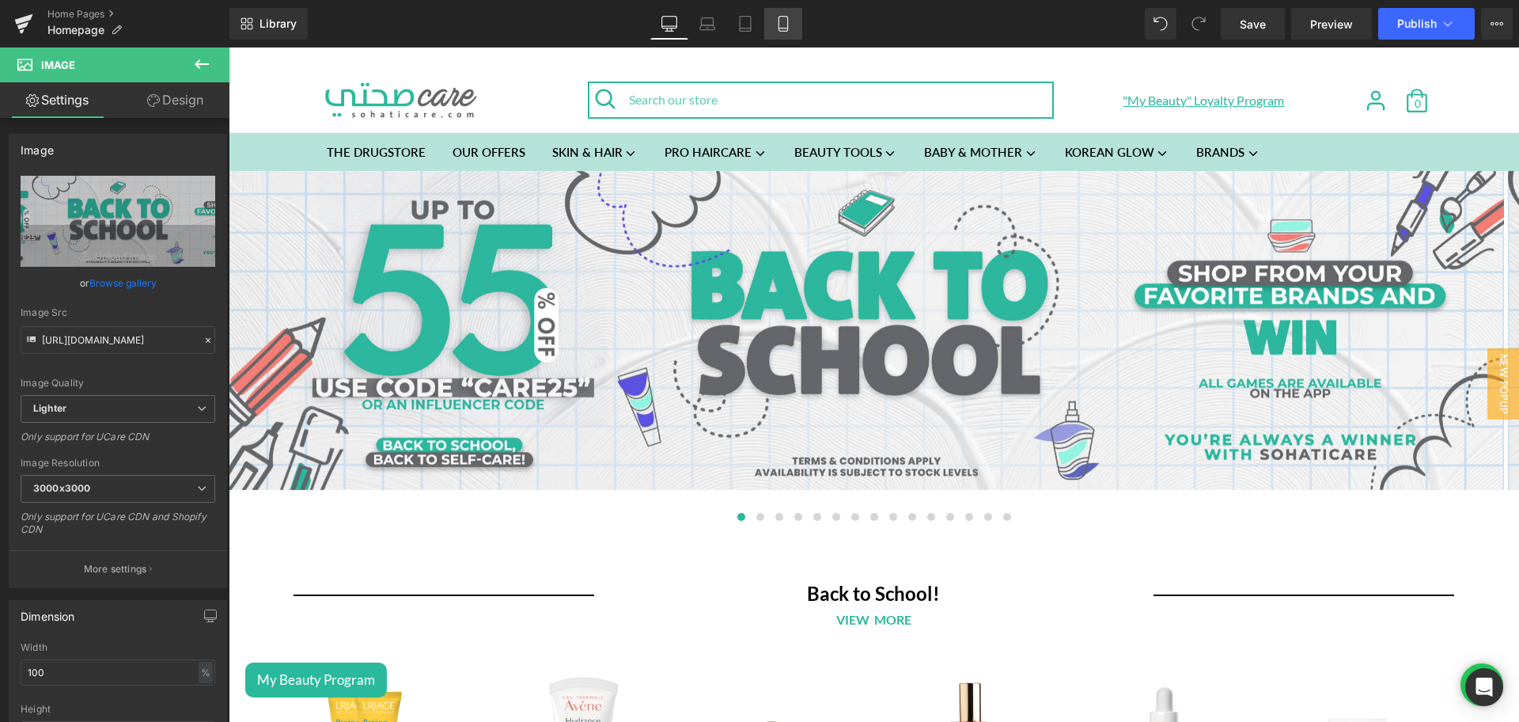
click at [802, 37] on link "Mobile" at bounding box center [783, 24] width 38 height 32
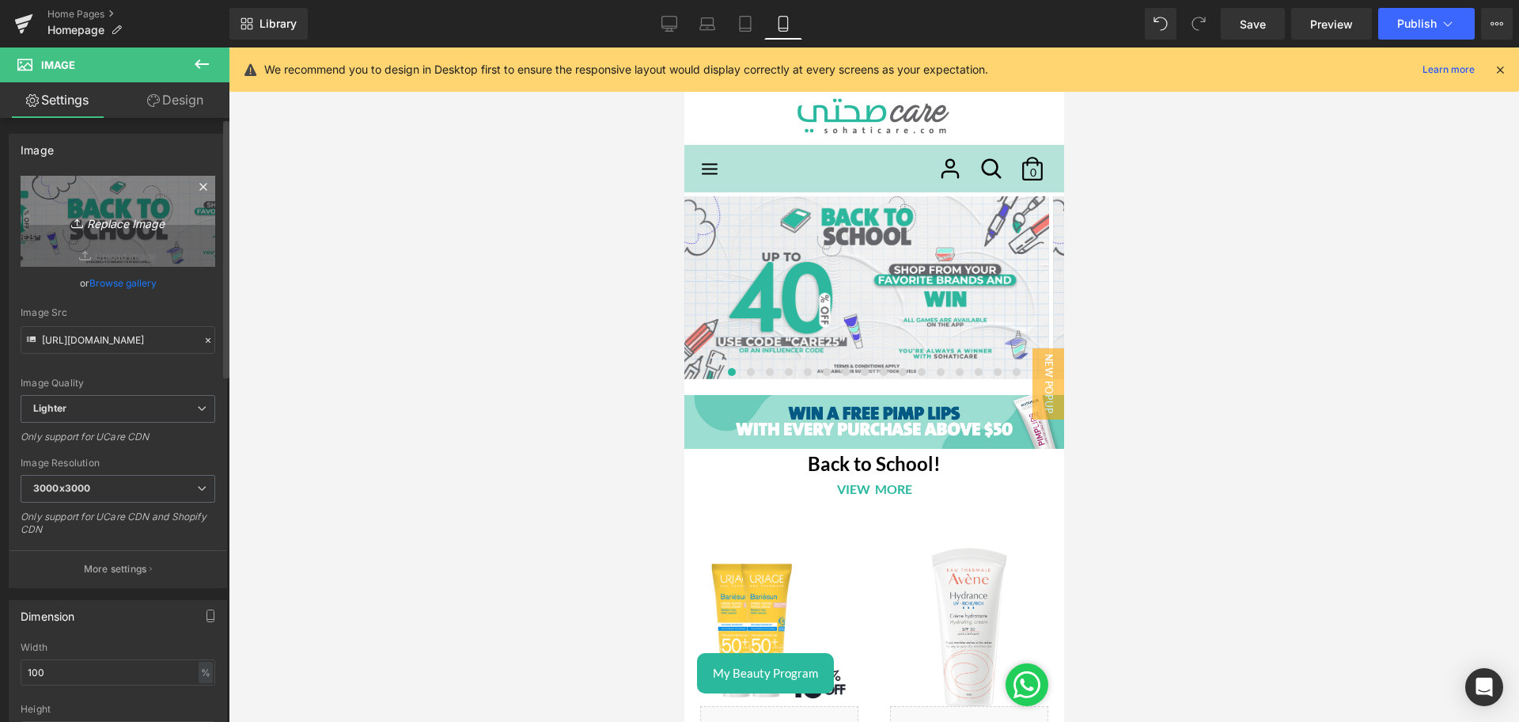
click at [86, 192] on link "Replace Image" at bounding box center [118, 221] width 195 height 91
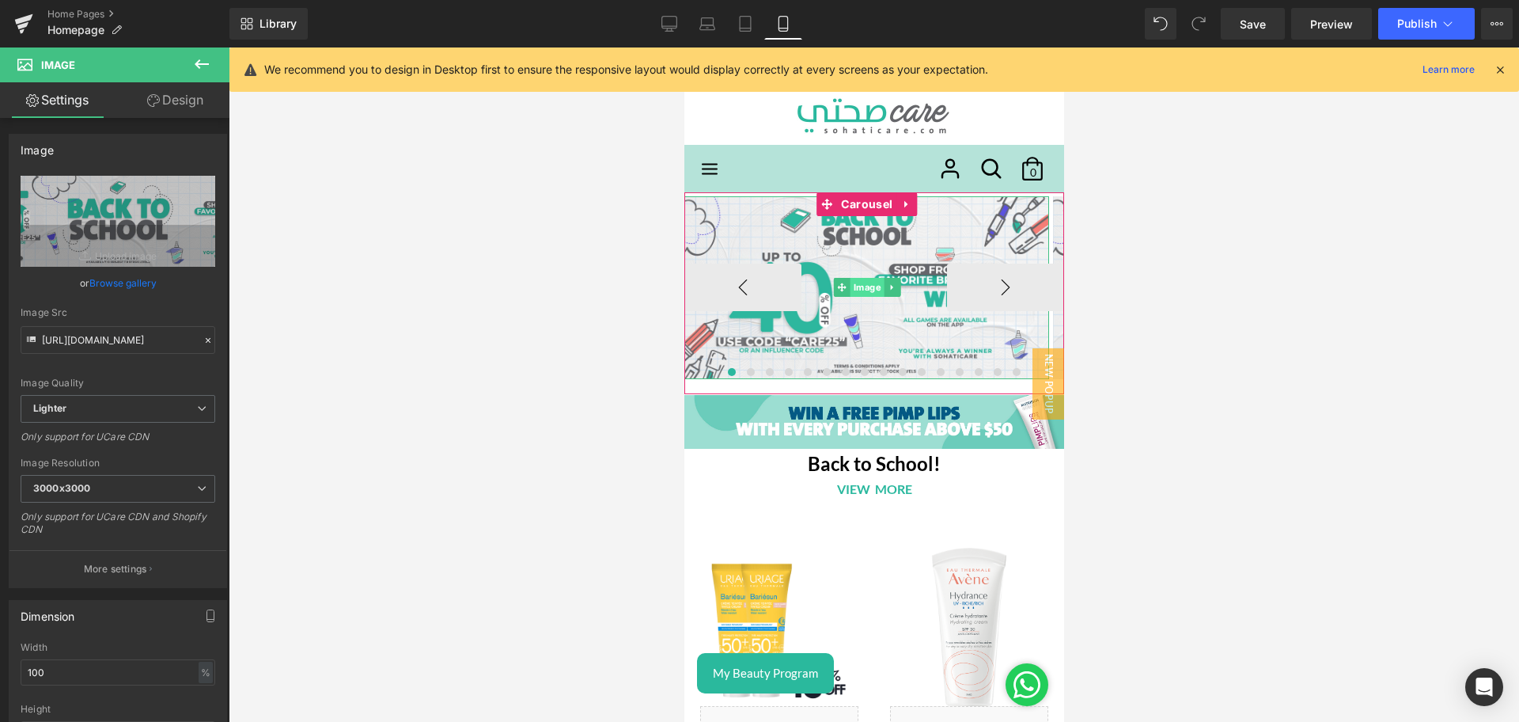
click at [856, 285] on span "Image" at bounding box center [866, 287] width 34 height 19
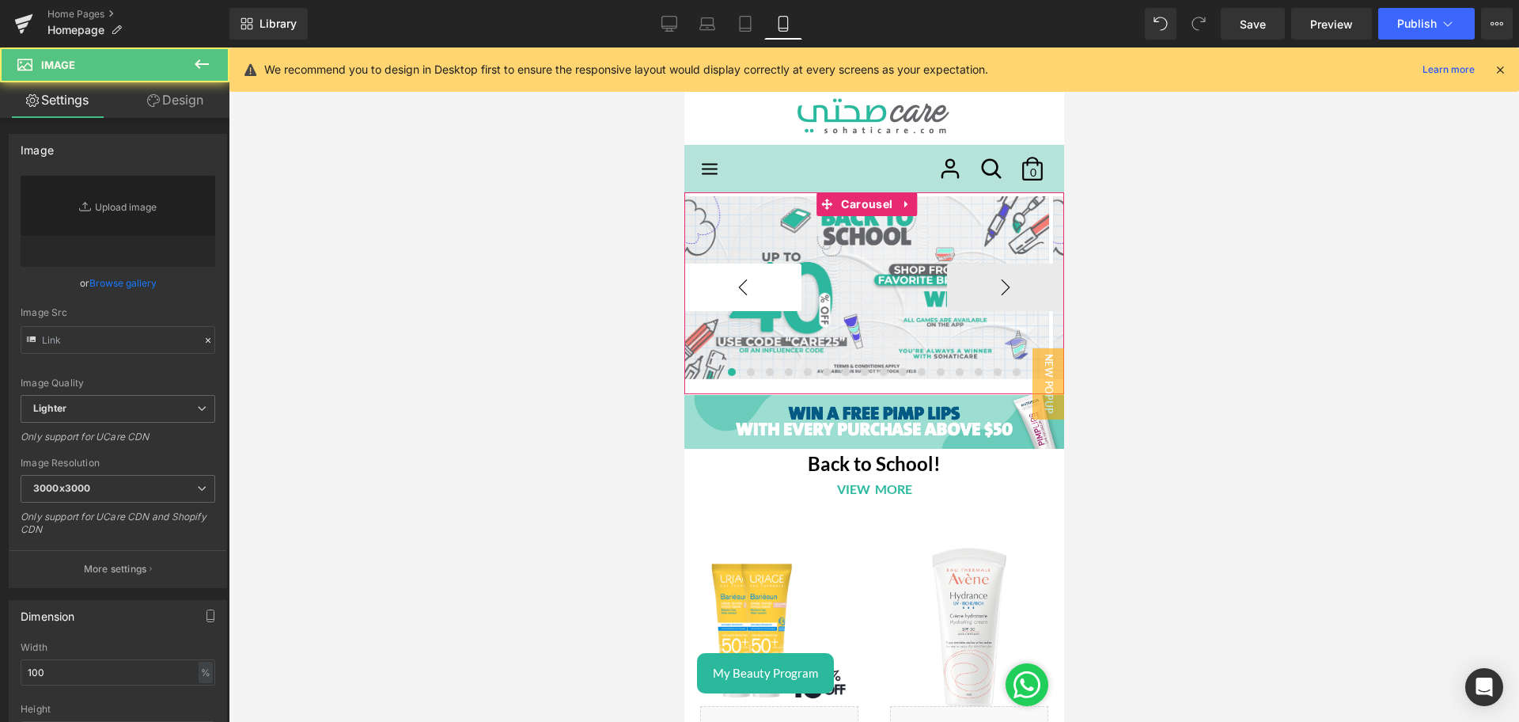
type input "[URL][DOMAIN_NAME]"
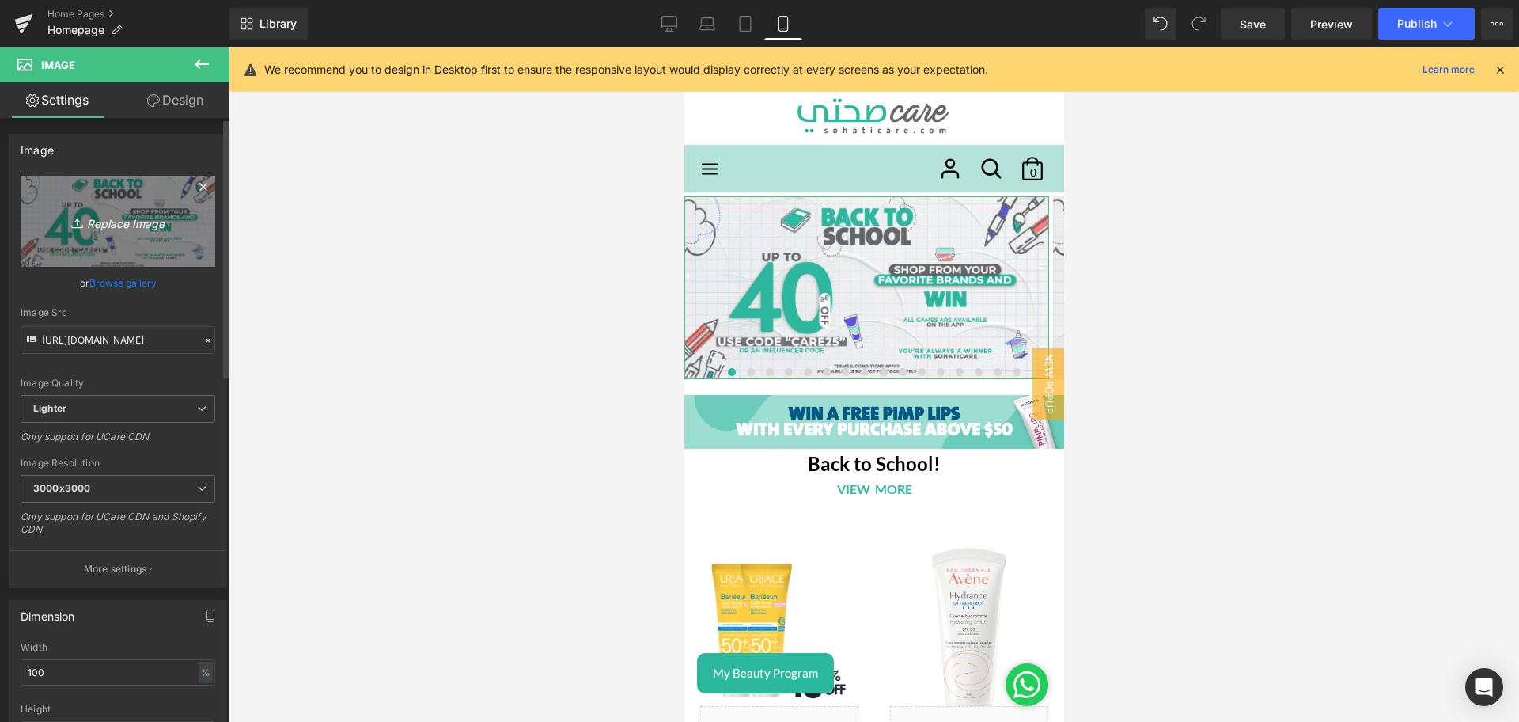
click at [120, 205] on link "Replace Image" at bounding box center [118, 221] width 195 height 91
type input "C:\fakepath\Back to school banner mobile 3.jpg"
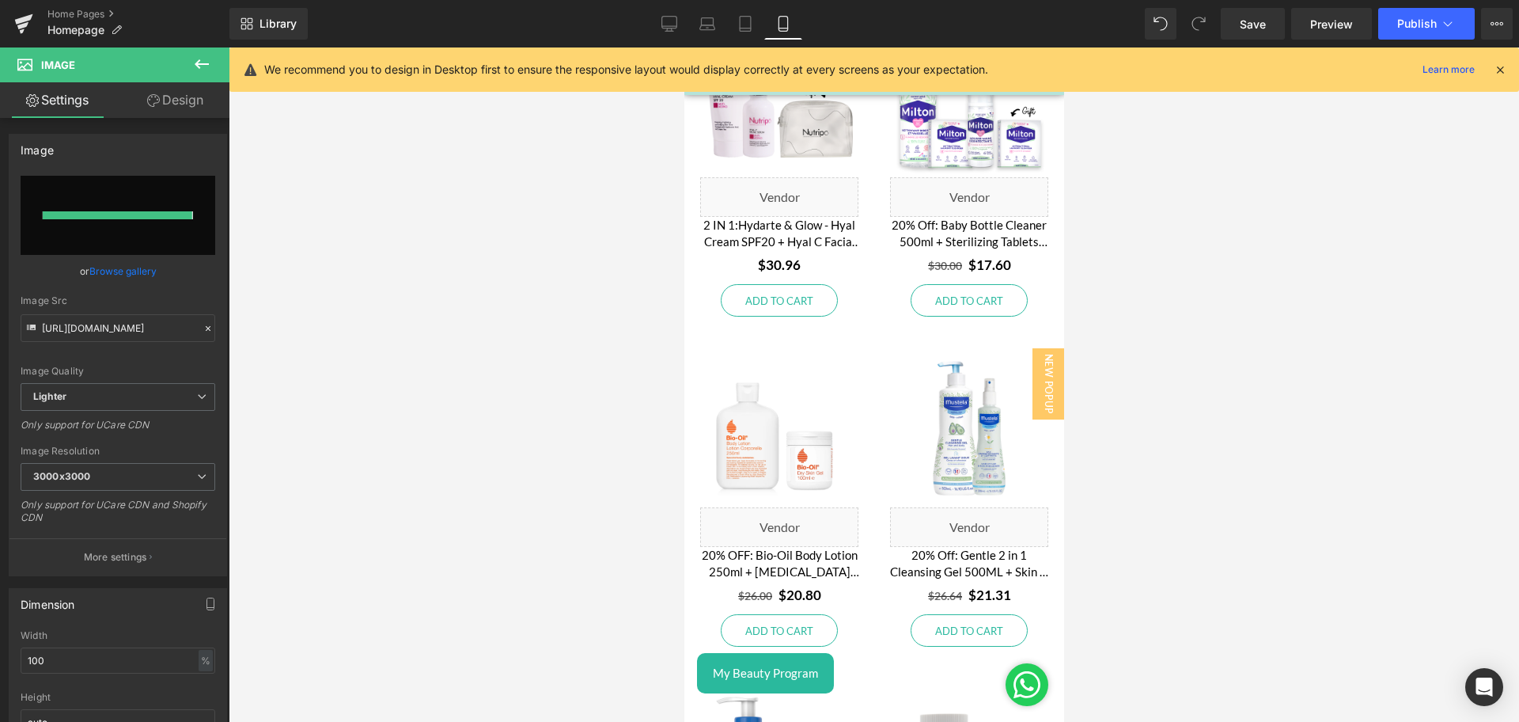
scroll to position [930, 0]
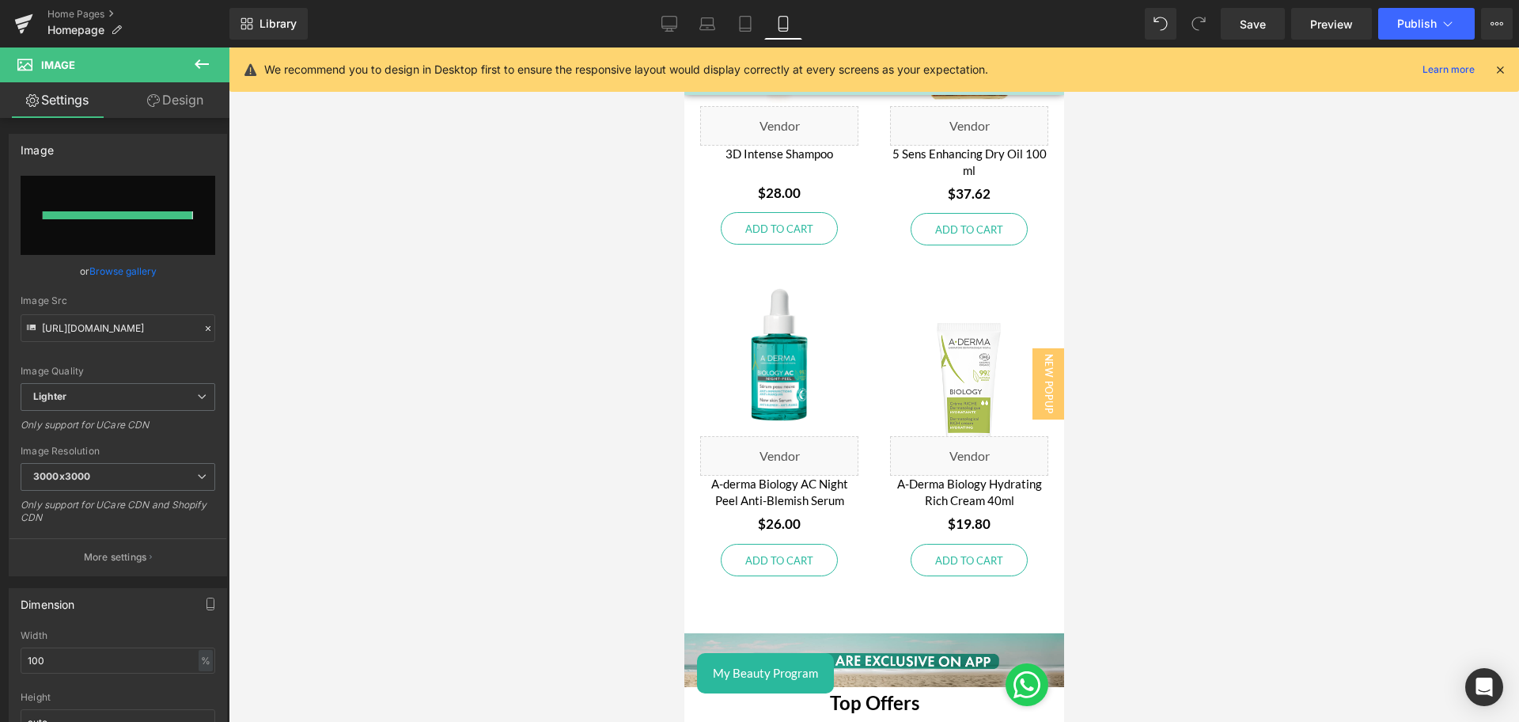
type input "[URL][DOMAIN_NAME]"
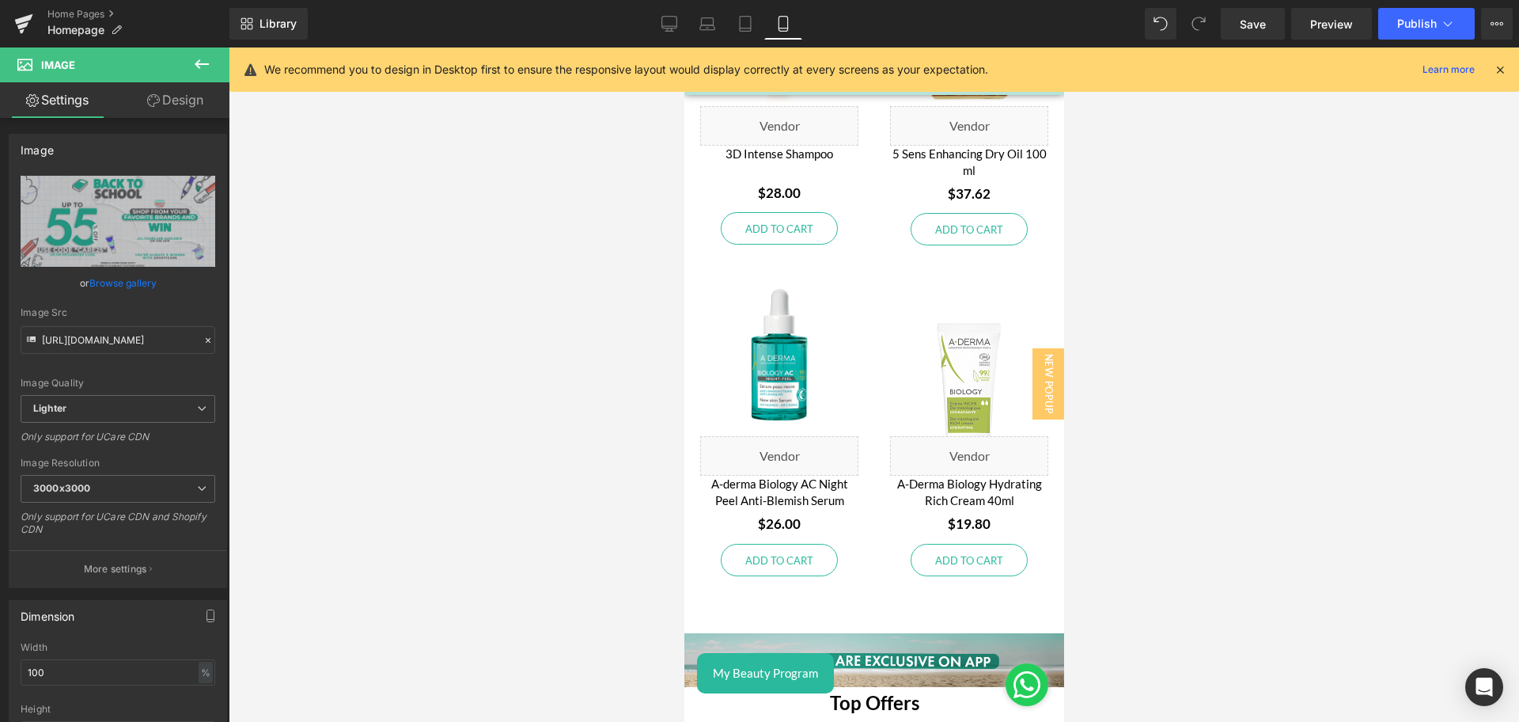
scroll to position [0, 0]
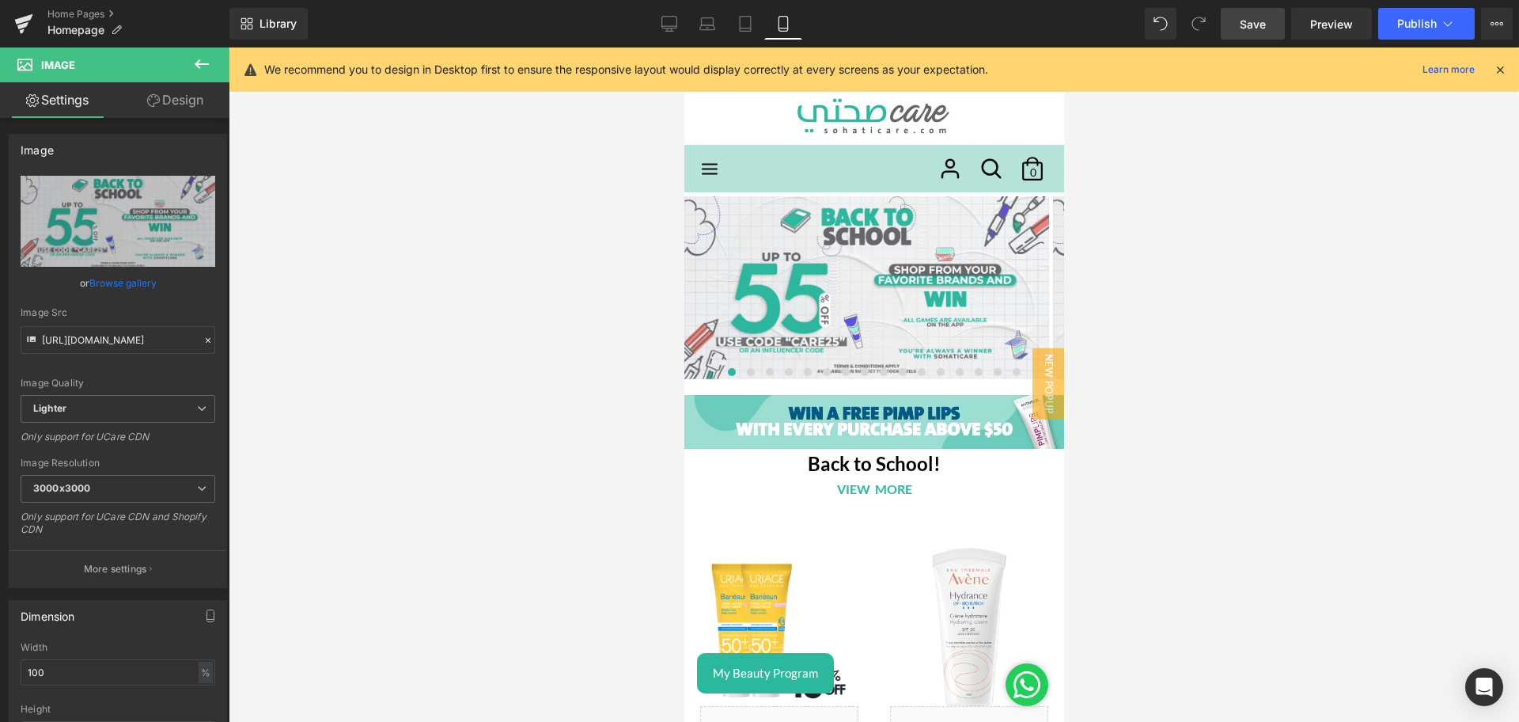
click at [1241, 17] on span "Save" at bounding box center [1253, 24] width 26 height 17
